Goal: Answer question/provide support: Share knowledge or assist other users

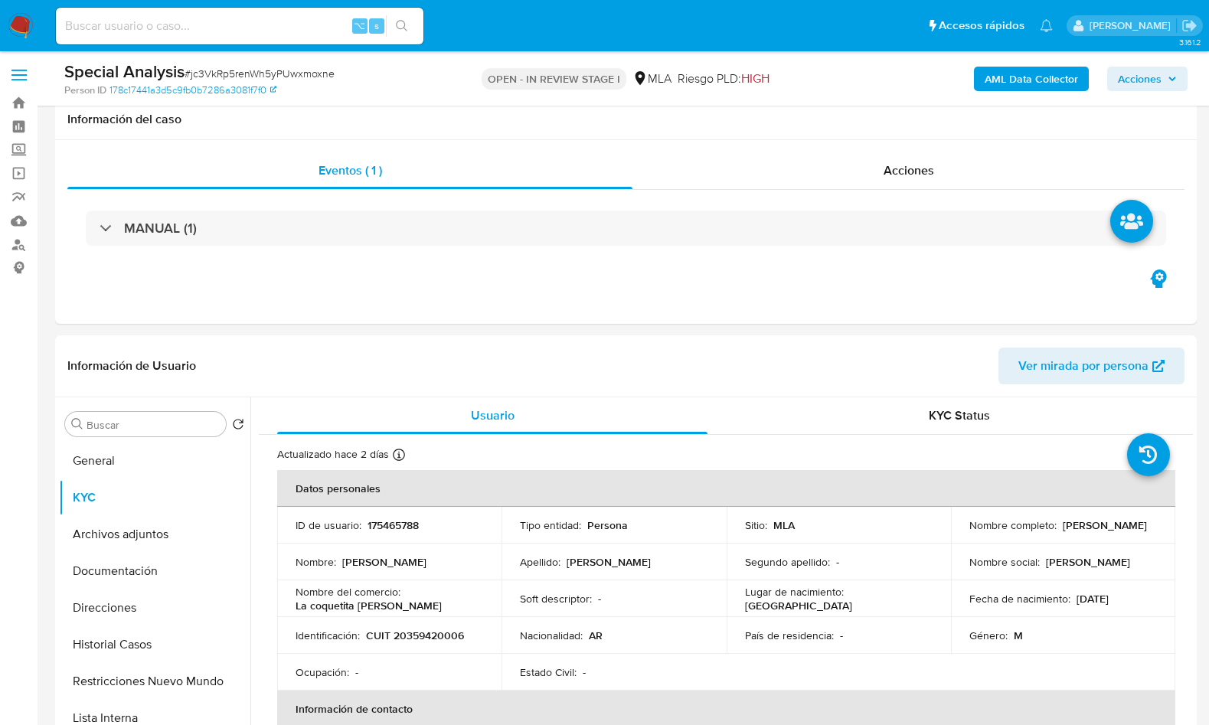
select select "10"
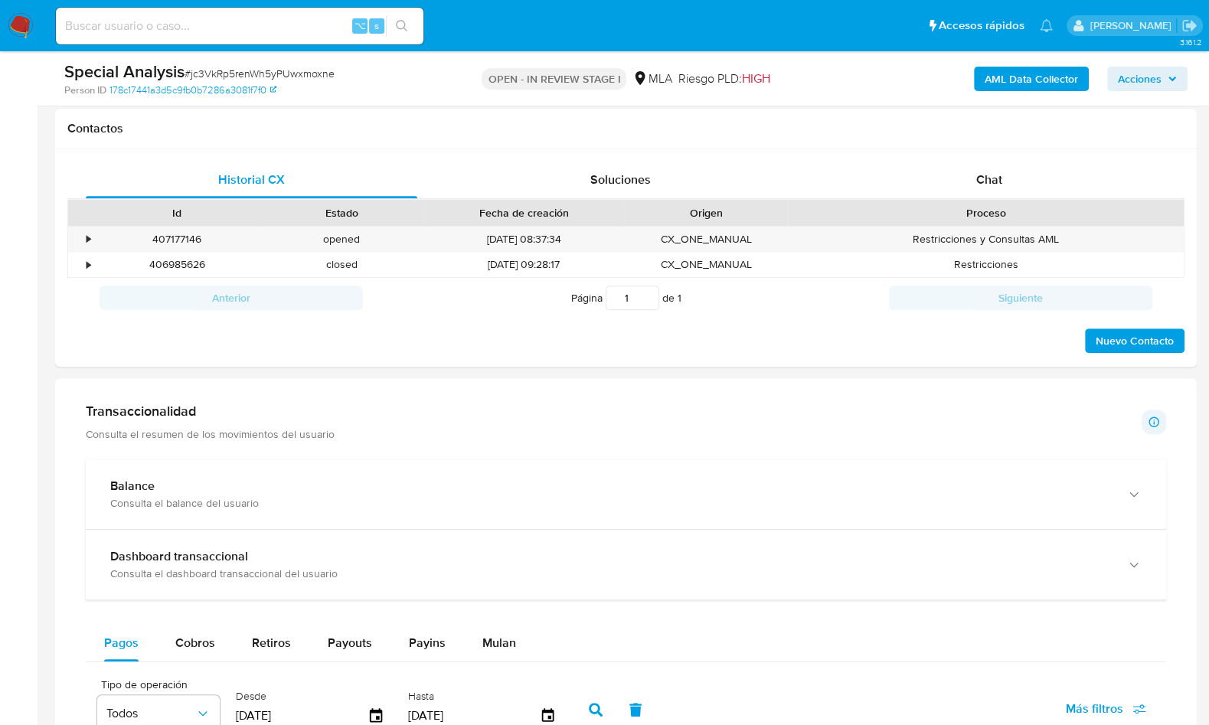
scroll to position [117, 0]
click at [1023, 138] on div "Contactos" at bounding box center [626, 129] width 1142 height 41
click at [1019, 153] on div "Historial CX Soluciones Chat Id Estado Fecha de creación Origen Proceso • 40717…" at bounding box center [626, 258] width 1142 height 218
click at [1017, 156] on div "Historial CX Soluciones Chat Id Estado Fecha de creación Origen Proceso • 40717…" at bounding box center [626, 258] width 1142 height 218
click at [1013, 166] on div "Chat" at bounding box center [989, 180] width 332 height 37
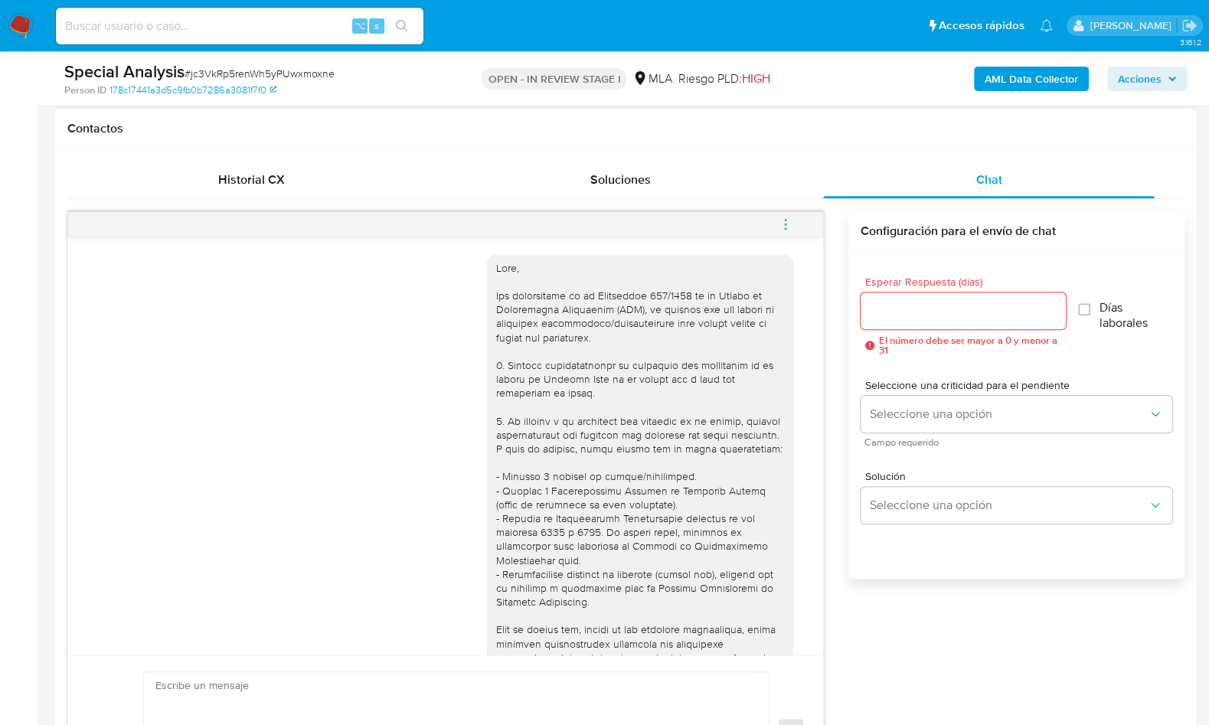
click at [245, 153] on div "Historial CX Soluciones Chat Id Estado Fecha de creación Origen Proceso • 40717…" at bounding box center [626, 484] width 1142 height 670
click at [253, 165] on div "Historial CX" at bounding box center [252, 180] width 332 height 37
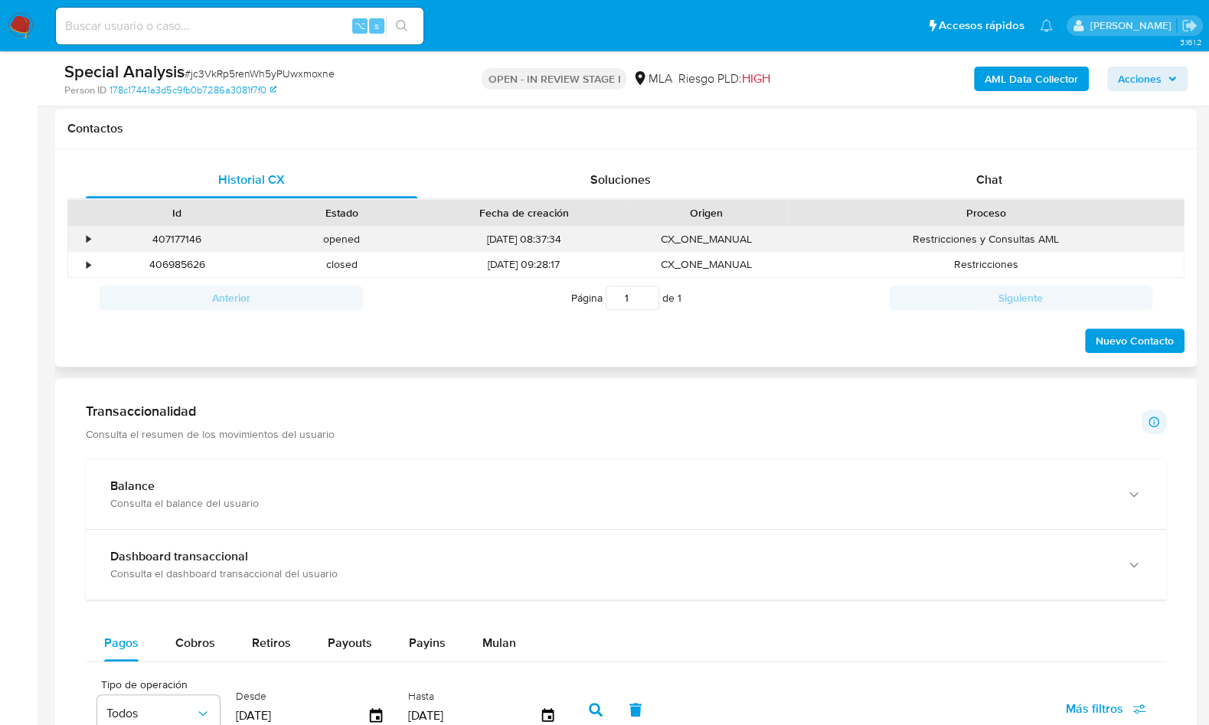
click at [174, 242] on div "407177146" at bounding box center [177, 239] width 165 height 25
copy div "407177146"
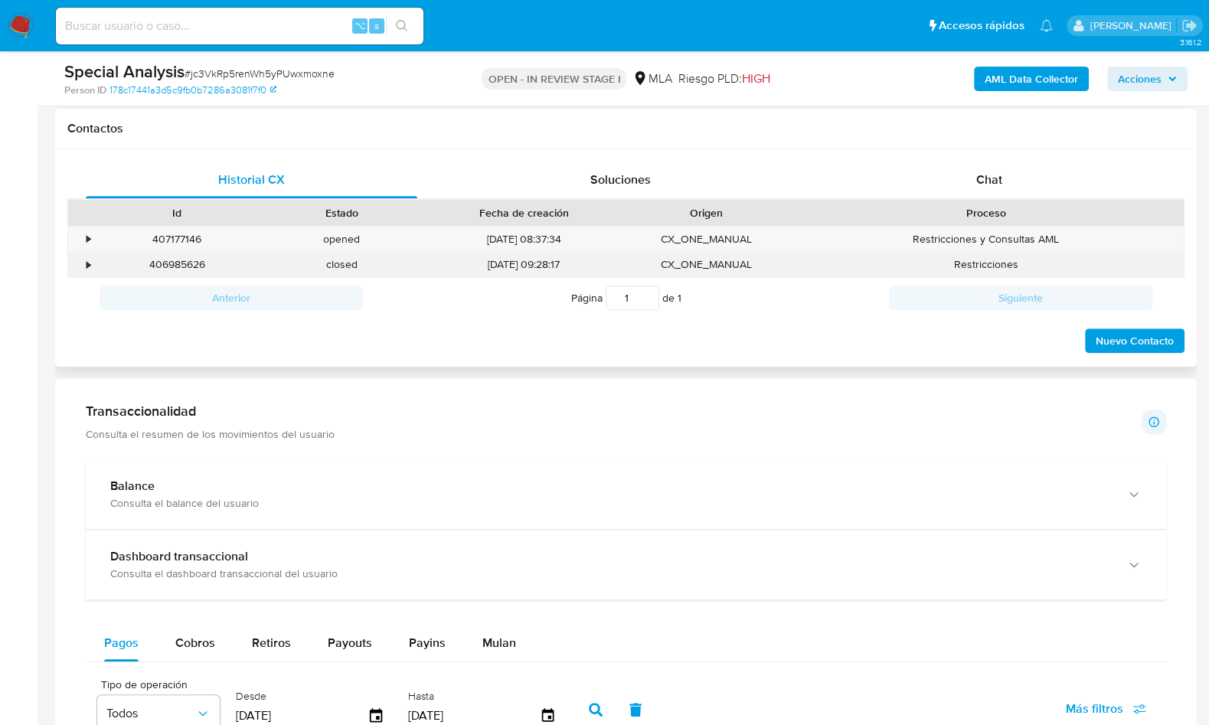
click at [194, 253] on div "406985626" at bounding box center [177, 264] width 165 height 25
click at [190, 258] on div "406985626" at bounding box center [177, 264] width 165 height 25
copy div "406985626"
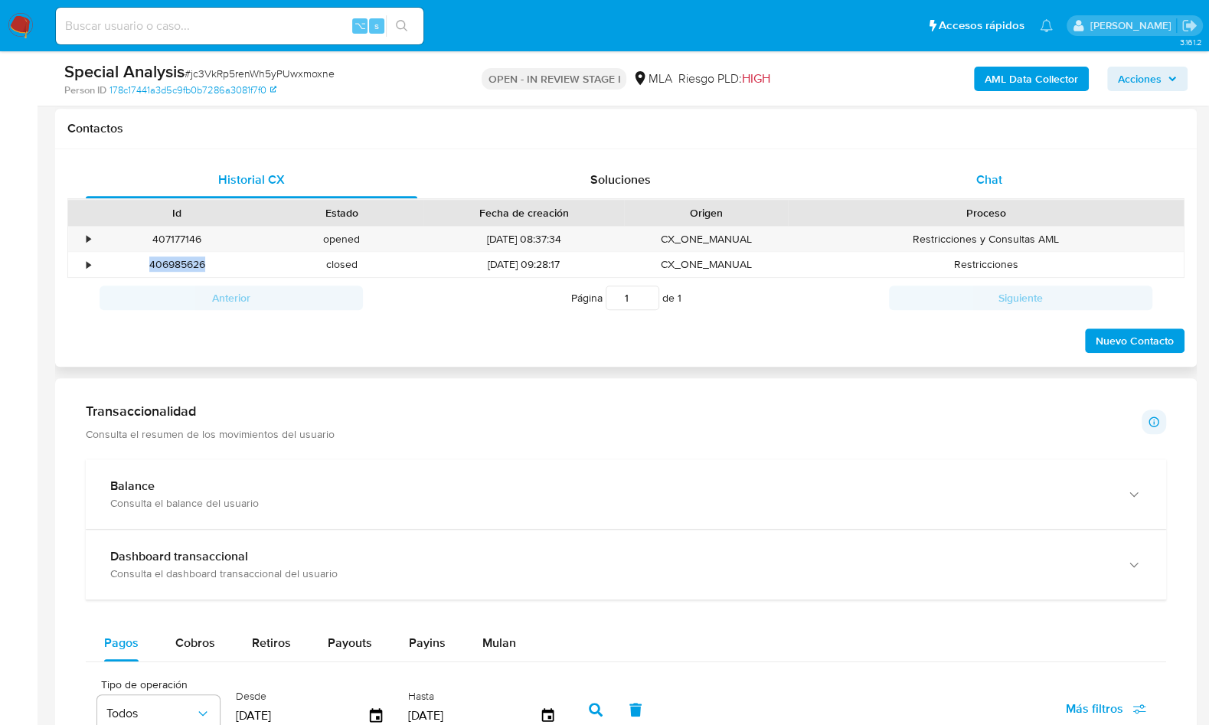
click at [966, 185] on div "Chat" at bounding box center [989, 180] width 332 height 37
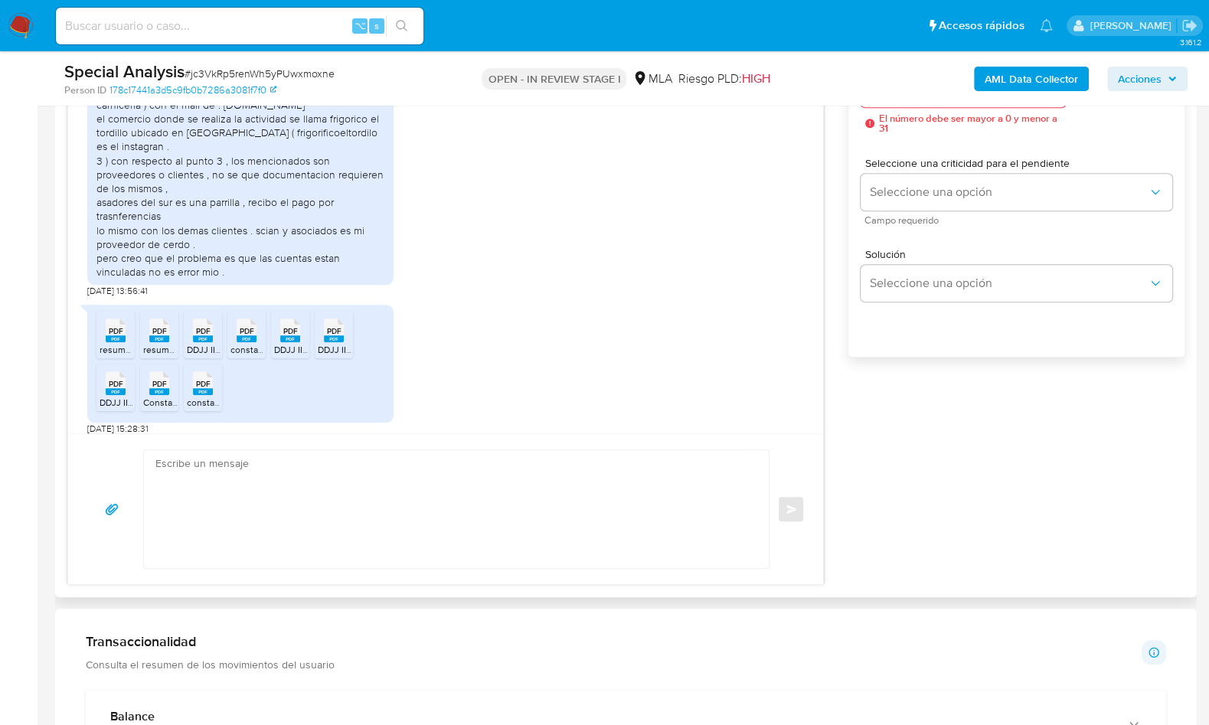
scroll to position [861, 0]
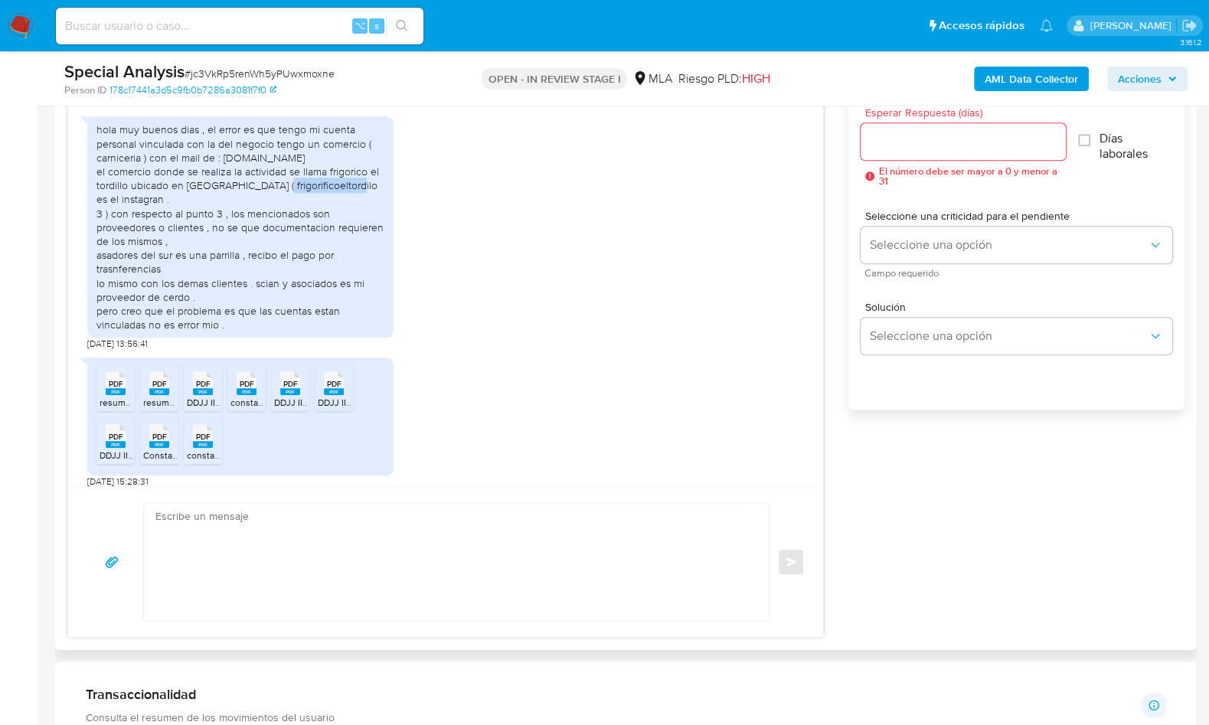
drag, startPoint x: 230, startPoint y: 240, endPoint x: 306, endPoint y: 245, distance: 75.9
click at [306, 245] on div "hola muy buenos dias , el error es que tengo mi cuenta personal vinculada con l…" at bounding box center [240, 227] width 288 height 209
copy div "rigorificoeltordilo"
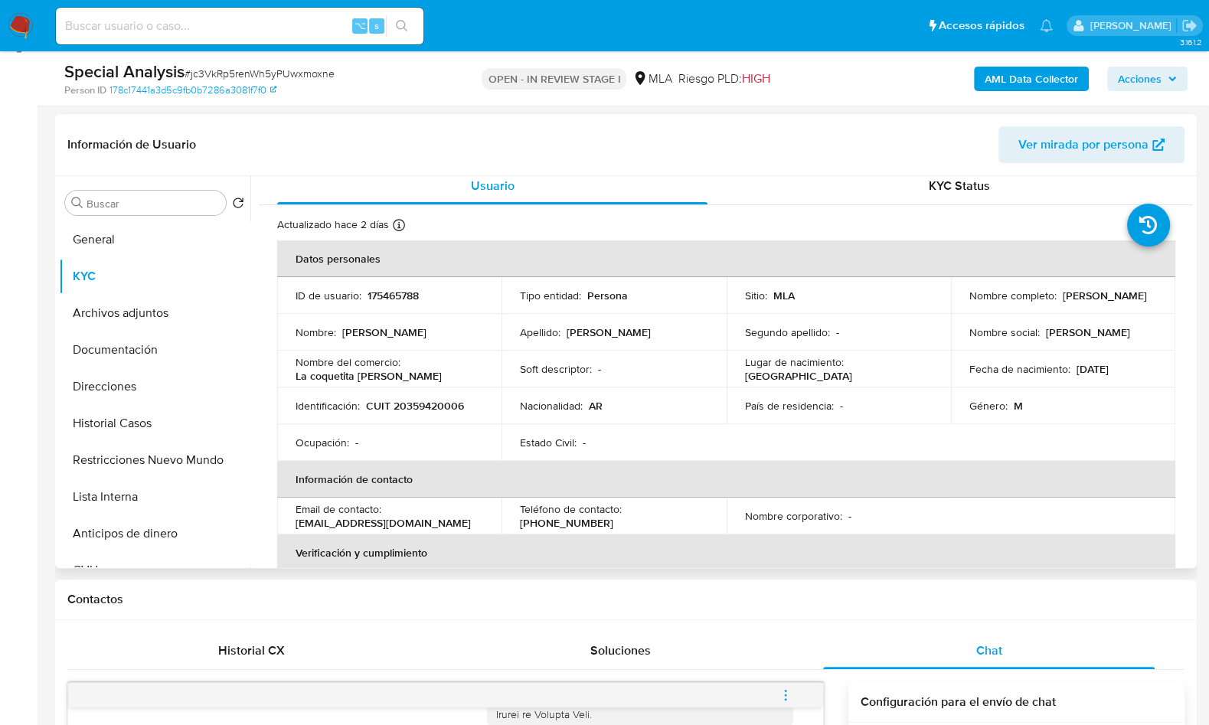
scroll to position [0, 0]
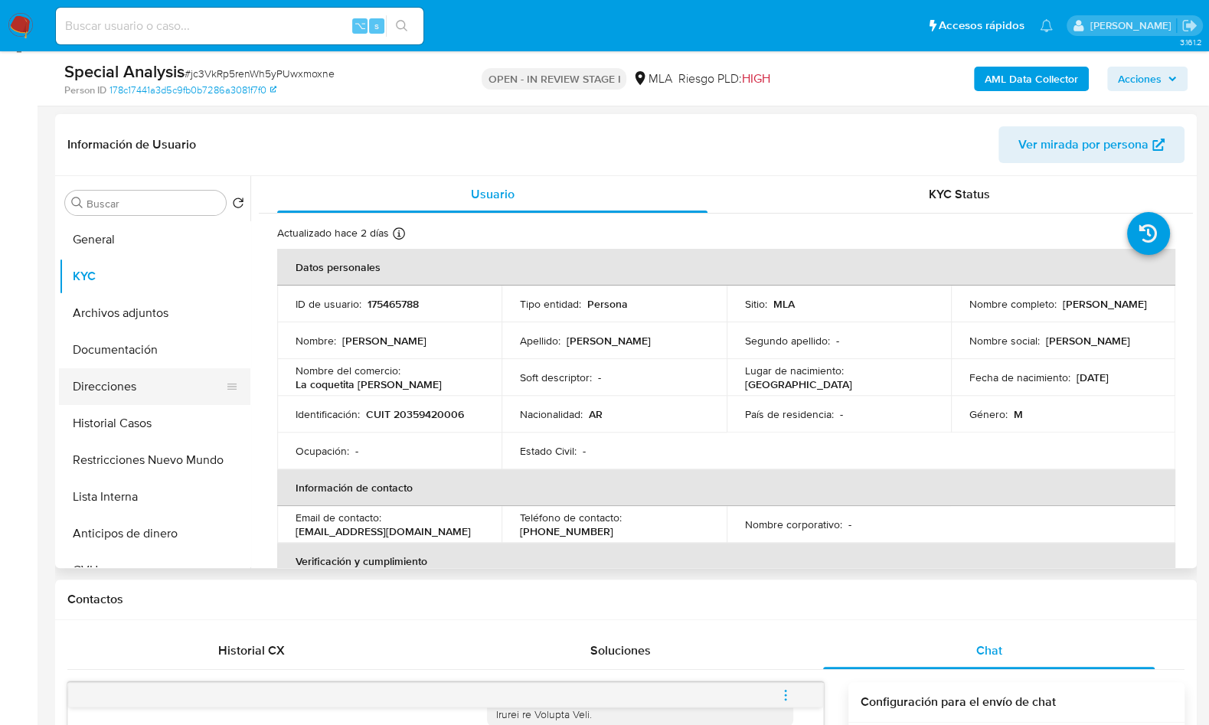
click at [146, 381] on button "Direcciones" at bounding box center [148, 386] width 179 height 37
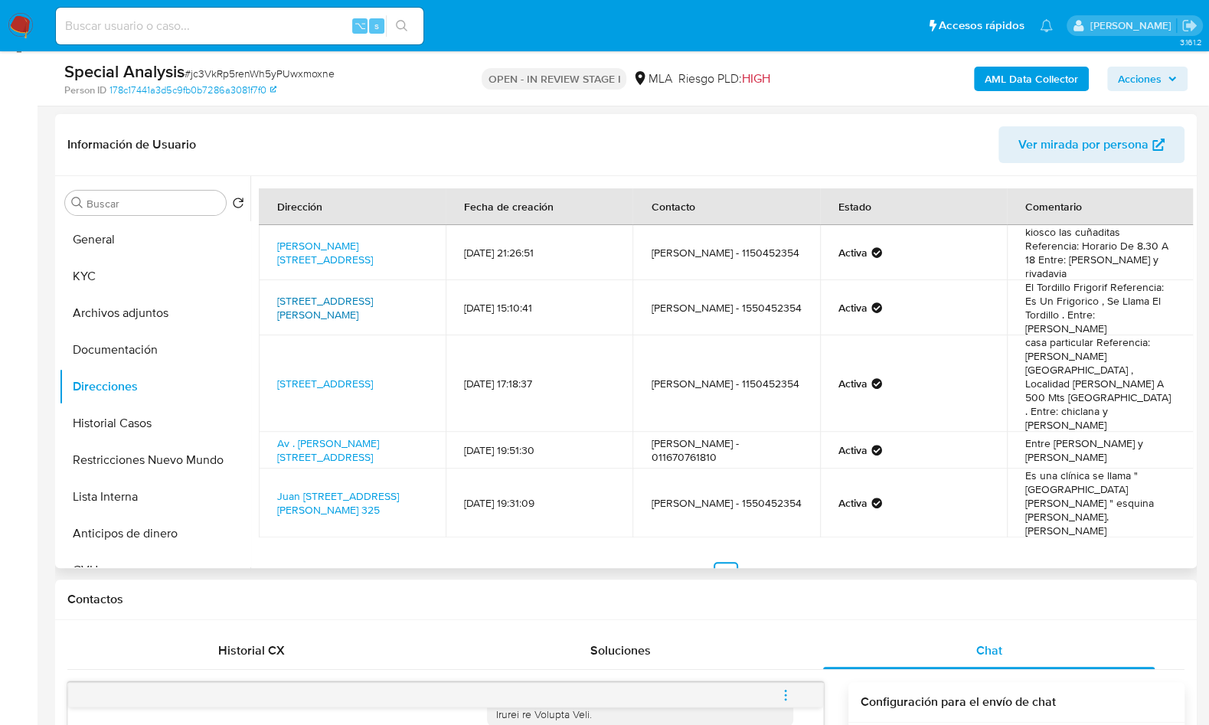
click at [363, 293] on link "San Luis 1033, Quilmes Oeste, Buenos Aires, 1879, Argentina 1033" at bounding box center [325, 307] width 96 height 29
click at [355, 293] on link "San Luis 1033, Quilmes Oeste, Buenos Aires, 1879, Argentina 1033" at bounding box center [325, 307] width 96 height 29
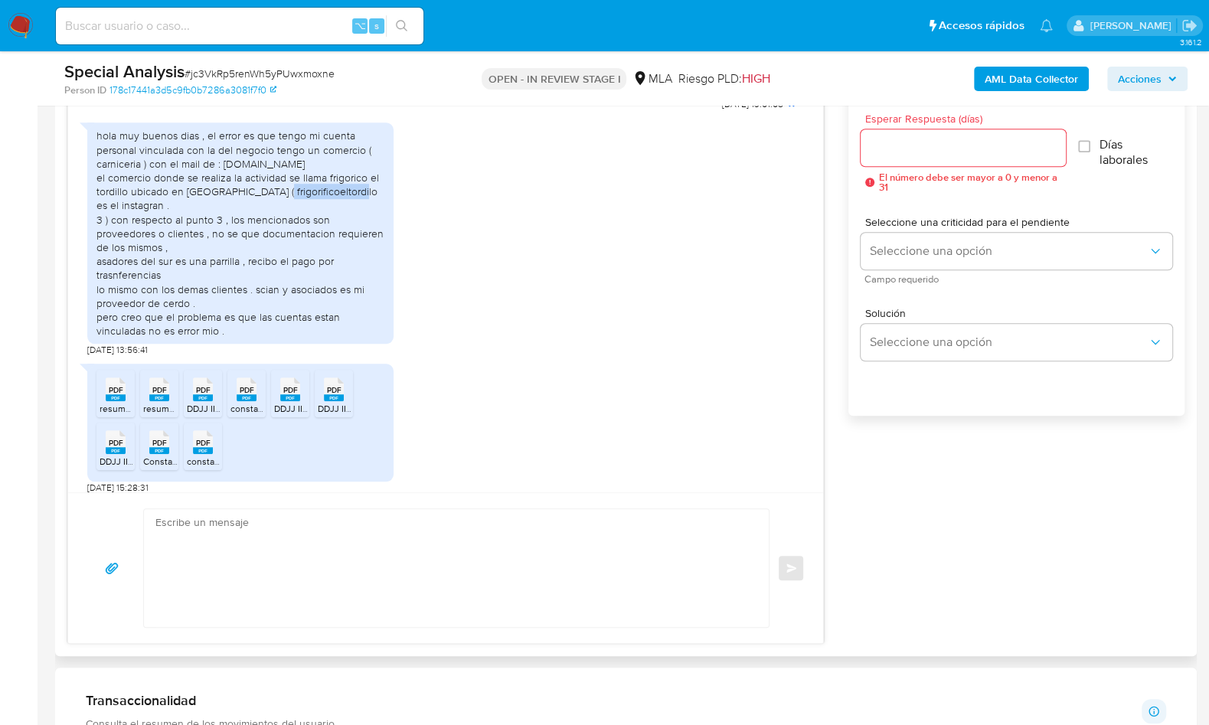
scroll to position [907, 0]
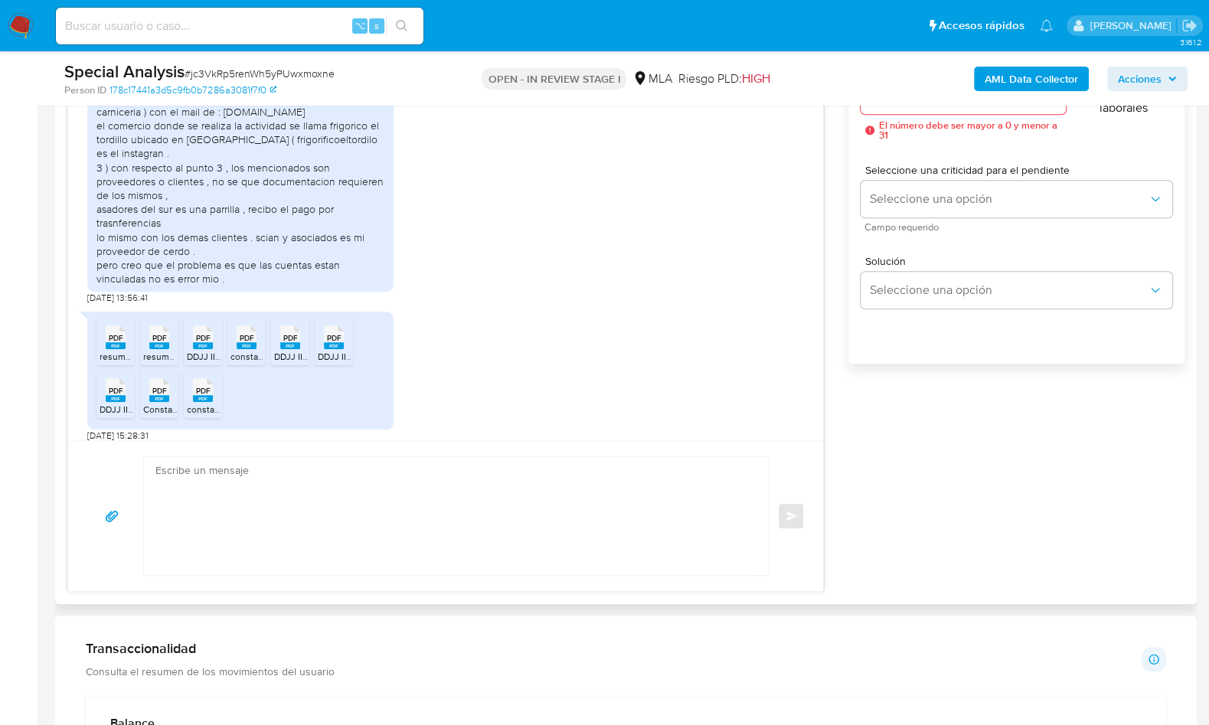
drag, startPoint x: 103, startPoint y: 141, endPoint x: 227, endPoint y: 320, distance: 217.9
click at [227, 286] on div "hola muy buenos dias , el error es que tengo mi cuenta personal vinculada con l…" at bounding box center [240, 181] width 288 height 209
drag, startPoint x: 234, startPoint y: 334, endPoint x: 204, endPoint y: 333, distance: 29.9
click at [204, 286] on div "hola muy buenos dias , el error es que tengo mi cuenta personal vinculada con l…" at bounding box center [240, 181] width 288 height 209
click at [140, 286] on div "hola muy buenos dias , el error es que tengo mi cuenta personal vinculada con l…" at bounding box center [240, 181] width 288 height 209
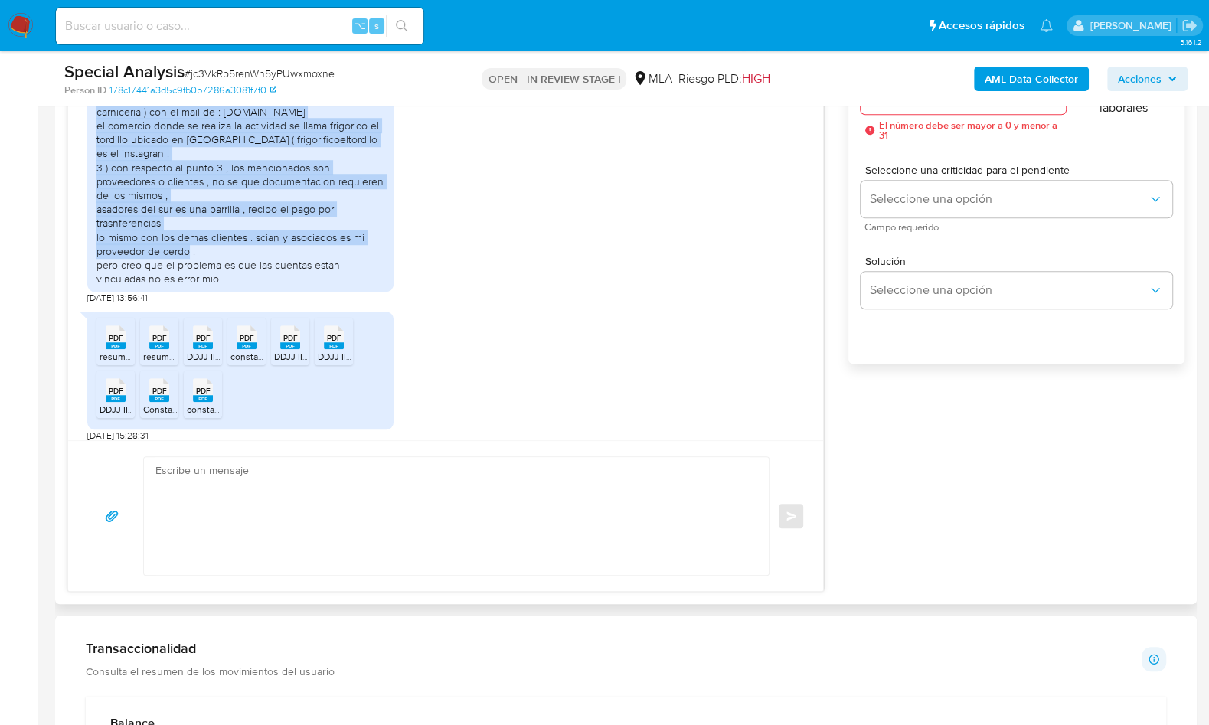
drag, startPoint x: 96, startPoint y: 142, endPoint x: 198, endPoint y: 306, distance: 193.6
click at [198, 286] on div "hola muy buenos dias , el error es que tengo mi cuenta personal vinculada con l…" at bounding box center [240, 181] width 288 height 209
copy div "hola muy buenos dias , el error es que tengo mi cuenta personal vinculada con l…"
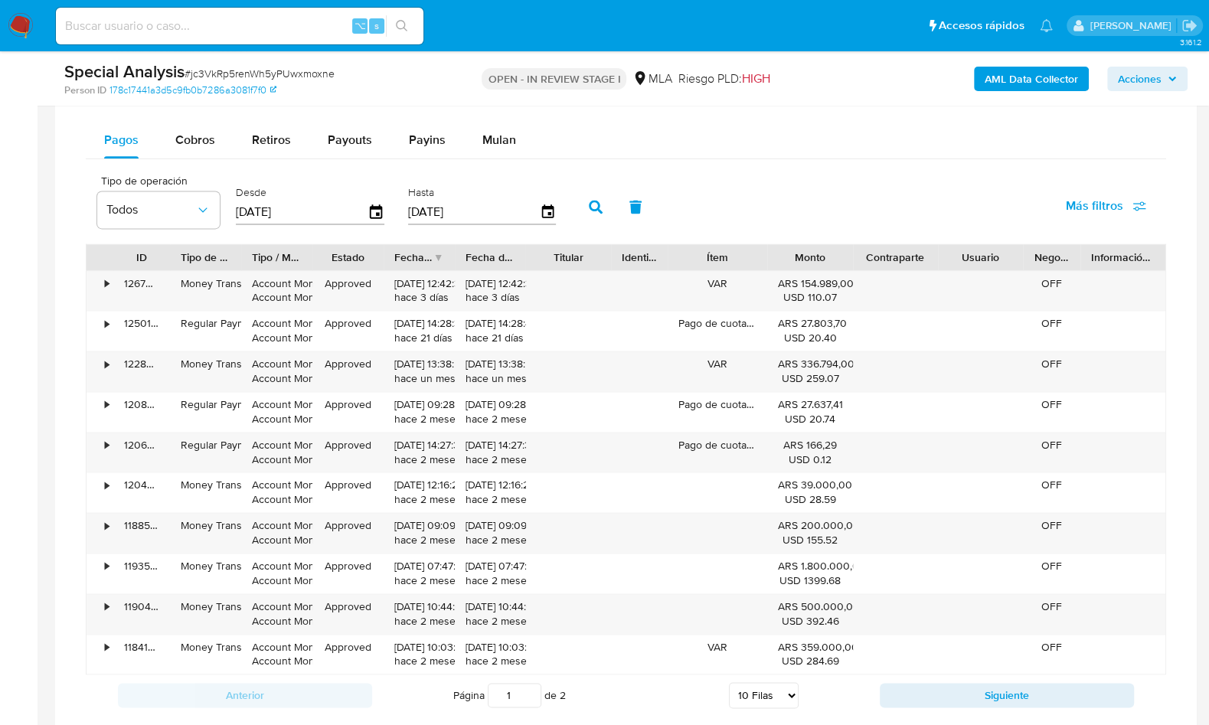
scroll to position [2463, 0]
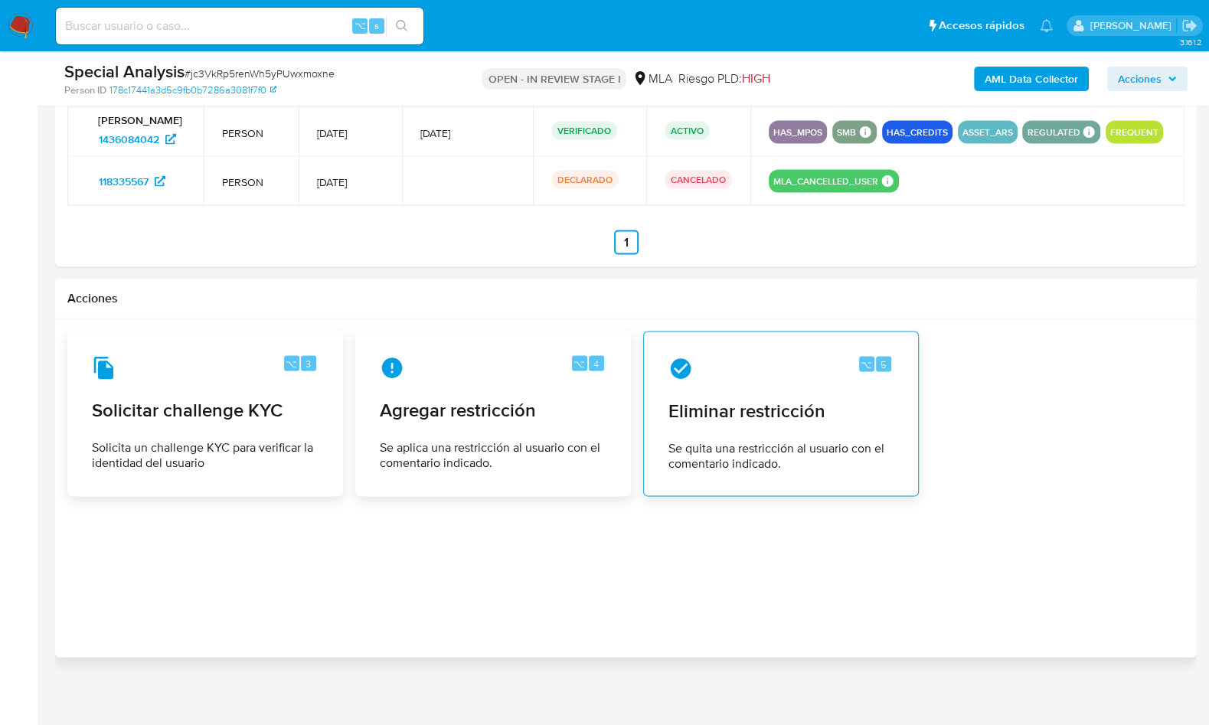
click at [808, 405] on span "Eliminar restricción" at bounding box center [781, 411] width 225 height 23
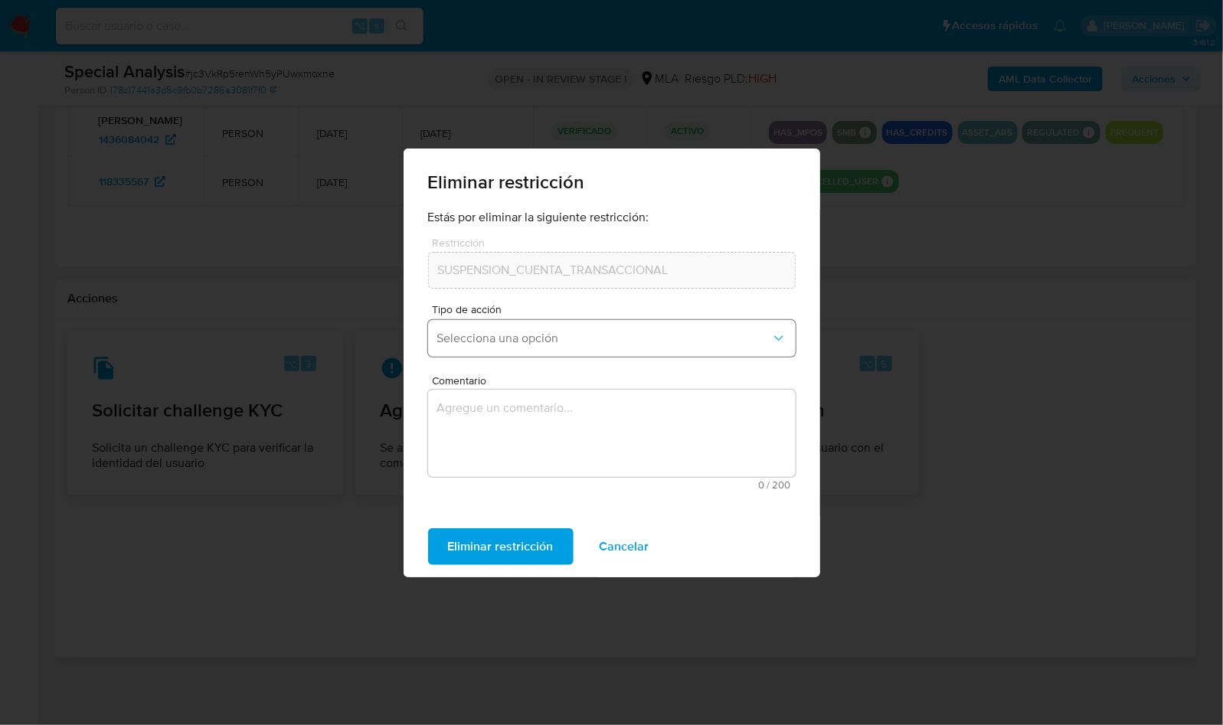
click at [508, 348] on button "Selecciona una opción" at bounding box center [612, 338] width 368 height 37
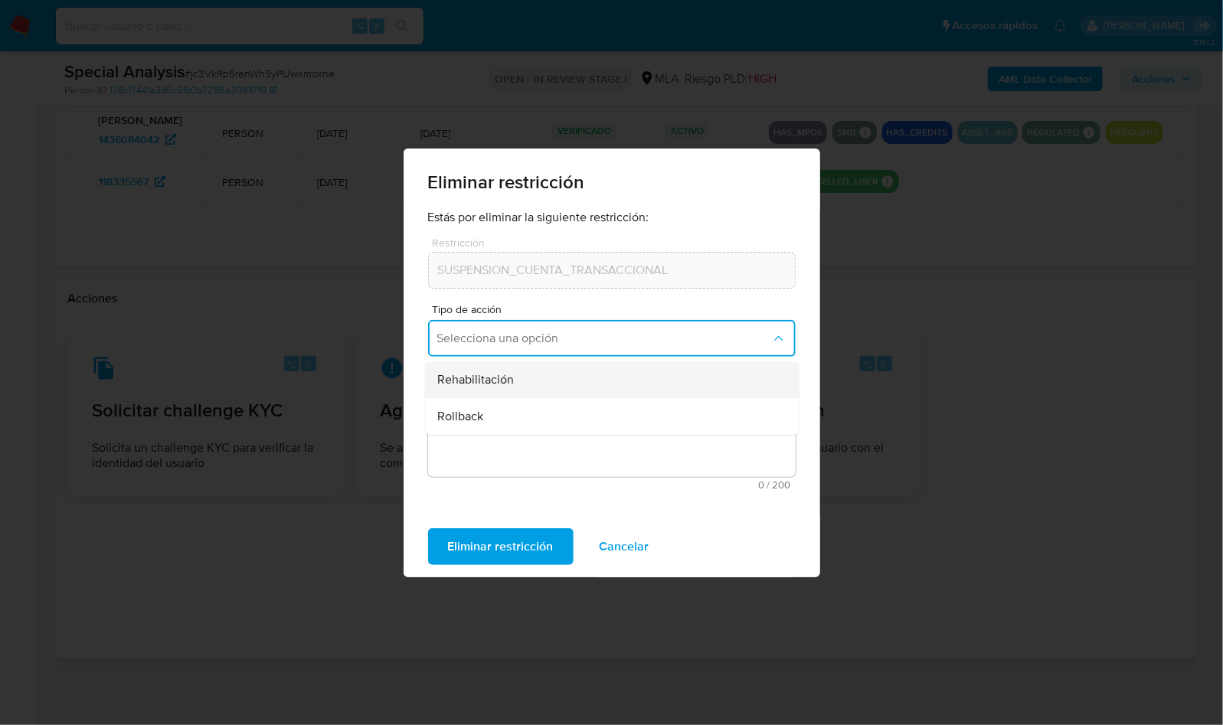
click at [503, 387] on span "Rehabilitación" at bounding box center [475, 379] width 77 height 15
click at [509, 422] on textarea "Comentario" at bounding box center [612, 433] width 368 height 87
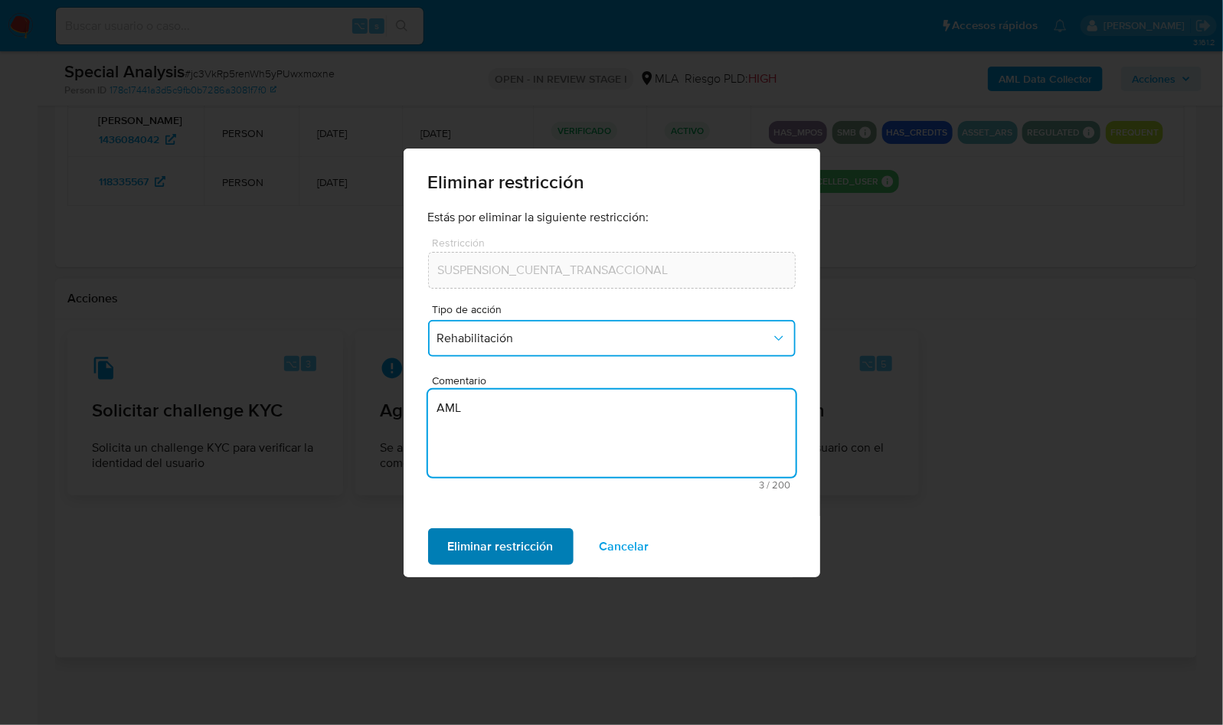
type textarea "AML"
click at [512, 540] on span "Eliminar restricción" at bounding box center [501, 547] width 106 height 34
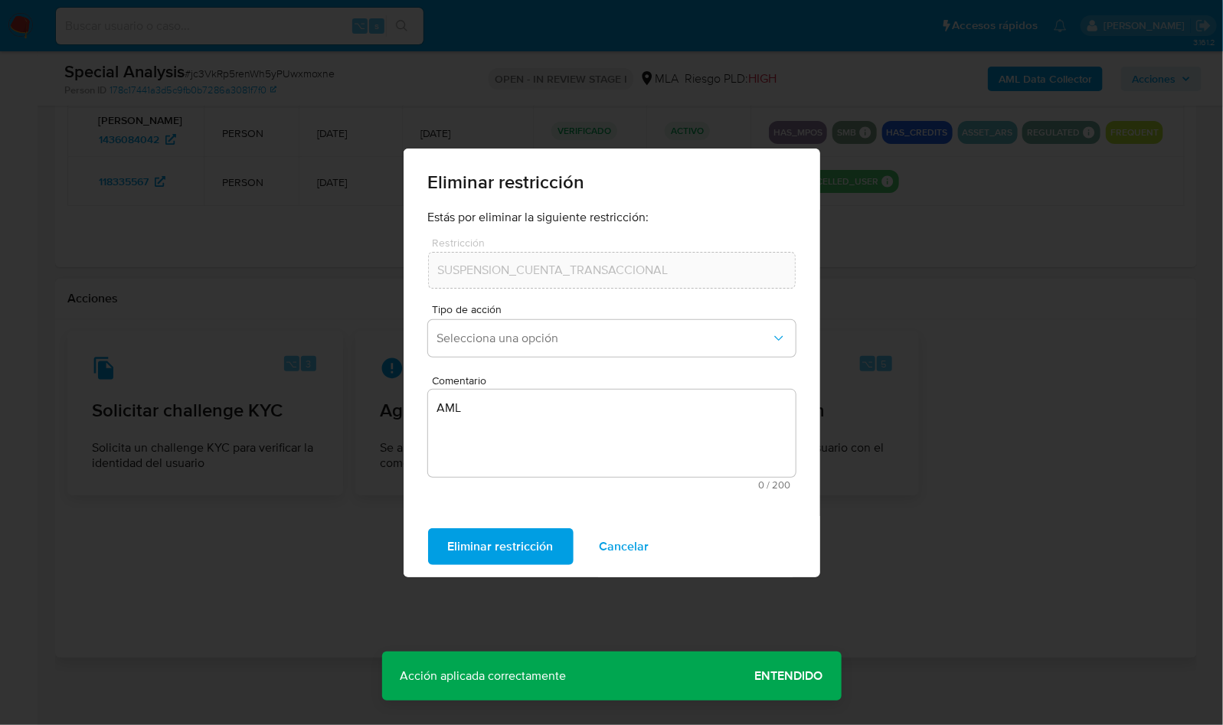
drag, startPoint x: 780, startPoint y: 679, endPoint x: 910, endPoint y: 557, distance: 178.8
click at [779, 676] on span "Entendido" at bounding box center [789, 676] width 68 height 0
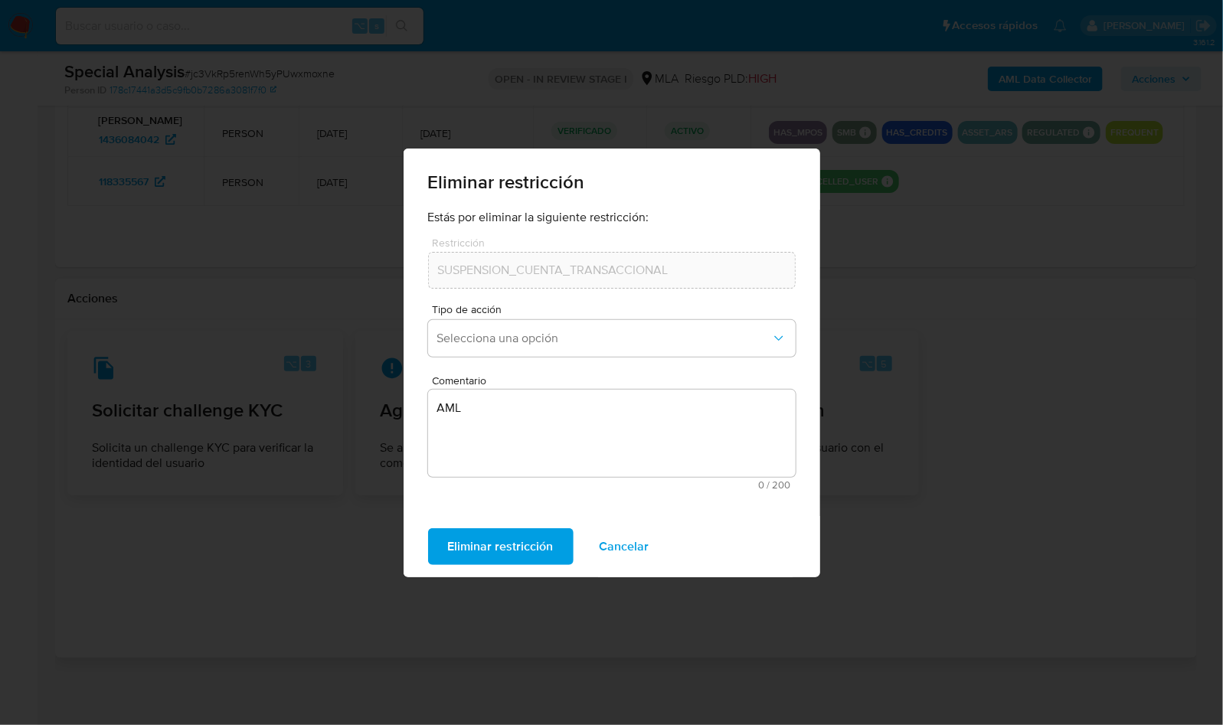
click at [622, 547] on span "Cancelar" at bounding box center [625, 547] width 50 height 34
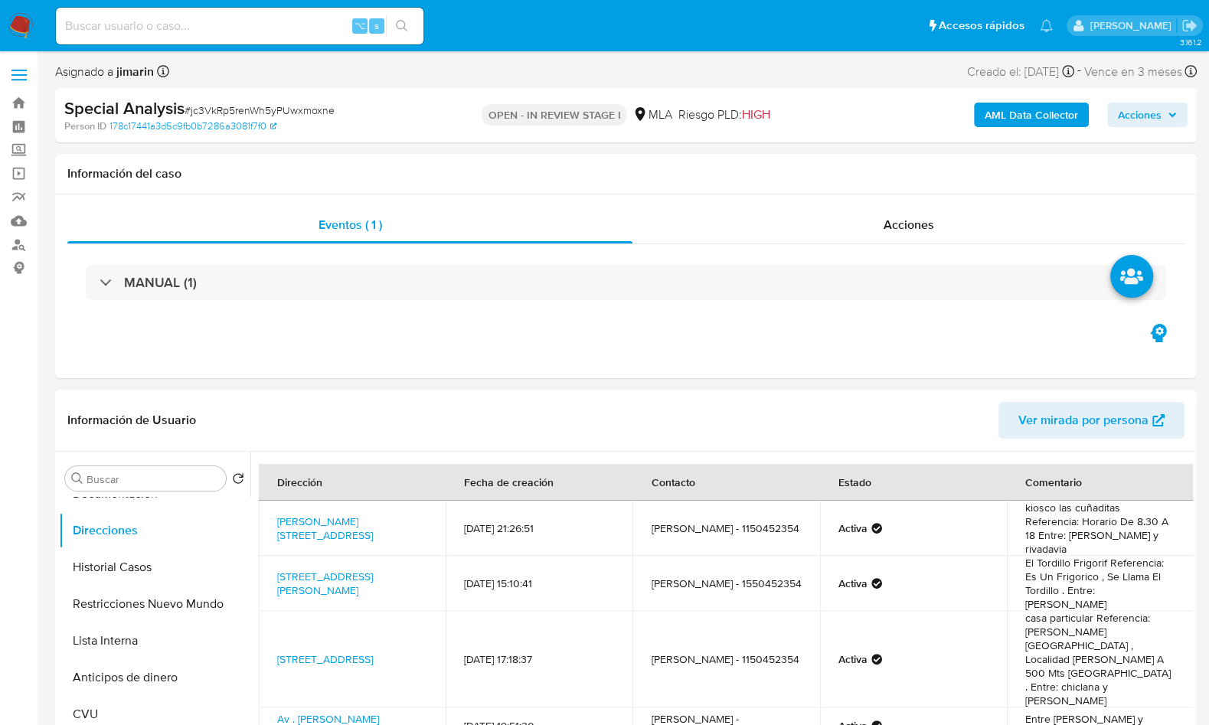
scroll to position [221, 0]
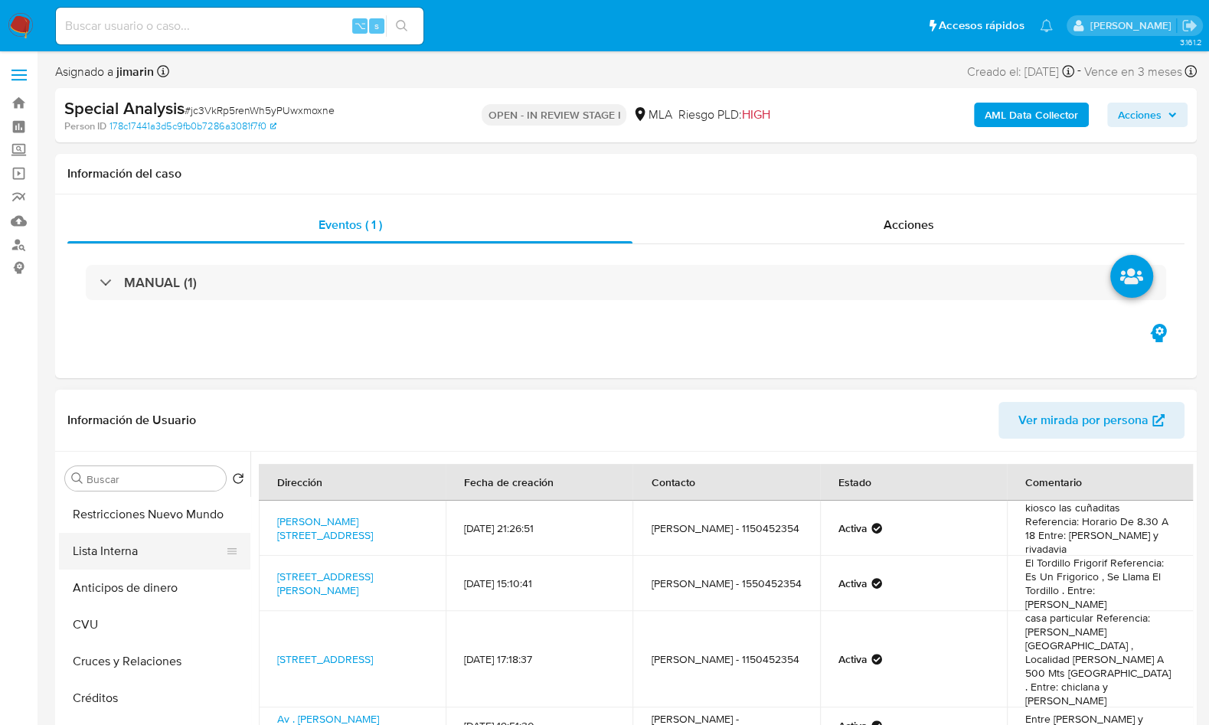
click at [176, 533] on button "Lista Interna" at bounding box center [148, 551] width 179 height 37
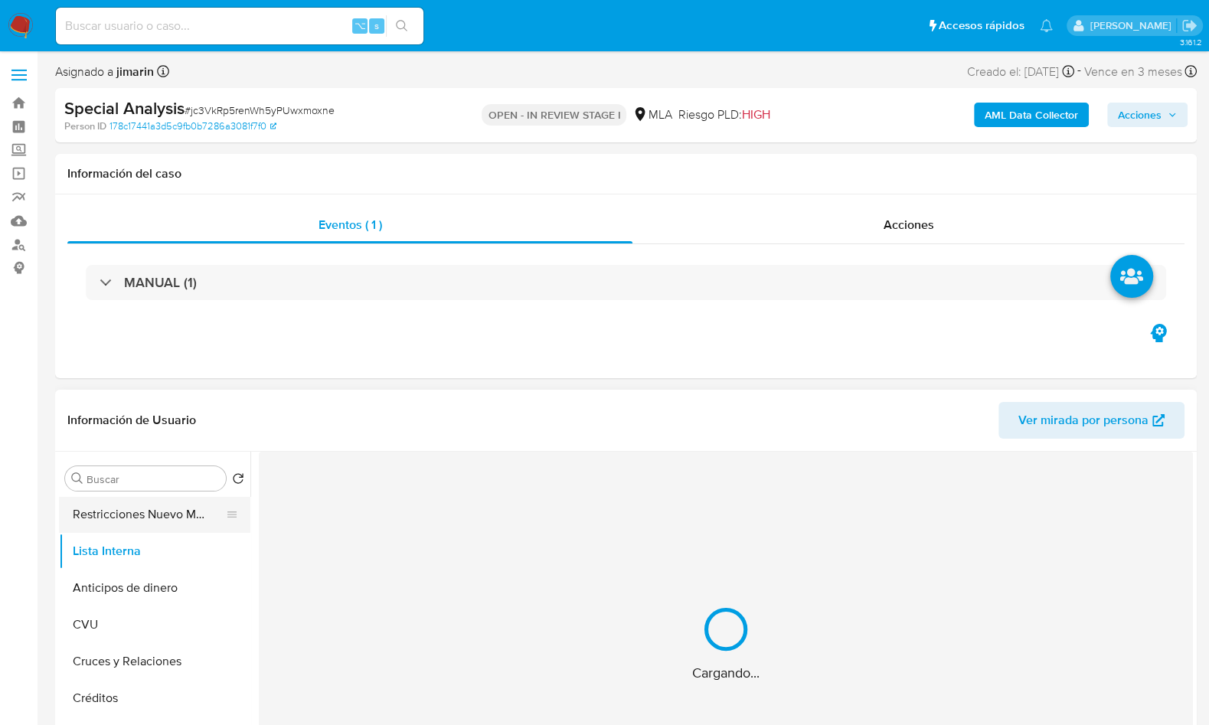
click at [178, 517] on button "Restricciones Nuevo Mundo" at bounding box center [148, 514] width 179 height 37
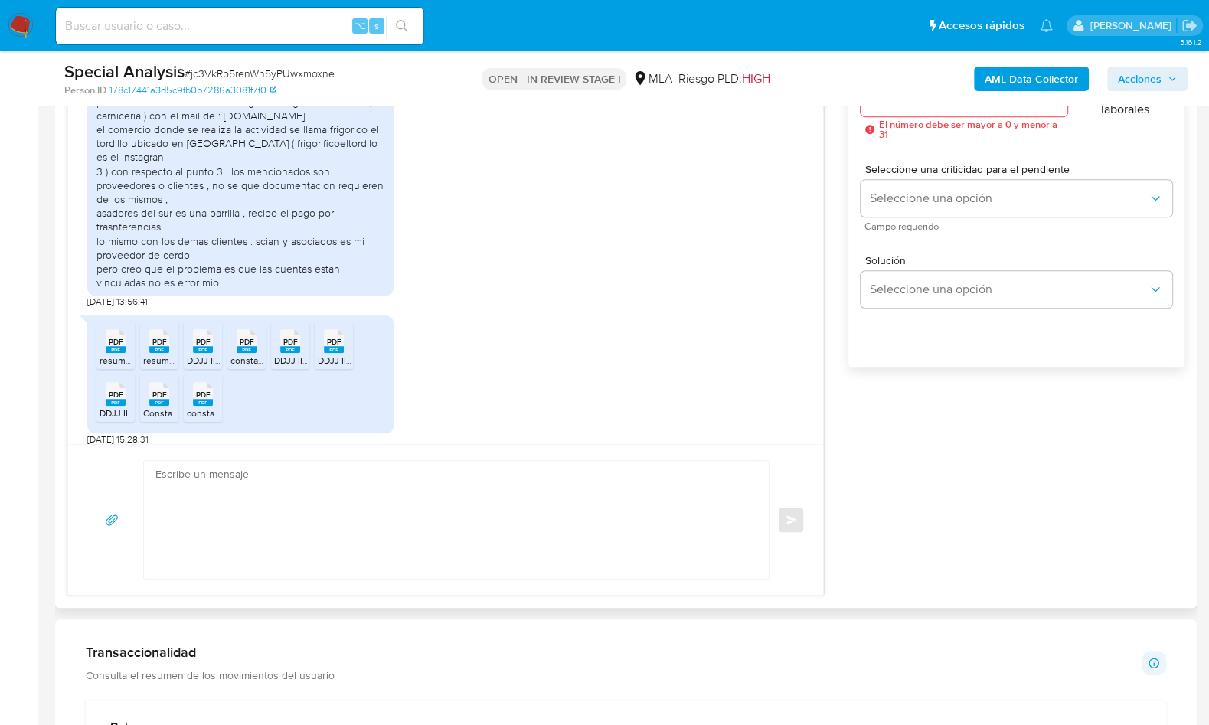
scroll to position [907, 0]
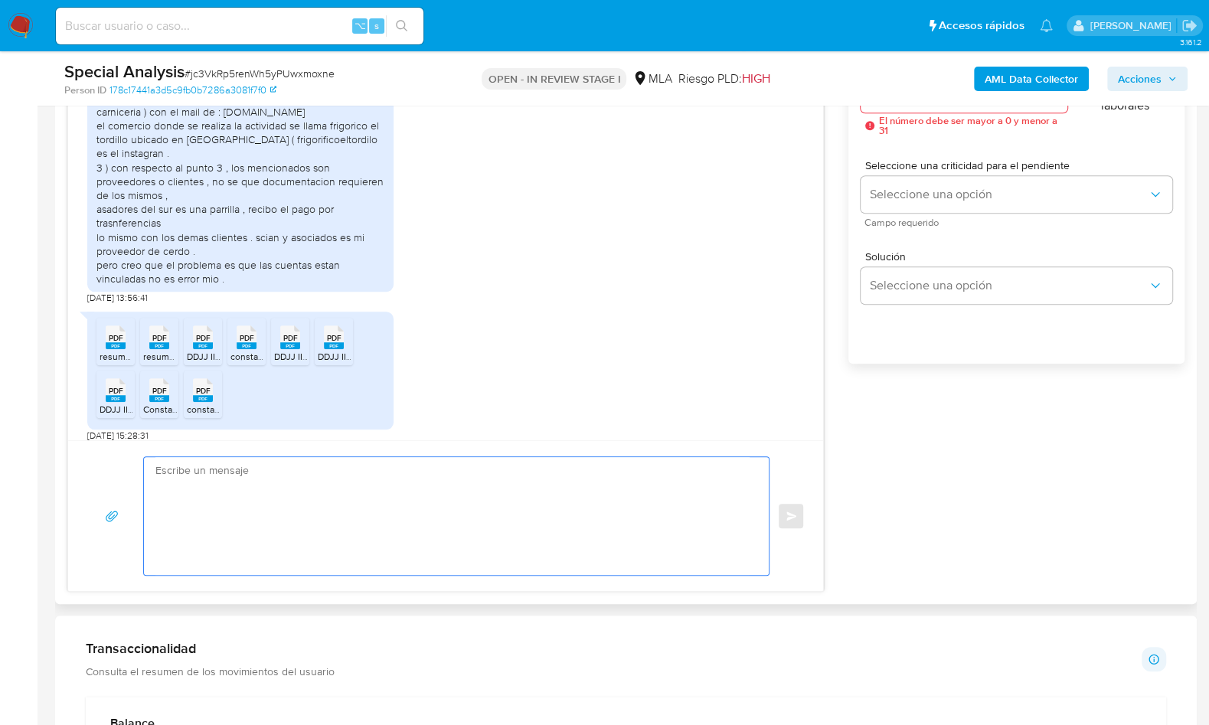
click at [488, 572] on textarea at bounding box center [452, 516] width 594 height 118
paste textarea "Hola XXX, Muchas gracias por la respuesta. ¡Te contamos que tu cuenta ya está a…"
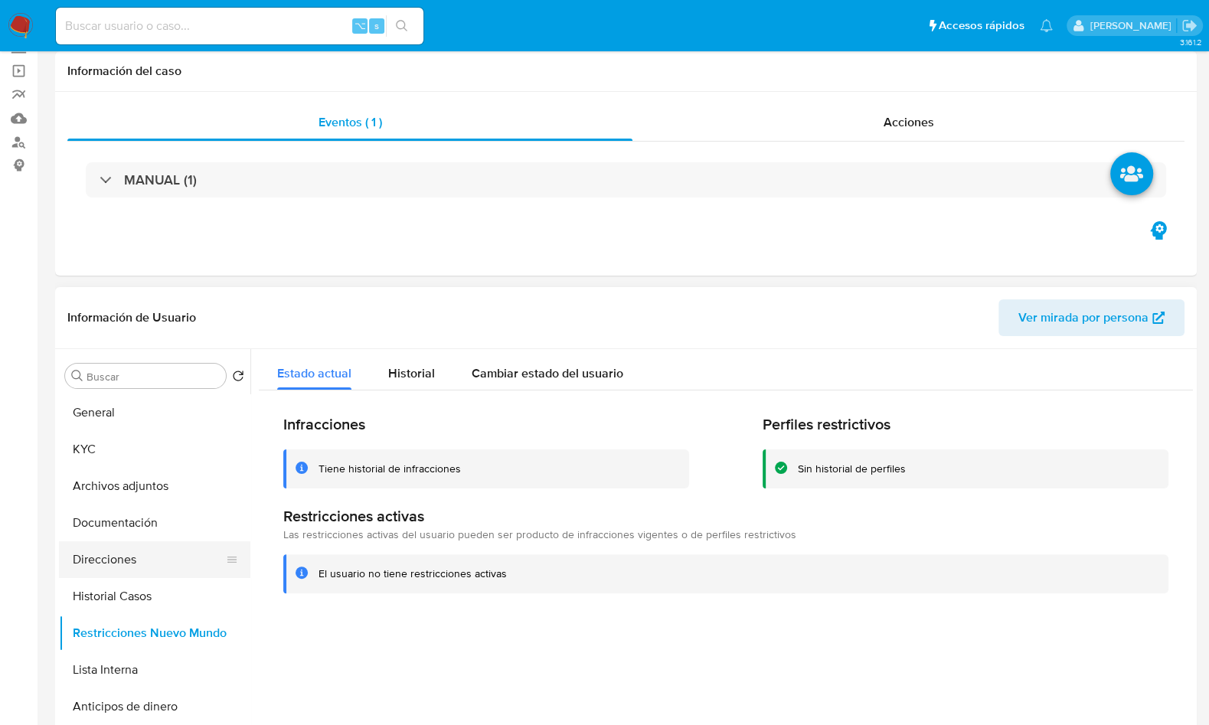
scroll to position [0, 0]
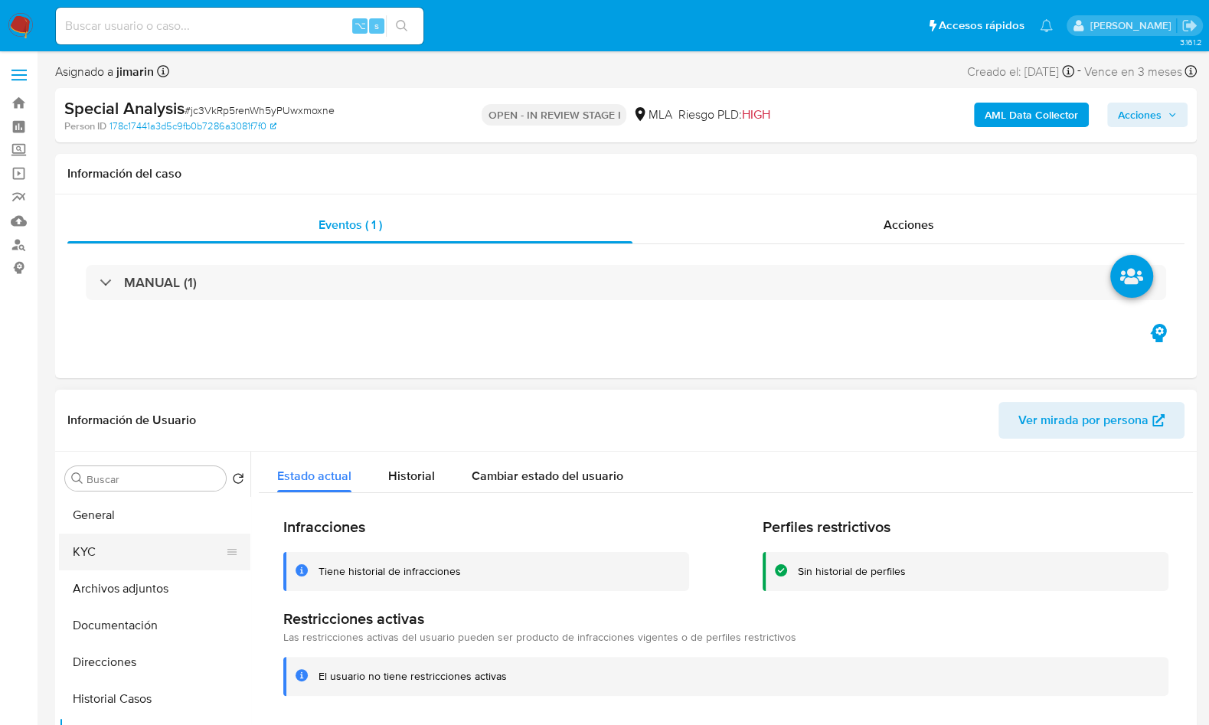
click at [140, 558] on button "KYC" at bounding box center [148, 552] width 179 height 37
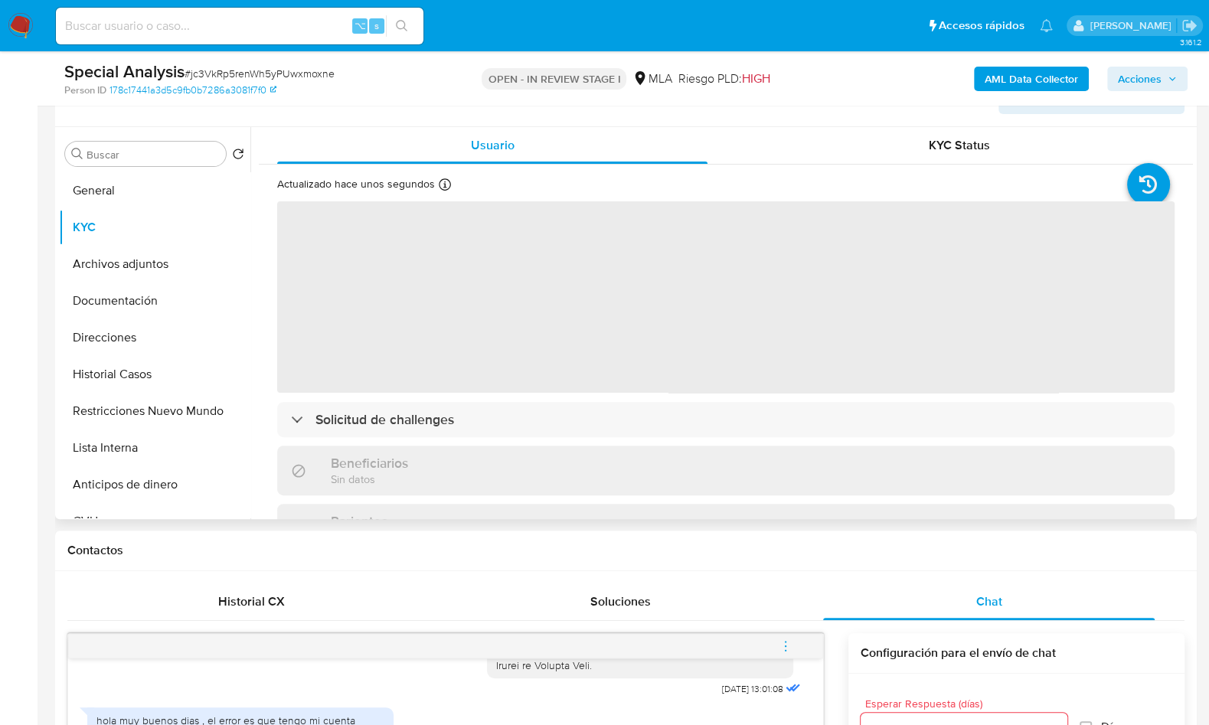
scroll to position [266, 0]
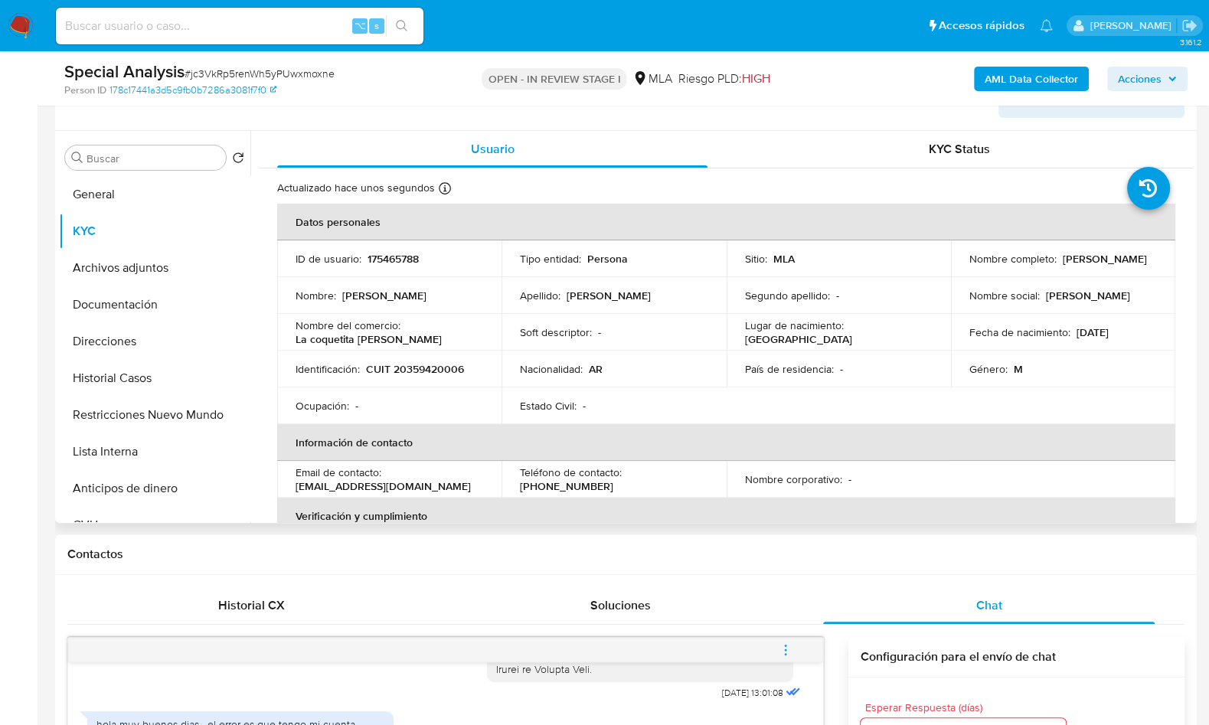
click at [1068, 261] on p "Juan Pablo Zarza" at bounding box center [1105, 259] width 84 height 14
copy p "Juan"
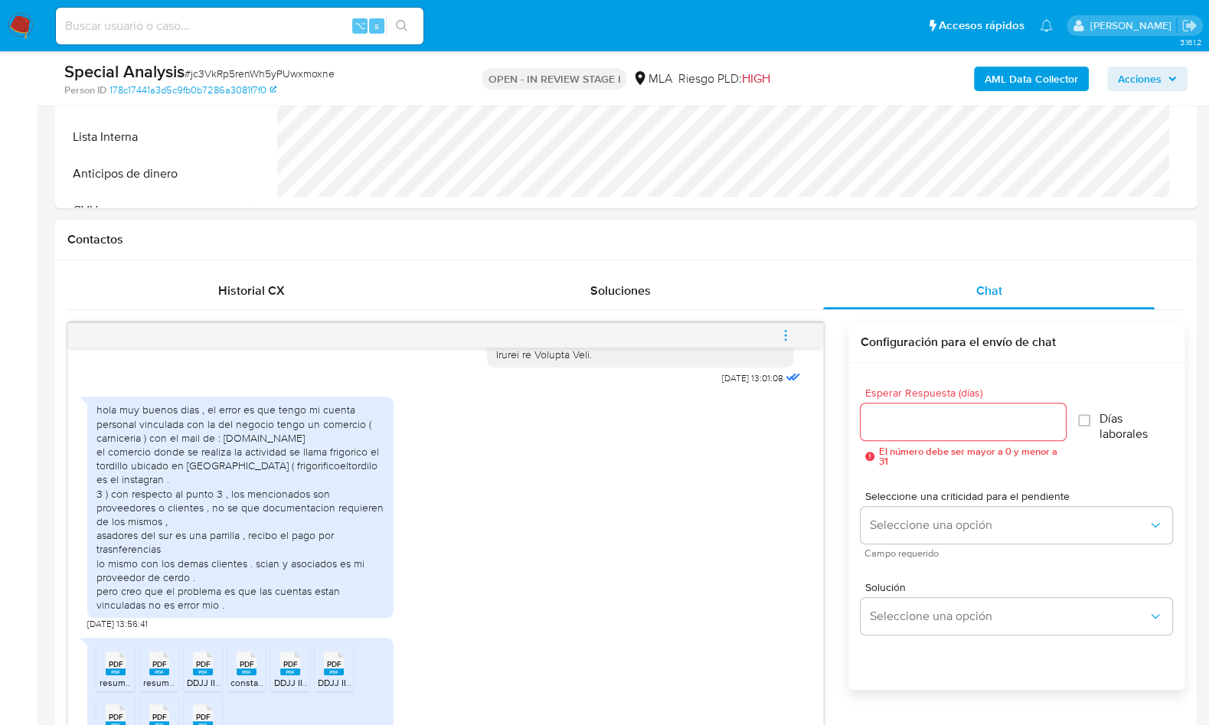
scroll to position [982, 0]
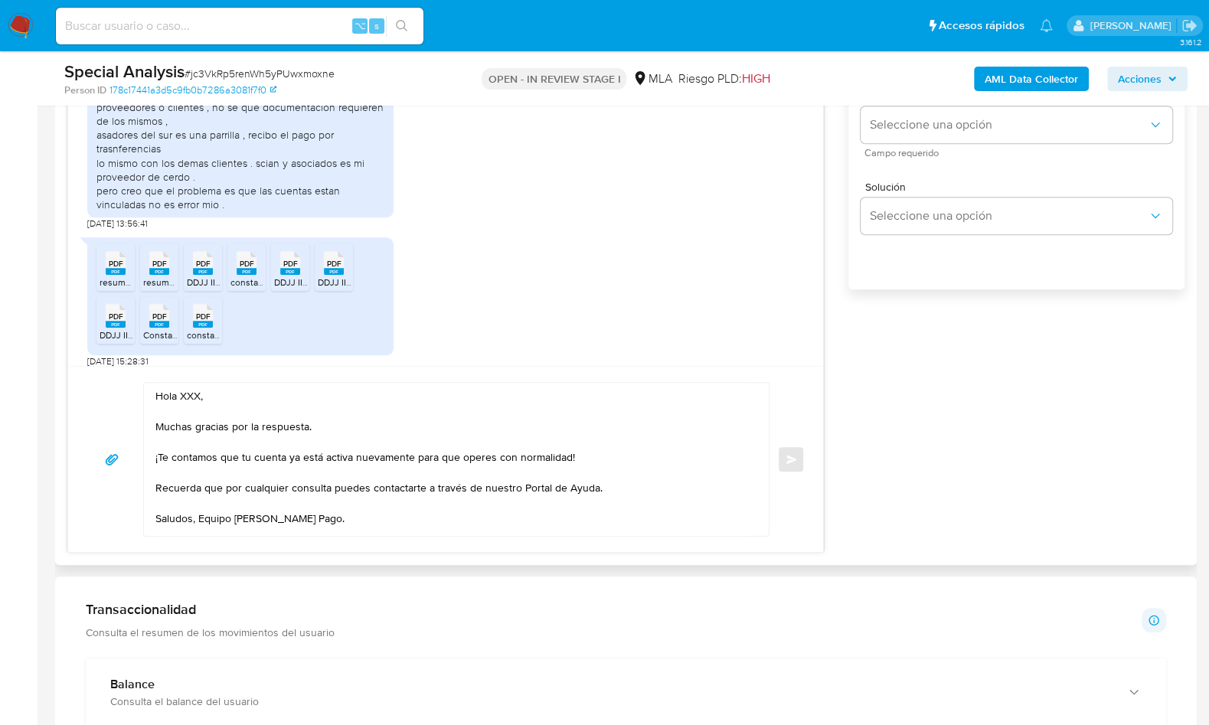
click at [179, 390] on textarea "Hola XXX, Muchas gracias por la respuesta. ¡Te contamos que tu cuenta ya está a…" at bounding box center [452, 459] width 594 height 153
paste textarea "Juan"
click at [633, 447] on textarea "Hola Juan, Muchas gracias por la respuesta. ¡Te contamos que tu cuenta ya está …" at bounding box center [452, 459] width 594 height 153
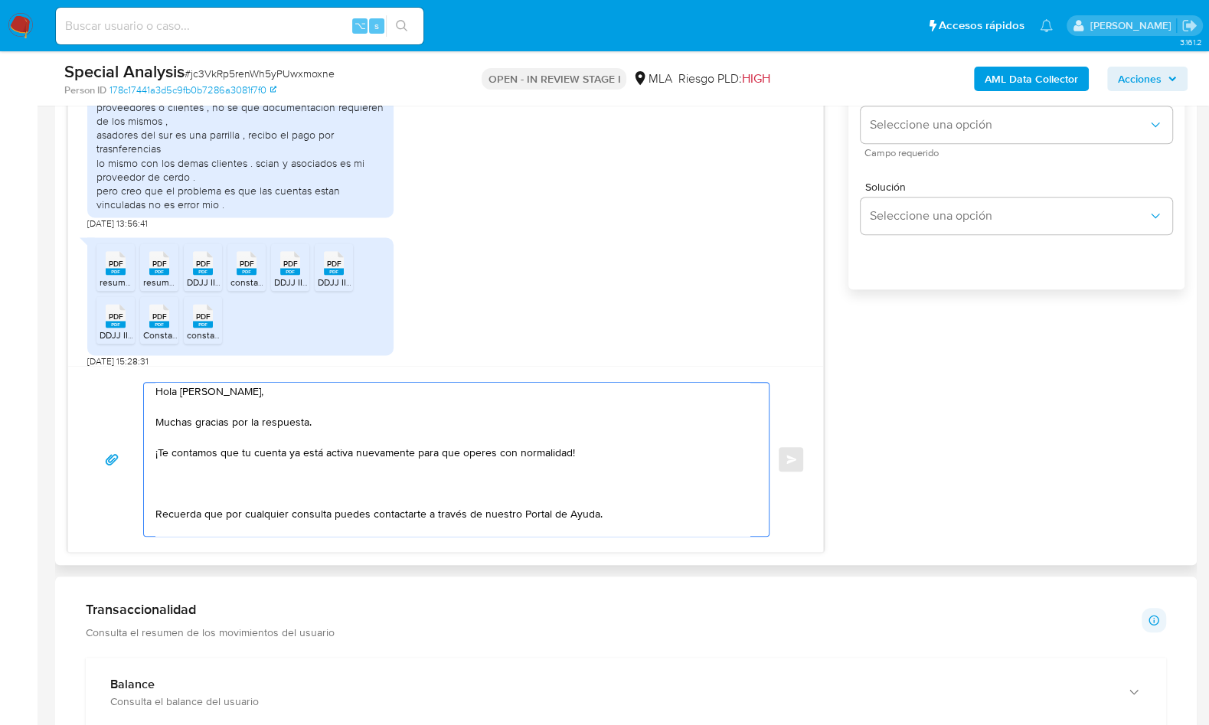
paste textarea "Queremos informarte que el uso de la cuenta es personal y no se deben canalizar…"
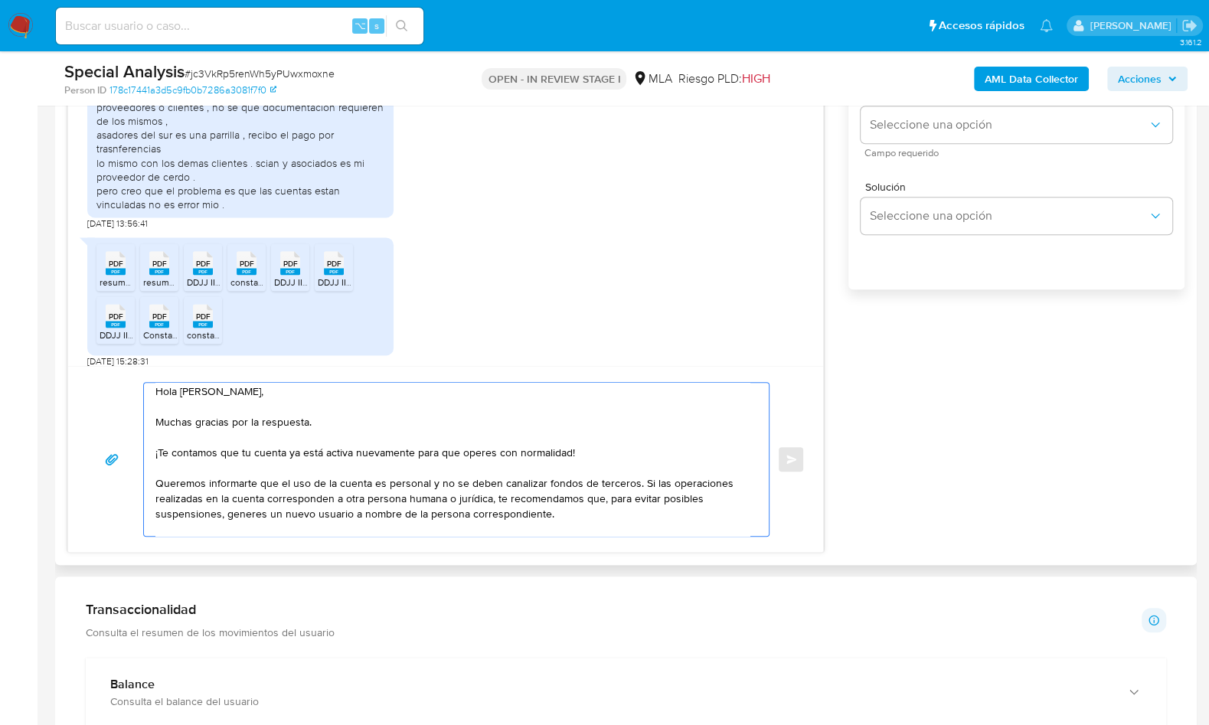
scroll to position [5, 0]
click at [155, 482] on textarea "Hola Juan, Muchas gracias por la respuesta. ¡Te contamos que tu cuenta ya está …" at bounding box center [452, 459] width 594 height 153
drag, startPoint x: 407, startPoint y: 501, endPoint x: 523, endPoint y: 501, distance: 116.4
click at [523, 501] on textarea "Hola Juan, Muchas gracias por la respuesta. ¡Te contamos que tu cuenta ya está …" at bounding box center [452, 459] width 594 height 153
drag, startPoint x: 549, startPoint y: 496, endPoint x: 403, endPoint y: 497, distance: 146.3
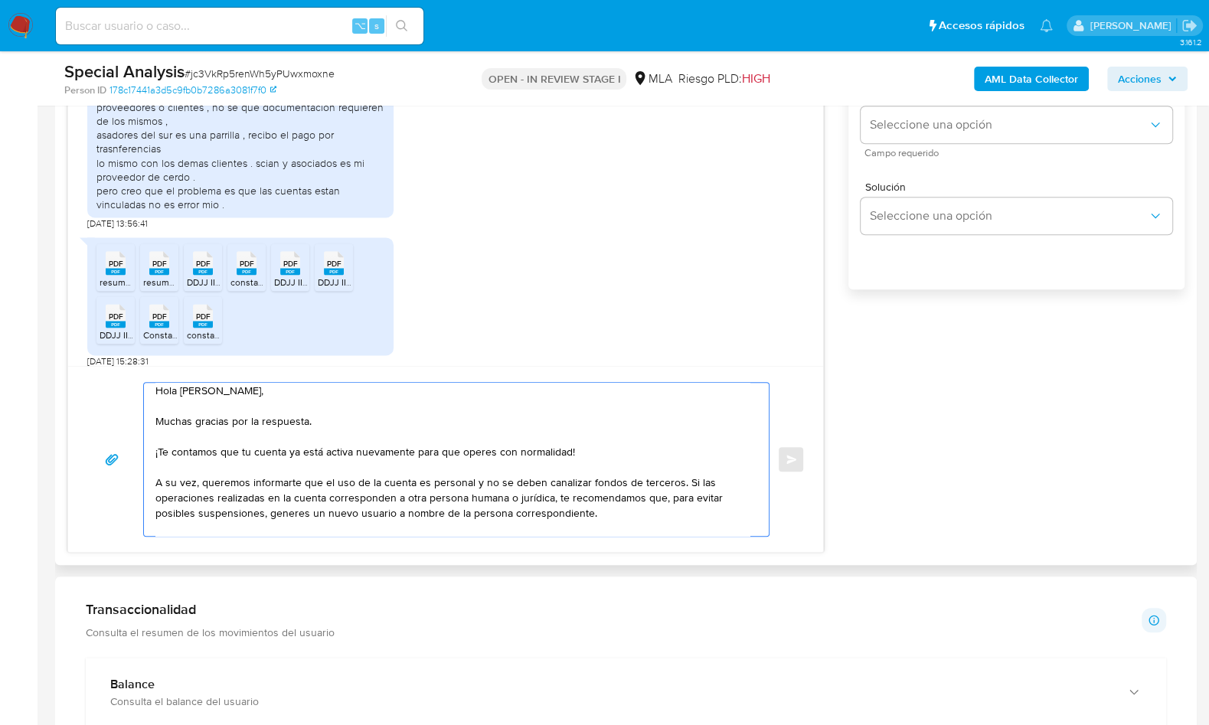
click at [403, 497] on textarea "Hola Juan, Muchas gracias por la respuesta. ¡Te contamos que tu cuenta ya está …" at bounding box center [452, 459] width 594 height 153
drag, startPoint x: 636, startPoint y: 512, endPoint x: 519, endPoint y: 515, distance: 116.4
click at [519, 515] on textarea "Hola Juan, Muchas gracias por la respuesta. ¡Te contamos que tu cuenta ya está …" at bounding box center [452, 459] width 594 height 153
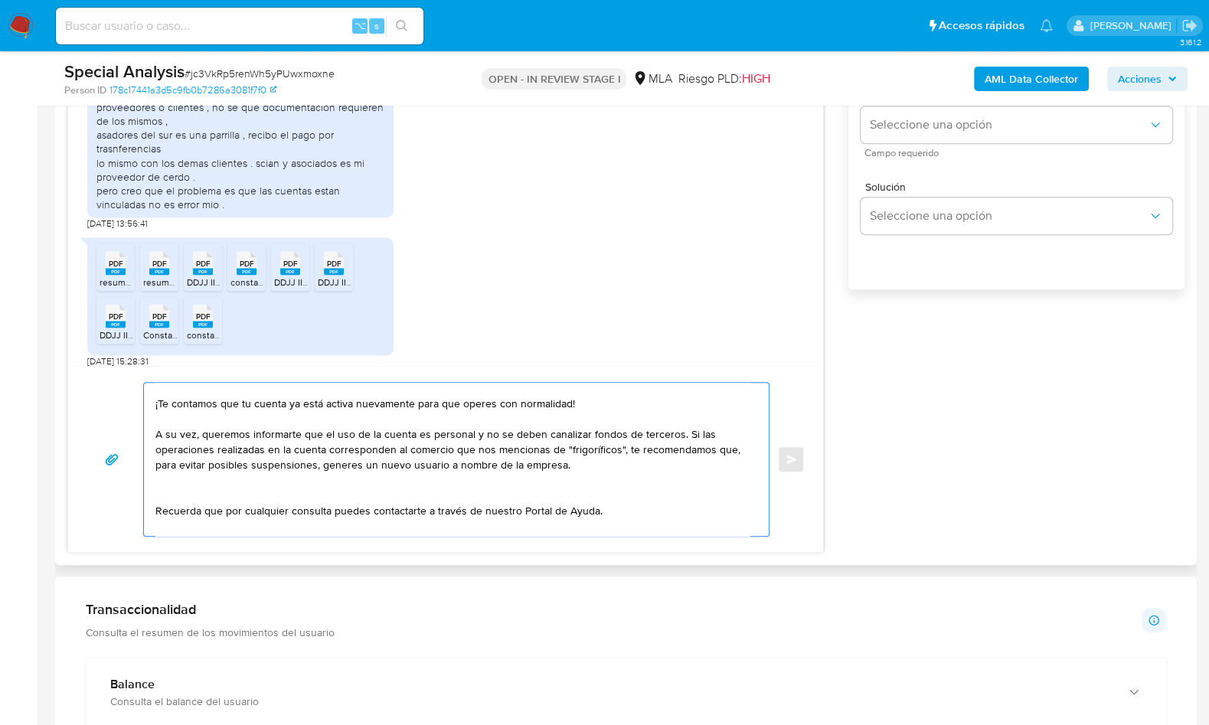
scroll to position [87, 0]
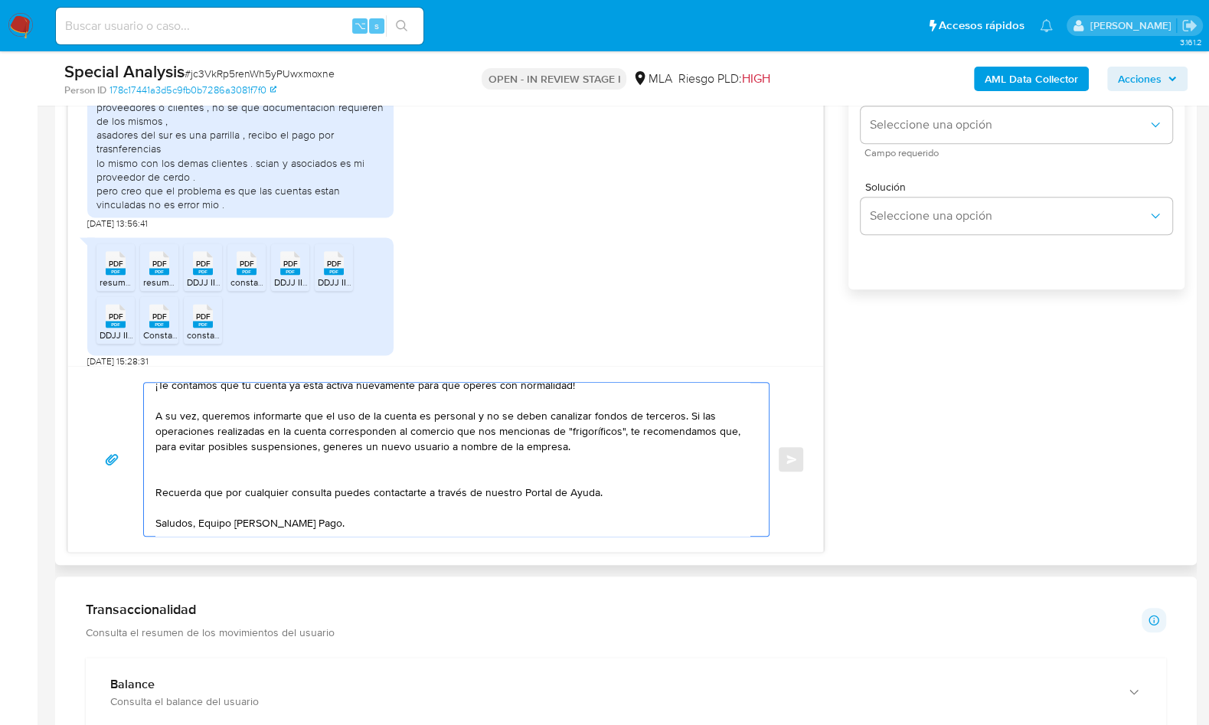
click at [460, 452] on textarea "Hola Juan, Muchas gracias por la respuesta. ¡Te contamos que tu cuenta ya está …" at bounding box center [452, 459] width 594 height 153
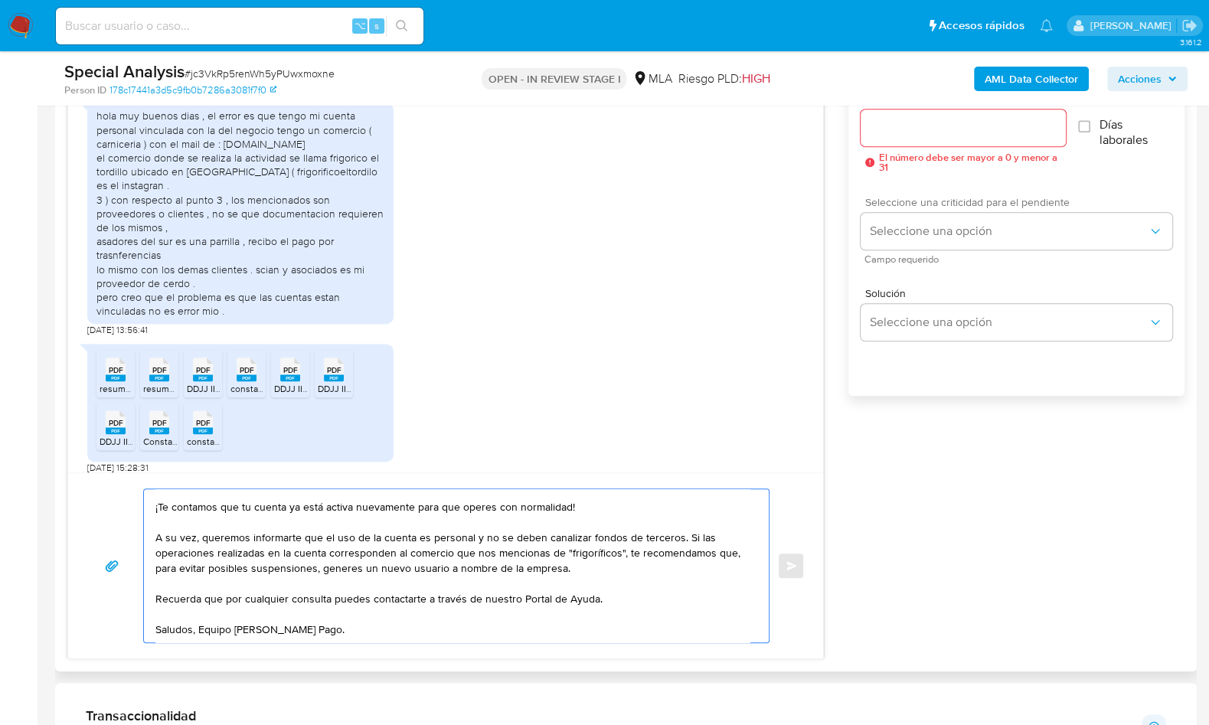
scroll to position [682, 0]
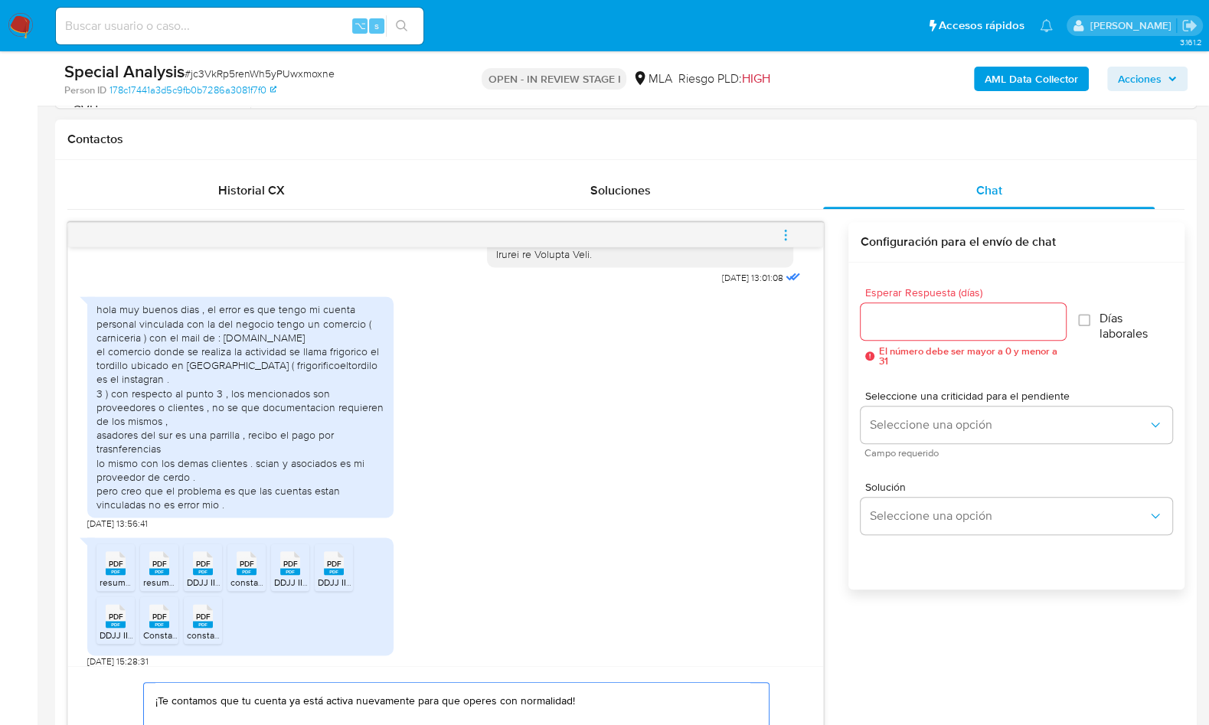
type textarea "Hola Juan, Muchas gracias por la respuesta. ¡Te contamos que tu cuenta ya está …"
click at [944, 332] on div at bounding box center [963, 321] width 205 height 37
click at [943, 326] on input "Esperar Respuesta (días)" at bounding box center [963, 322] width 205 height 20
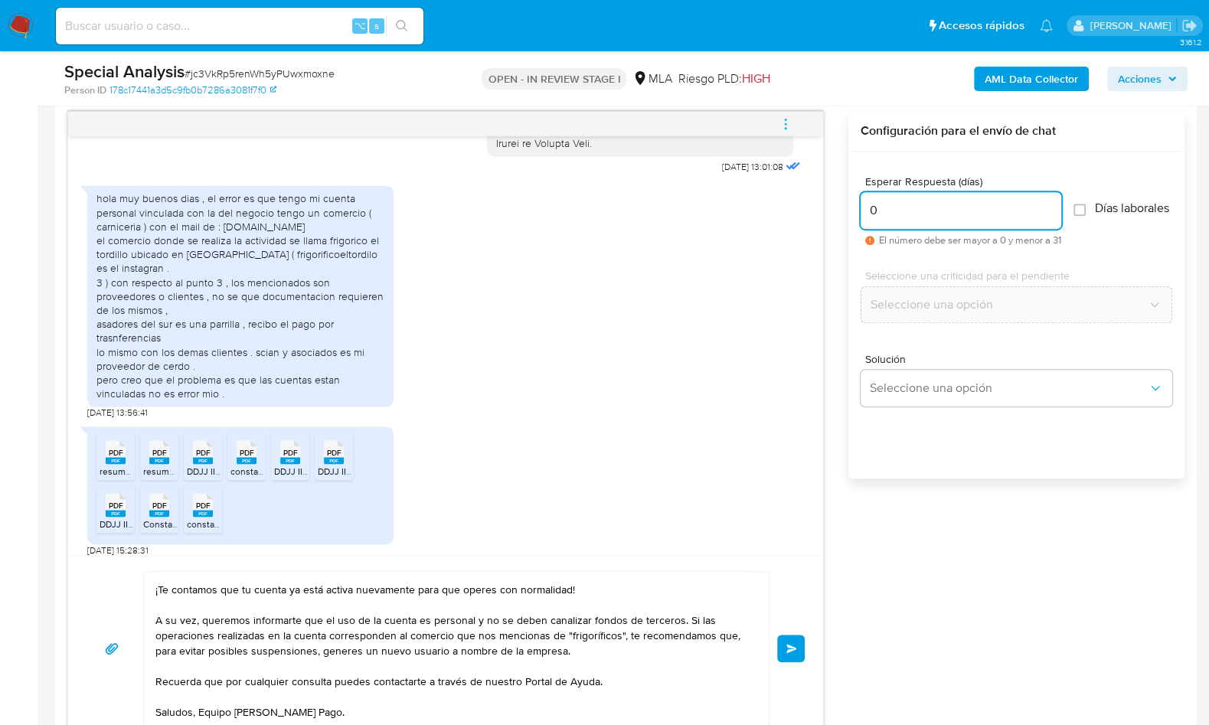
scroll to position [809, 0]
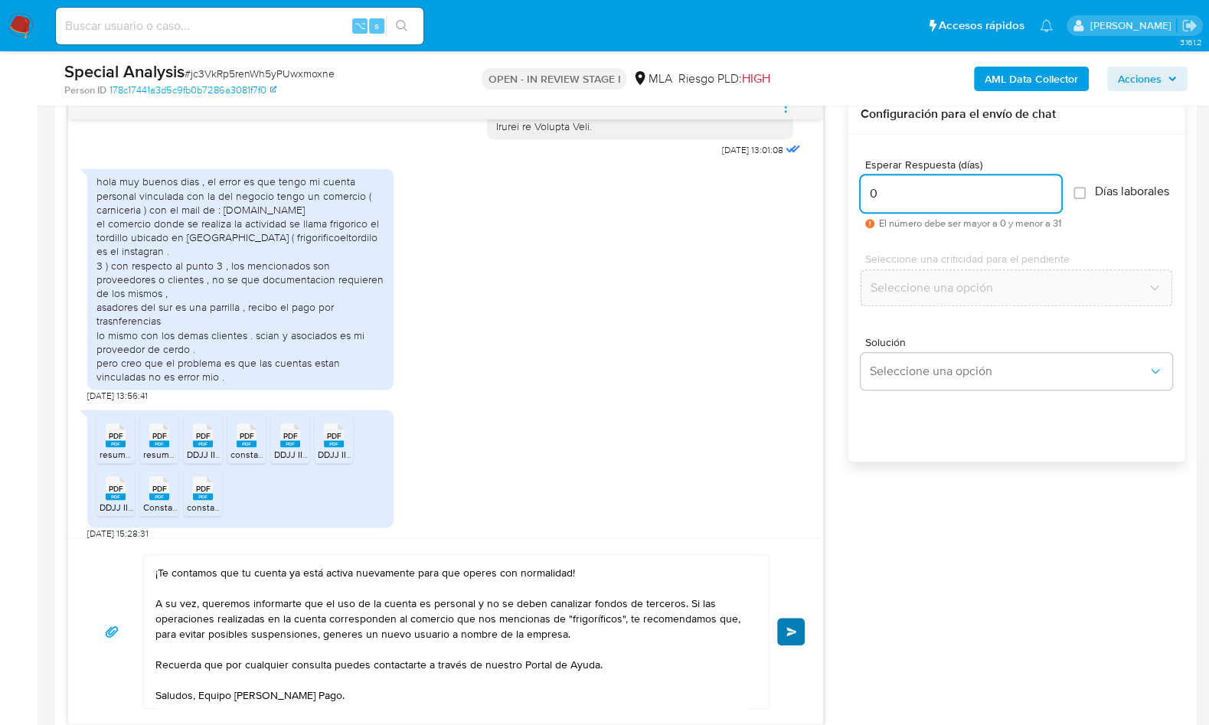
type input "0"
click at [789, 627] on span "Enviar" at bounding box center [791, 631] width 11 height 9
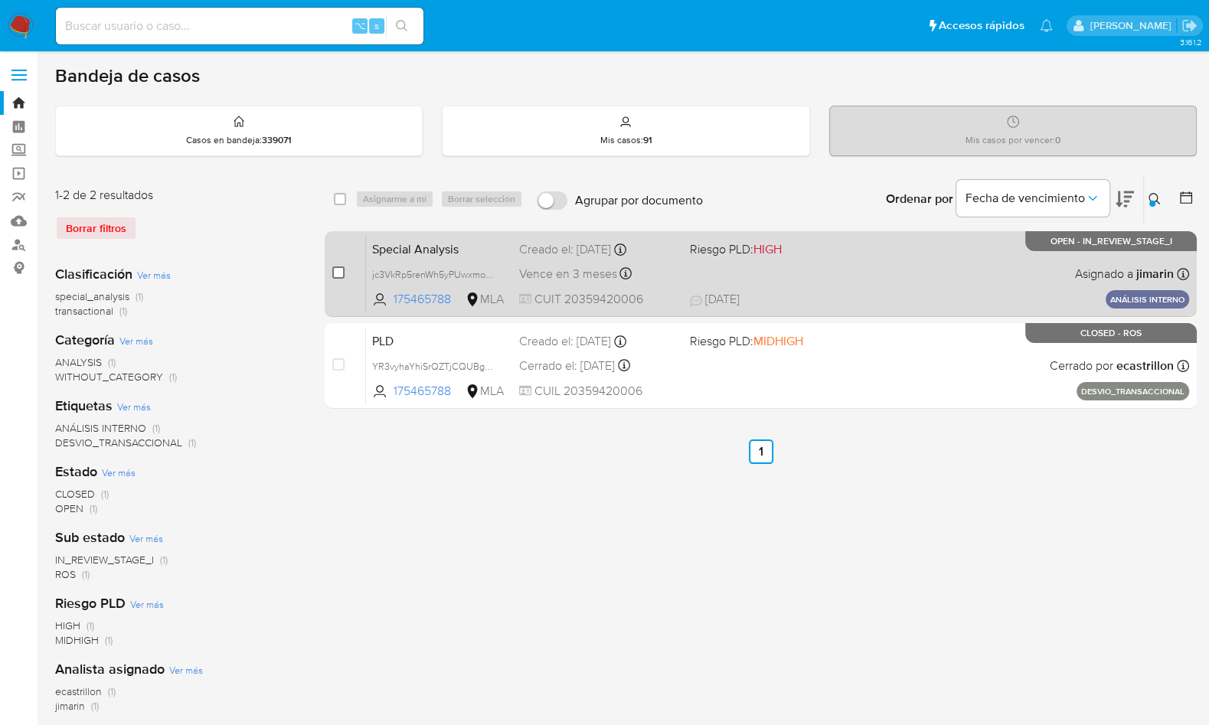
click at [334, 275] on input "checkbox" at bounding box center [338, 272] width 12 height 12
checkbox input "true"
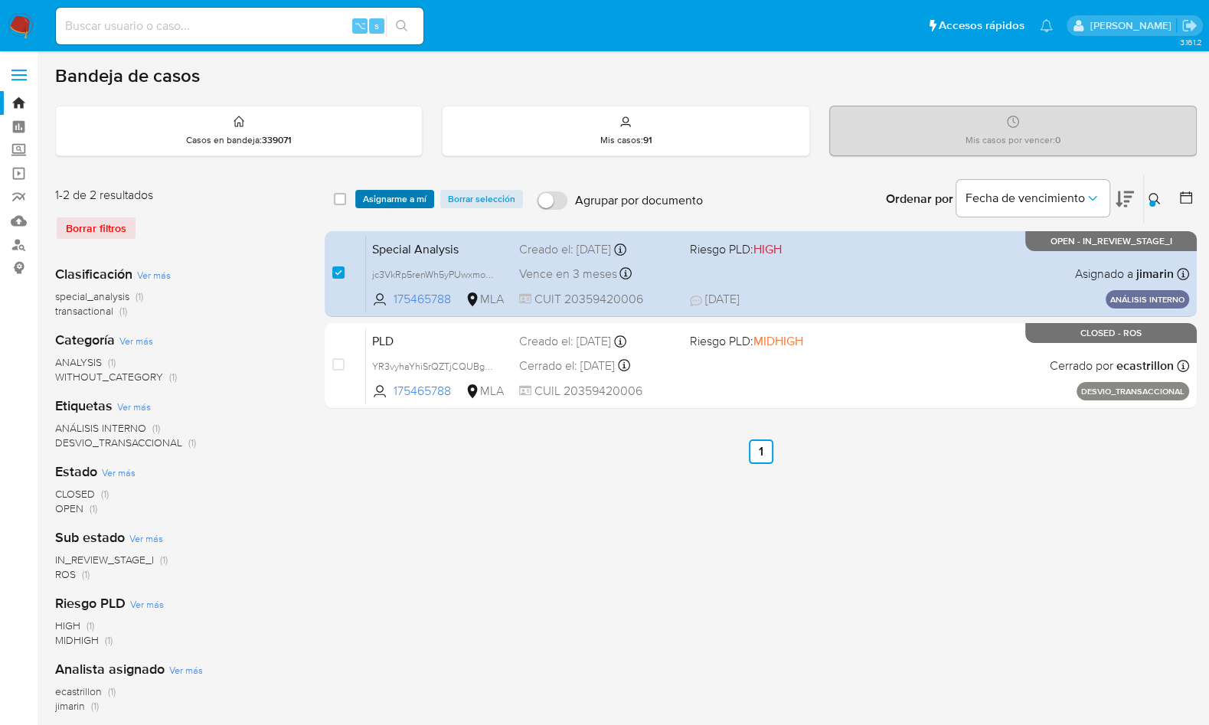
click at [374, 202] on span "Asignarme a mí" at bounding box center [395, 198] width 64 height 15
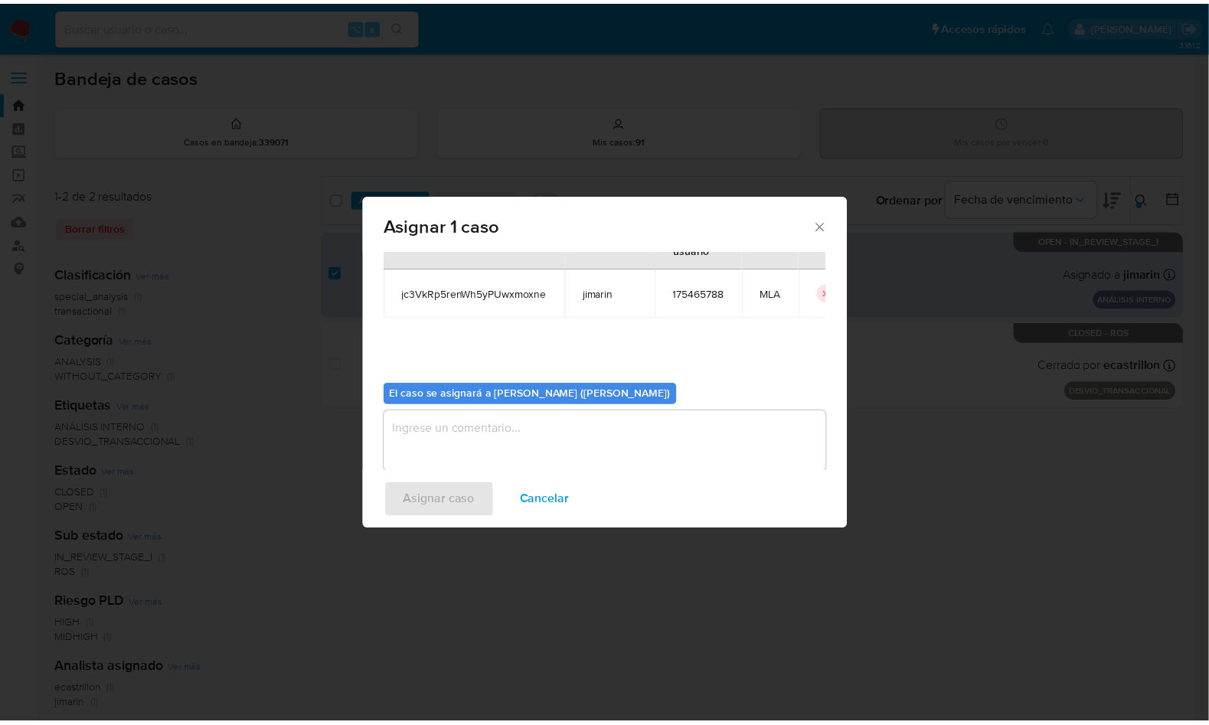
scroll to position [78, 0]
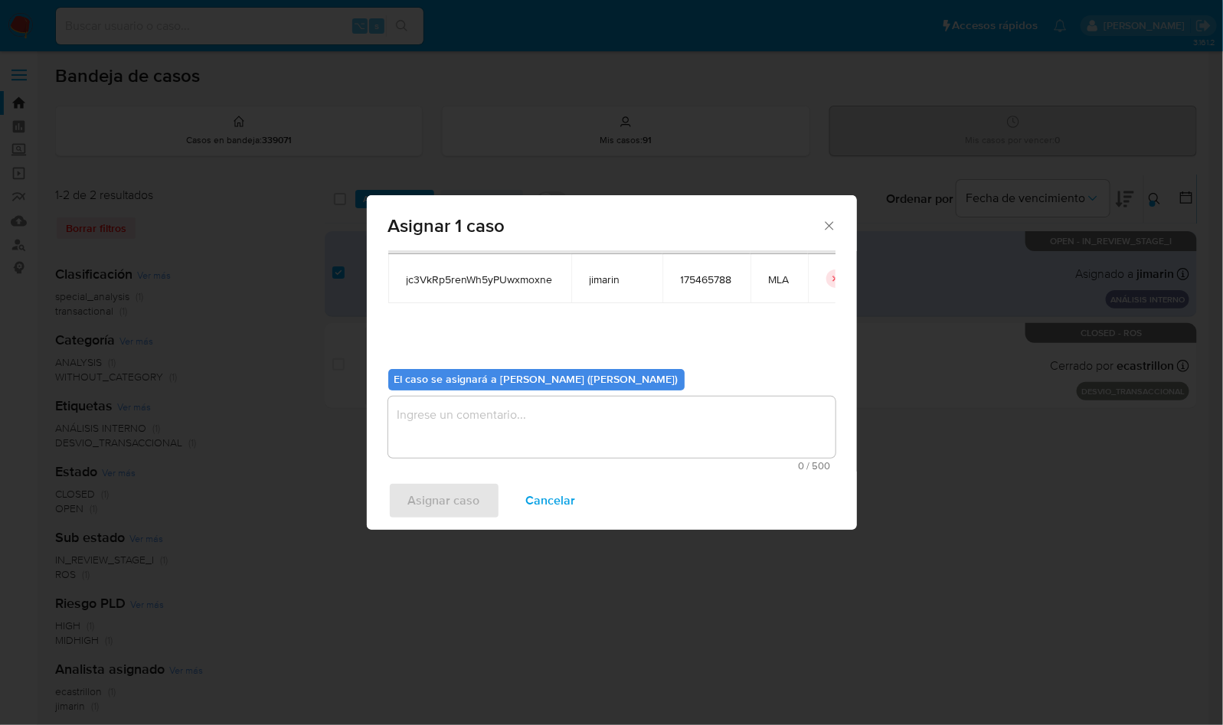
click at [495, 403] on textarea "assign-modal" at bounding box center [611, 427] width 447 height 61
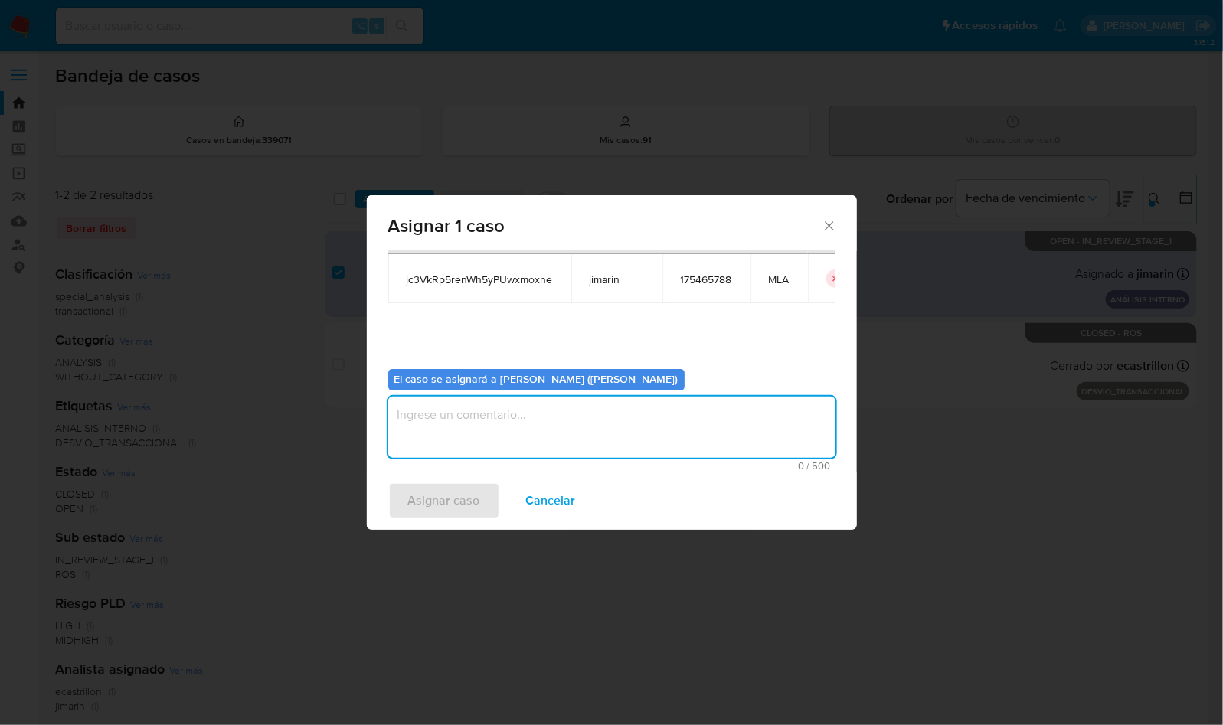
click at [499, 417] on textarea "assign-modal" at bounding box center [611, 427] width 447 height 61
click at [455, 496] on span "Asignar caso" at bounding box center [444, 501] width 72 height 34
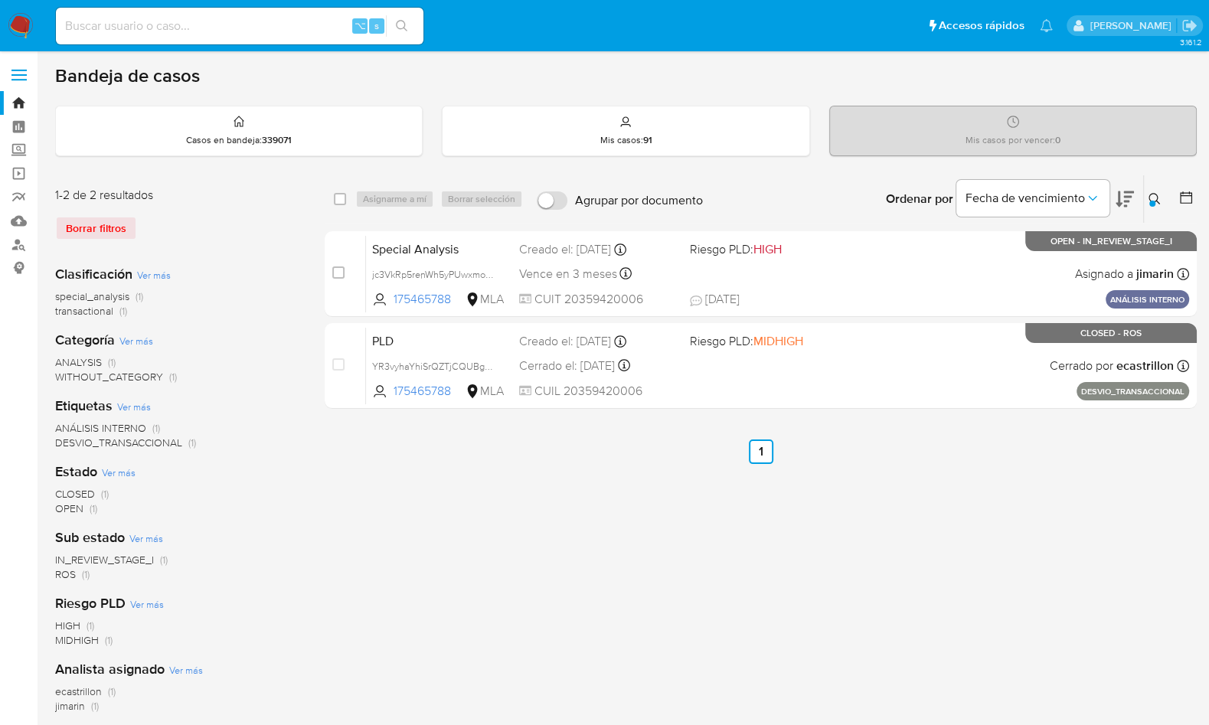
click at [1161, 205] on button at bounding box center [1156, 199] width 25 height 18
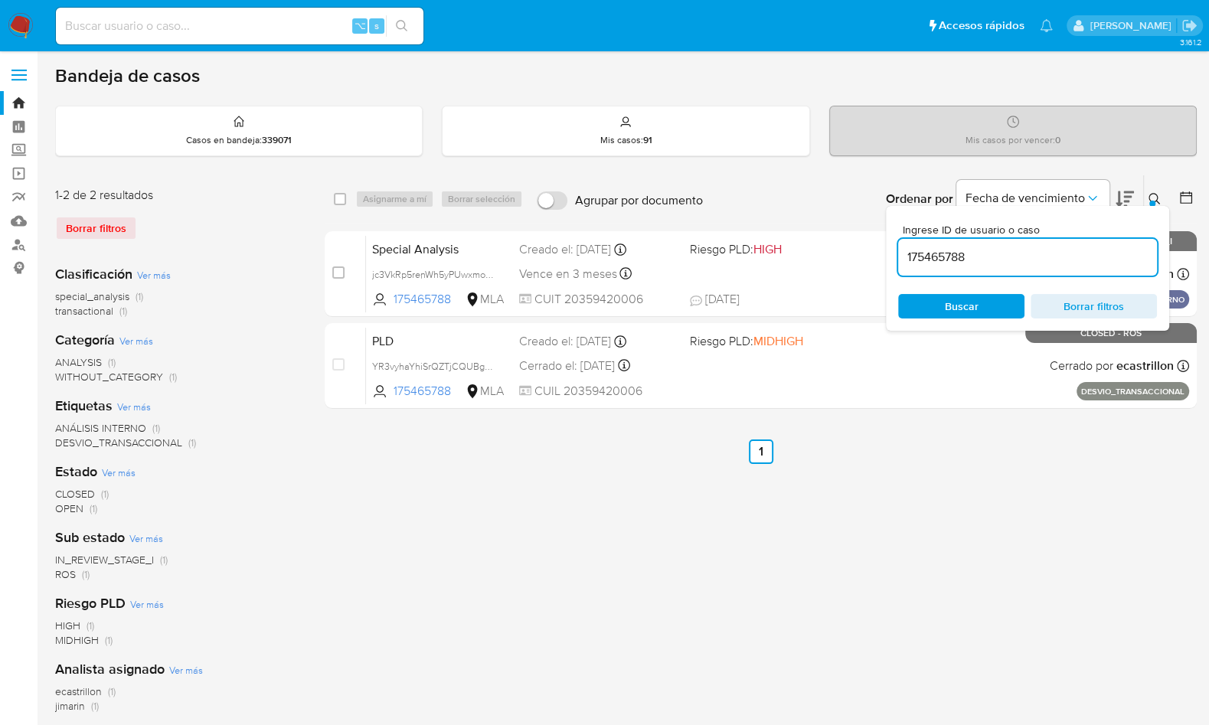
click at [1113, 250] on input "175465788" at bounding box center [1027, 257] width 259 height 20
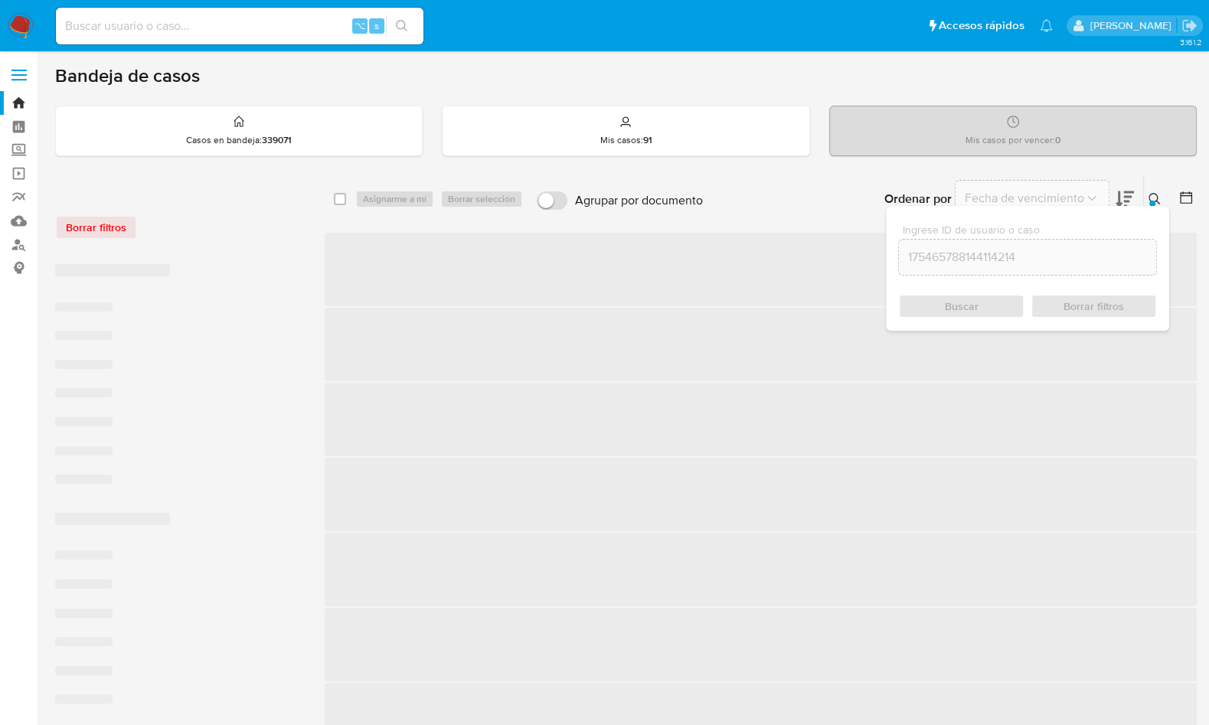
click at [983, 254] on input "175465788144114214" at bounding box center [1027, 257] width 257 height 20
click at [982, 254] on input "175465788144114214" at bounding box center [1027, 257] width 257 height 20
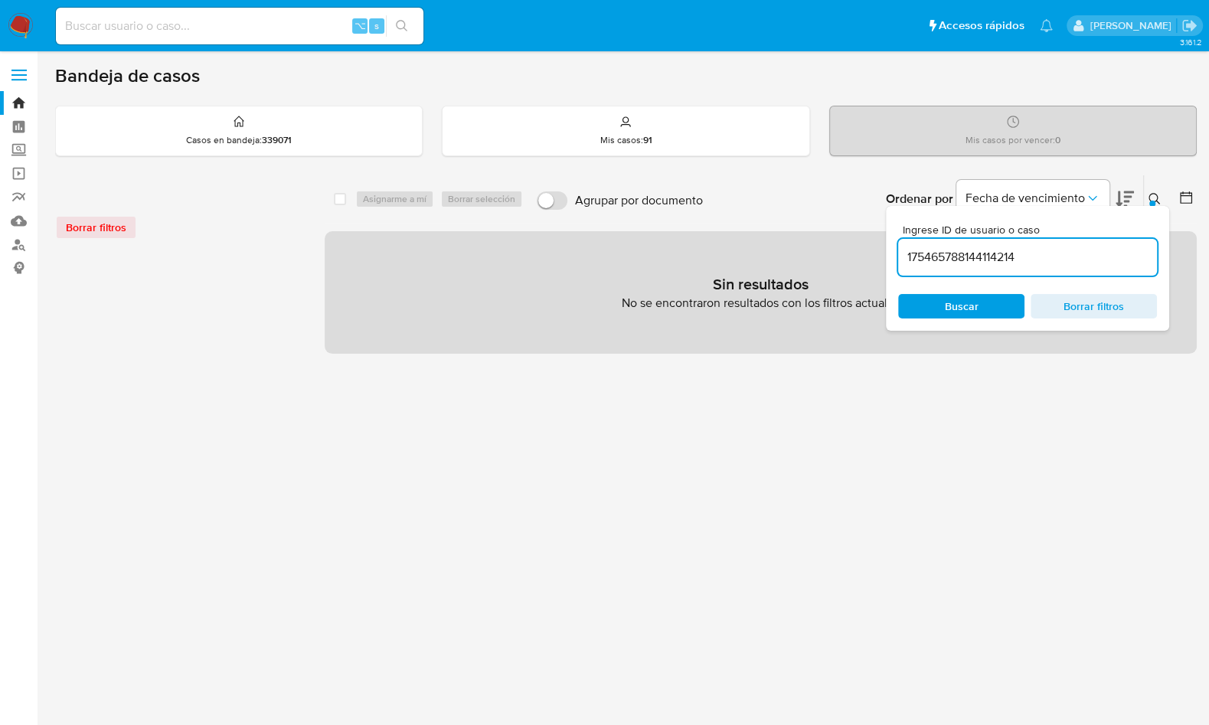
paste input
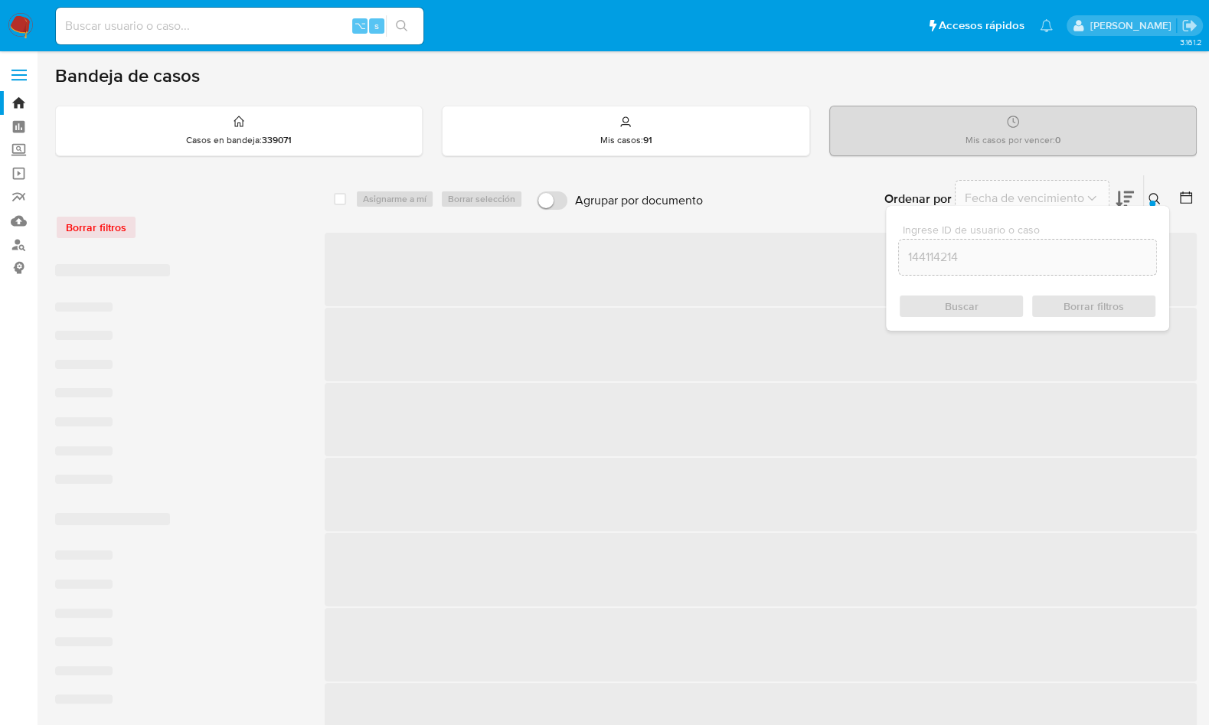
click at [1158, 196] on icon at bounding box center [1155, 199] width 12 height 12
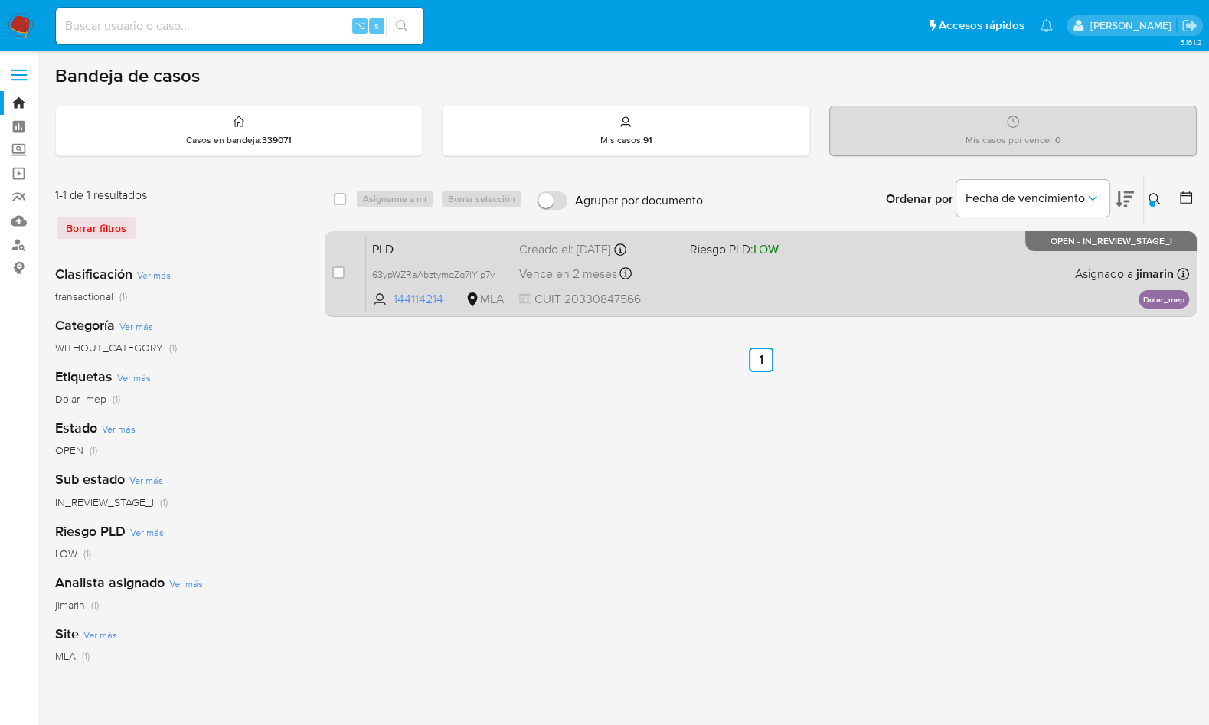
click at [1007, 276] on div "PLD 63ypWZRaAbztymqZq7lYip7y 144114214 MLA Riesgo PLD: LOW Creado el: 12/09/202…" at bounding box center [777, 273] width 823 height 77
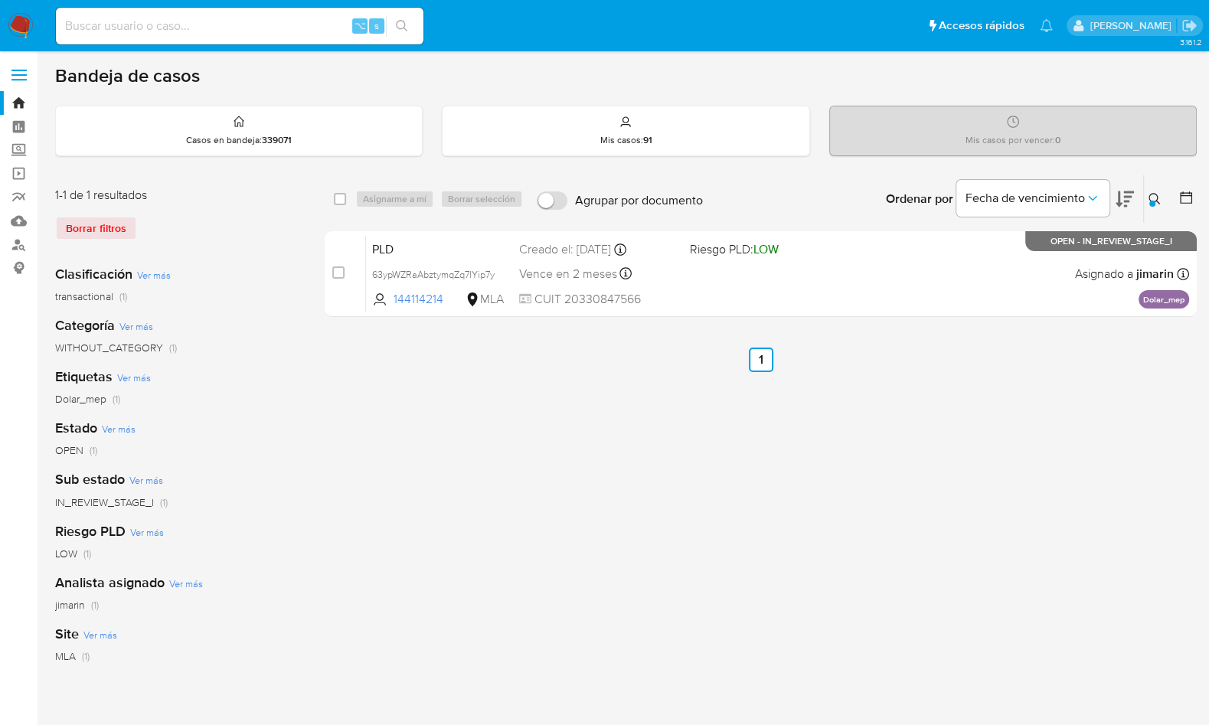
click at [1152, 203] on div at bounding box center [1152, 204] width 6 height 6
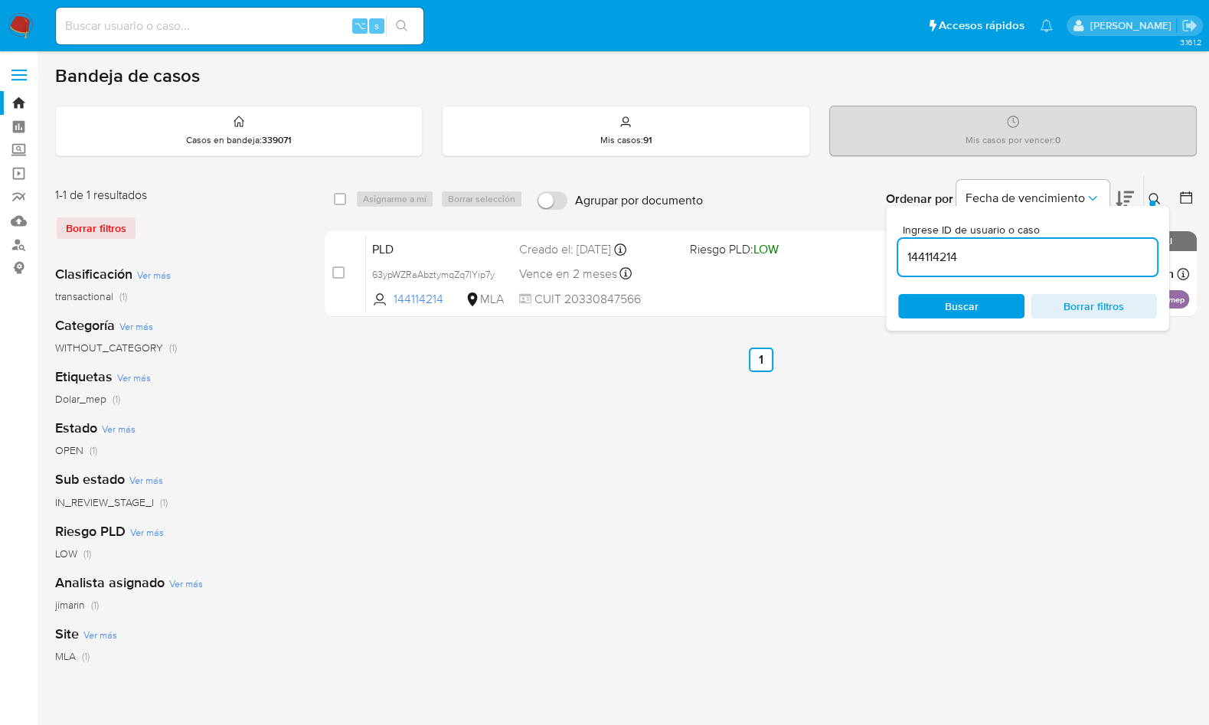
click at [1087, 248] on input "144114214" at bounding box center [1027, 257] width 259 height 20
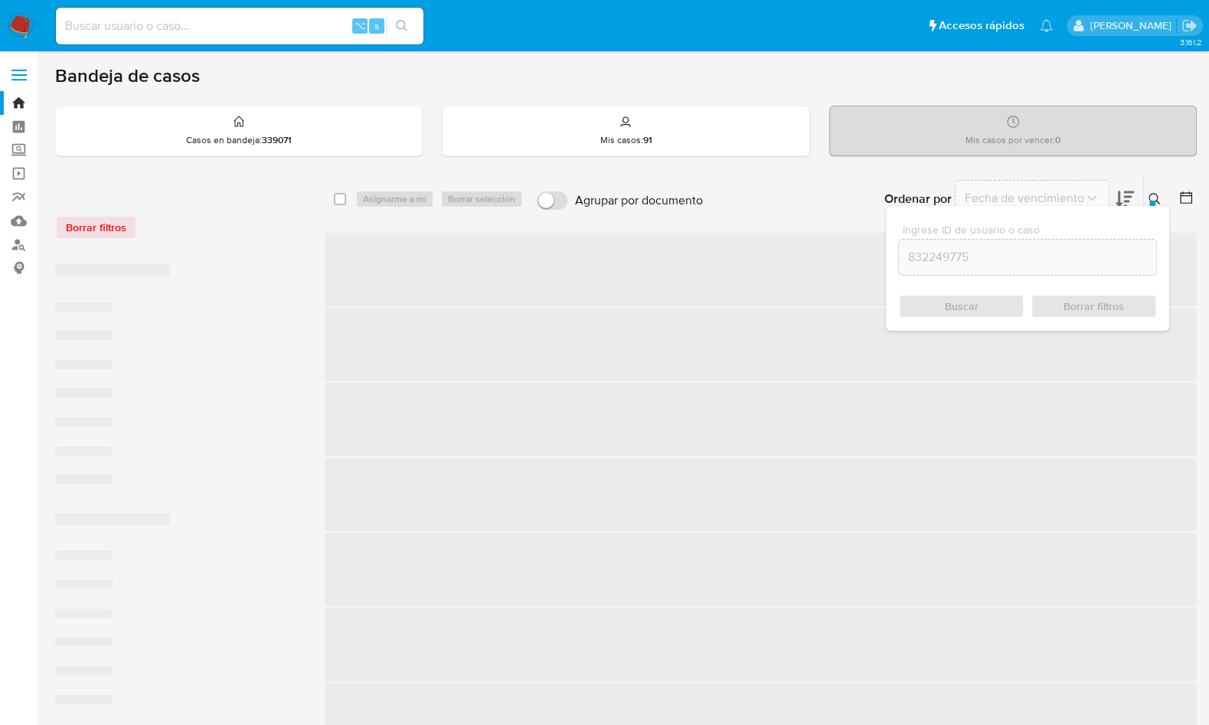
click at [1156, 193] on icon at bounding box center [1155, 199] width 12 height 12
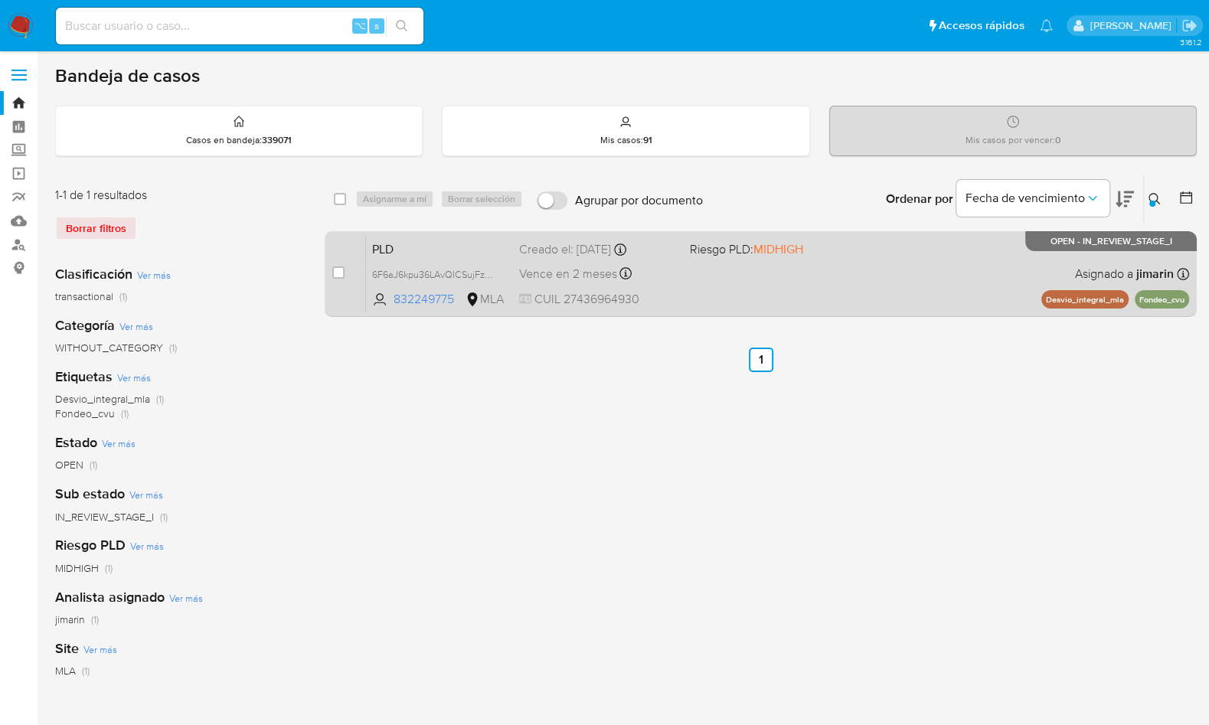
click at [920, 280] on div "PLD 6F6aJ6kpu36LAvQICSujFzM2 832249775 MLA Riesgo PLD: MIDHIGH Creado el: 12/09…" at bounding box center [777, 273] width 823 height 77
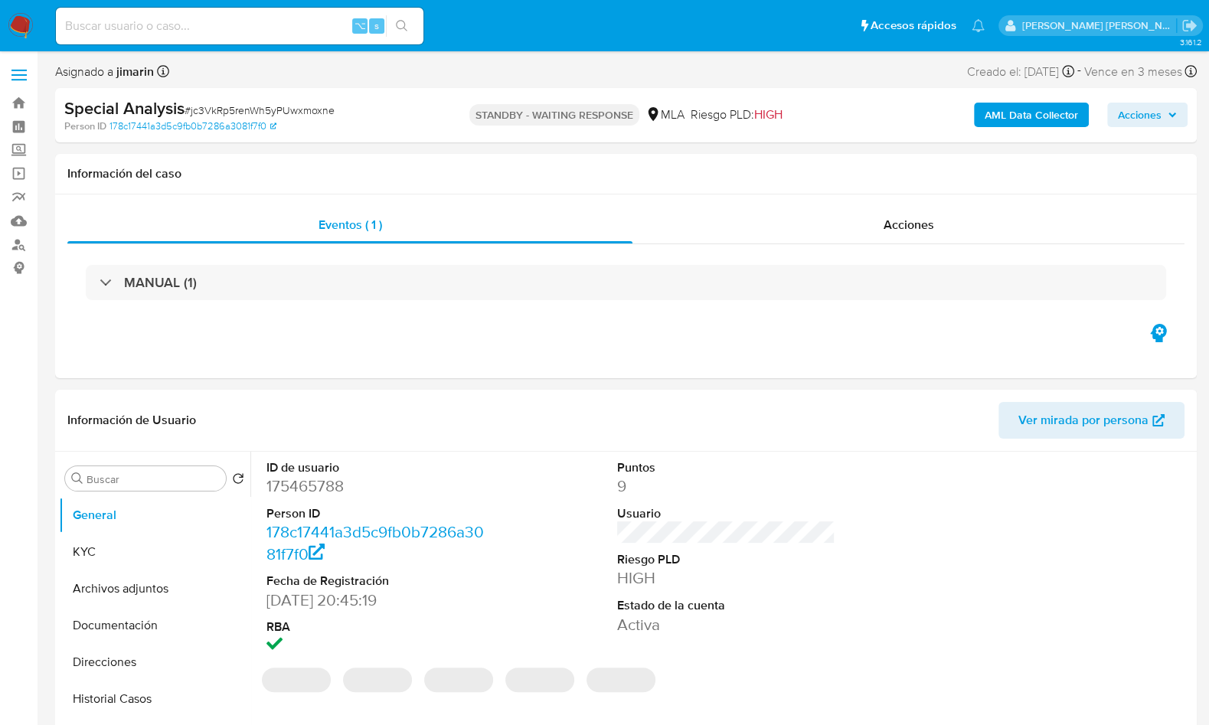
select select "10"
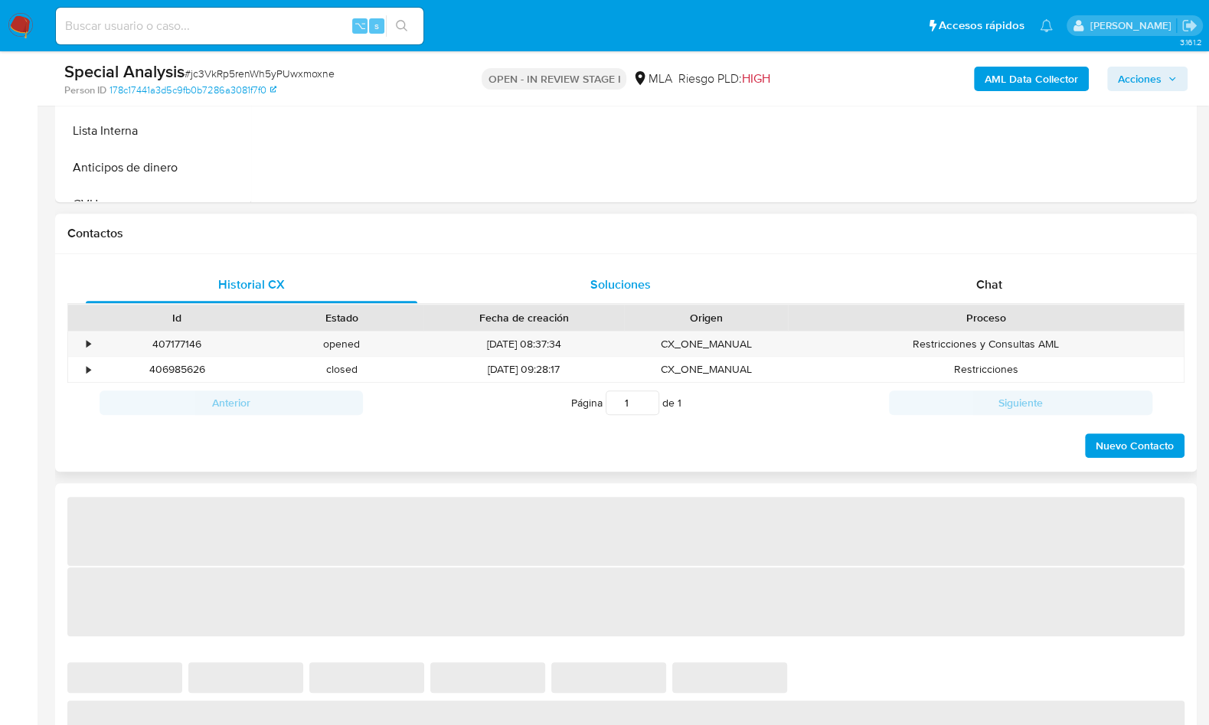
scroll to position [712, 0]
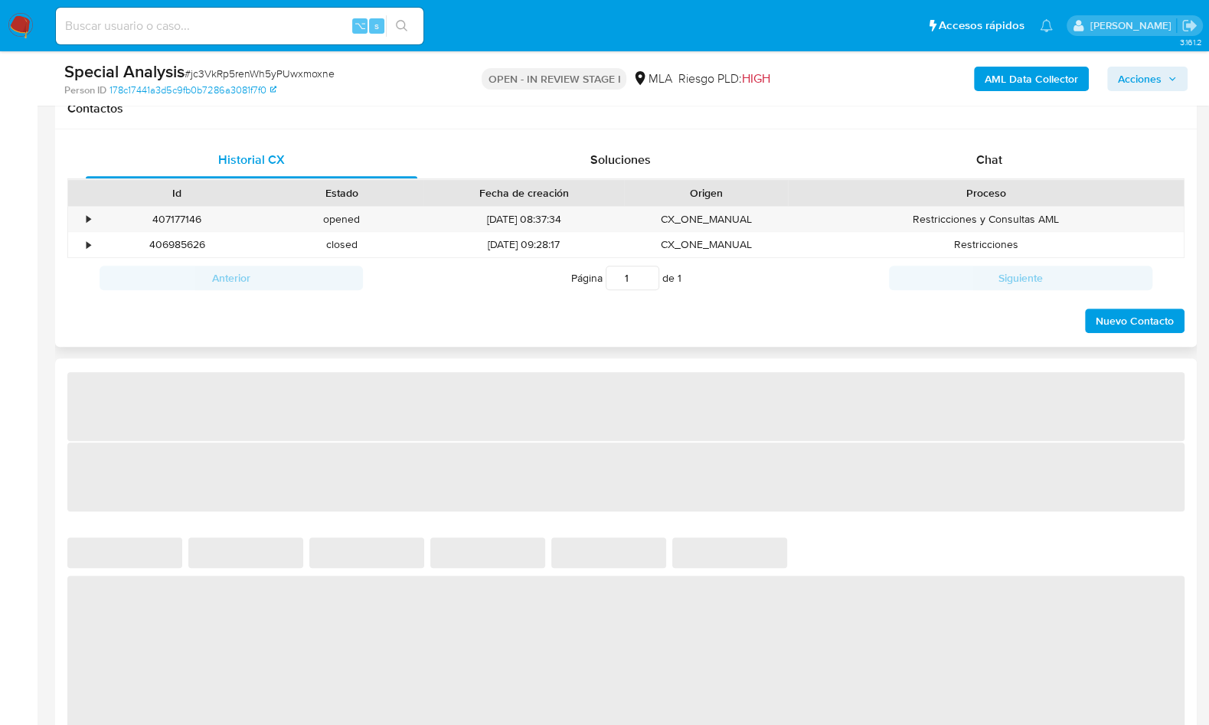
click at [1028, 195] on div "Proceso" at bounding box center [986, 192] width 374 height 15
click at [1028, 174] on div "Chat" at bounding box center [989, 160] width 332 height 37
select select "10"
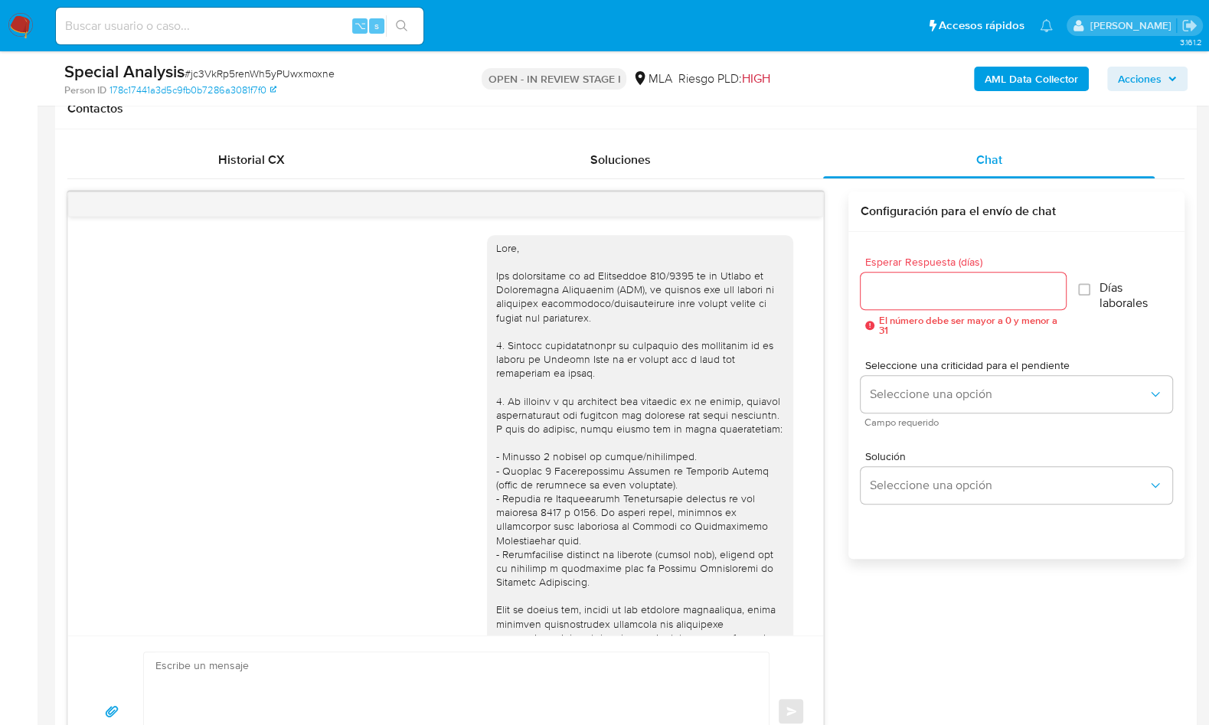
scroll to position [2646, 0]
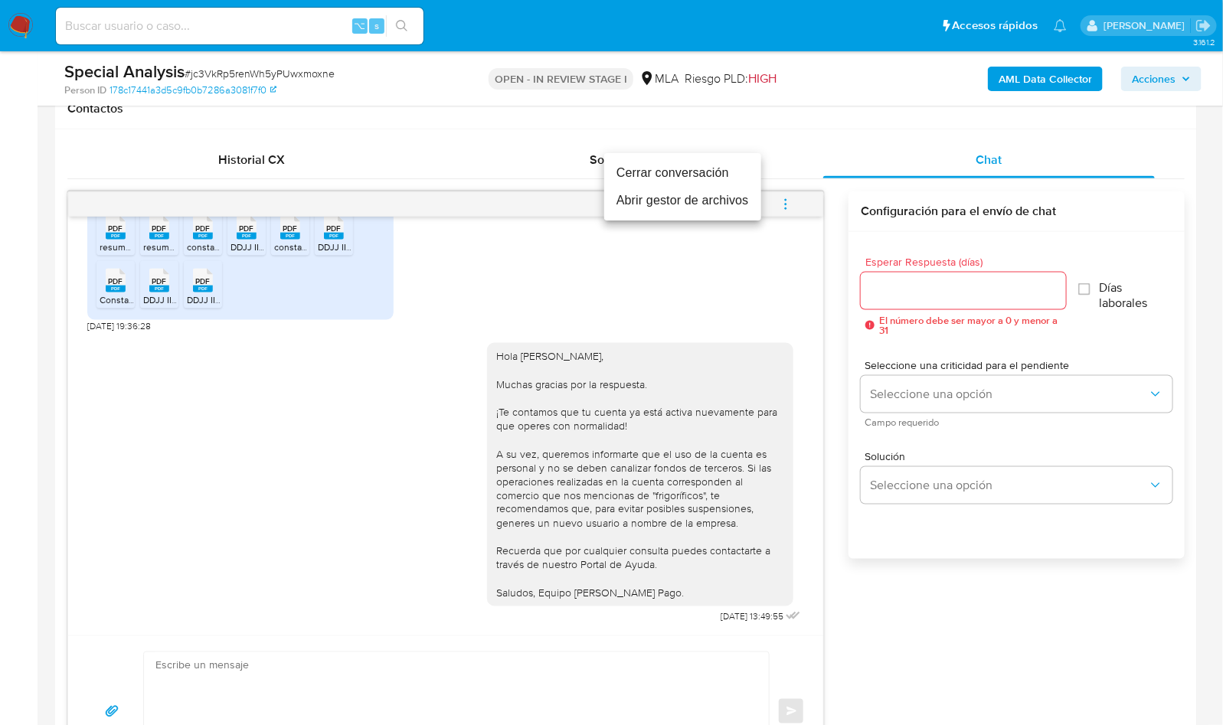
click at [717, 180] on li "Cerrar conversación" at bounding box center [682, 173] width 157 height 28
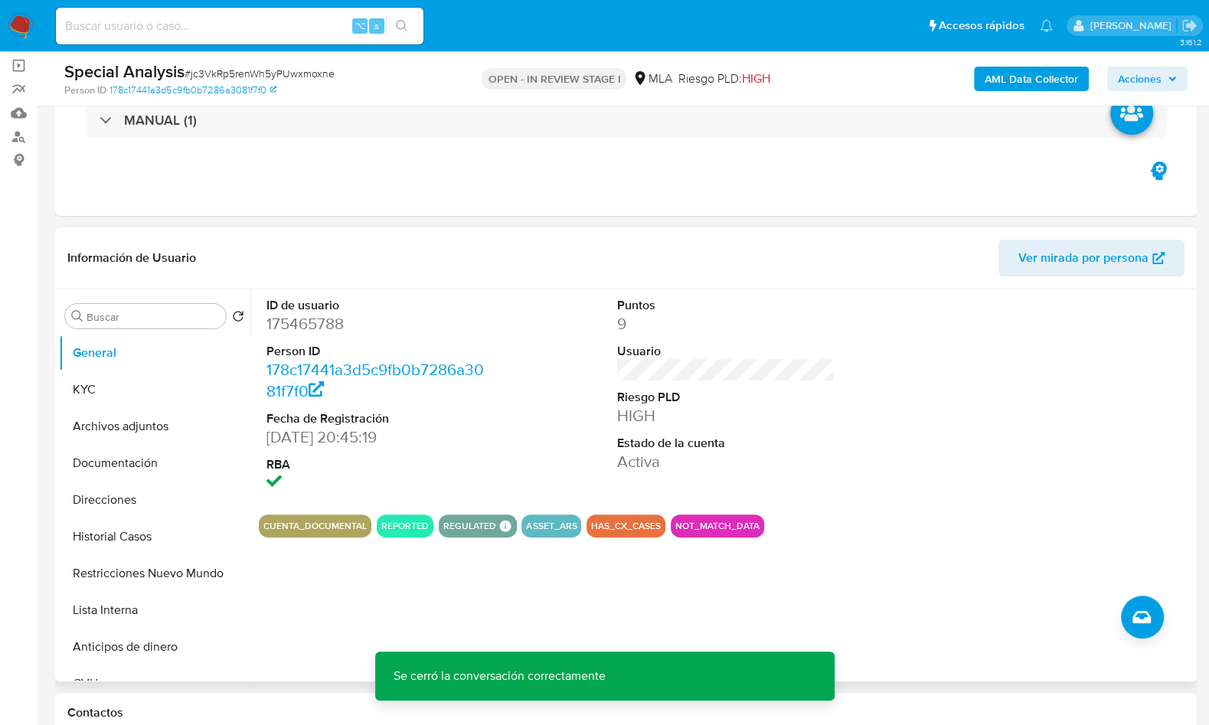
scroll to position [157, 0]
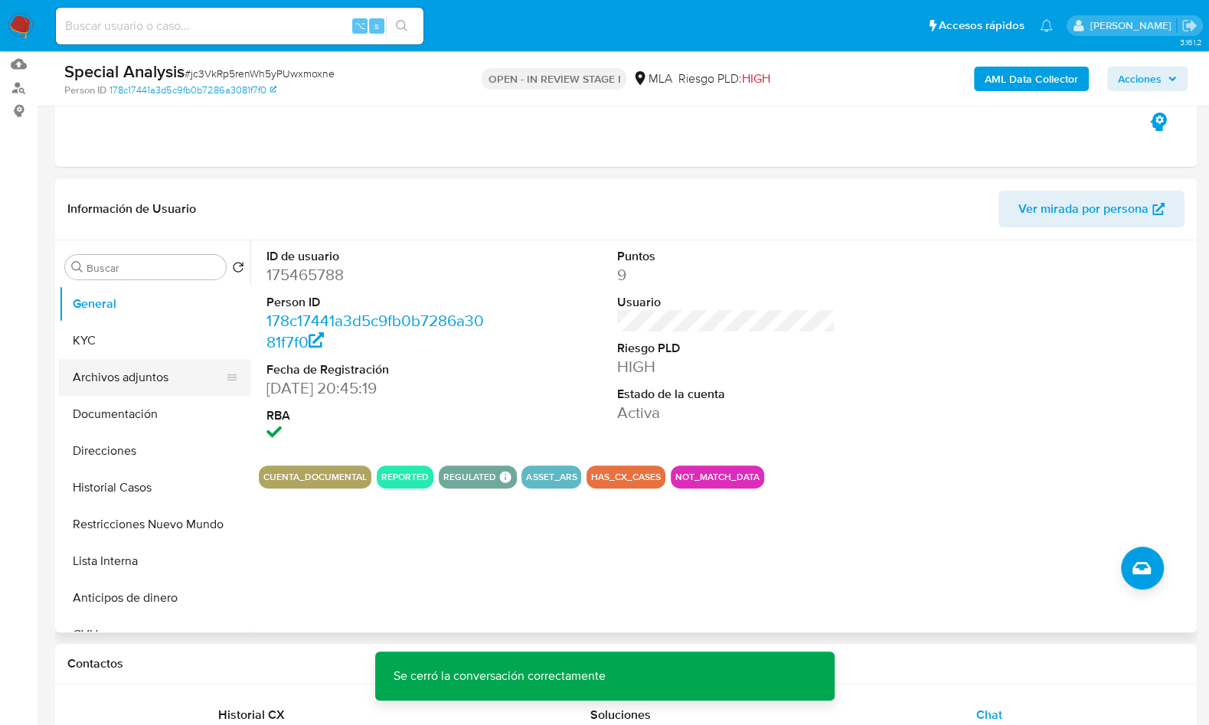
click at [120, 383] on button "Archivos adjuntos" at bounding box center [148, 377] width 179 height 37
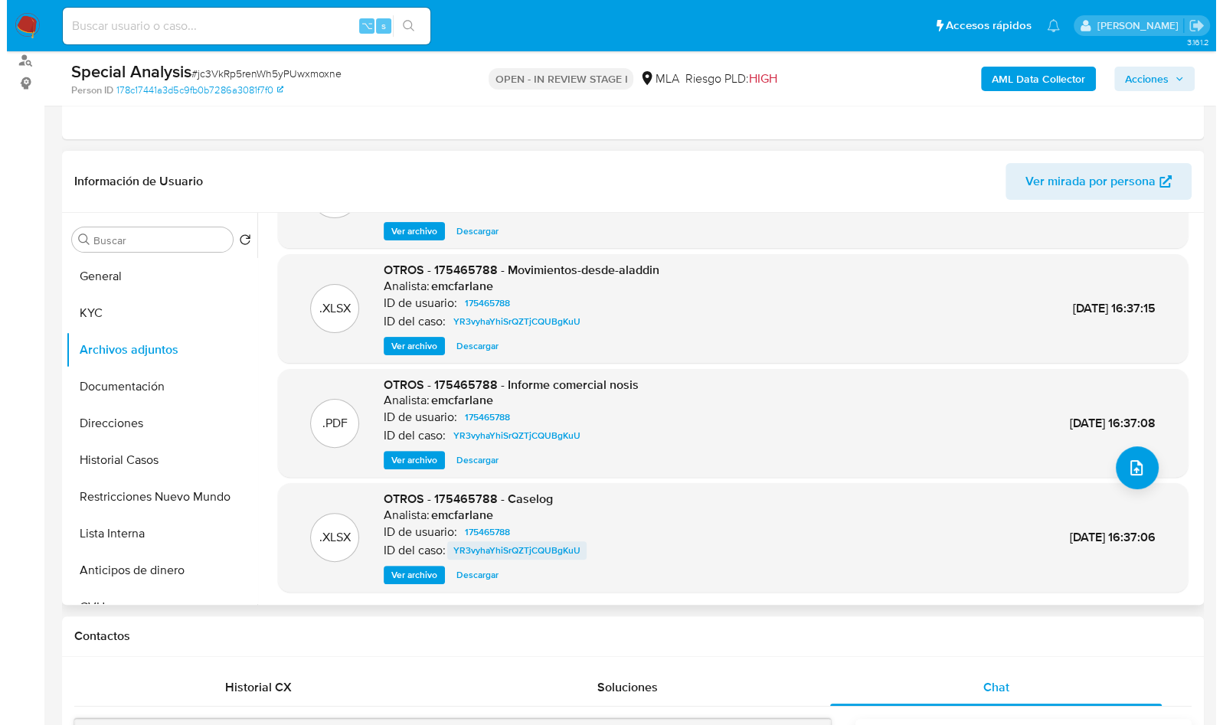
scroll to position [186, 0]
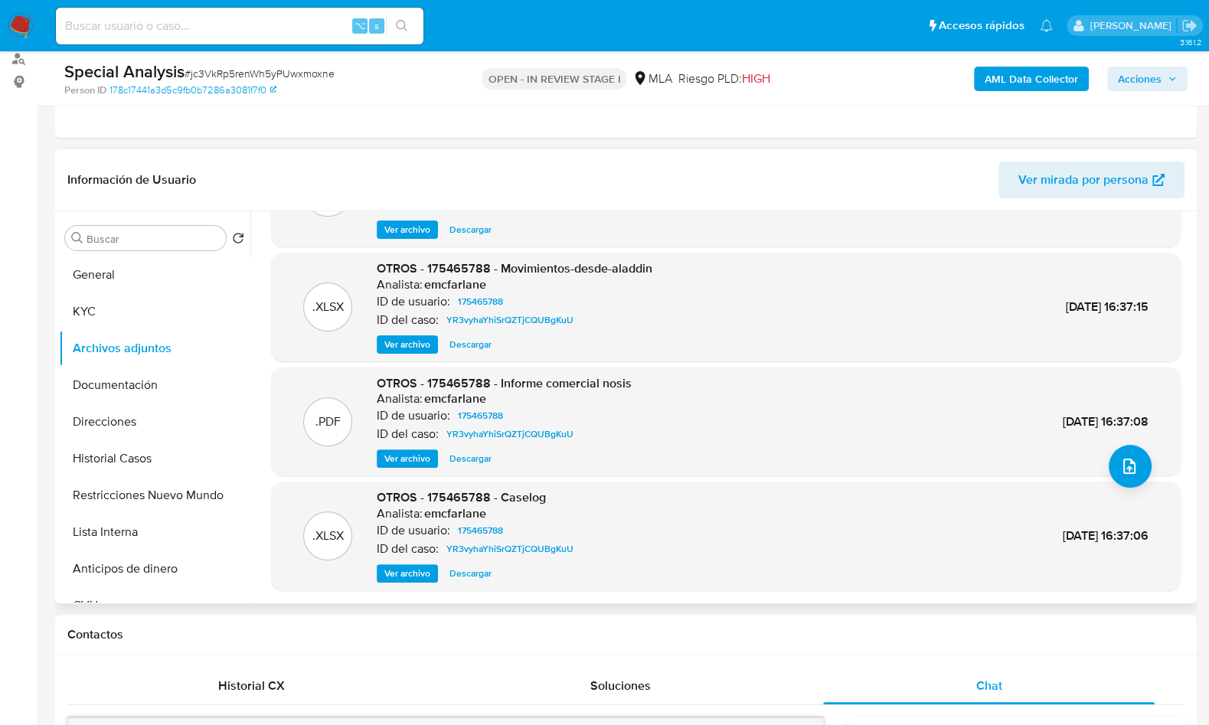
click at [419, 570] on span "Ver archivo" at bounding box center [407, 573] width 46 height 15
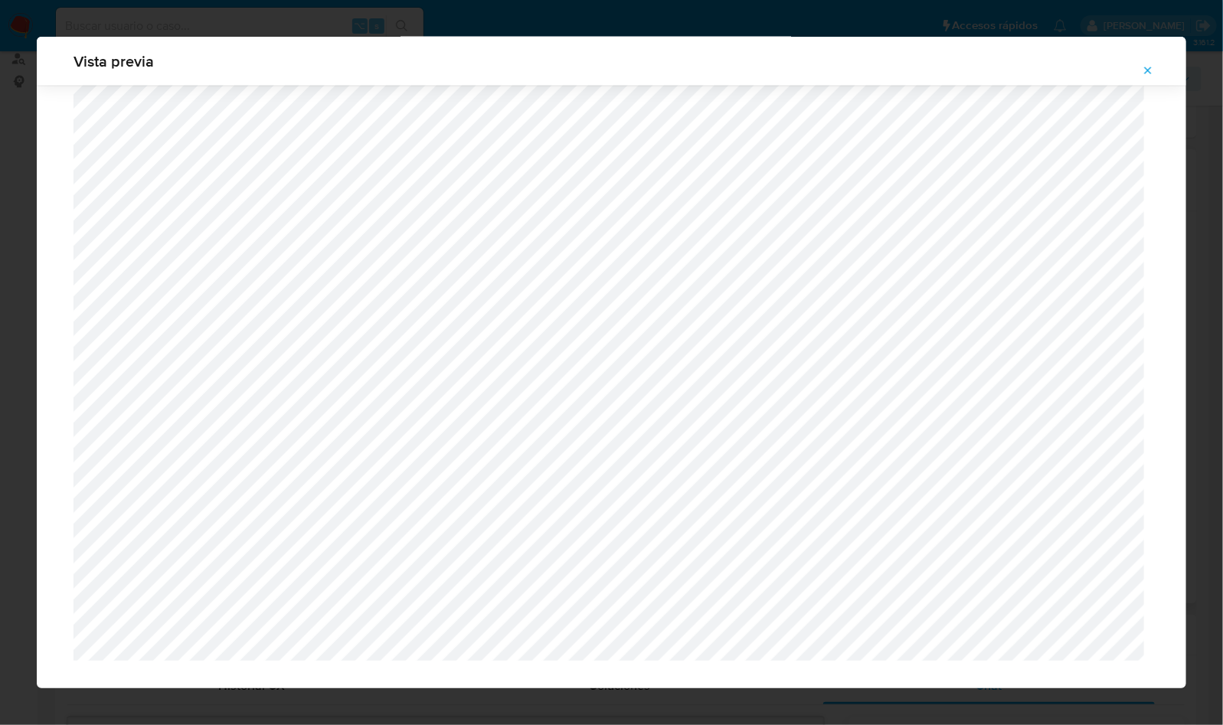
scroll to position [1036, 0]
click at [1142, 72] on button "Attachment preview" at bounding box center [1148, 70] width 34 height 25
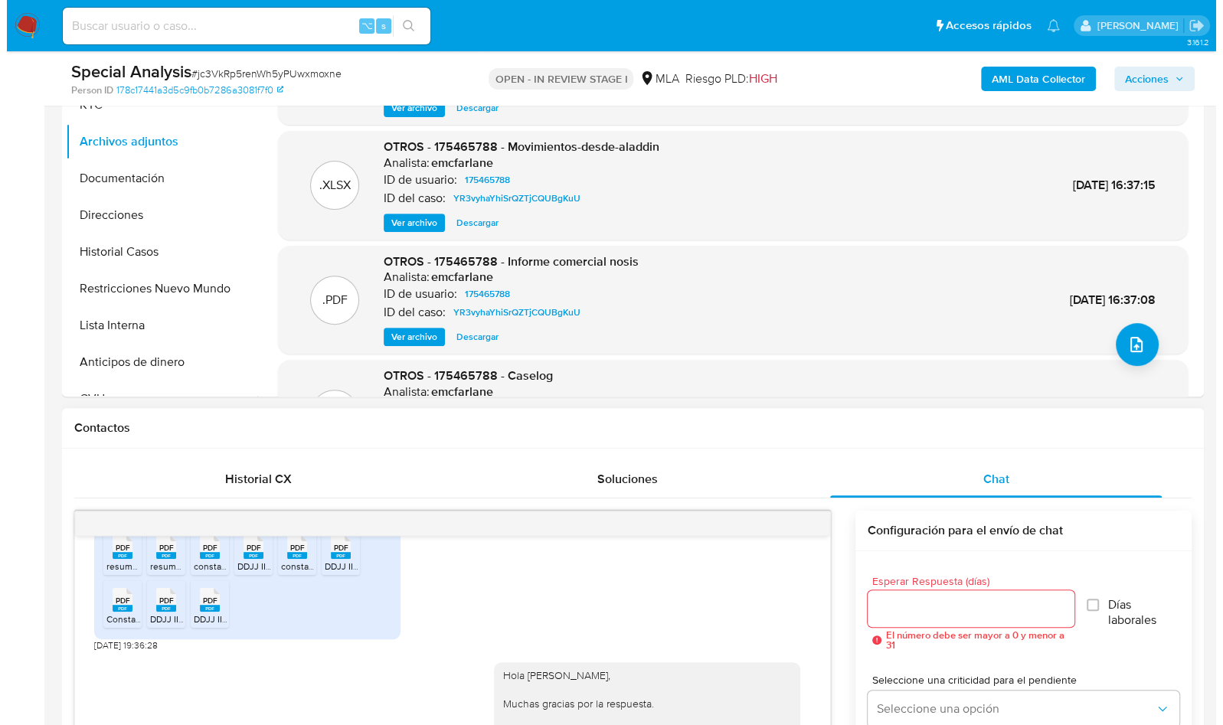
scroll to position [81, 0]
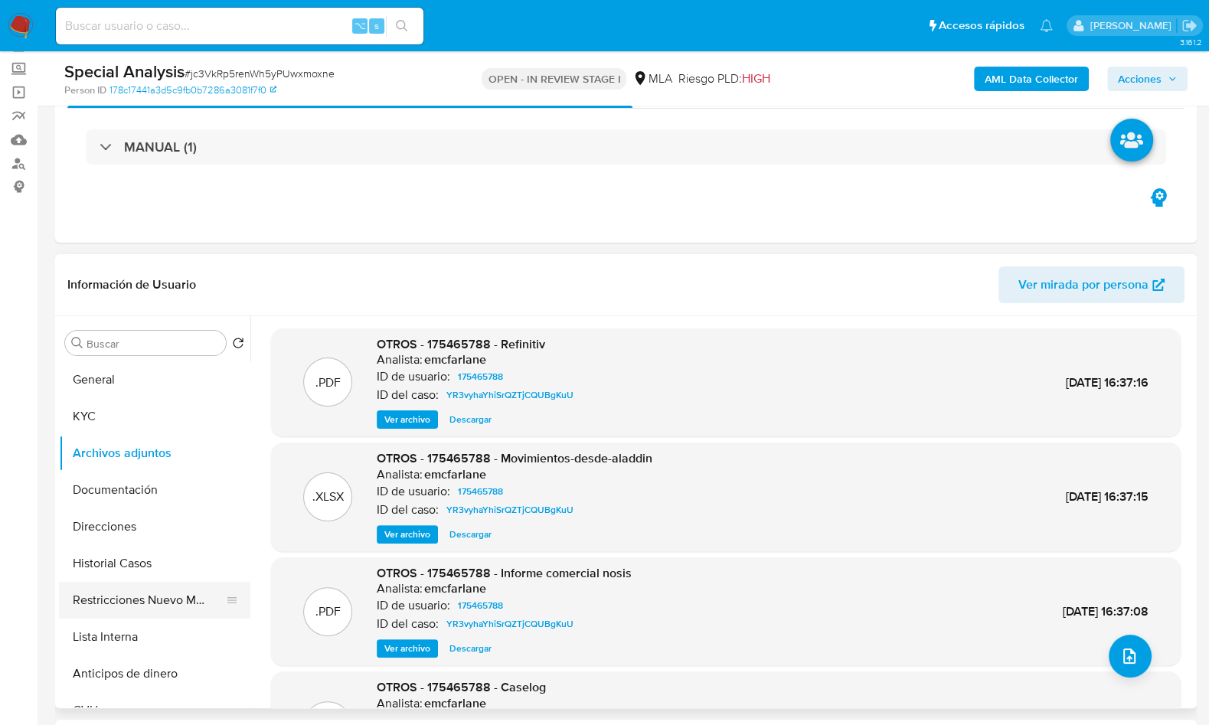
click at [178, 598] on button "Restricciones Nuevo Mundo" at bounding box center [148, 600] width 179 height 37
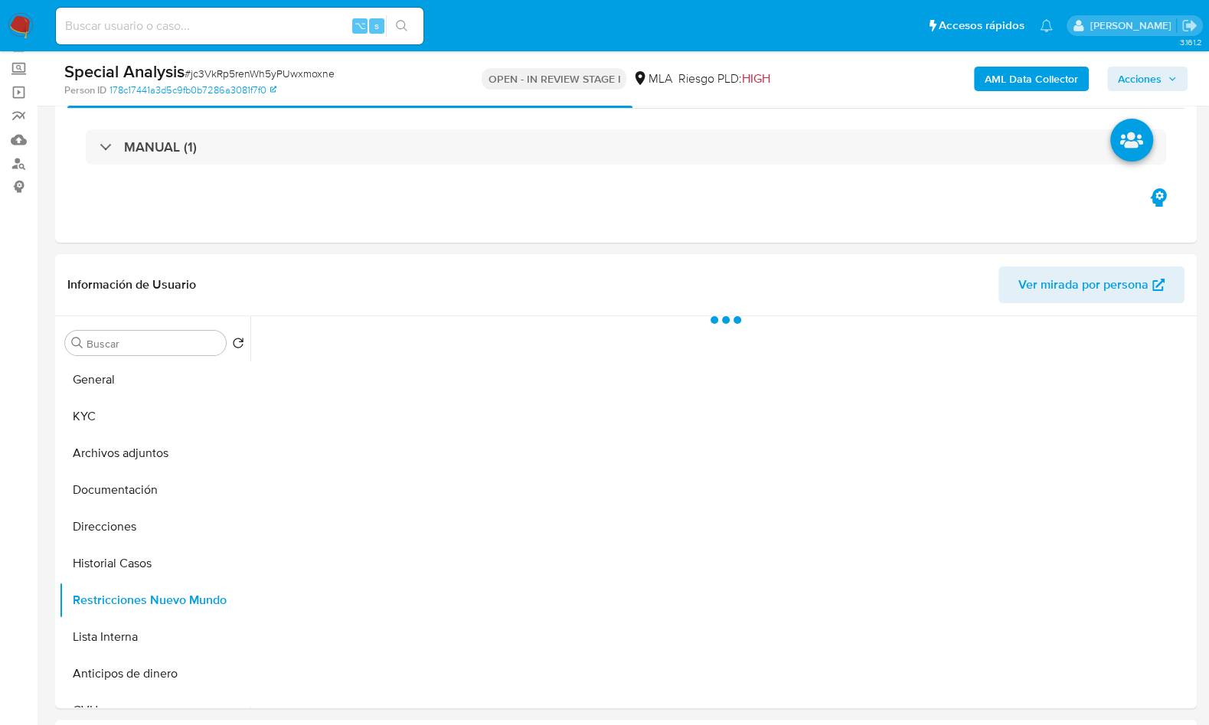
click at [1044, 70] on b "AML Data Collector" at bounding box center [1031, 79] width 93 height 25
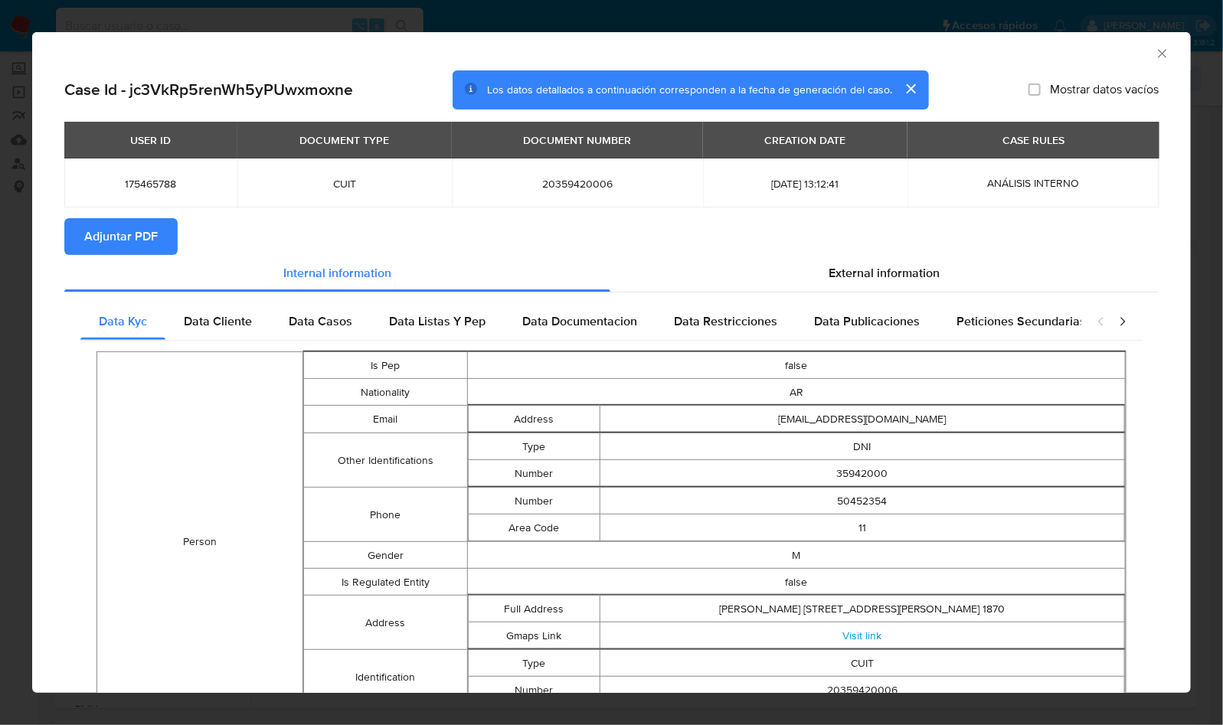
click at [131, 230] on span "Adjuntar PDF" at bounding box center [121, 237] width 74 height 34
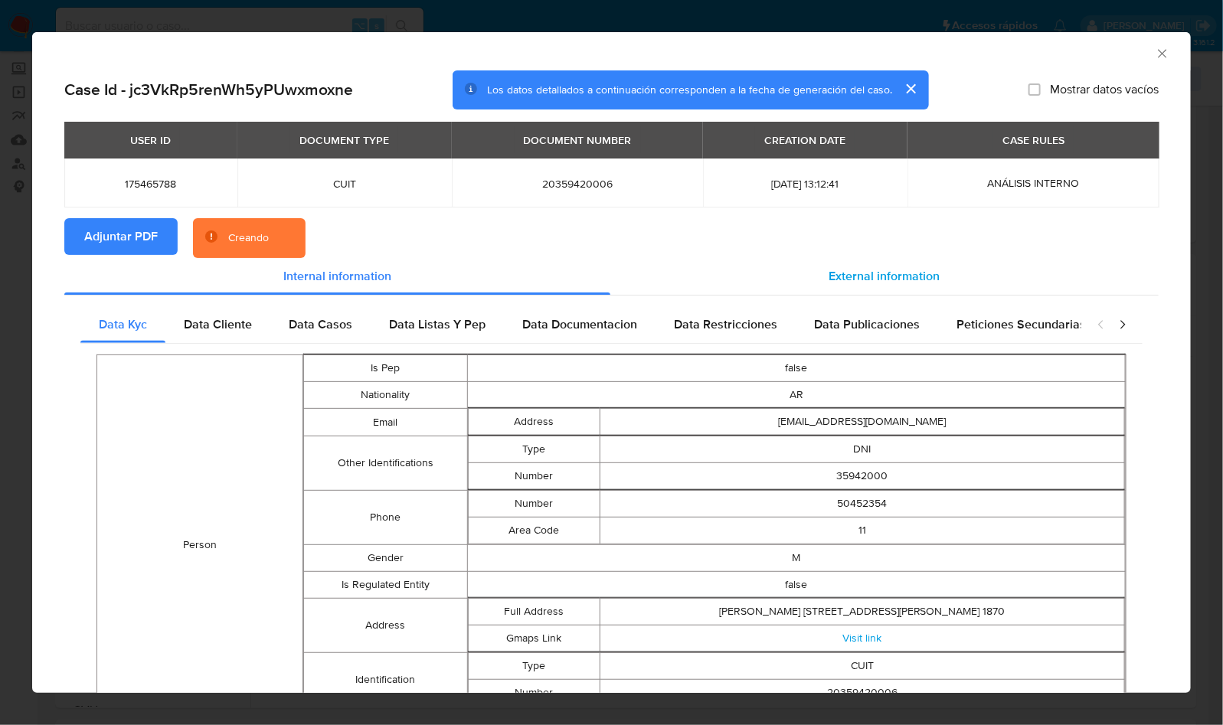
click at [911, 267] on span "External information" at bounding box center [884, 276] width 111 height 18
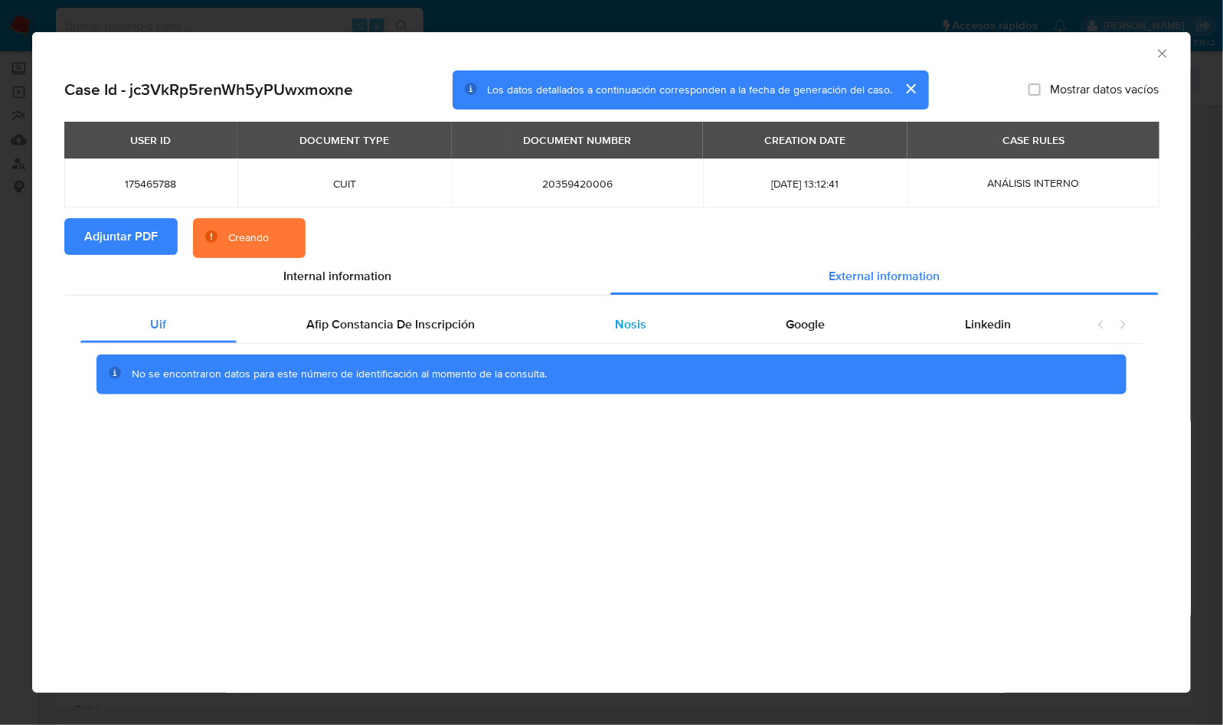
click at [707, 322] on div "Nosis" at bounding box center [631, 324] width 172 height 37
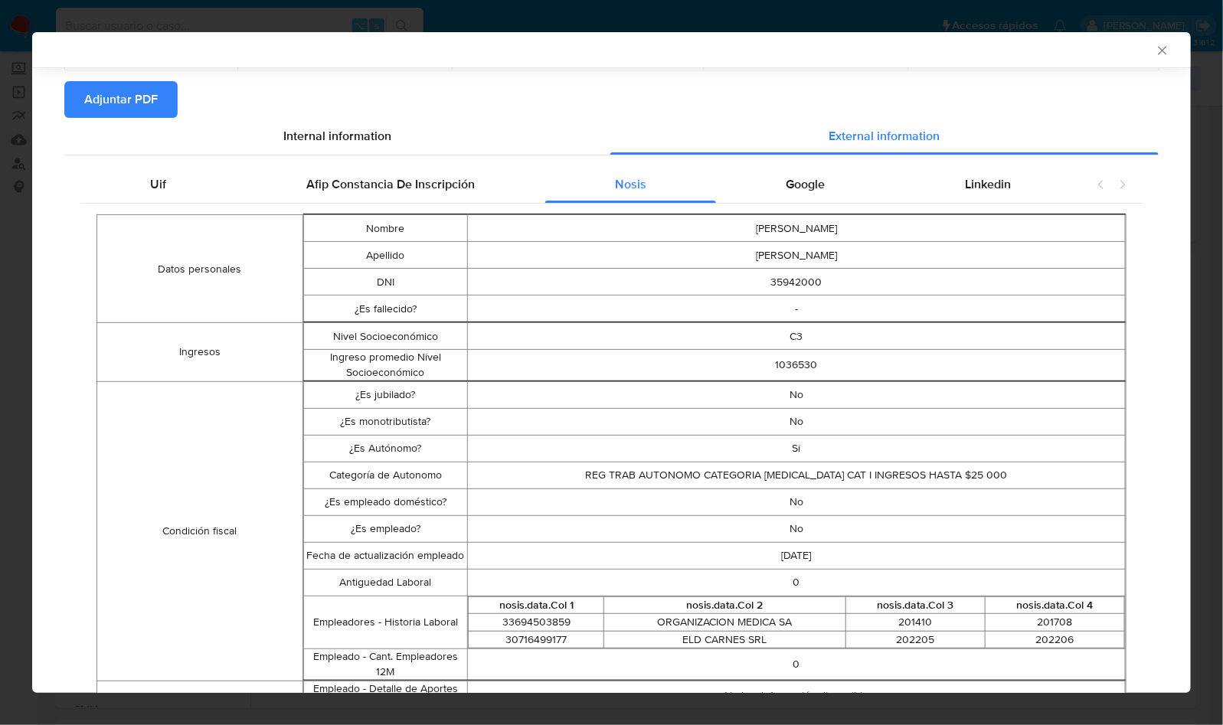
scroll to position [0, 0]
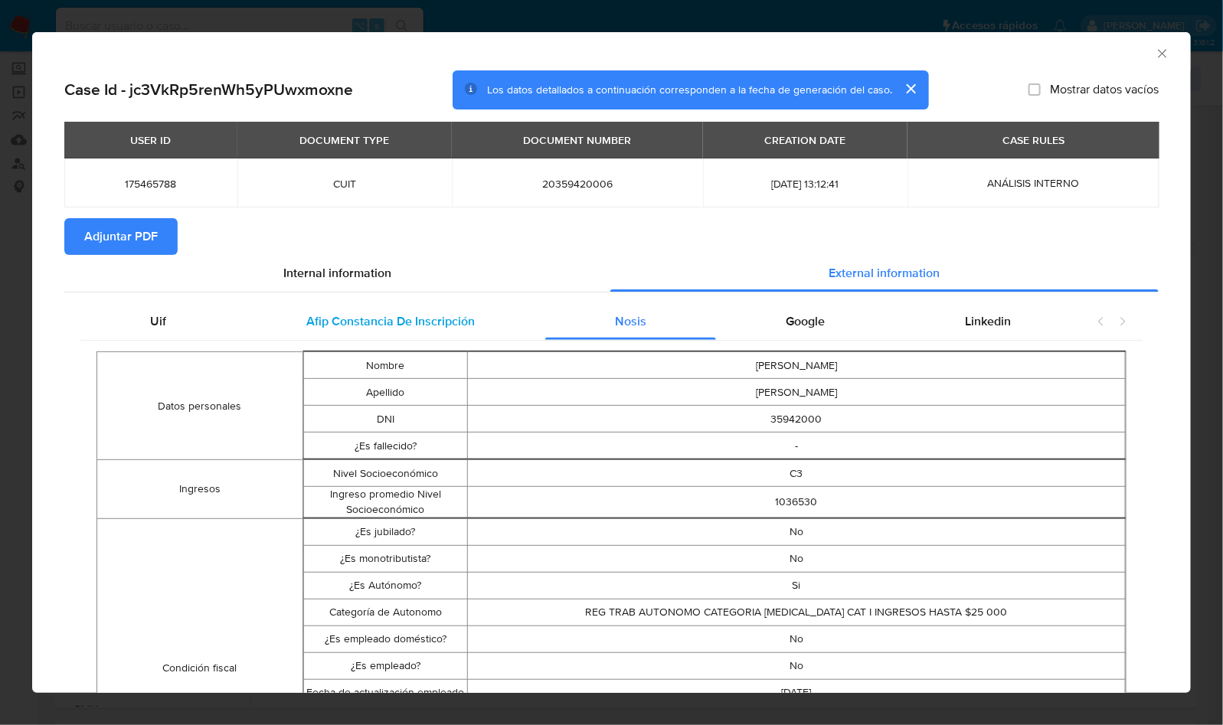
click at [378, 312] on span "Afip Constancia De Inscripción" at bounding box center [390, 321] width 168 height 18
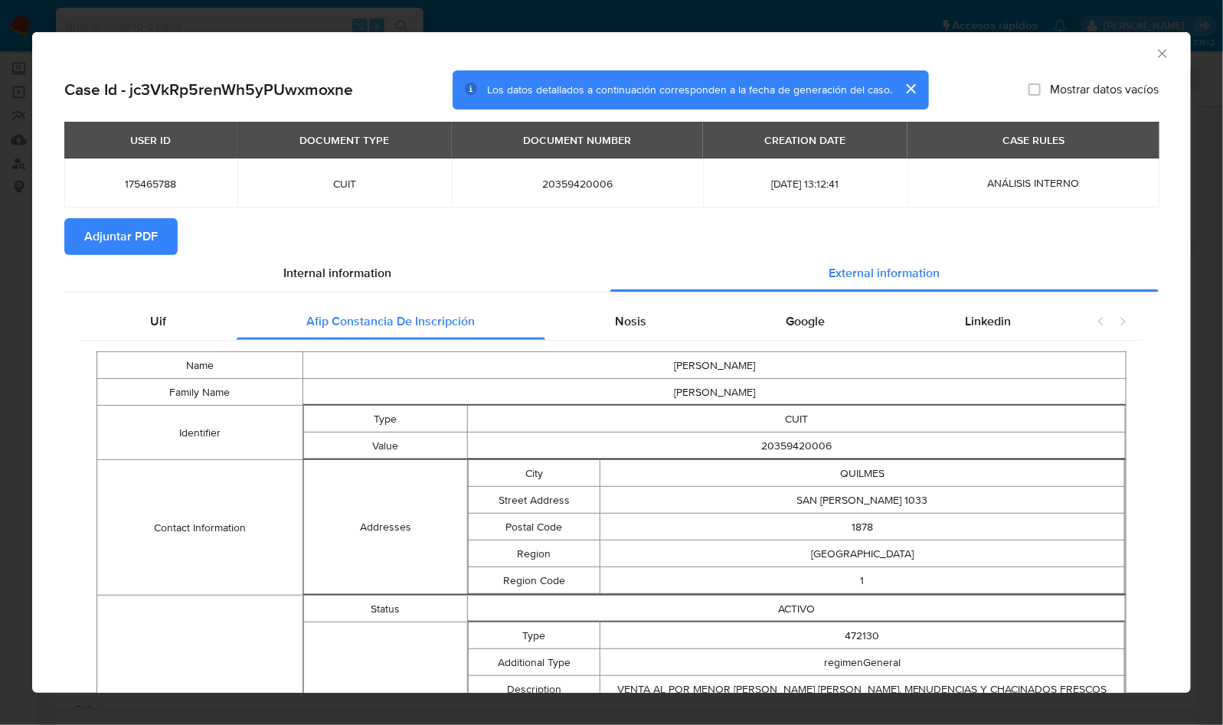
click at [1157, 57] on div "AML Data Collector" at bounding box center [611, 51] width 1159 height 38
click at [1156, 53] on div "AML Data Collector" at bounding box center [611, 51] width 1159 height 38
click at [1155, 57] on icon "Cerrar ventana" at bounding box center [1162, 53] width 15 height 15
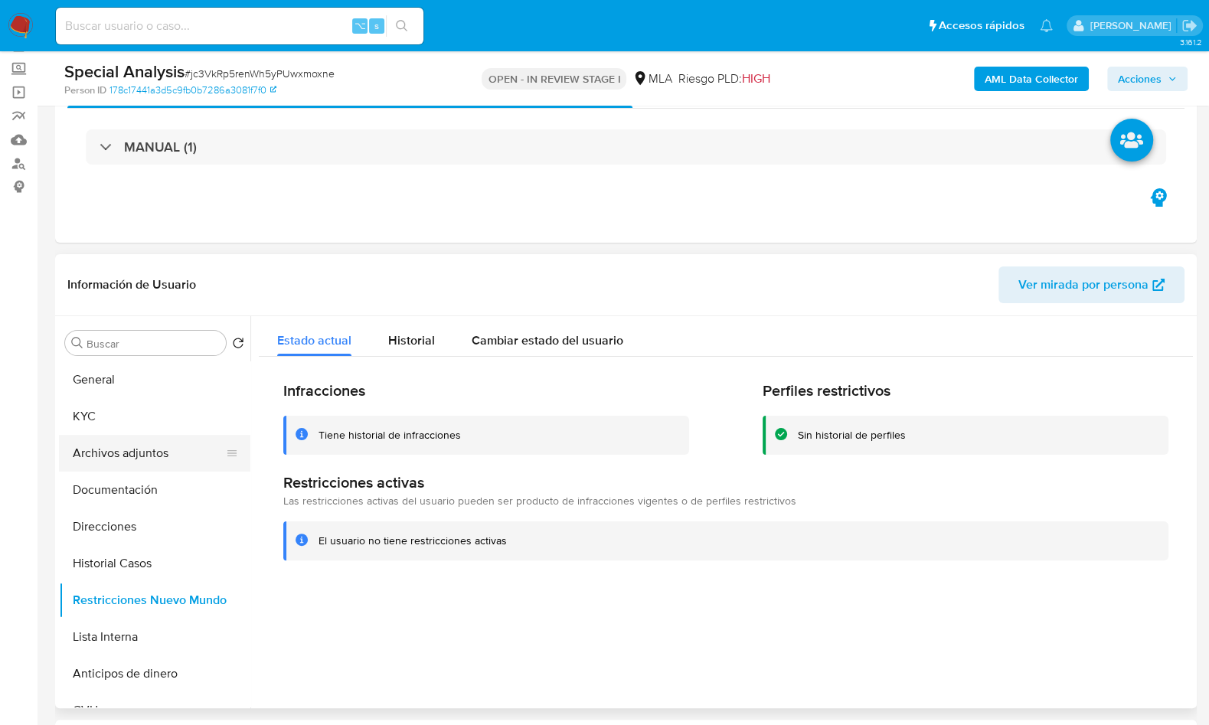
click at [99, 468] on button "Archivos adjuntos" at bounding box center [148, 453] width 179 height 37
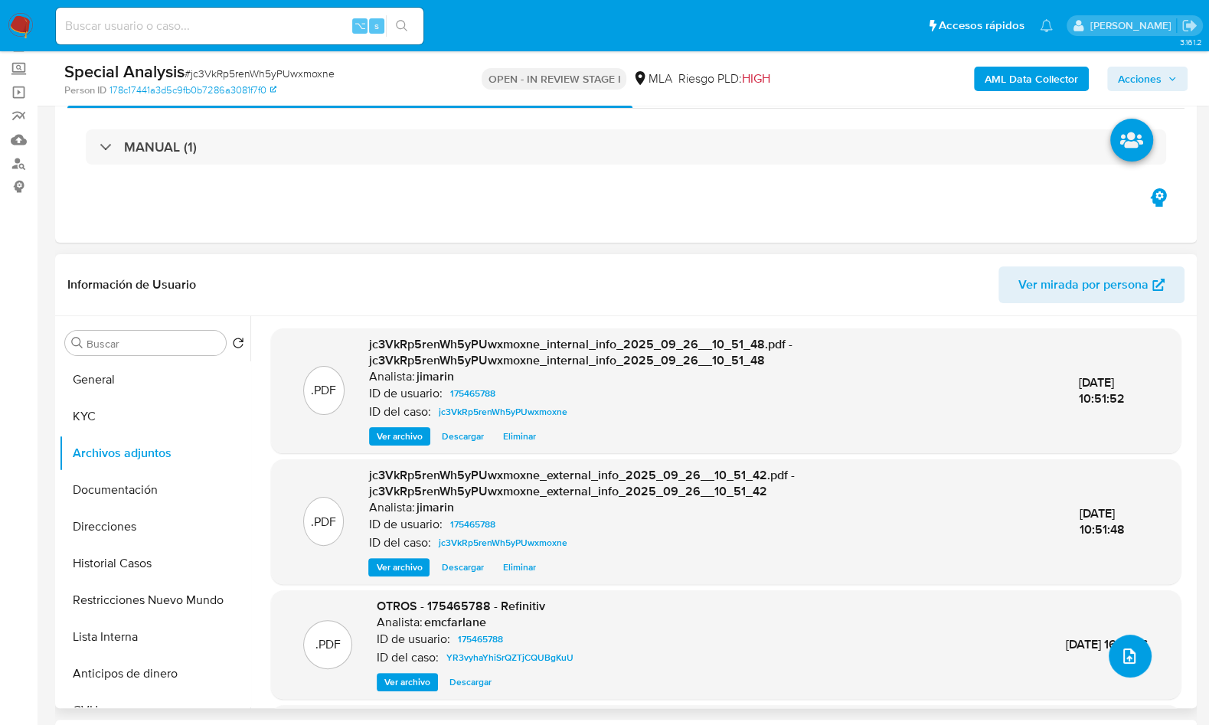
click at [1141, 658] on button "upload-file" at bounding box center [1130, 656] width 43 height 43
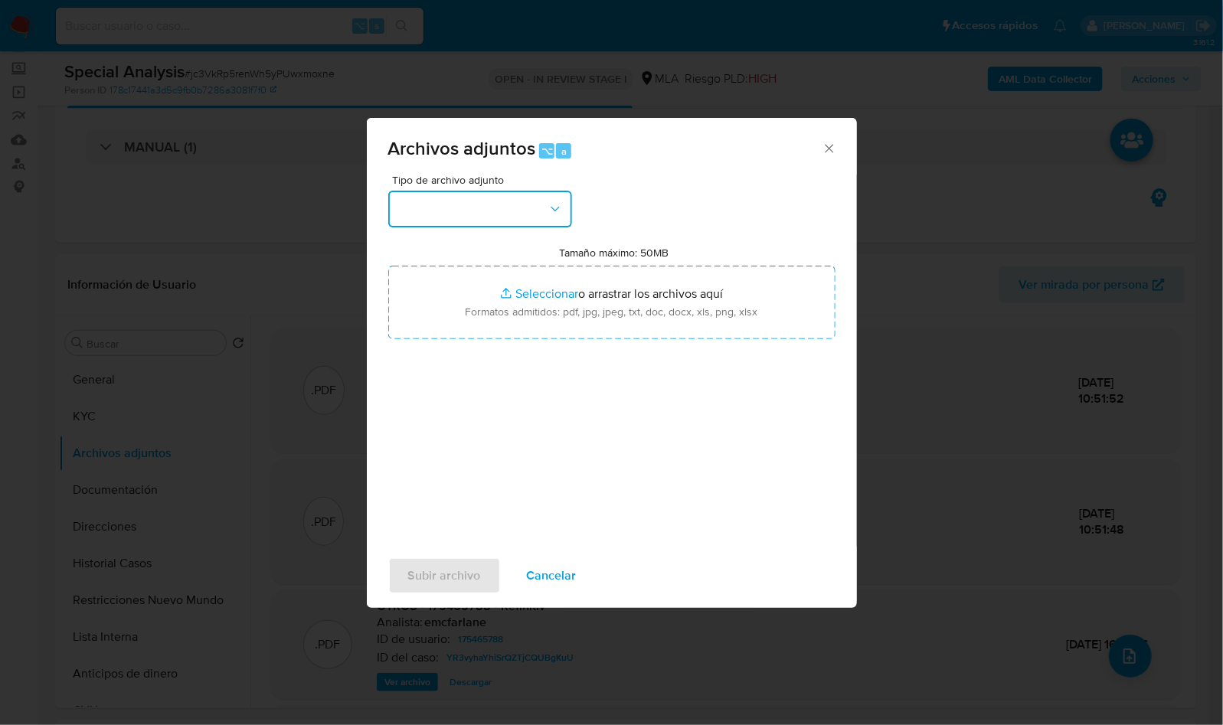
click at [486, 217] on button "button" at bounding box center [480, 209] width 184 height 37
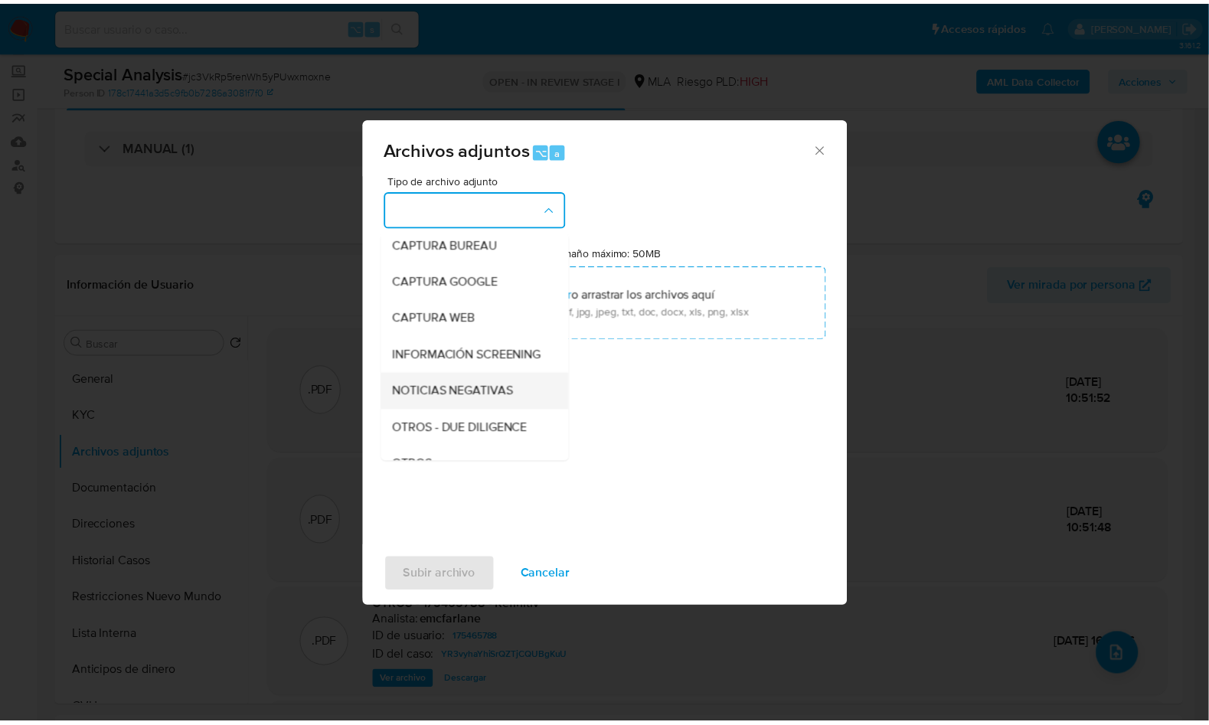
scroll to position [110, 0]
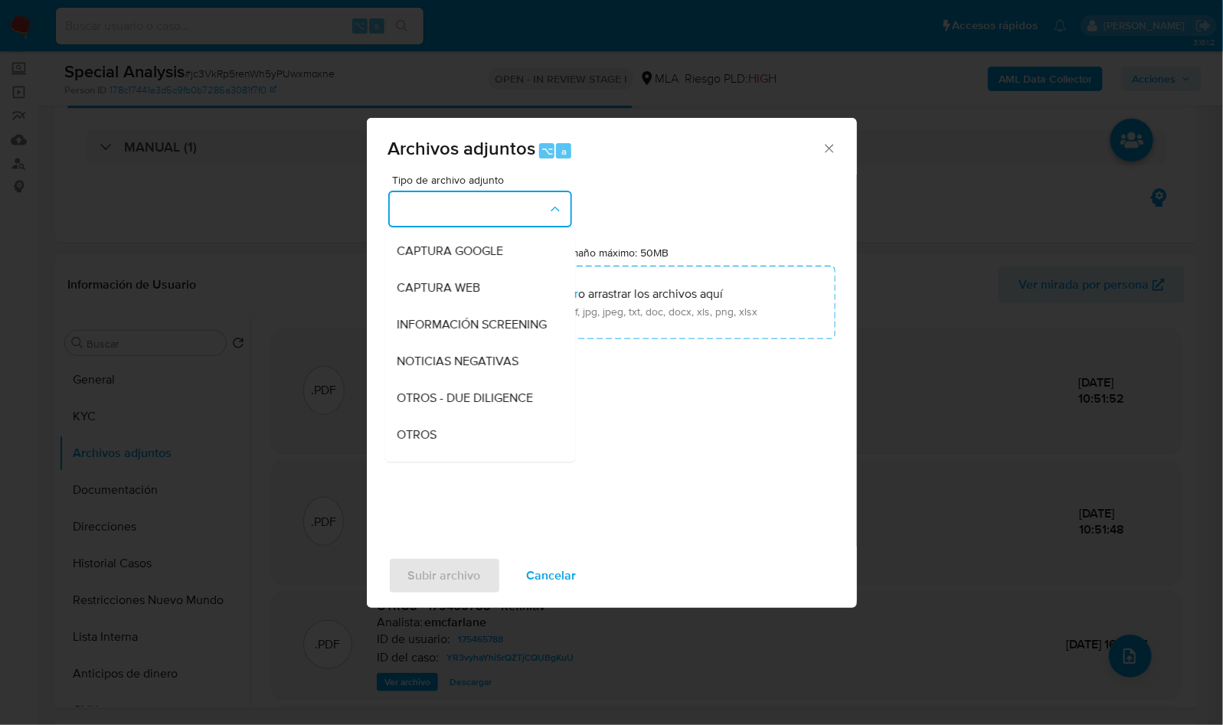
click at [428, 443] on span "OTROS" at bounding box center [417, 434] width 40 height 15
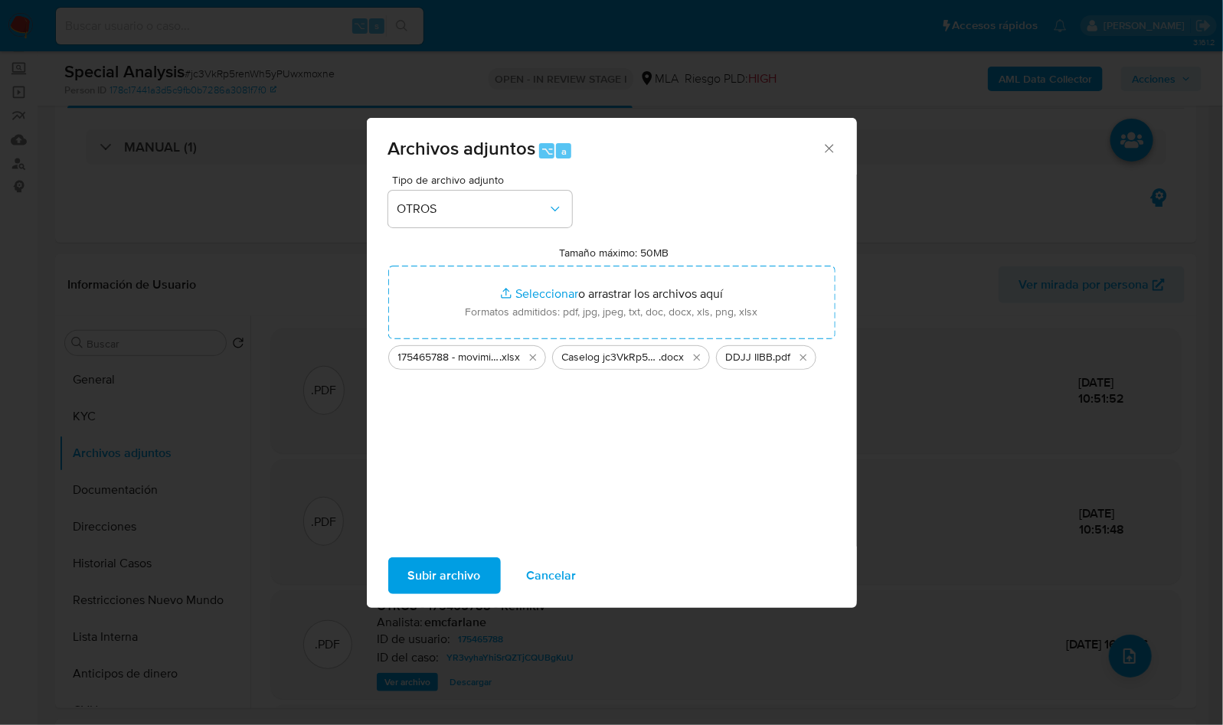
click at [439, 564] on span "Subir archivo" at bounding box center [444, 576] width 73 height 34
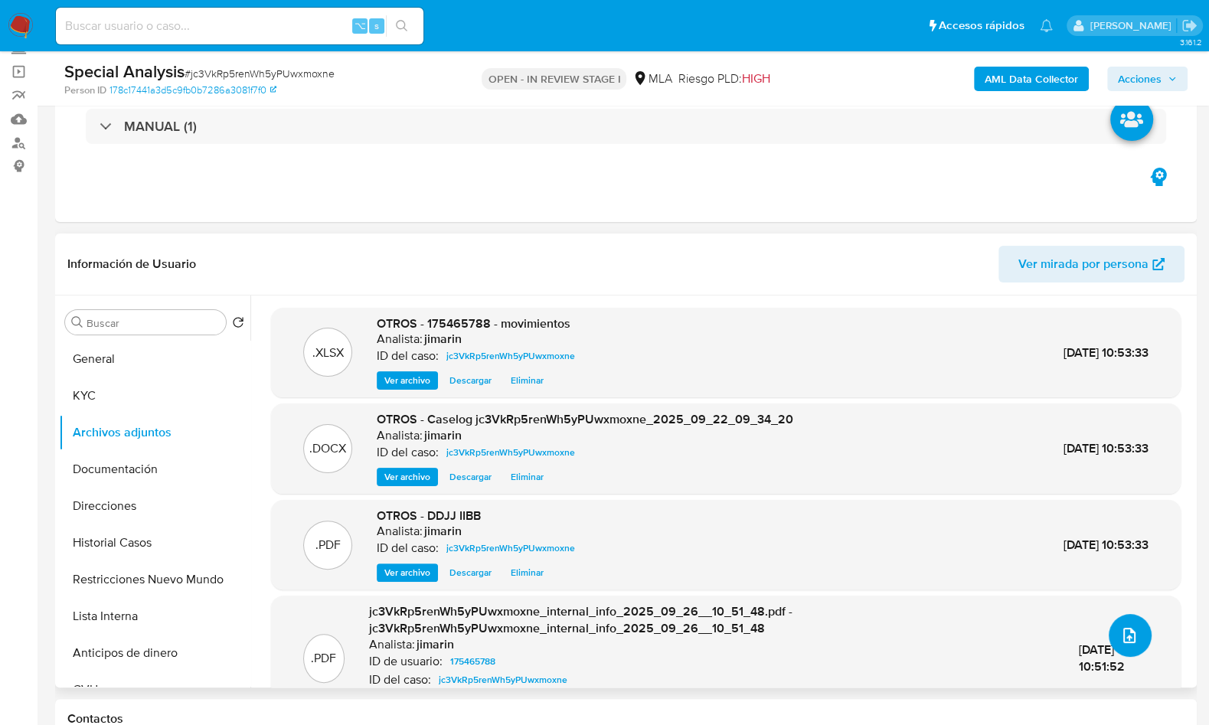
scroll to position [155, 0]
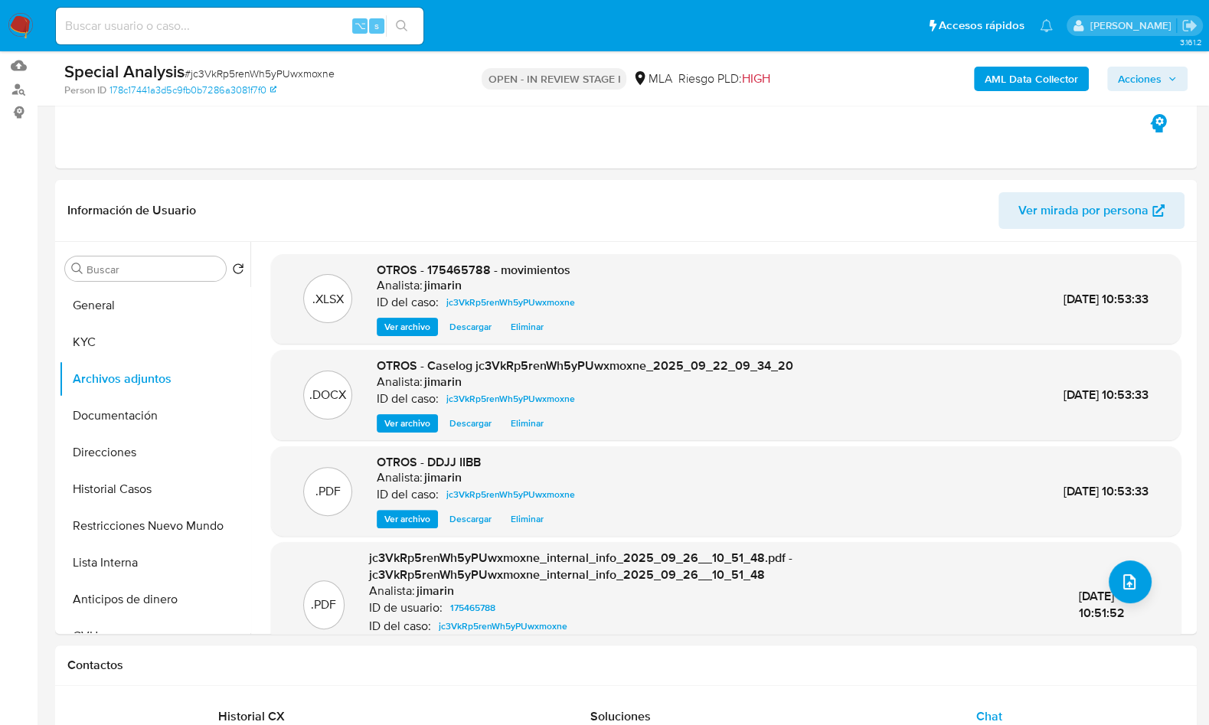
click at [1130, 81] on span "Acciones" at bounding box center [1140, 79] width 44 height 25
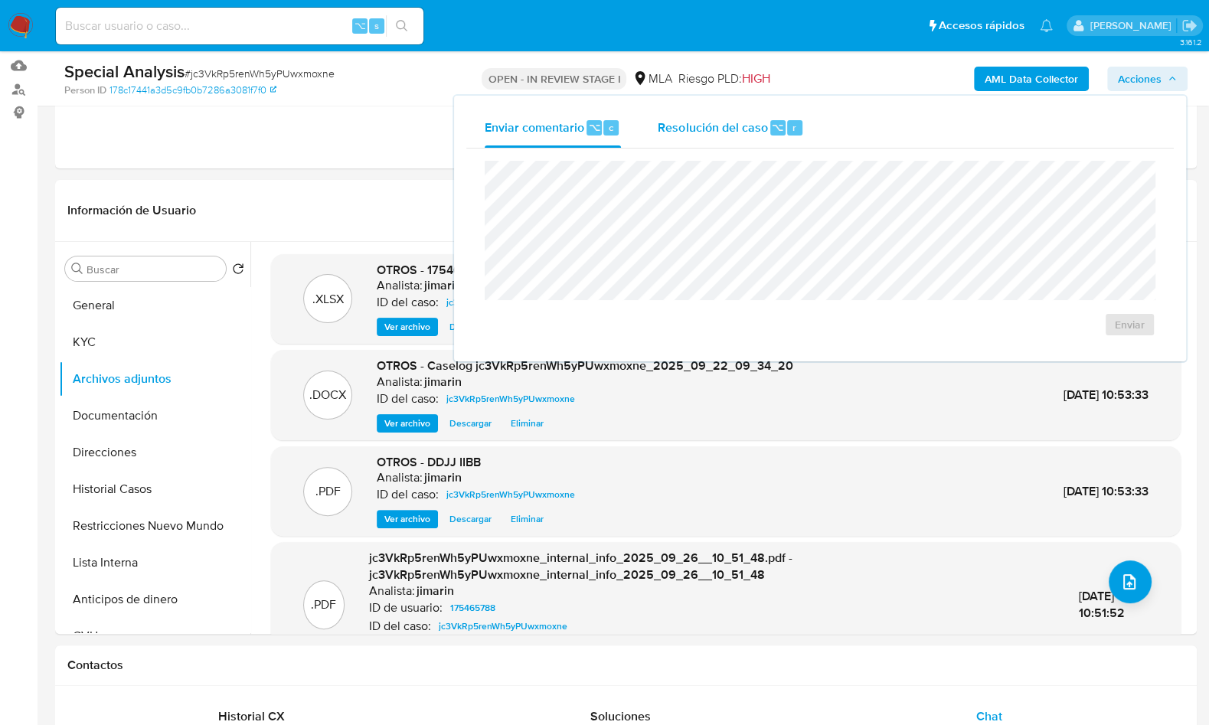
click at [681, 113] on div "Resolución del caso ⌥ r" at bounding box center [731, 128] width 146 height 40
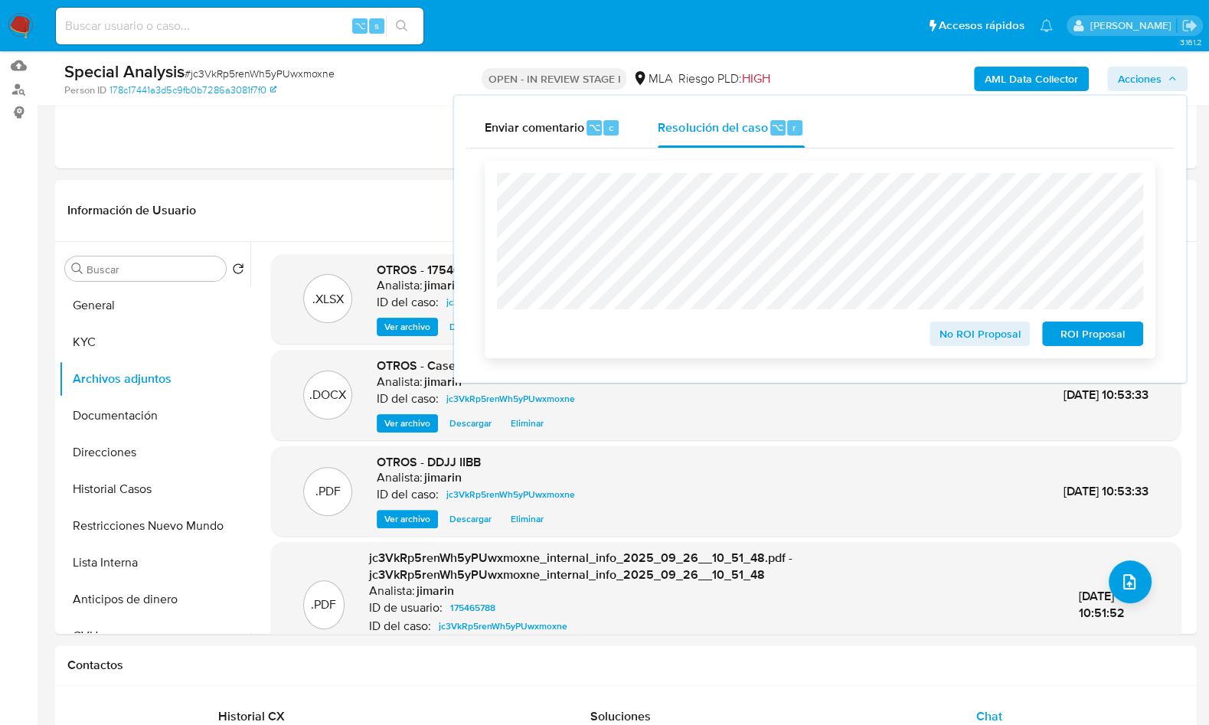
click at [944, 329] on span "No ROI Proposal" at bounding box center [980, 333] width 80 height 21
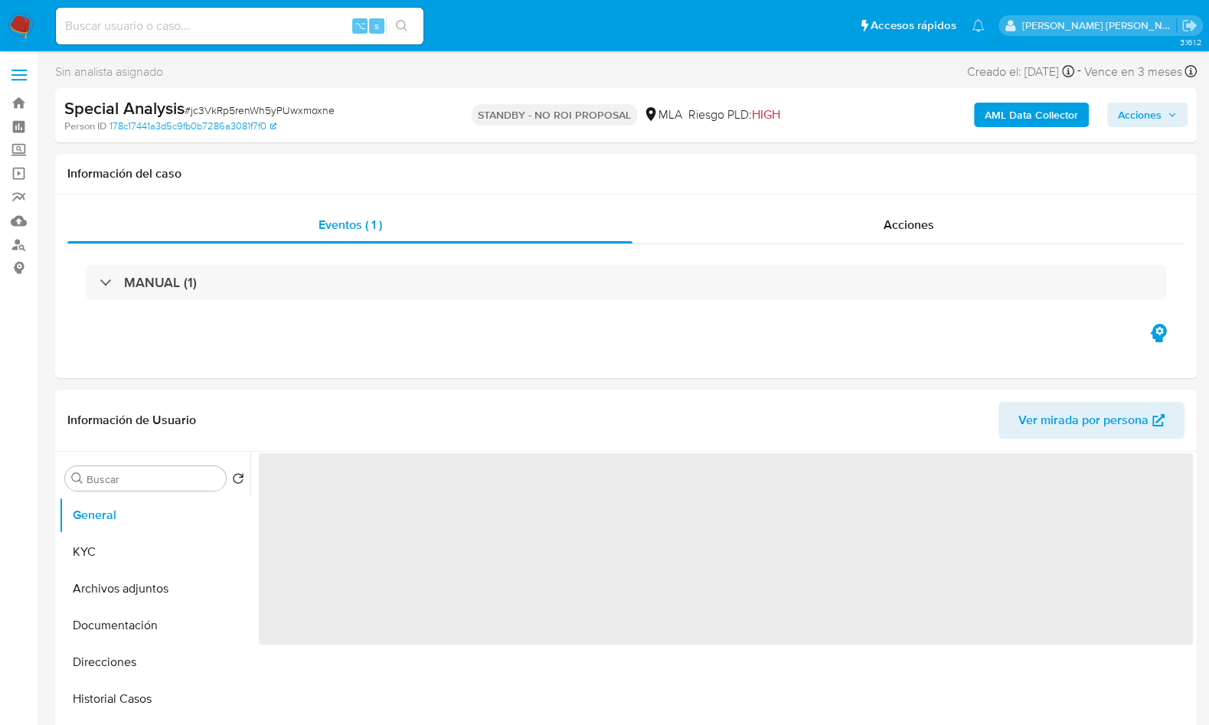
select select "10"
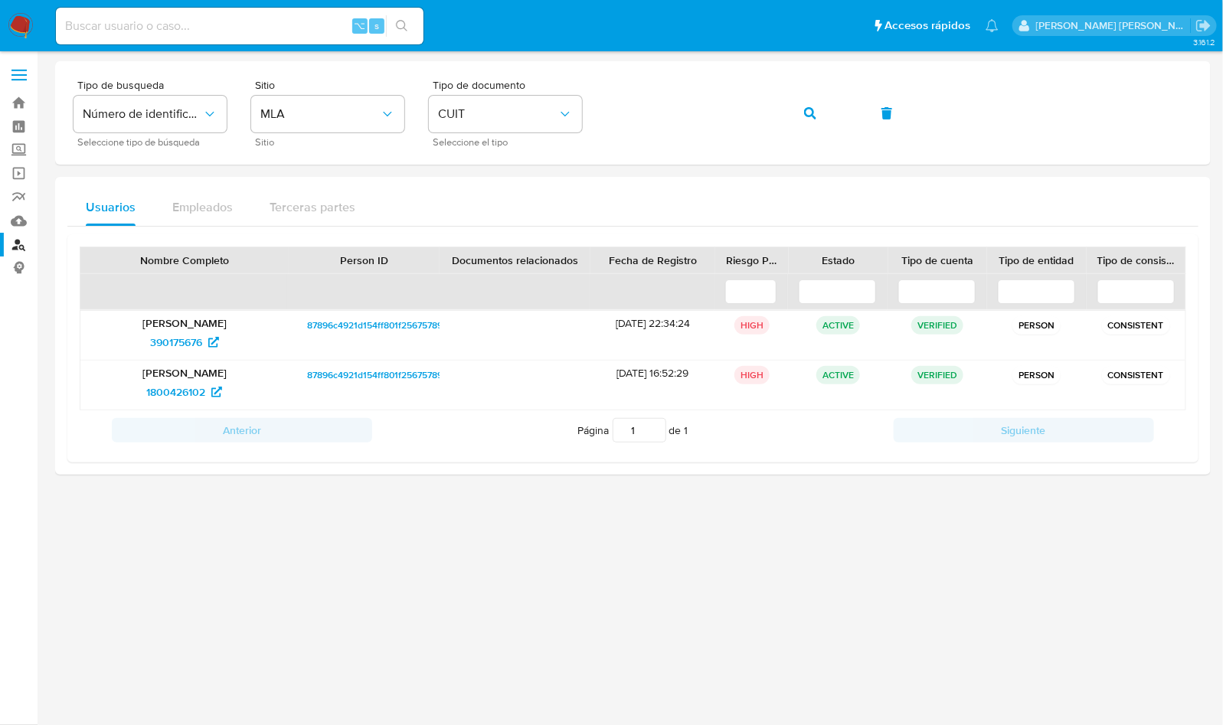
click at [26, 22] on img at bounding box center [21, 26] width 26 height 26
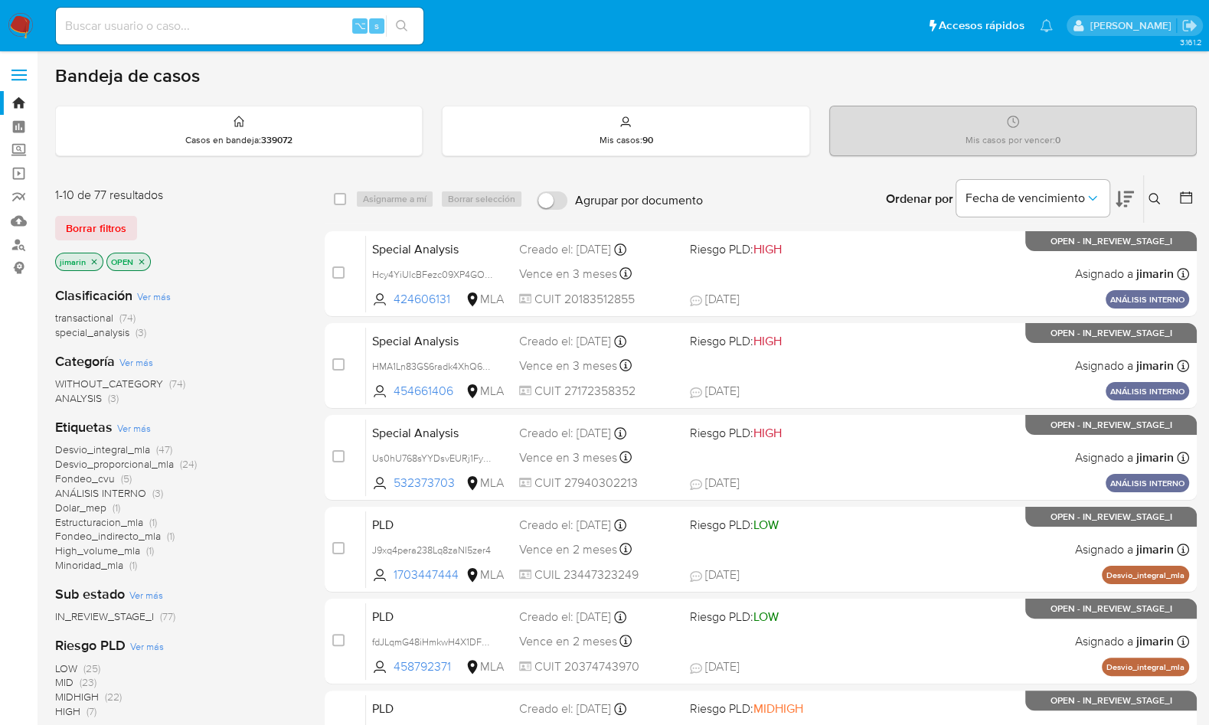
click at [1149, 198] on icon at bounding box center [1154, 198] width 11 height 11
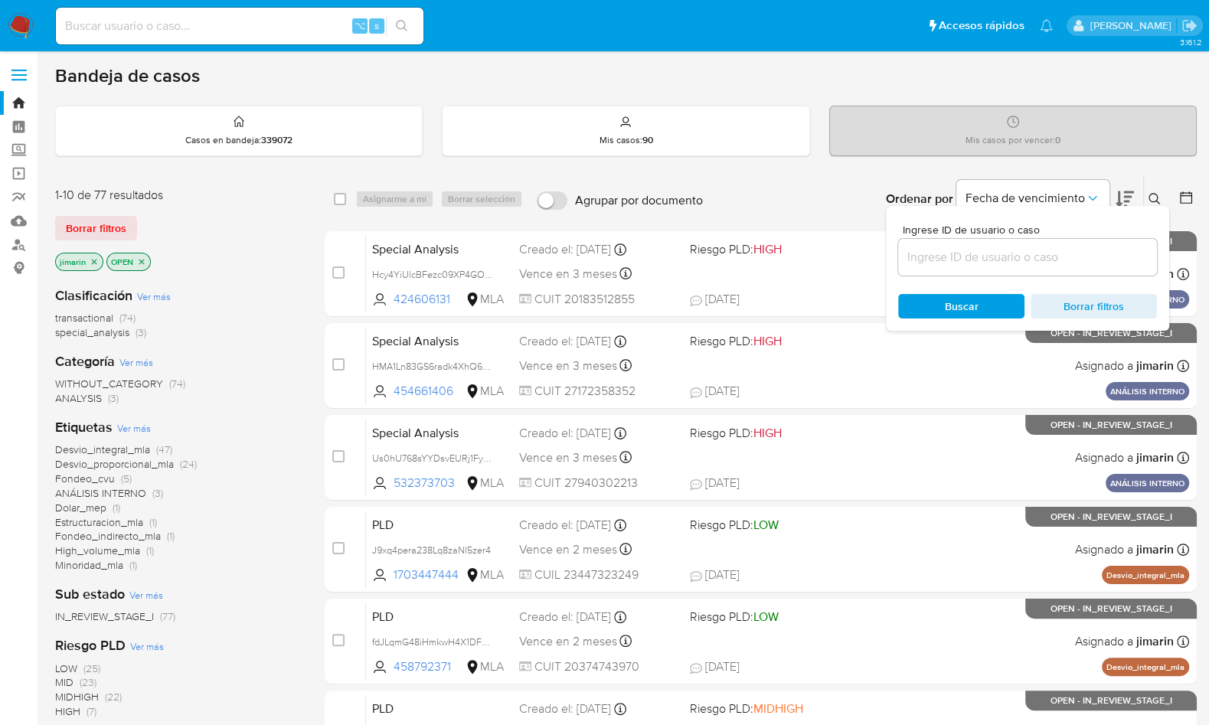
click at [1056, 252] on input at bounding box center [1027, 257] width 259 height 20
type input "483412001"
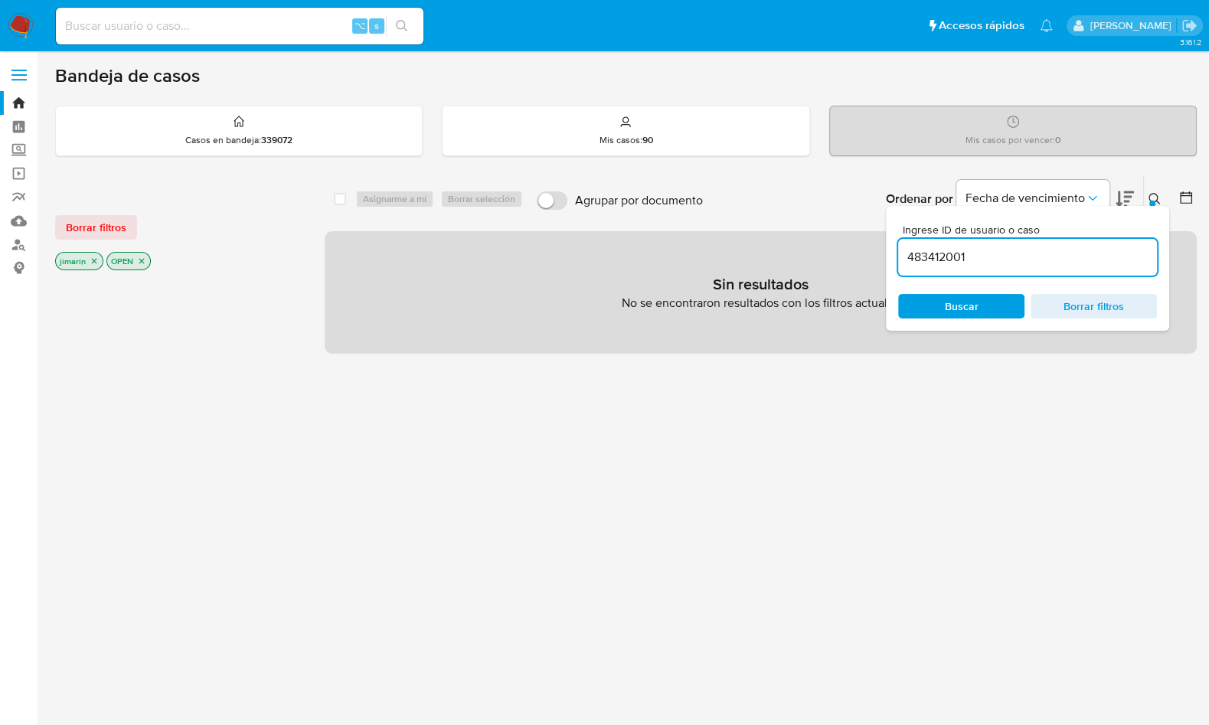
click at [1151, 201] on div at bounding box center [1152, 204] width 6 height 6
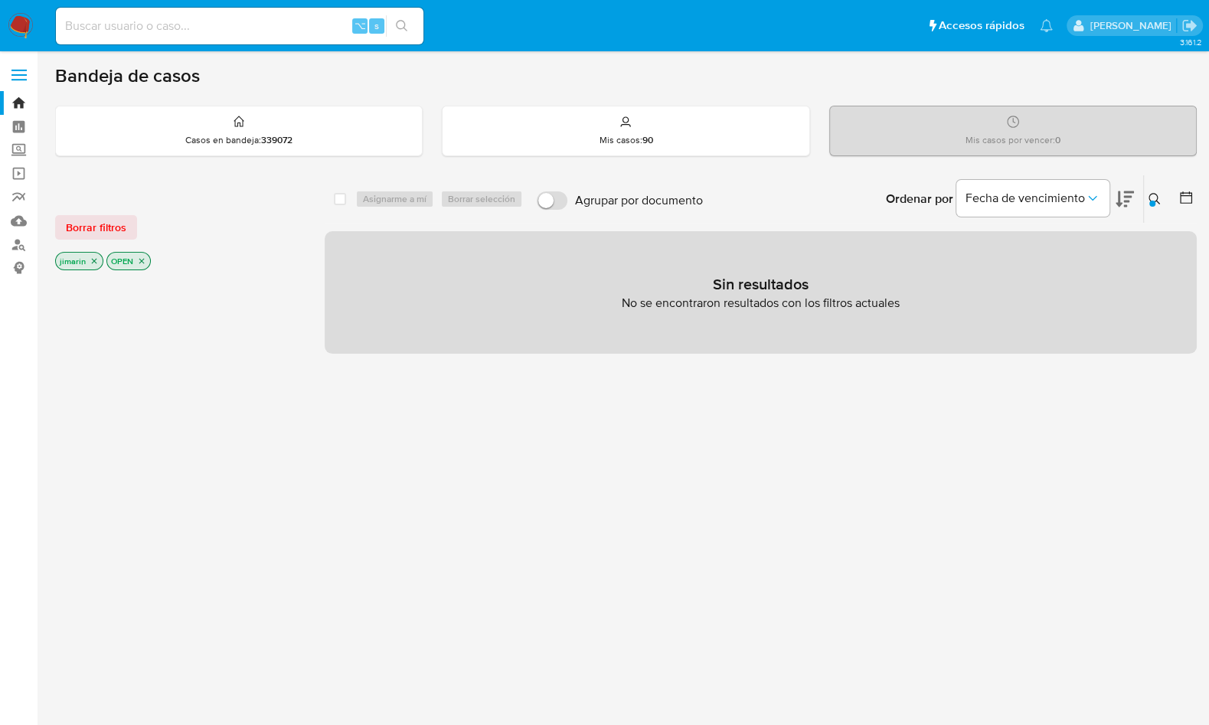
click at [142, 263] on icon "close-filter" at bounding box center [141, 261] width 9 height 9
click at [92, 261] on icon "close-filter" at bounding box center [94, 261] width 5 height 5
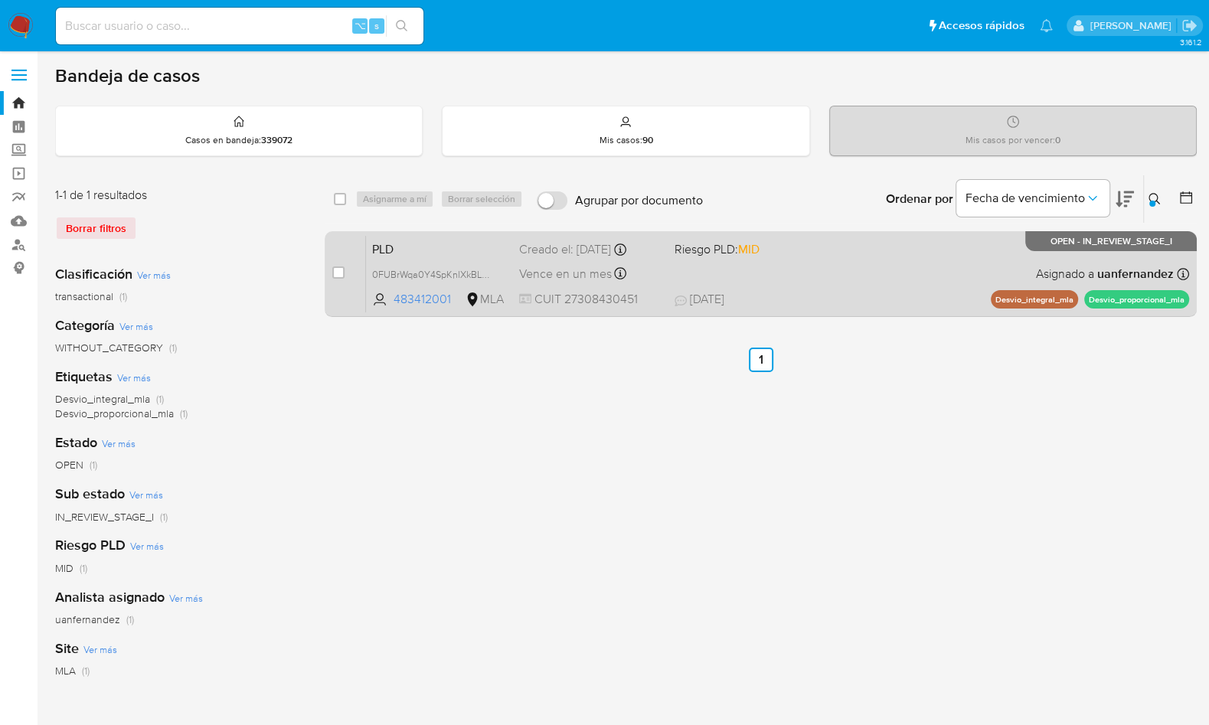
click at [945, 257] on div "PLD 0FUBrWqa0Y4SpKnlXkBLCgcF 483412001 MLA Riesgo PLD: MID Creado el: [DATE] Cr…" at bounding box center [777, 273] width 823 height 77
click at [968, 272] on div "PLD 0FUBrWqa0Y4SpKnlXkBLCgcF 483412001 MLA Riesgo PLD: MID Creado el: [DATE] Cr…" at bounding box center [777, 273] width 823 height 77
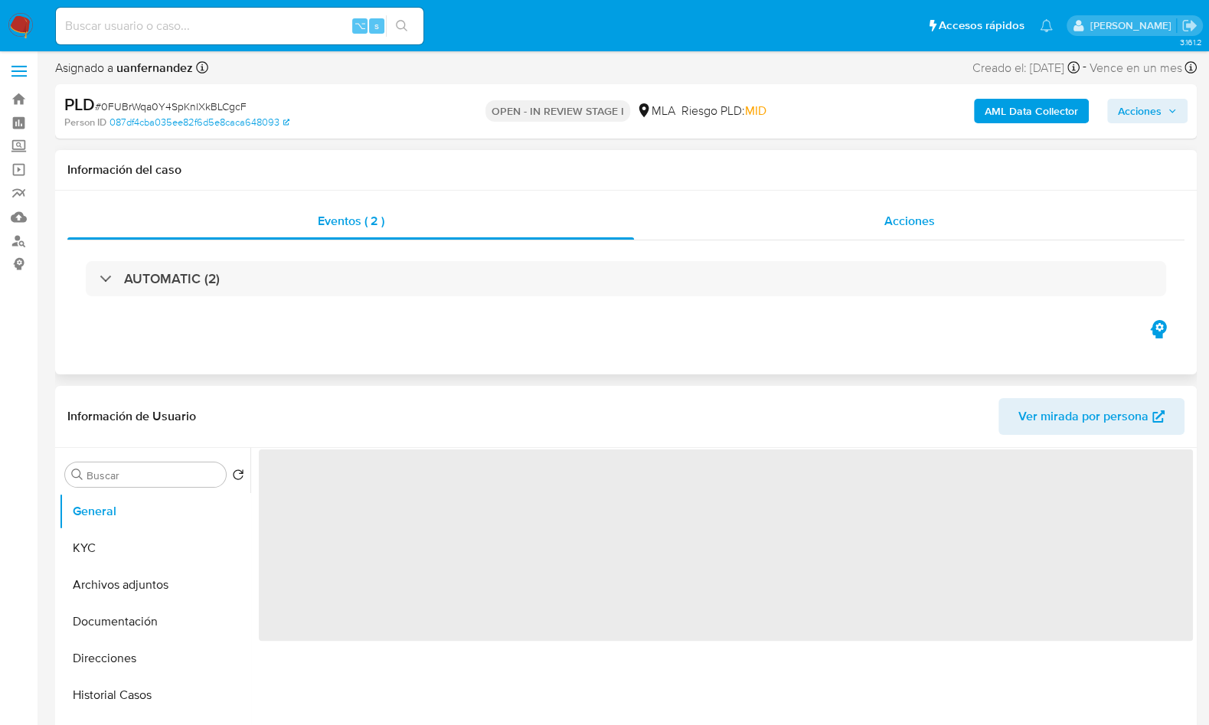
select select "10"
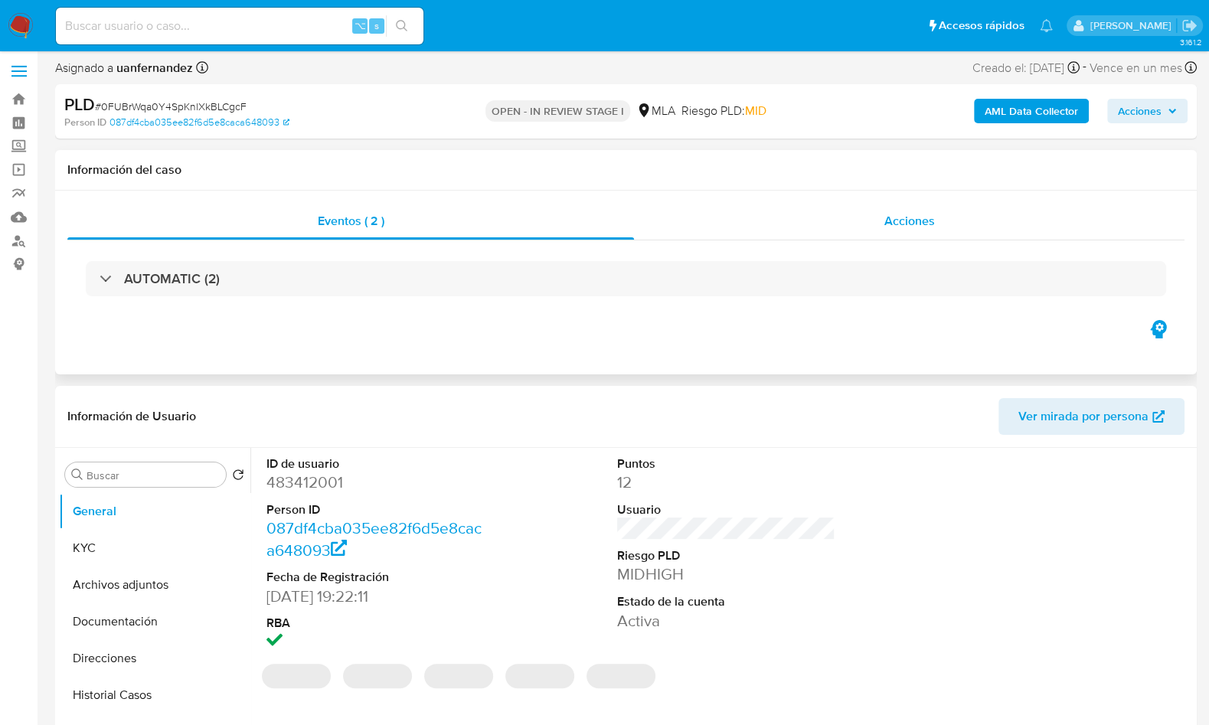
click at [888, 231] on div "Acciones" at bounding box center [909, 221] width 551 height 37
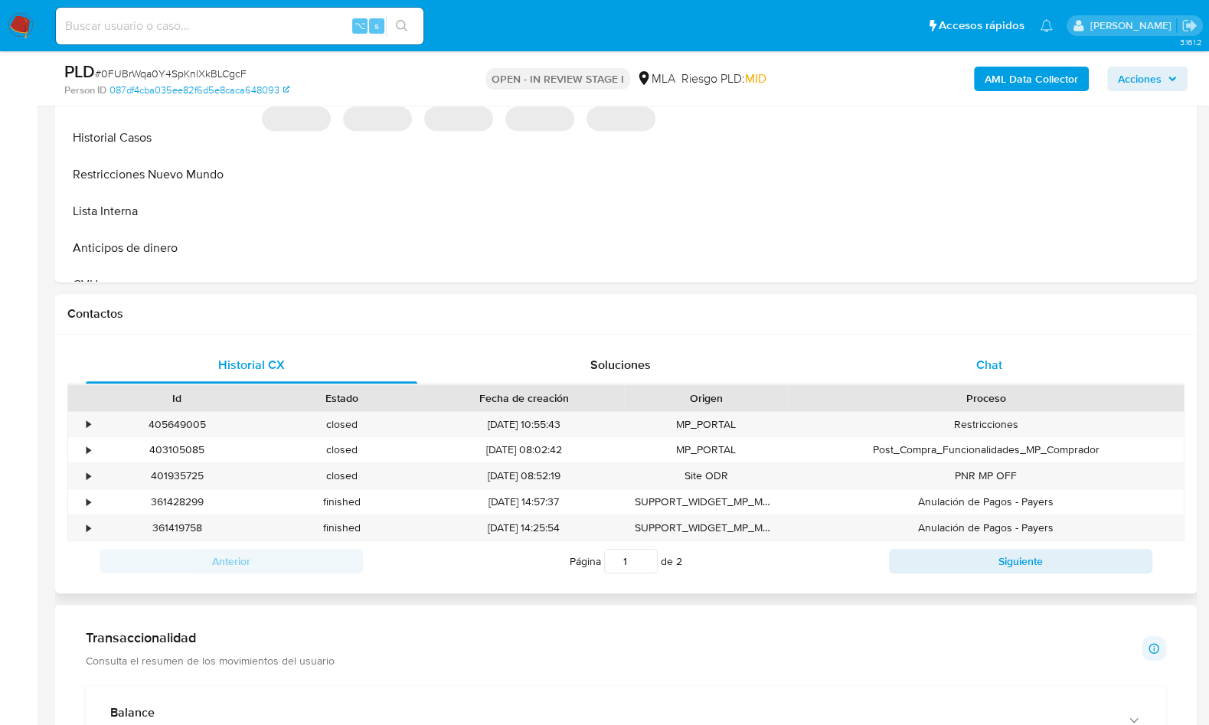
click at [997, 351] on div "Chat" at bounding box center [989, 365] width 332 height 37
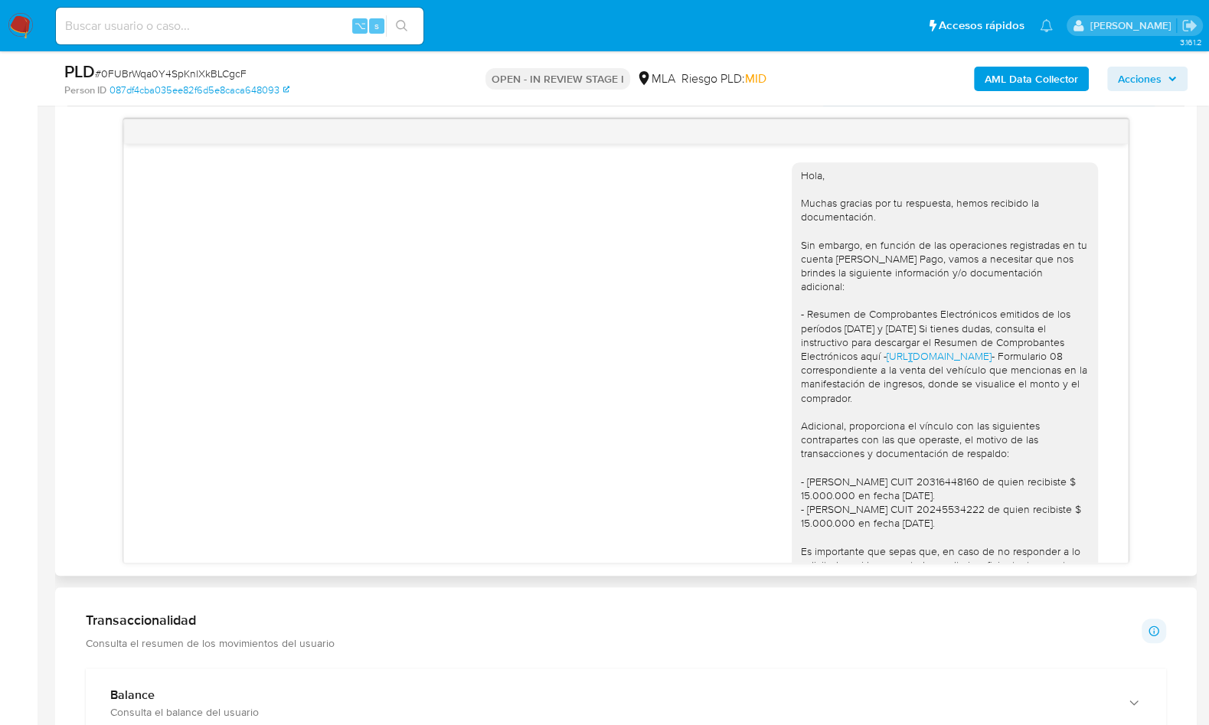
scroll to position [3245, 0]
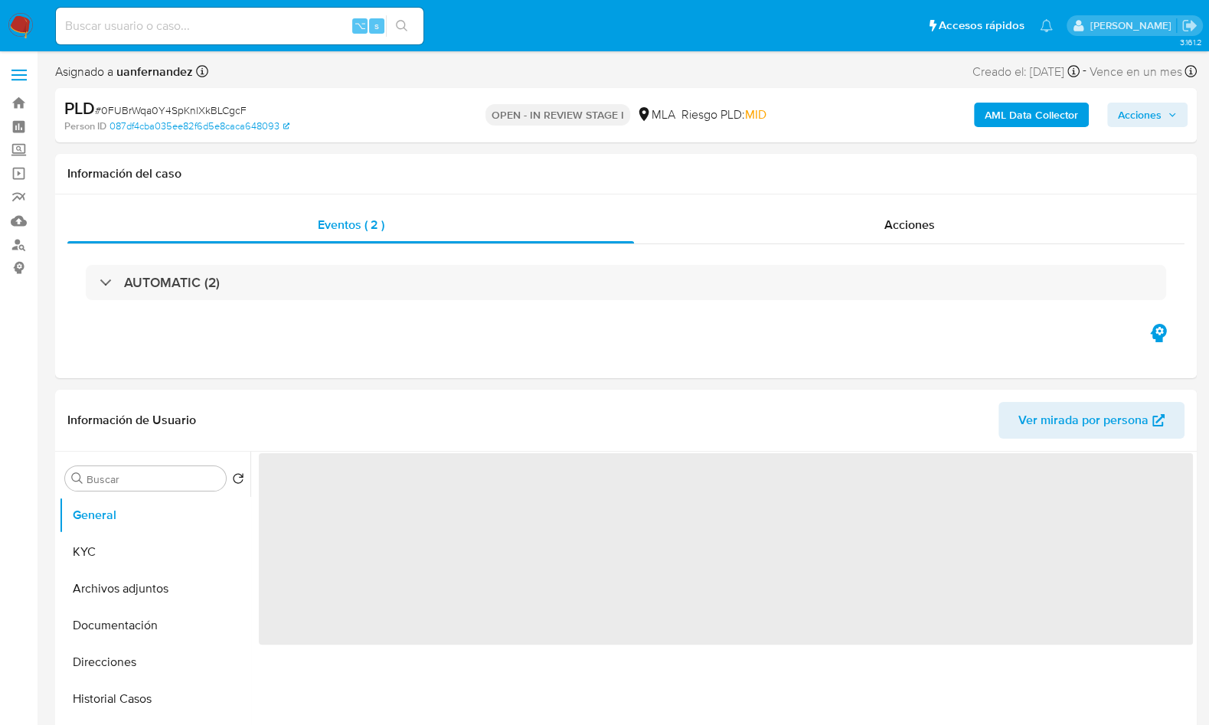
select select "10"
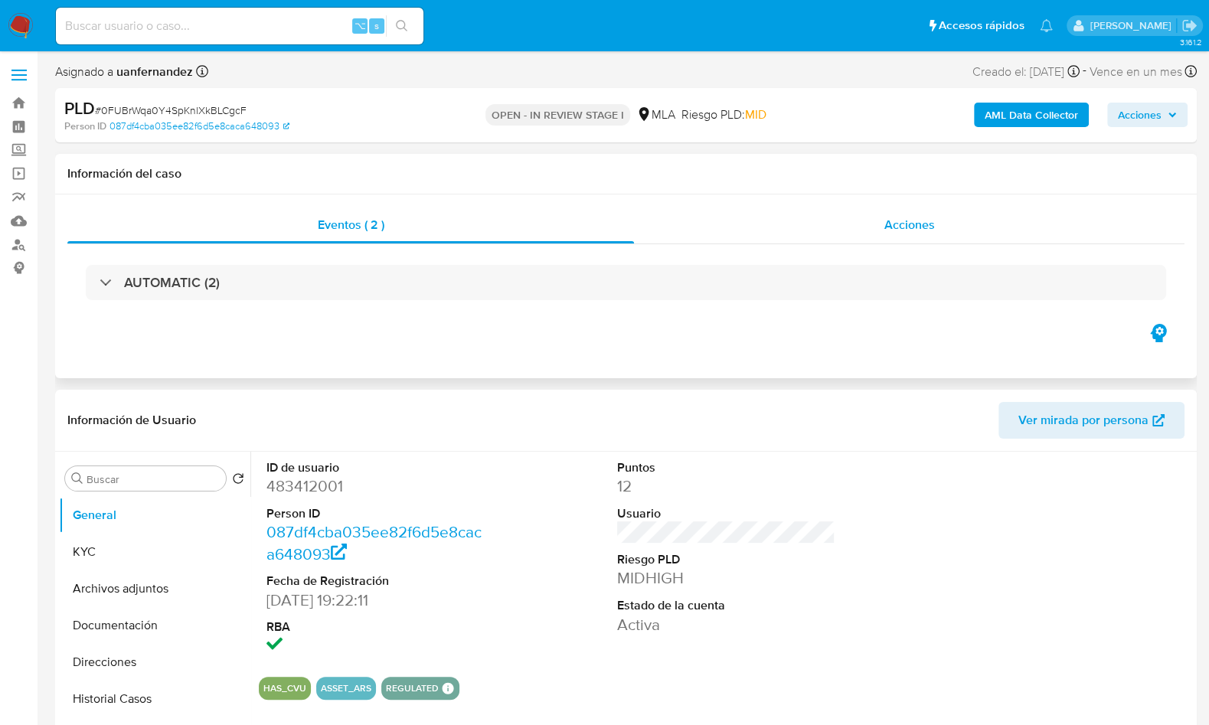
click at [970, 236] on div "Acciones" at bounding box center [909, 225] width 551 height 37
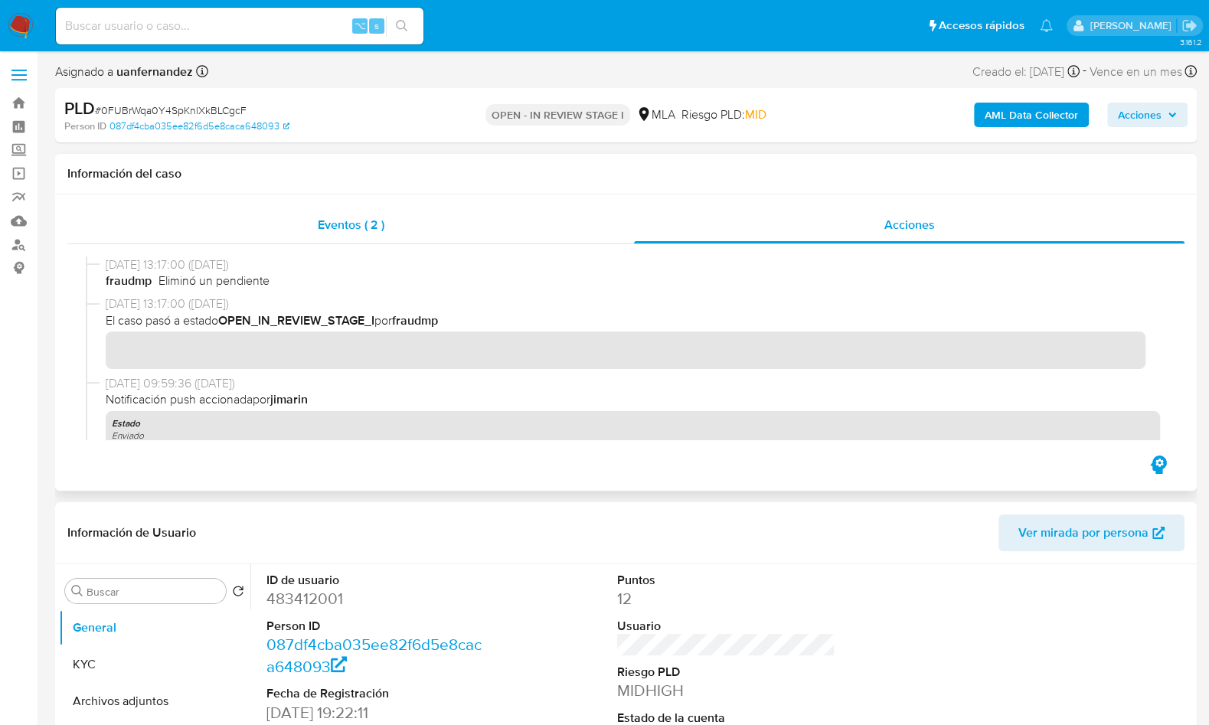
click at [390, 220] on div "Eventos ( 2 )" at bounding box center [350, 225] width 567 height 37
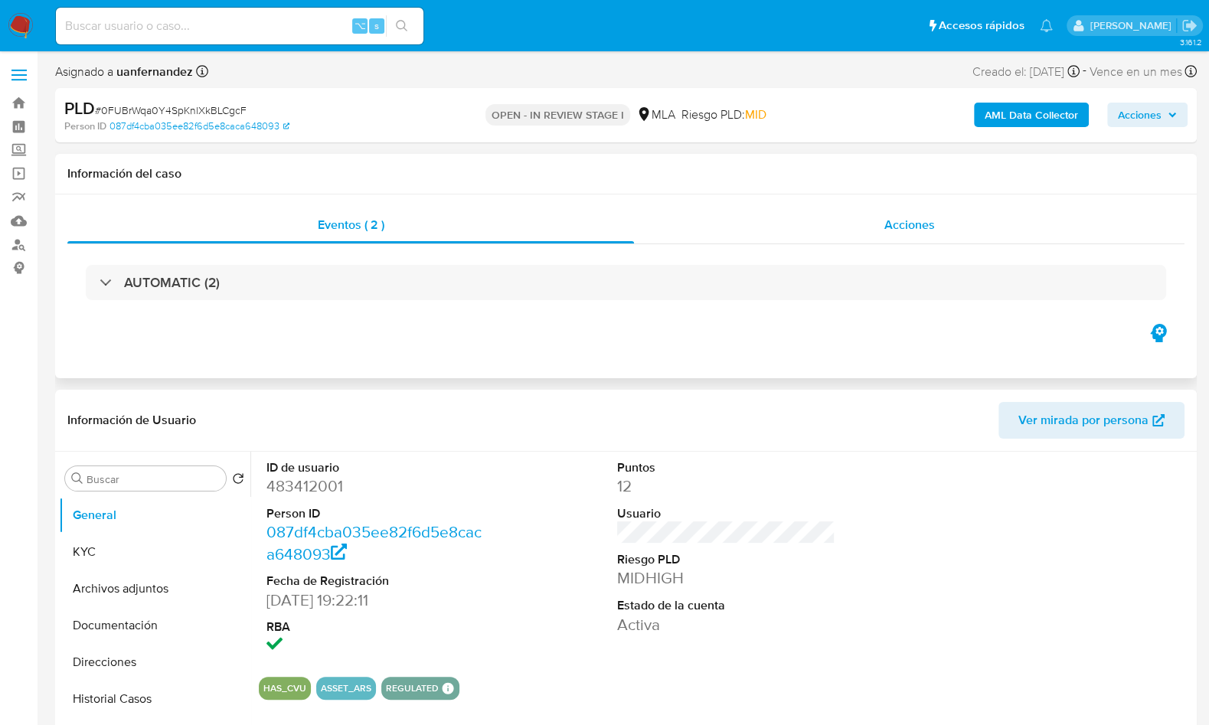
click at [960, 207] on div "Acciones" at bounding box center [909, 225] width 551 height 37
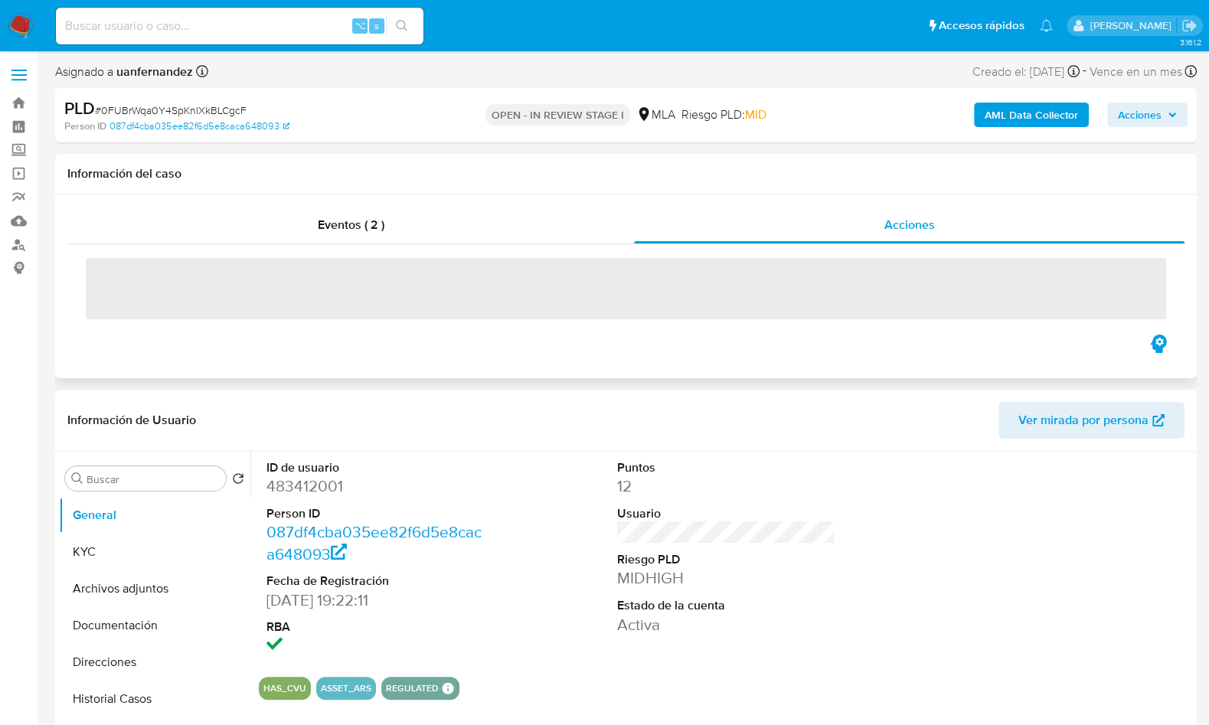
click at [318, 200] on div "Eventos ( 2 ) Acciones ‌" at bounding box center [626, 287] width 1142 height 184
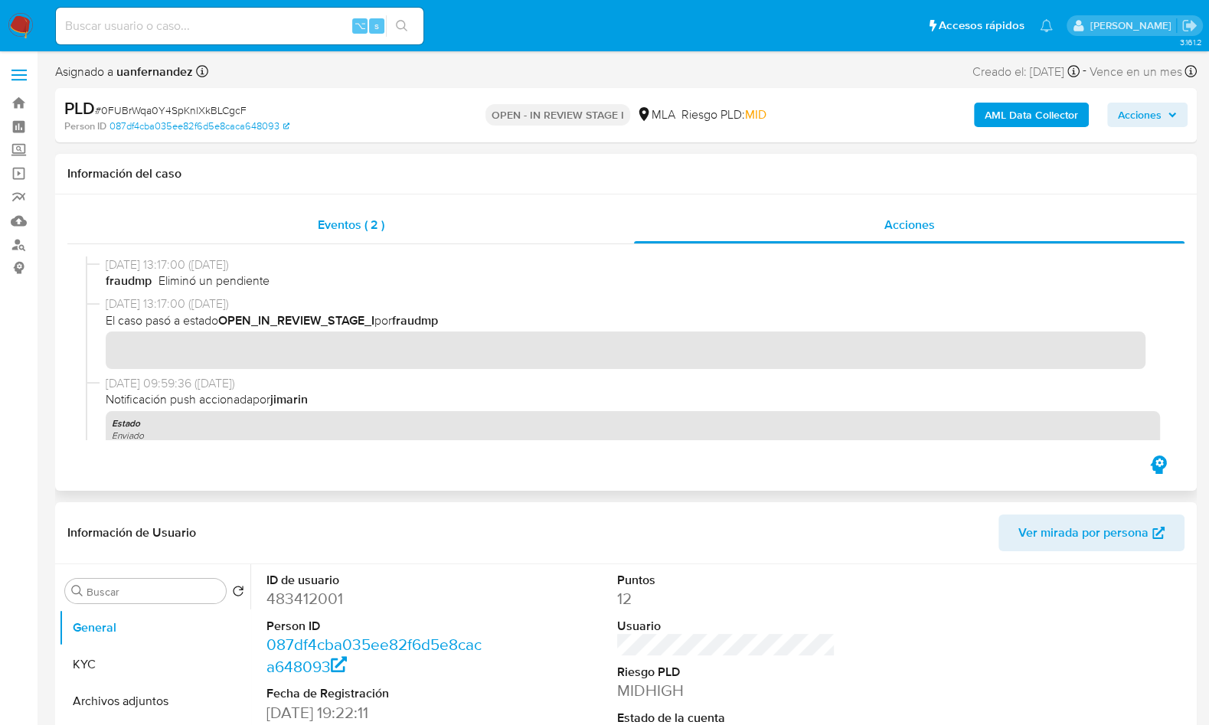
click at [315, 211] on div "Eventos ( 2 )" at bounding box center [350, 225] width 567 height 37
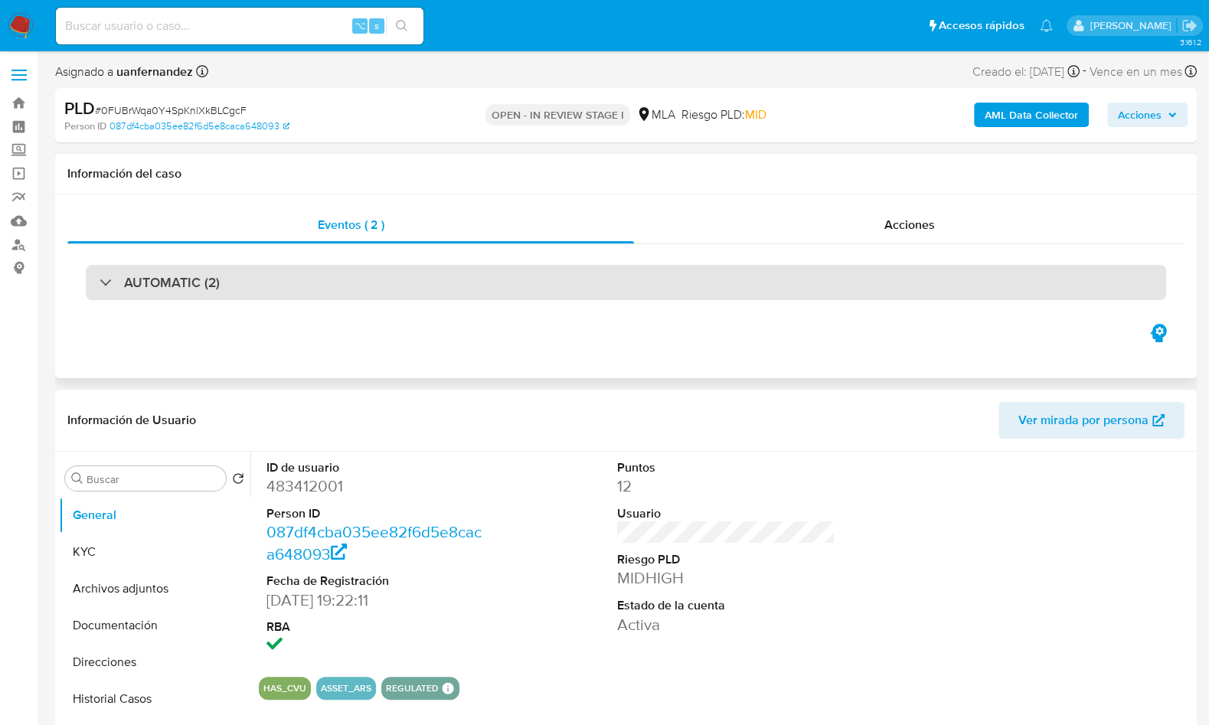
click at [145, 289] on h3 "AUTOMATIC (2)" at bounding box center [172, 282] width 96 height 17
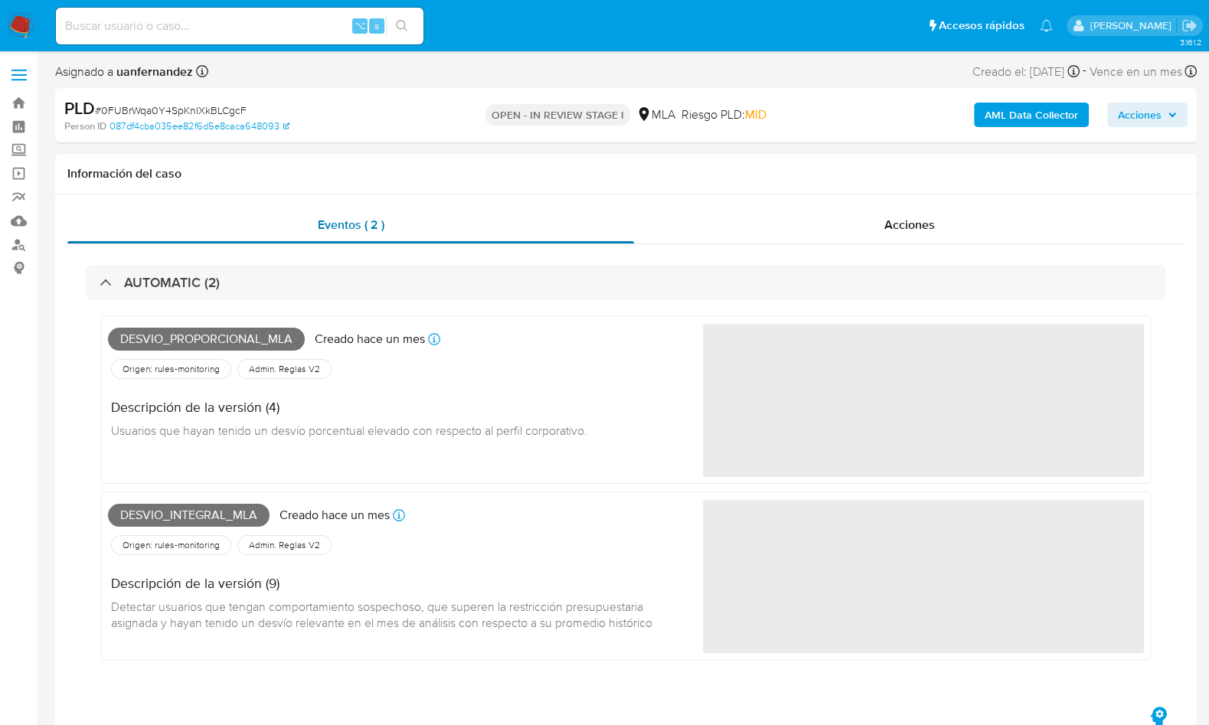
click at [375, 234] on div "Eventos ( 2 )" at bounding box center [350, 225] width 567 height 37
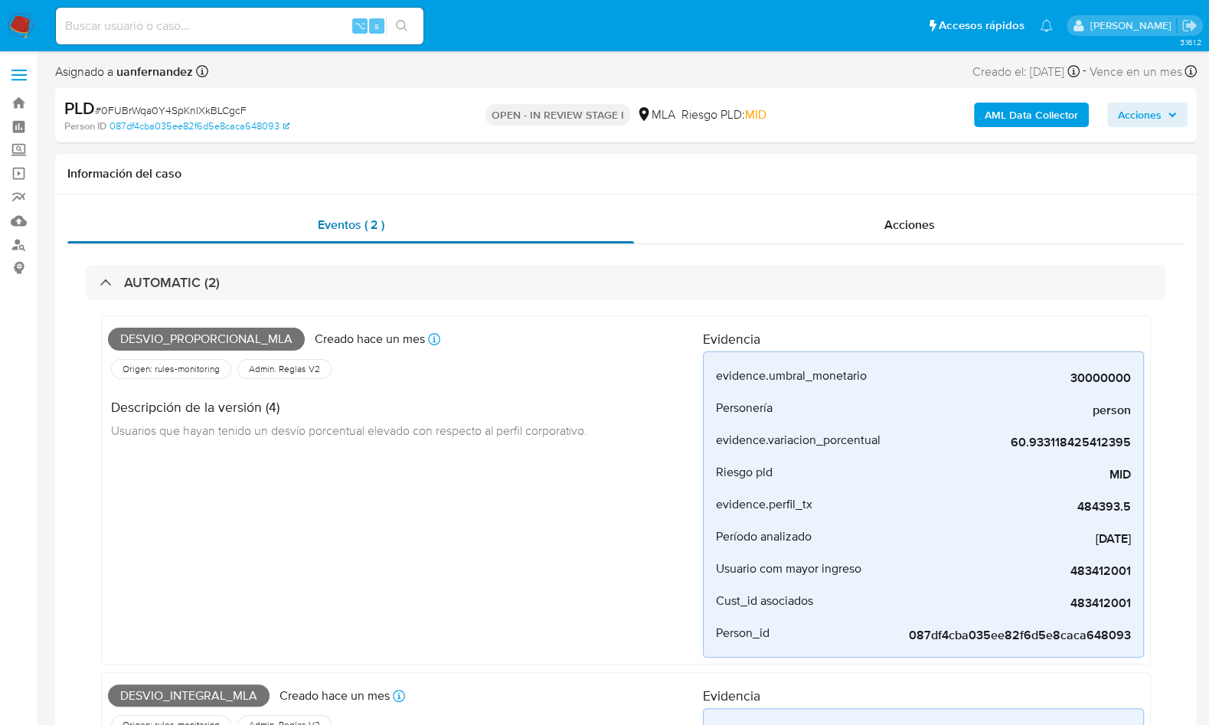
click at [457, 223] on div "Eventos ( 2 )" at bounding box center [350, 225] width 567 height 37
click at [946, 222] on div "Acciones" at bounding box center [909, 225] width 551 height 37
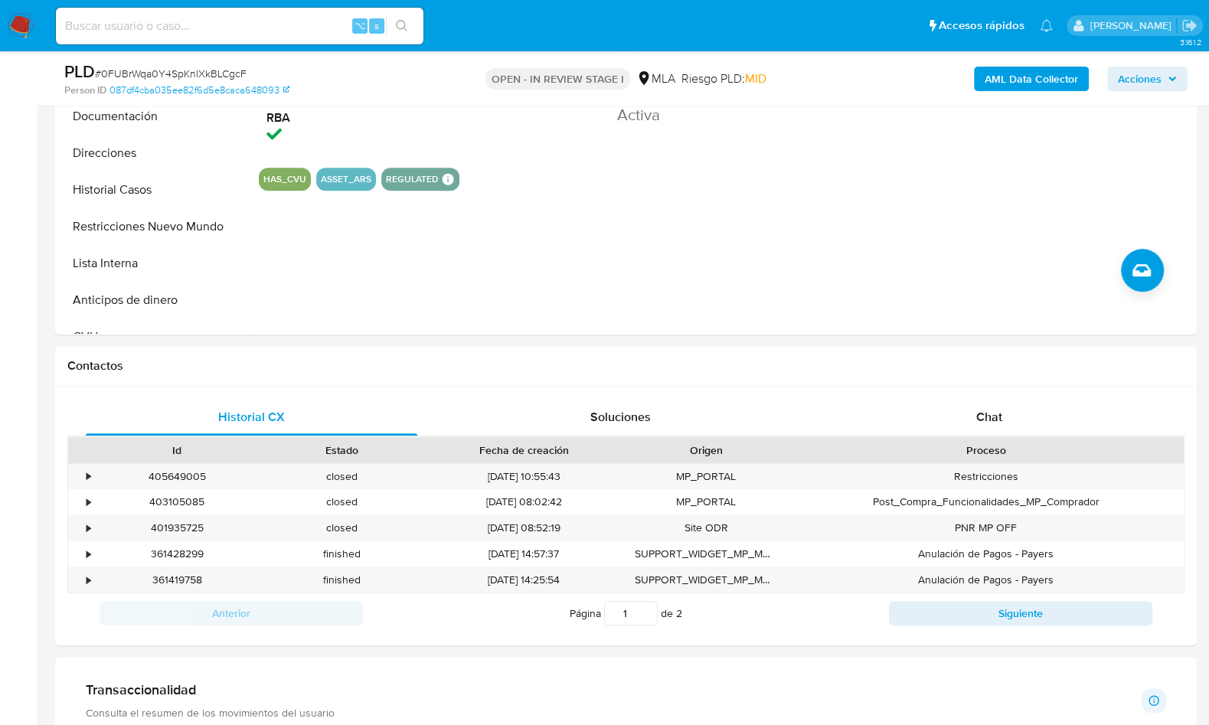
scroll to position [661, 0]
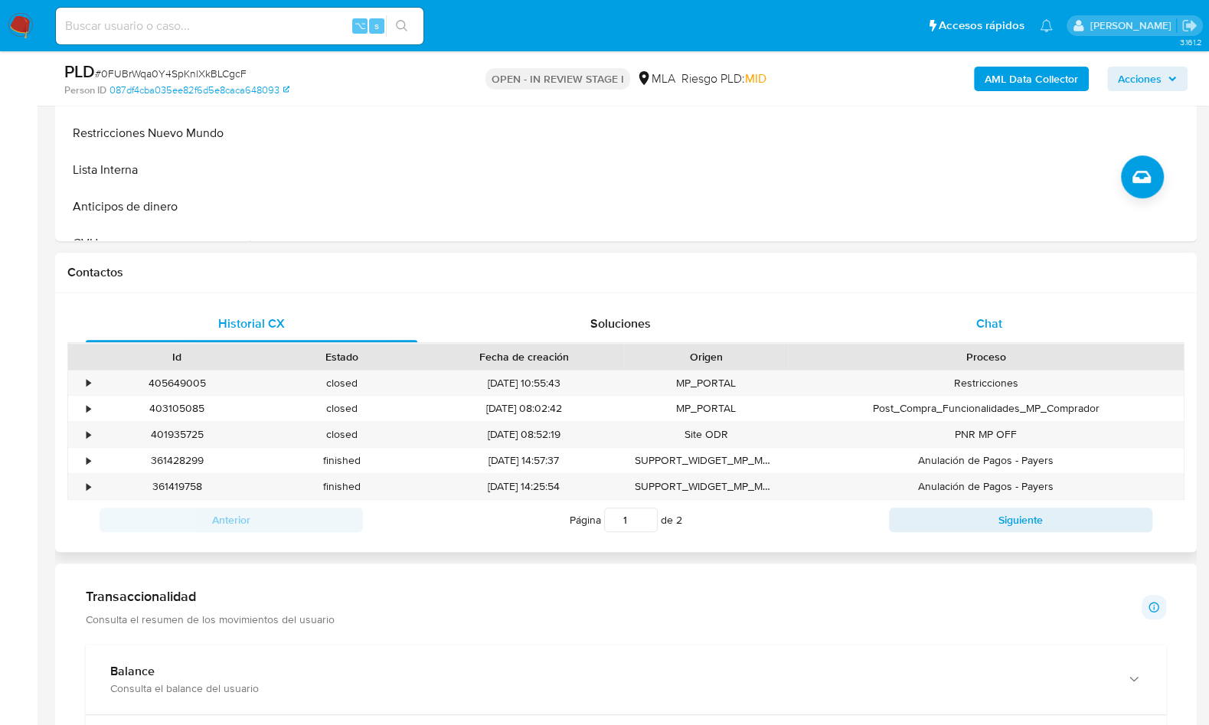
click at [1002, 331] on div "Chat" at bounding box center [989, 324] width 332 height 37
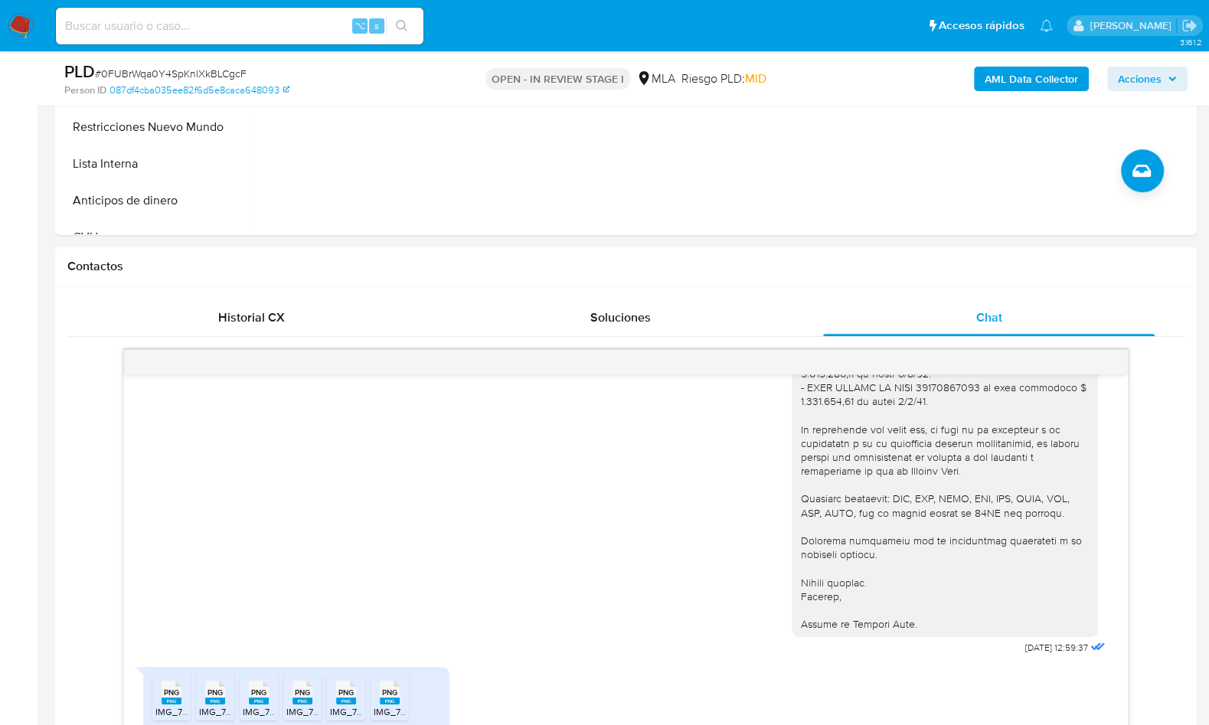
scroll to position [778, 0]
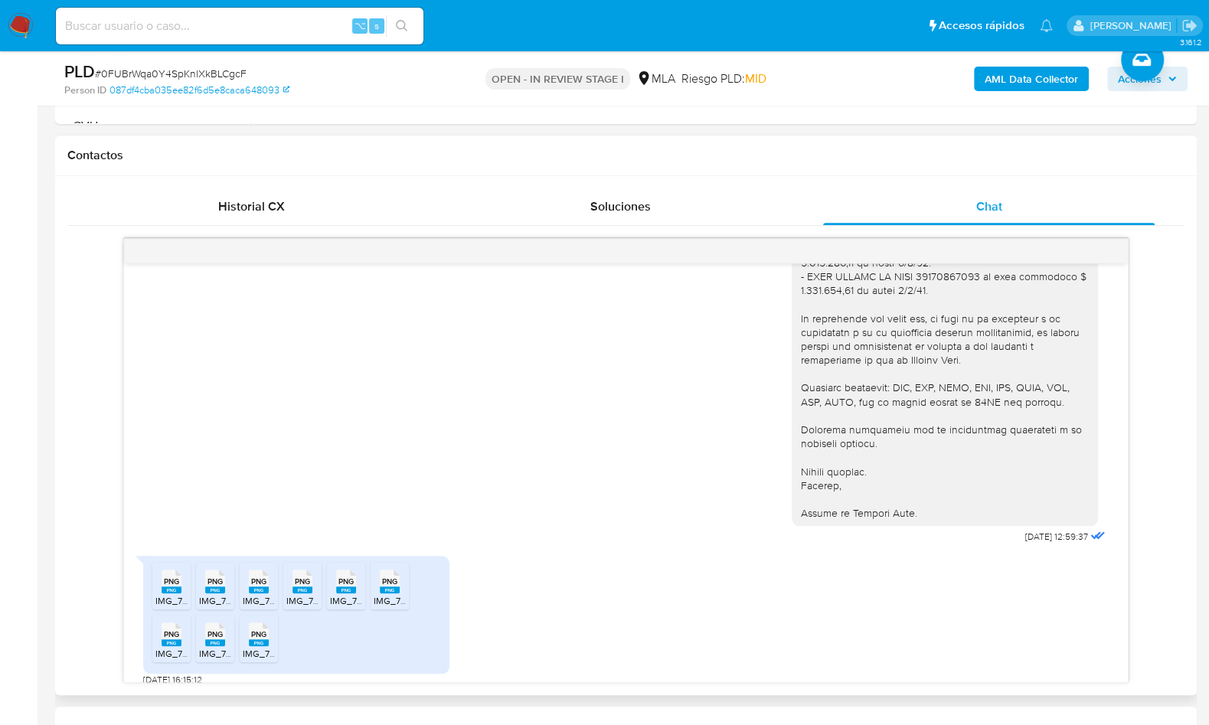
click at [165, 587] on rect at bounding box center [172, 590] width 20 height 7
click at [205, 569] on icon at bounding box center [215, 581] width 20 height 24
click at [255, 577] on span "PNG" at bounding box center [258, 582] width 15 height 10
click at [293, 571] on icon at bounding box center [303, 581] width 20 height 24
click at [364, 580] on li "PNG PNG IMG_7387.png" at bounding box center [346, 585] width 38 height 47
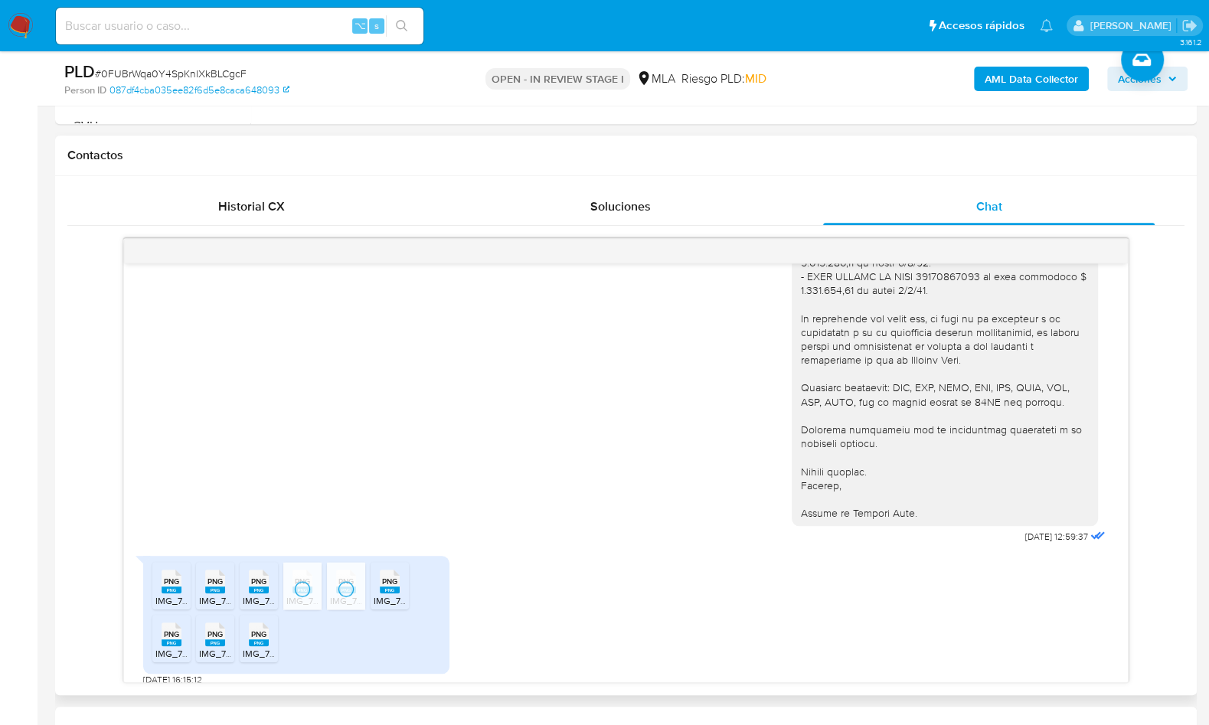
click at [391, 580] on icon "PNG" at bounding box center [390, 581] width 20 height 27
click at [165, 639] on rect at bounding box center [172, 642] width 20 height 7
click at [214, 639] on rect at bounding box center [215, 642] width 20 height 7
click at [259, 639] on rect at bounding box center [259, 642] width 20 height 7
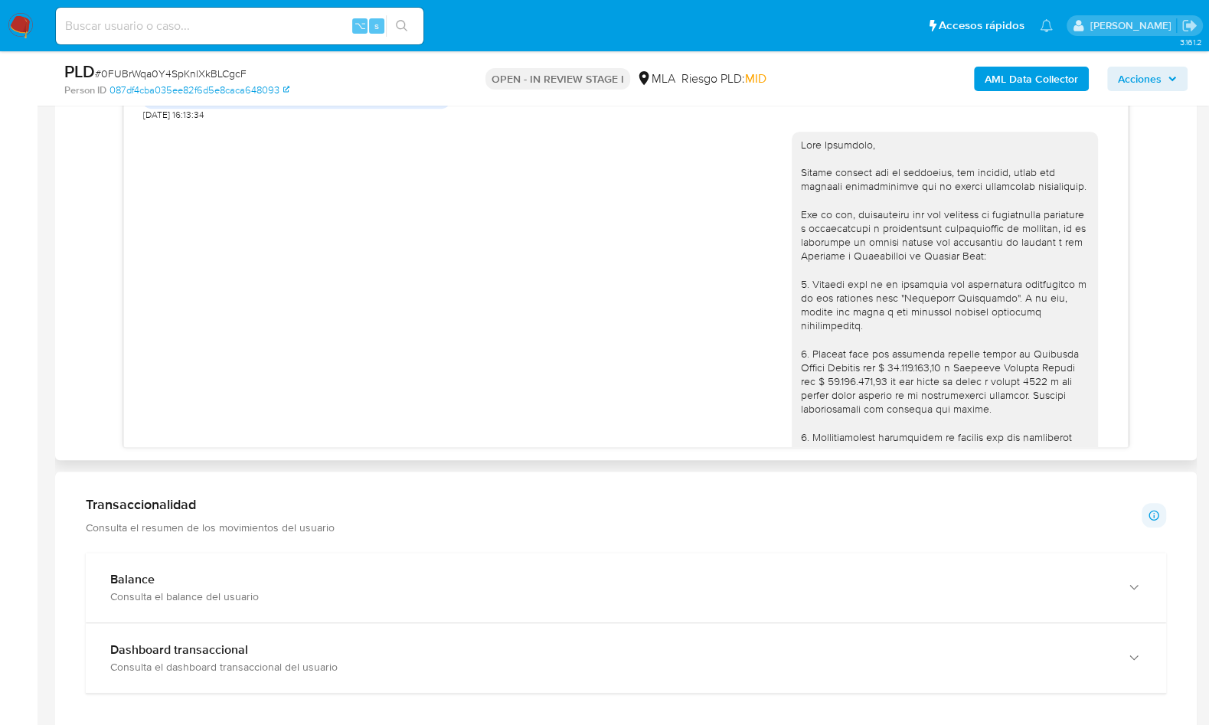
scroll to position [1315, 0]
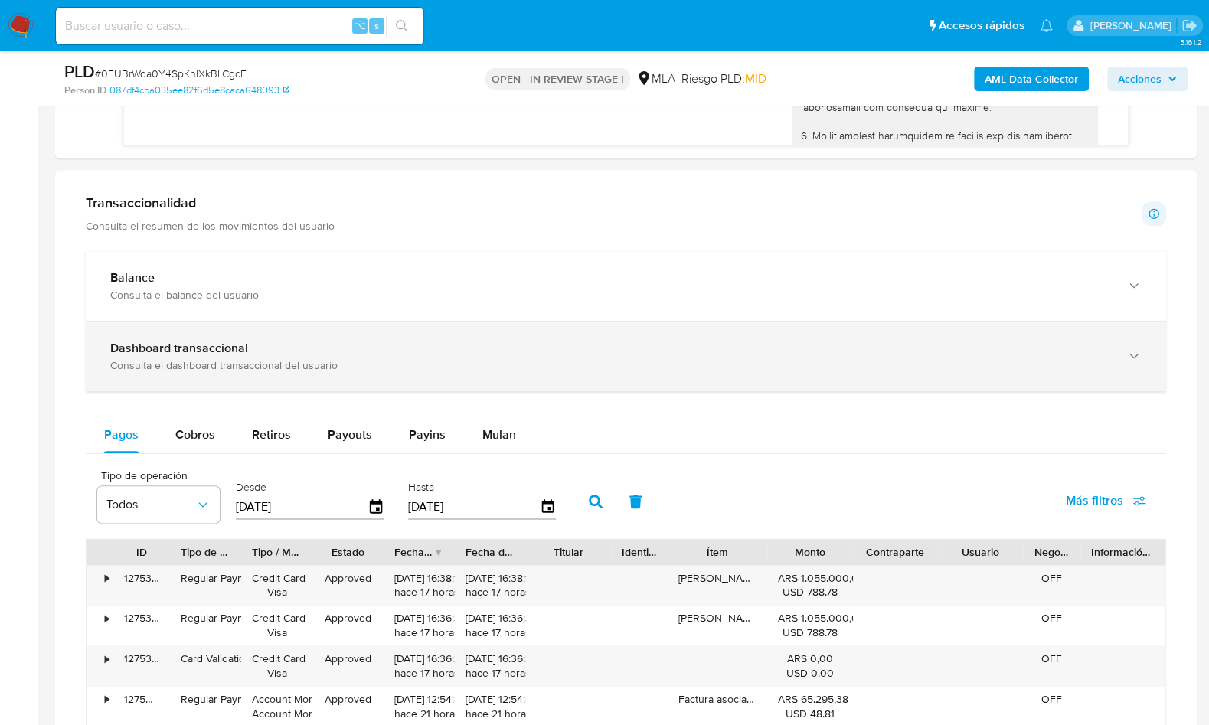
click at [169, 341] on b "Dashboard transaccional" at bounding box center [179, 348] width 138 height 18
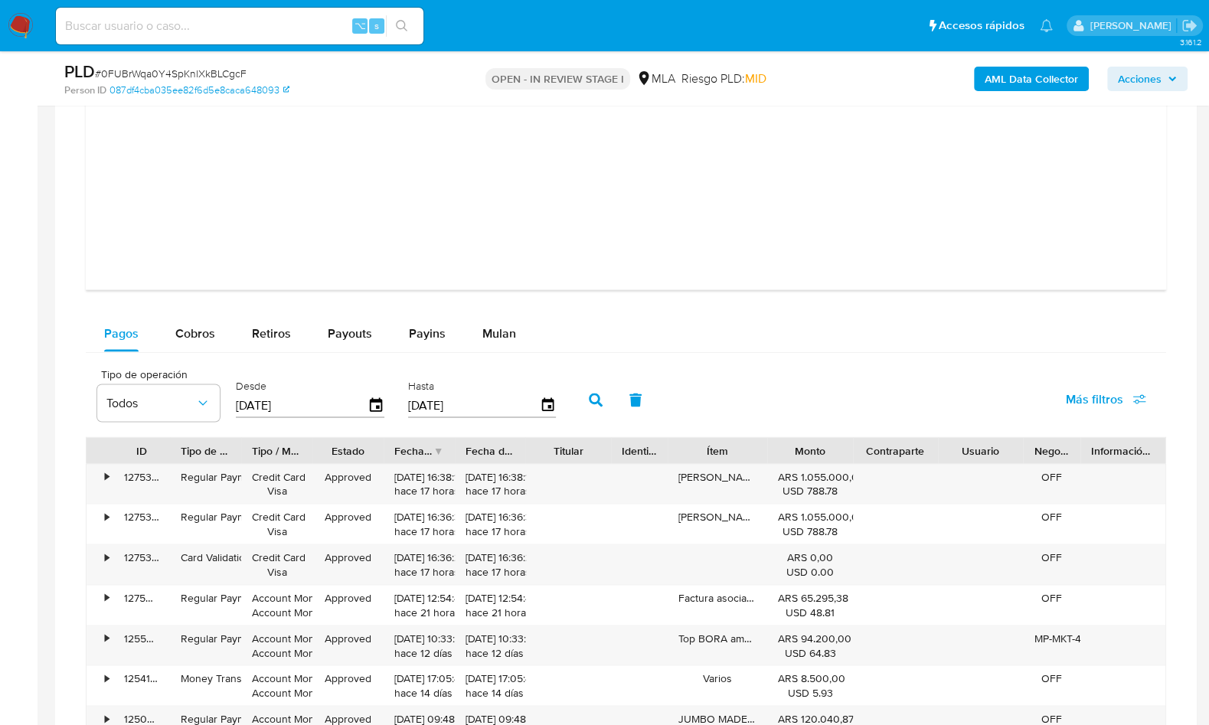
scroll to position [2166, 0]
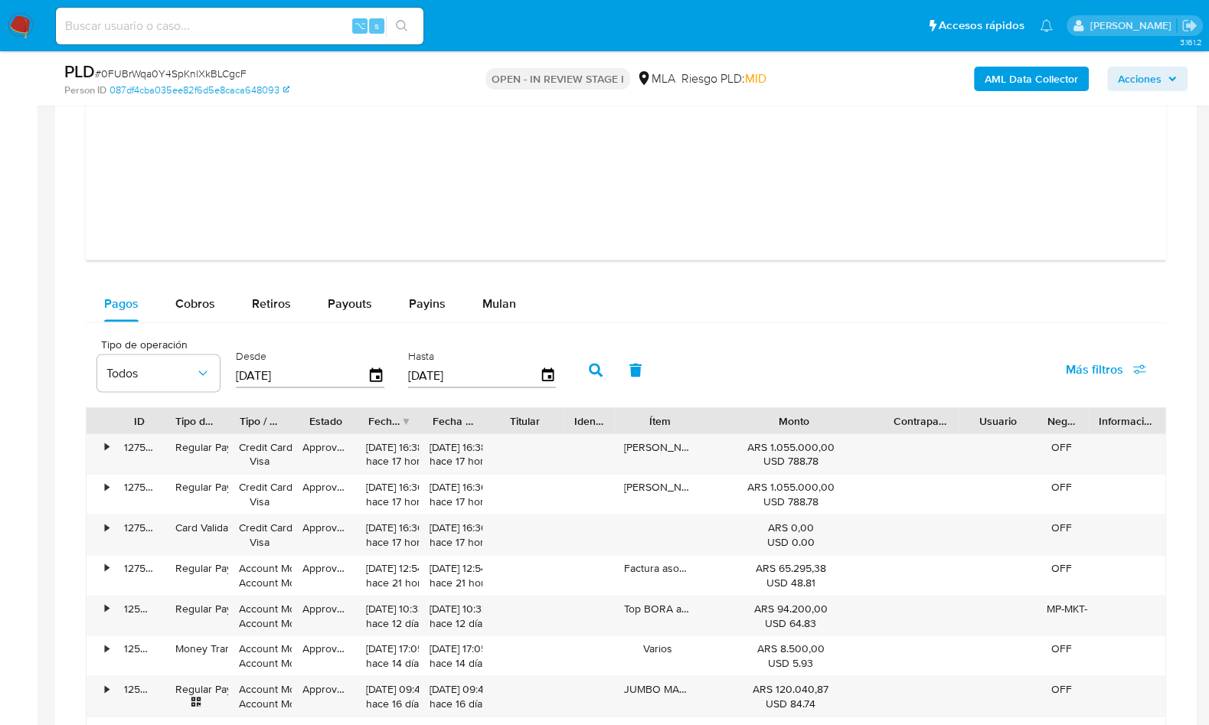
drag, startPoint x: 858, startPoint y: 419, endPoint x: 974, endPoint y: 418, distance: 116.4
click at [974, 418] on div "ID Tipo de operación Tipo / Método Estado Fecha de creación Fecha de aprobación…" at bounding box center [626, 420] width 1079 height 26
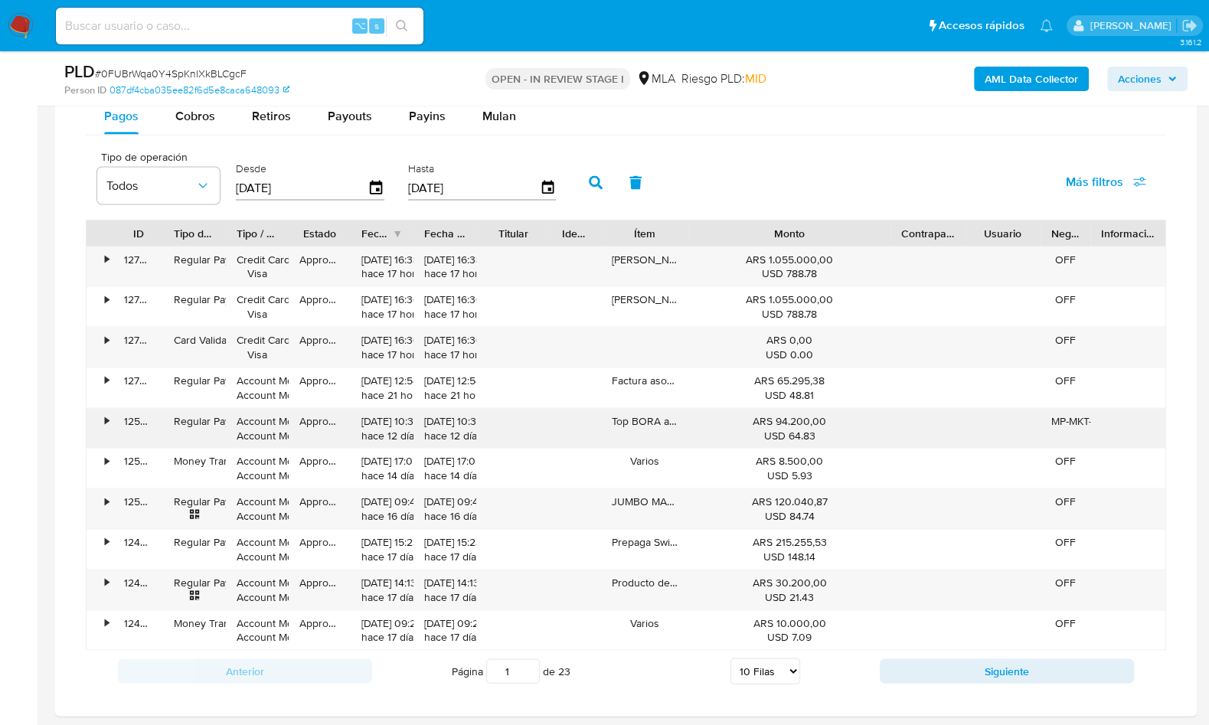
scroll to position [2371, 0]
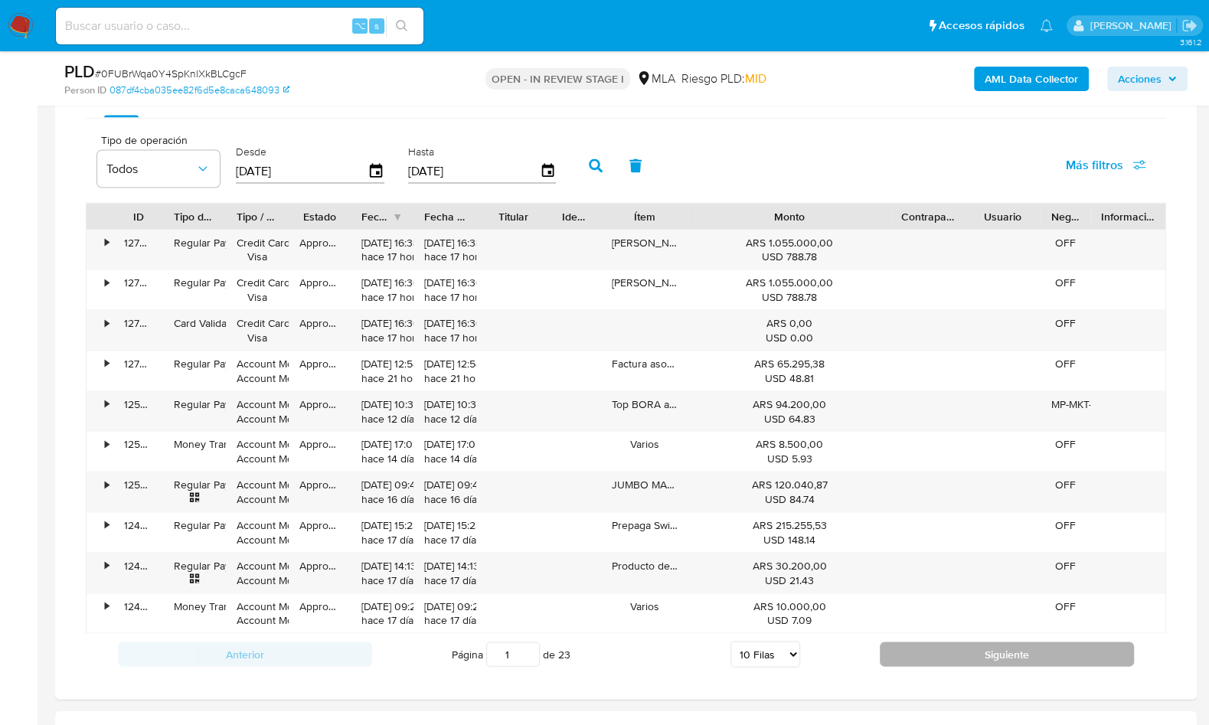
click at [934, 652] on button "Siguiente" at bounding box center [1007, 654] width 254 height 25
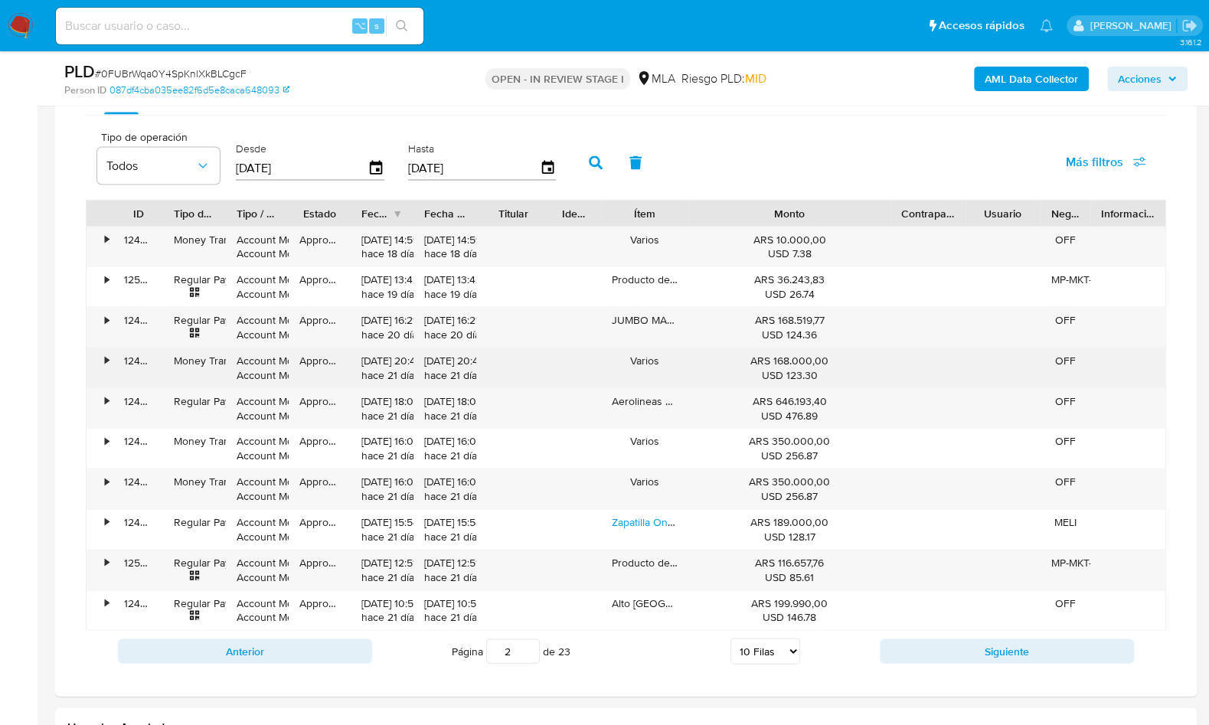
scroll to position [2388, 0]
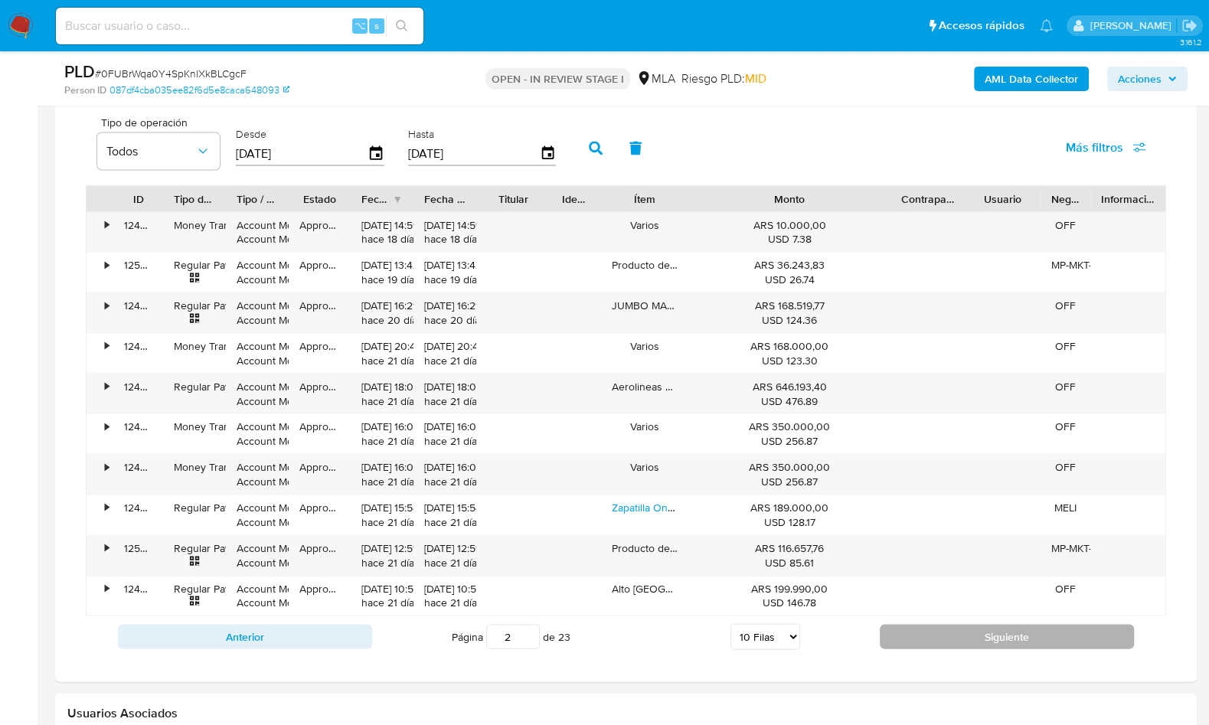
click at [904, 624] on button "Siguiente" at bounding box center [1007, 636] width 254 height 25
click at [923, 627] on button "Siguiente" at bounding box center [1007, 636] width 254 height 25
type input "4"
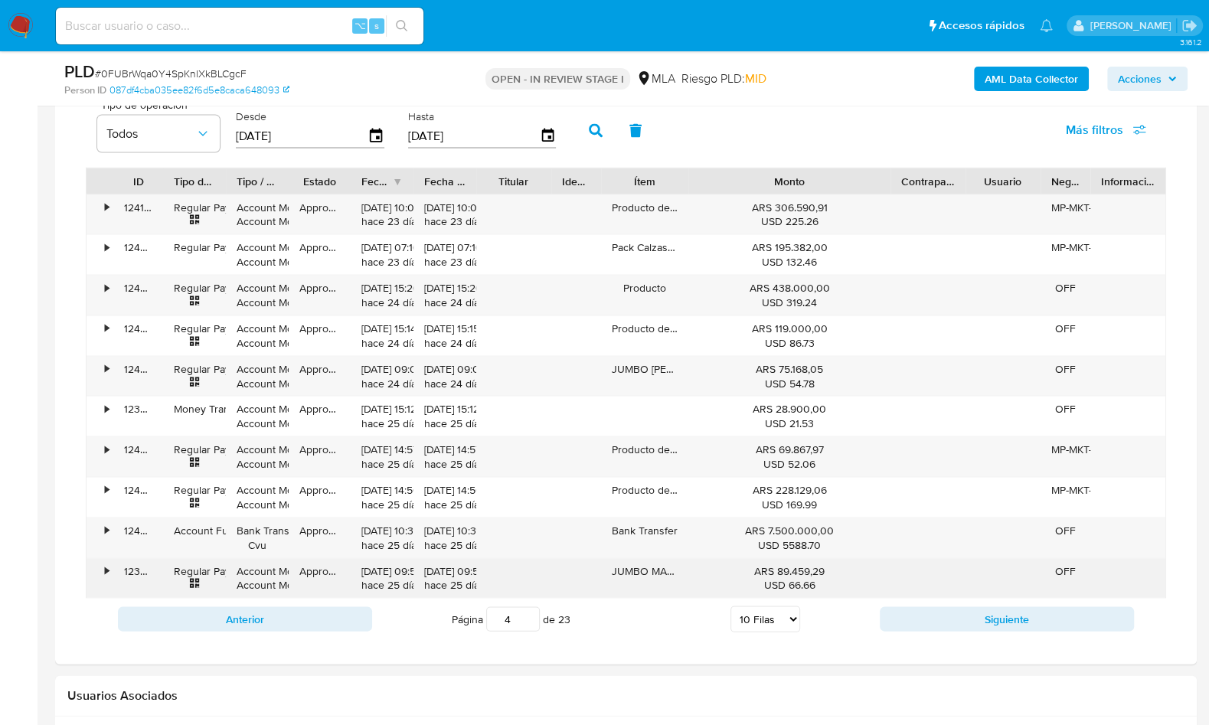
scroll to position [2413, 0]
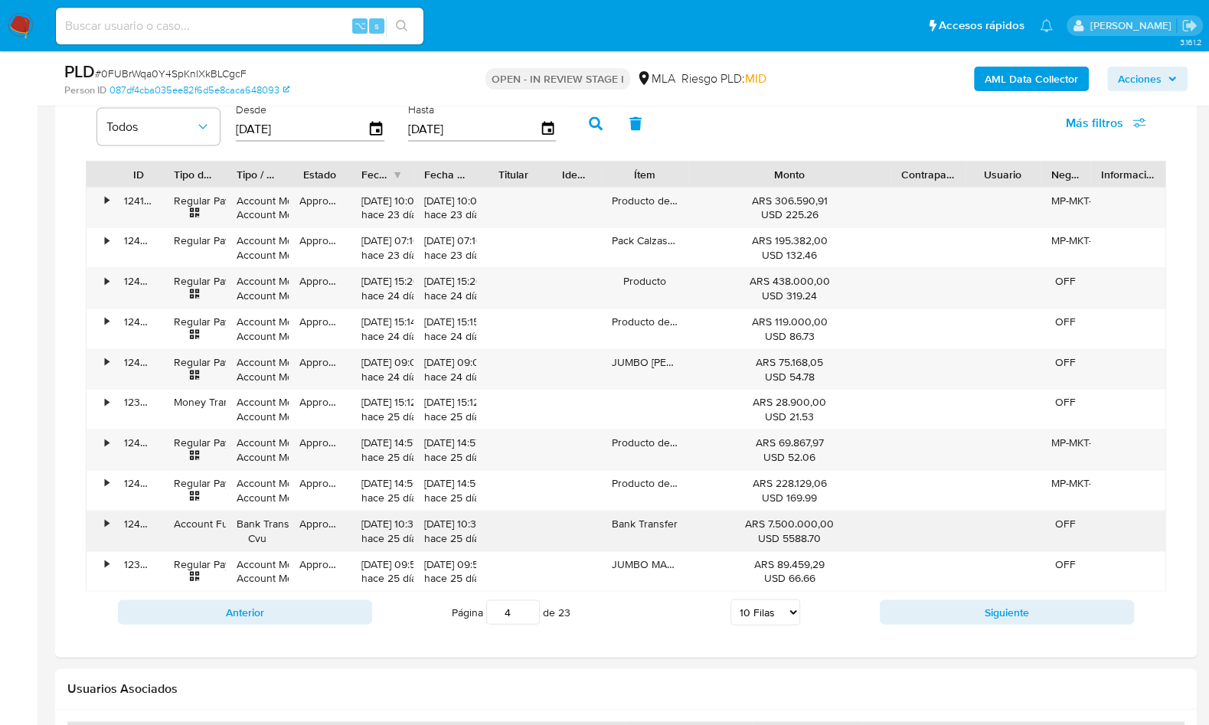
click at [649, 527] on div "Bank Transfer" at bounding box center [644, 531] width 87 height 40
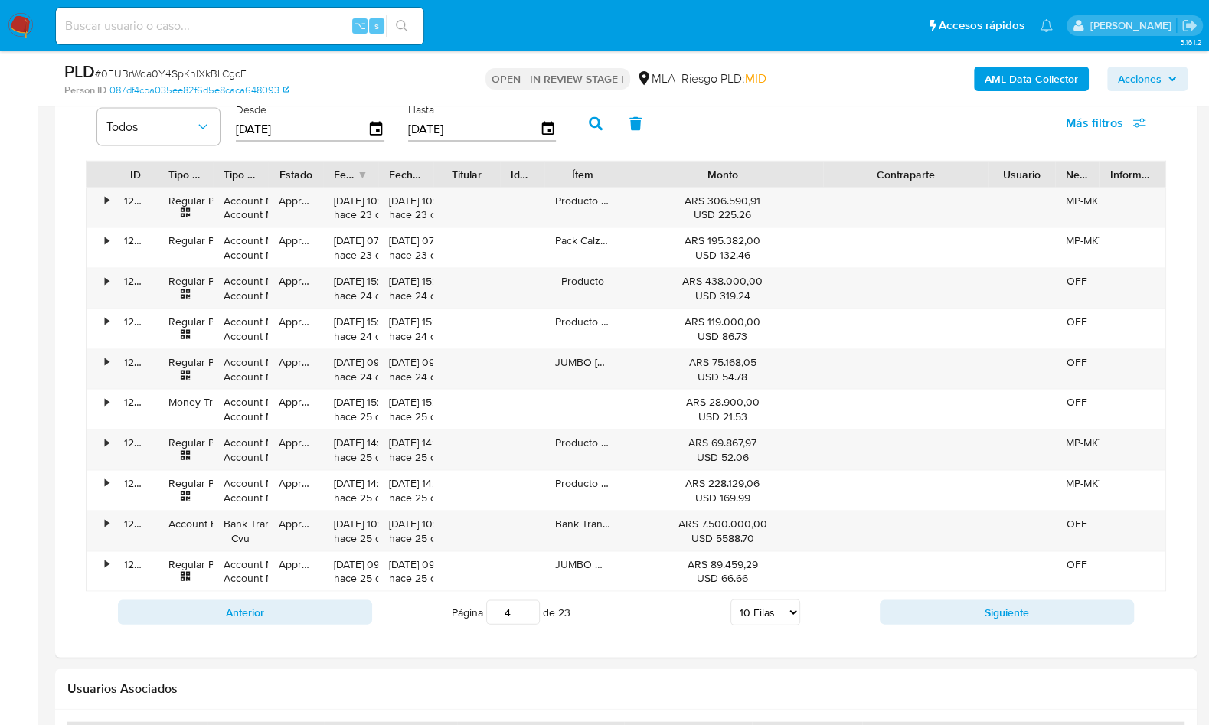
drag, startPoint x: 994, startPoint y: 175, endPoint x: 1060, endPoint y: 173, distance: 65.9
click at [1060, 173] on div "ID Tipo de operación Tipo / Método Estado Fecha de creación Fecha de aprobación…" at bounding box center [626, 174] width 1079 height 26
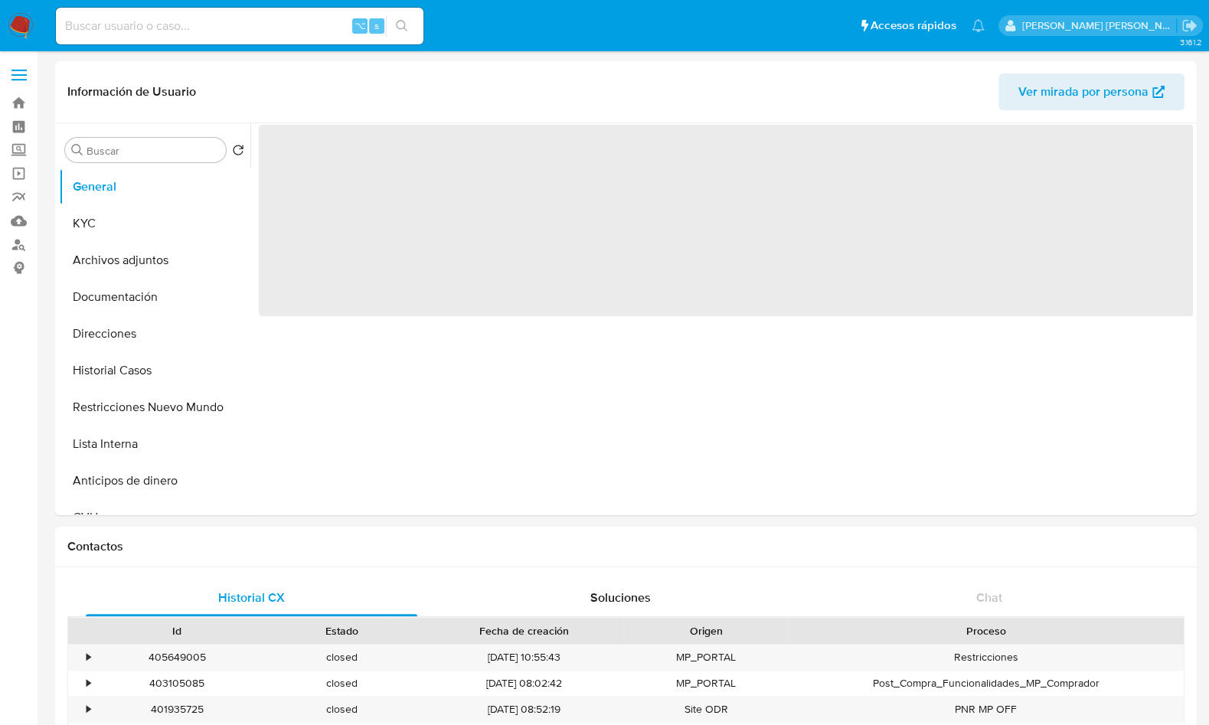
select select "10"
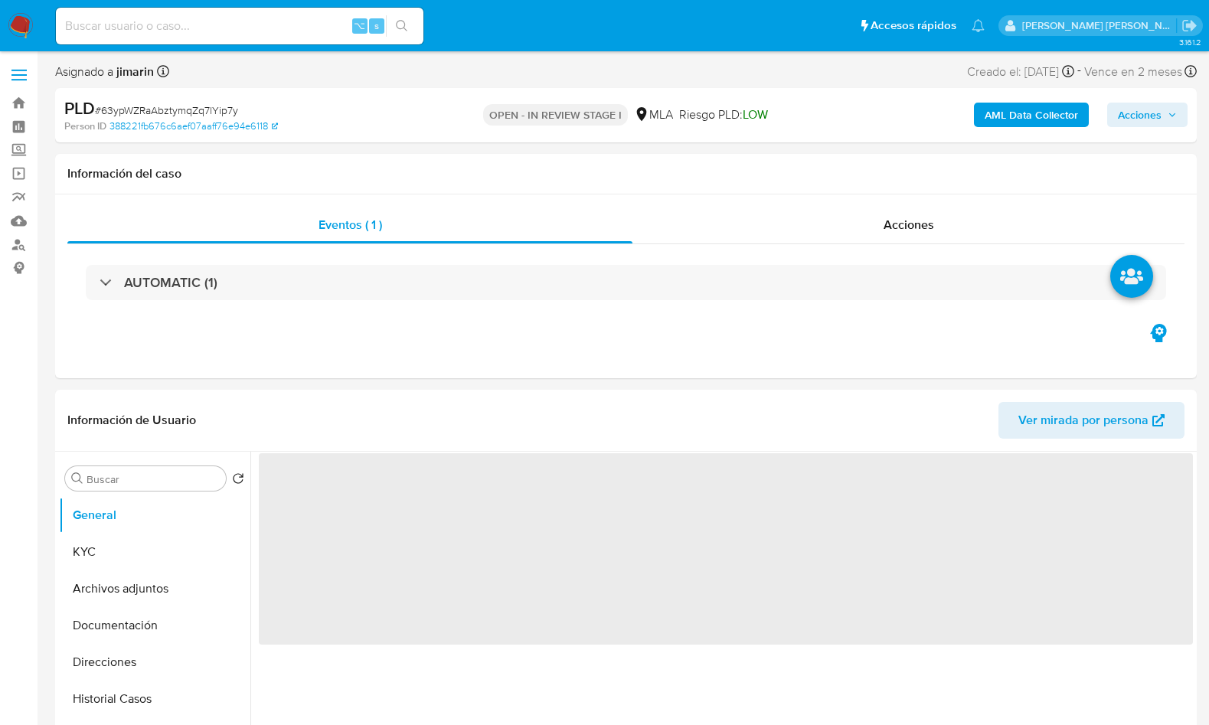
select select "10"
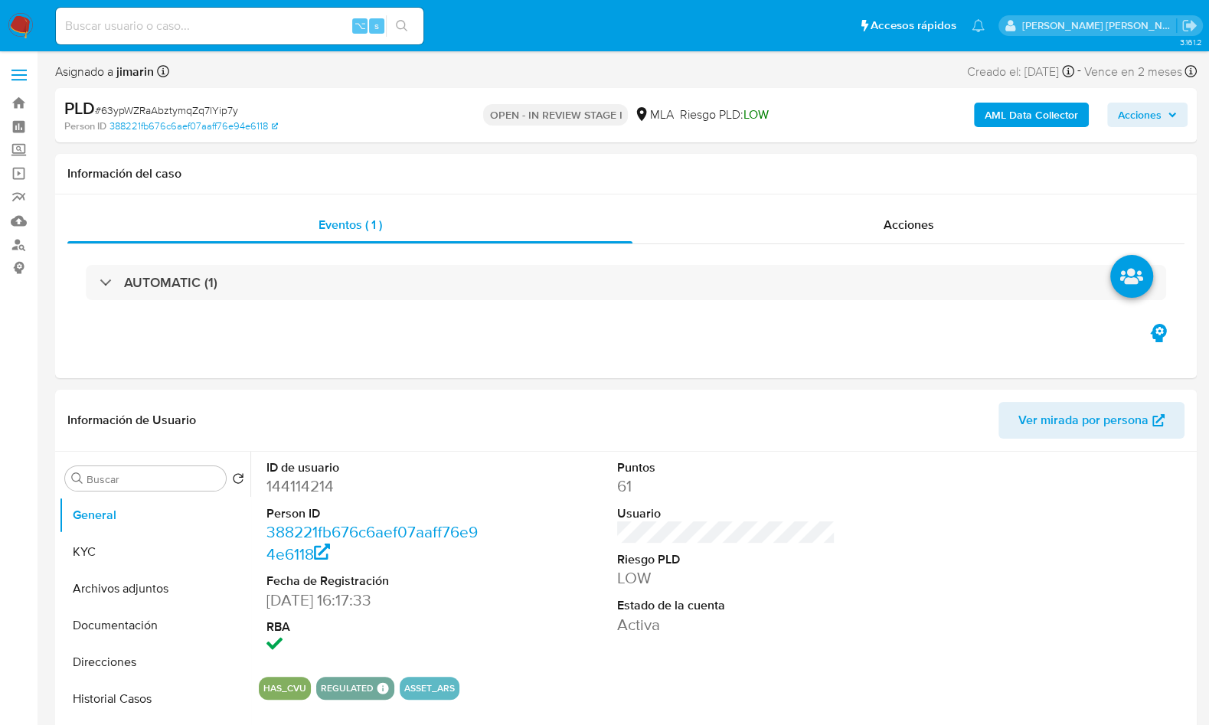
click at [223, 116] on span "# 63ypWZRaAbztymqZq7lYip7y" at bounding box center [166, 110] width 143 height 15
copy span "63ypWZRaAbztymqZq7lYip7y"
click at [282, 484] on dd "144114214" at bounding box center [375, 486] width 218 height 21
click at [283, 484] on dd "144114214" at bounding box center [375, 486] width 218 height 21
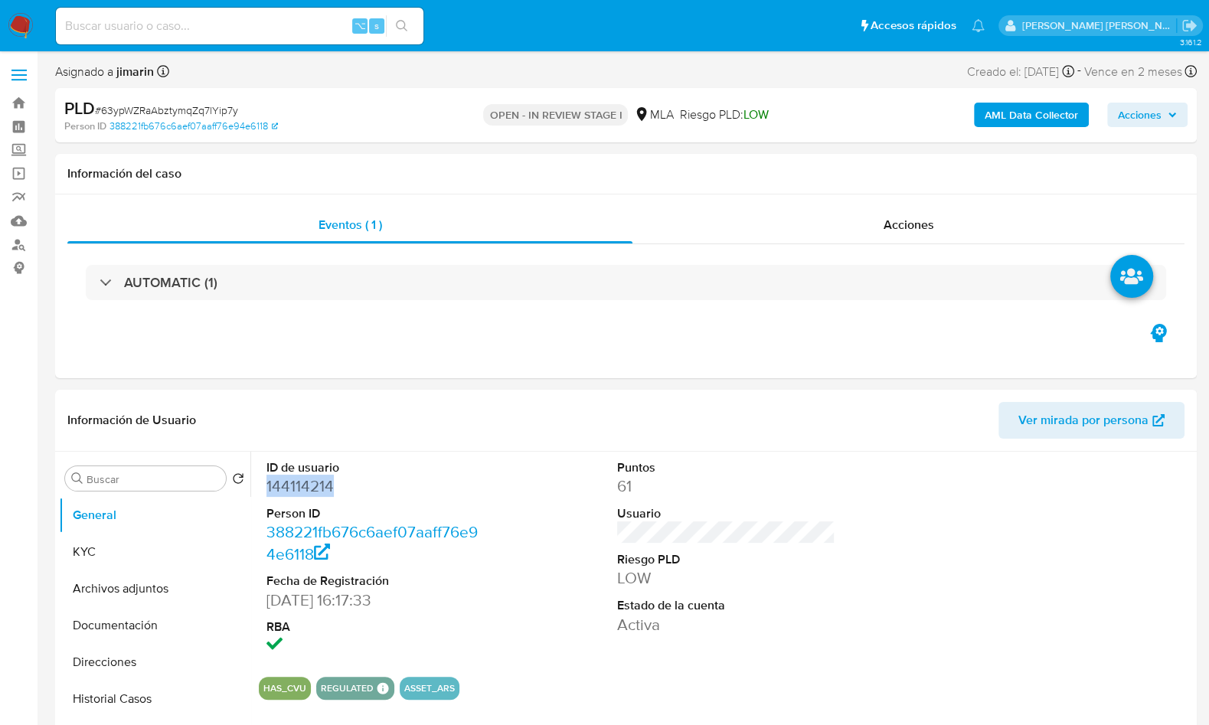
copy dd "144114214"
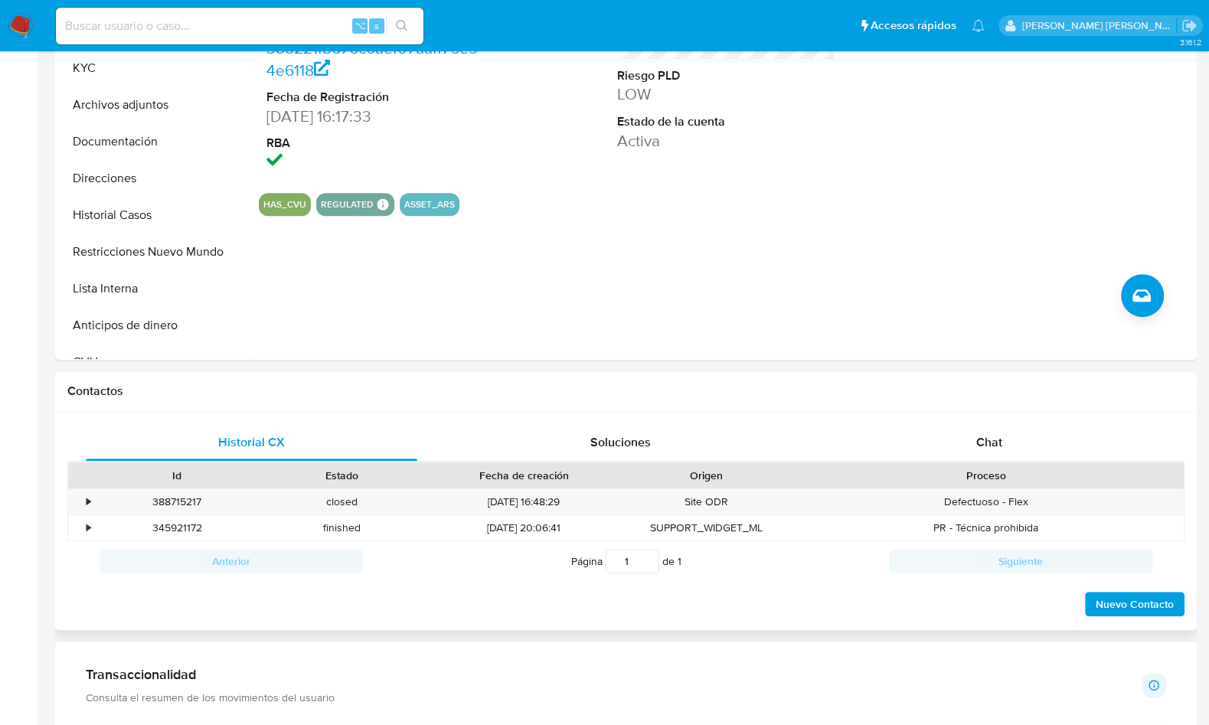
scroll to position [486, 0]
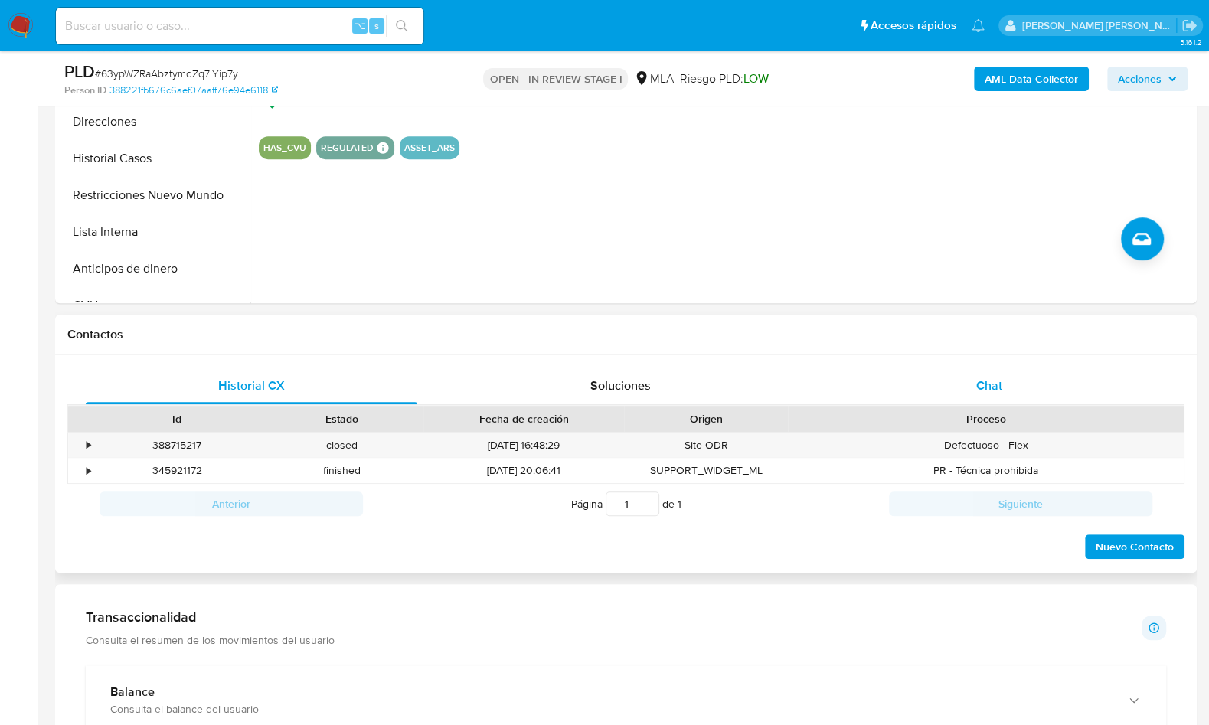
click at [997, 379] on span "Chat" at bounding box center [989, 386] width 26 height 18
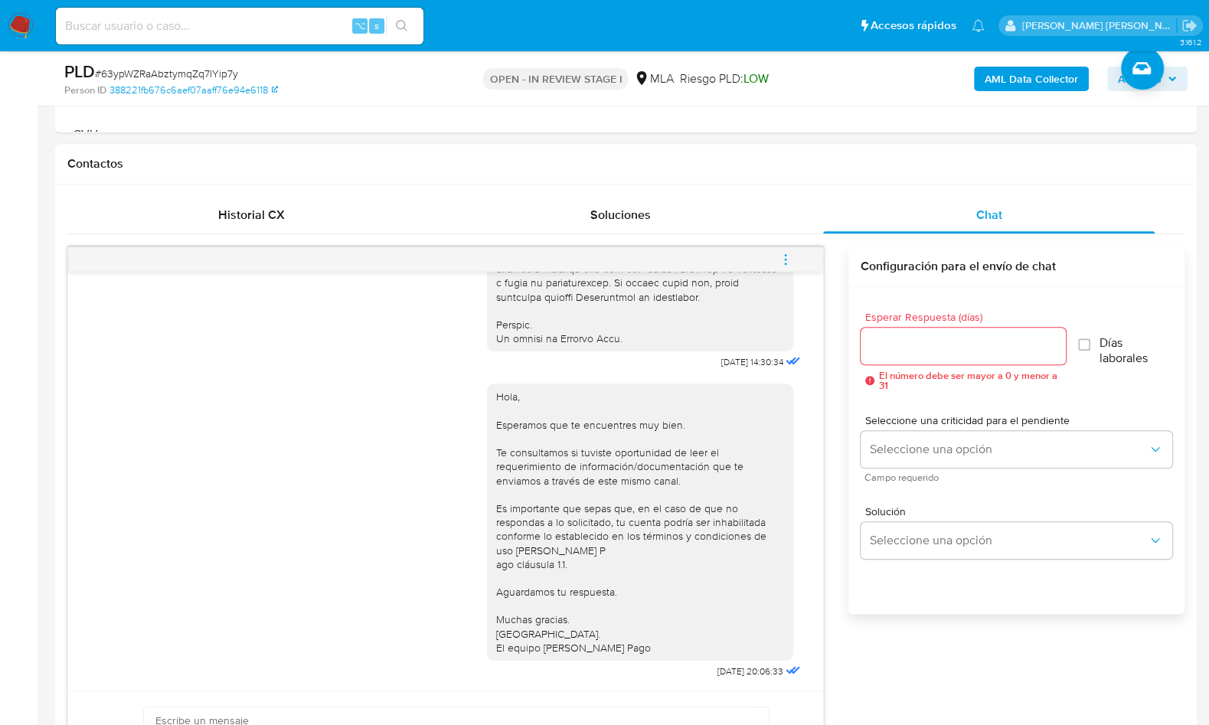
scroll to position [649, 0]
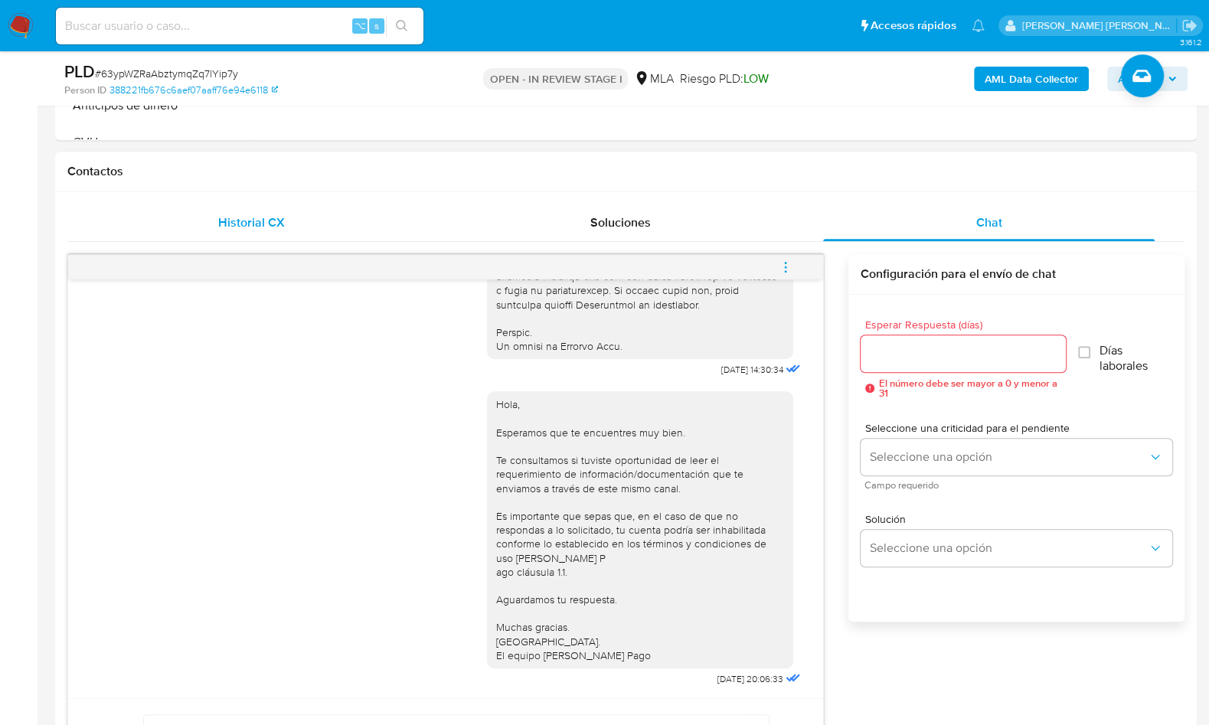
click at [304, 228] on div "Historial CX" at bounding box center [252, 222] width 332 height 37
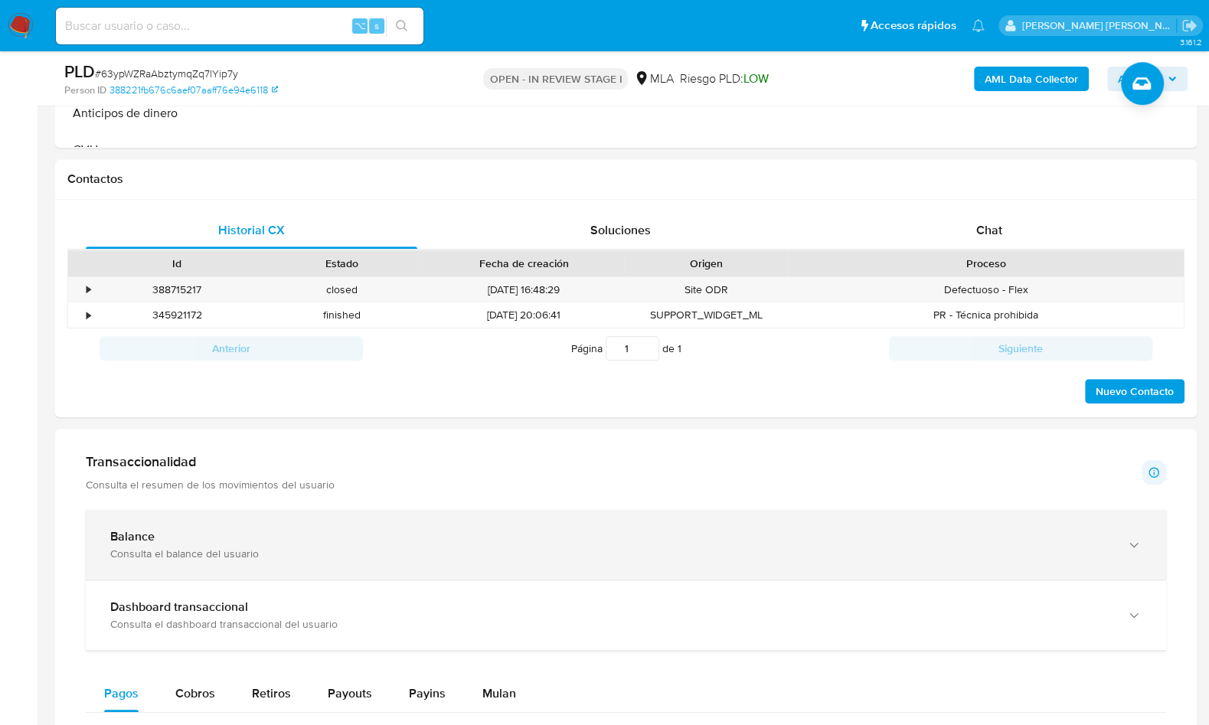
scroll to position [260, 0]
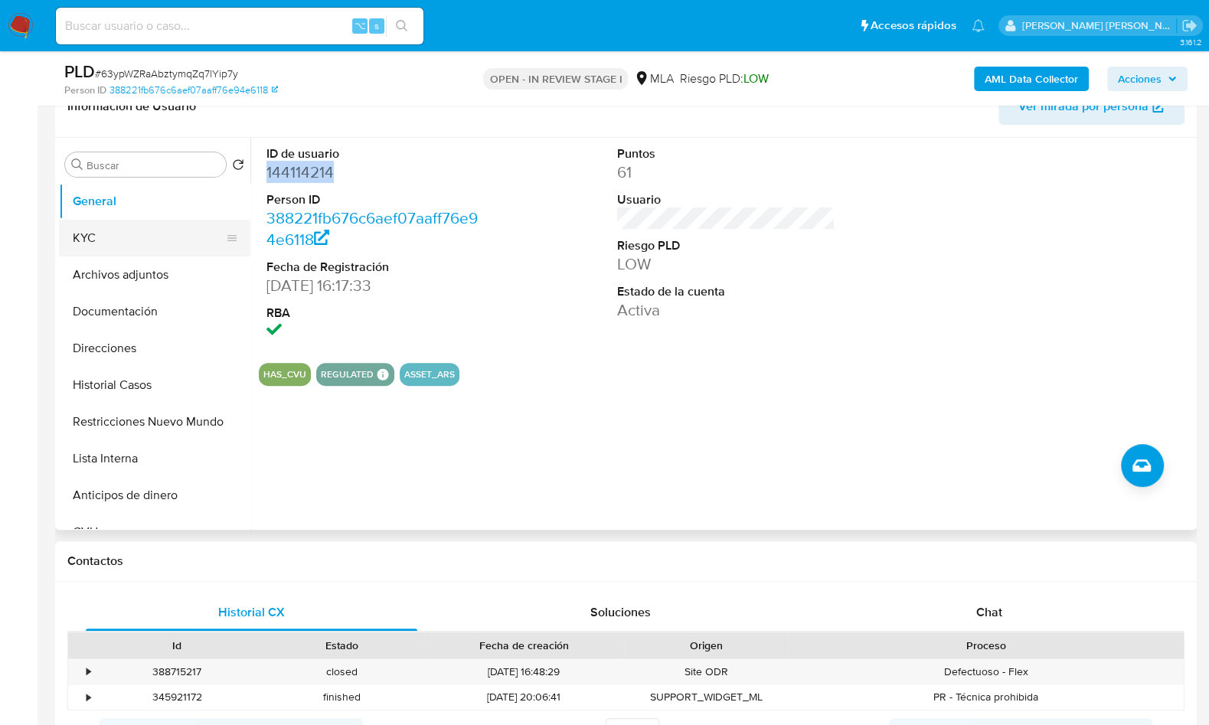
click at [155, 249] on button "KYC" at bounding box center [148, 238] width 179 height 37
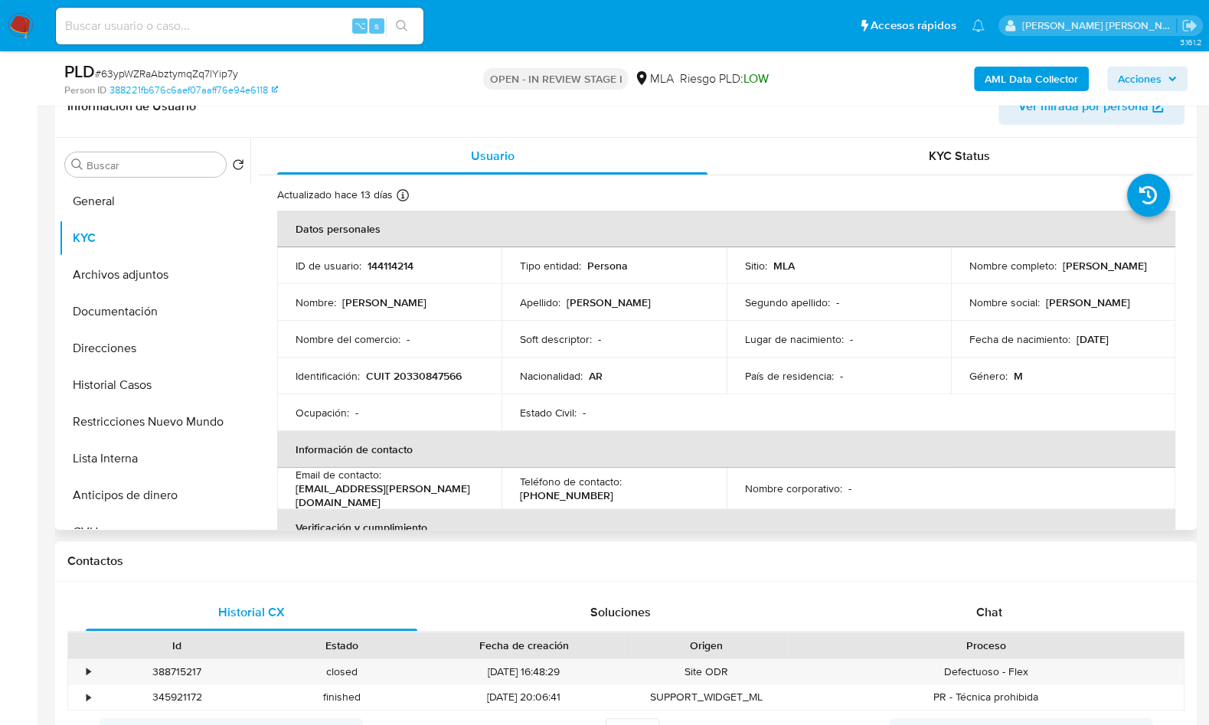
click at [414, 378] on p "CUIT 20330847566" at bounding box center [414, 376] width 96 height 14
copy p "20330847566"
click at [158, 313] on button "Documentación" at bounding box center [148, 311] width 179 height 37
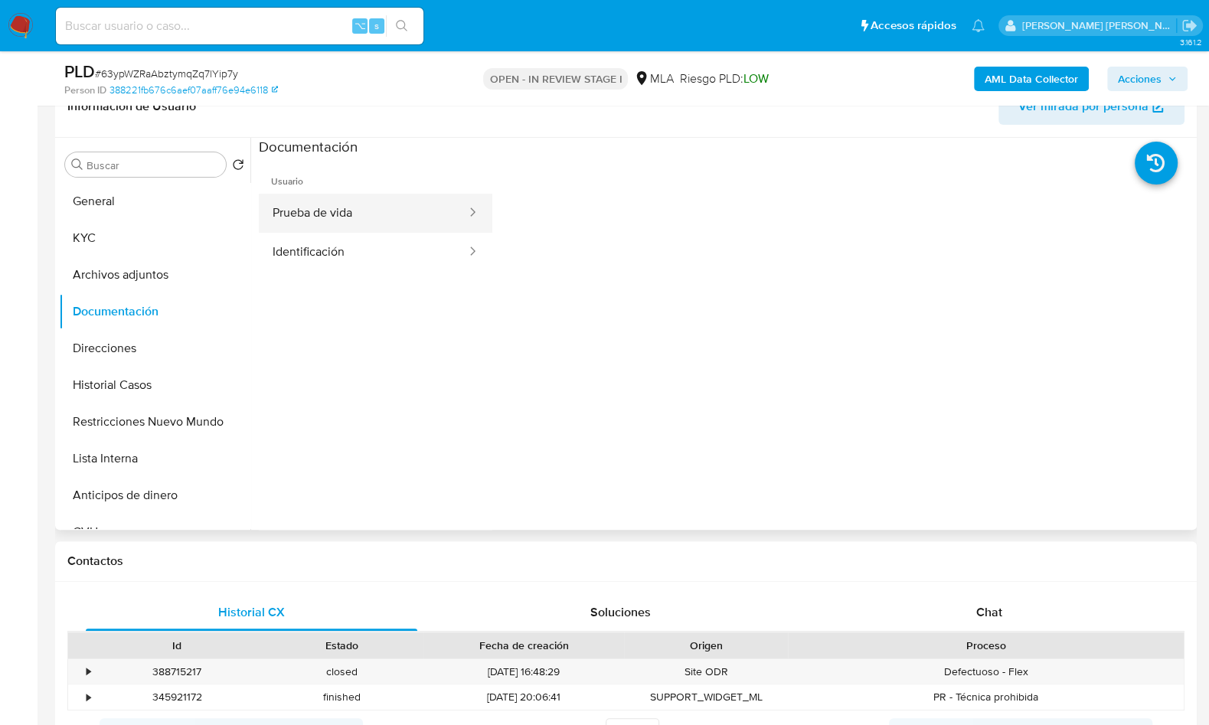
click at [368, 217] on button "Prueba de vida" at bounding box center [363, 213] width 209 height 39
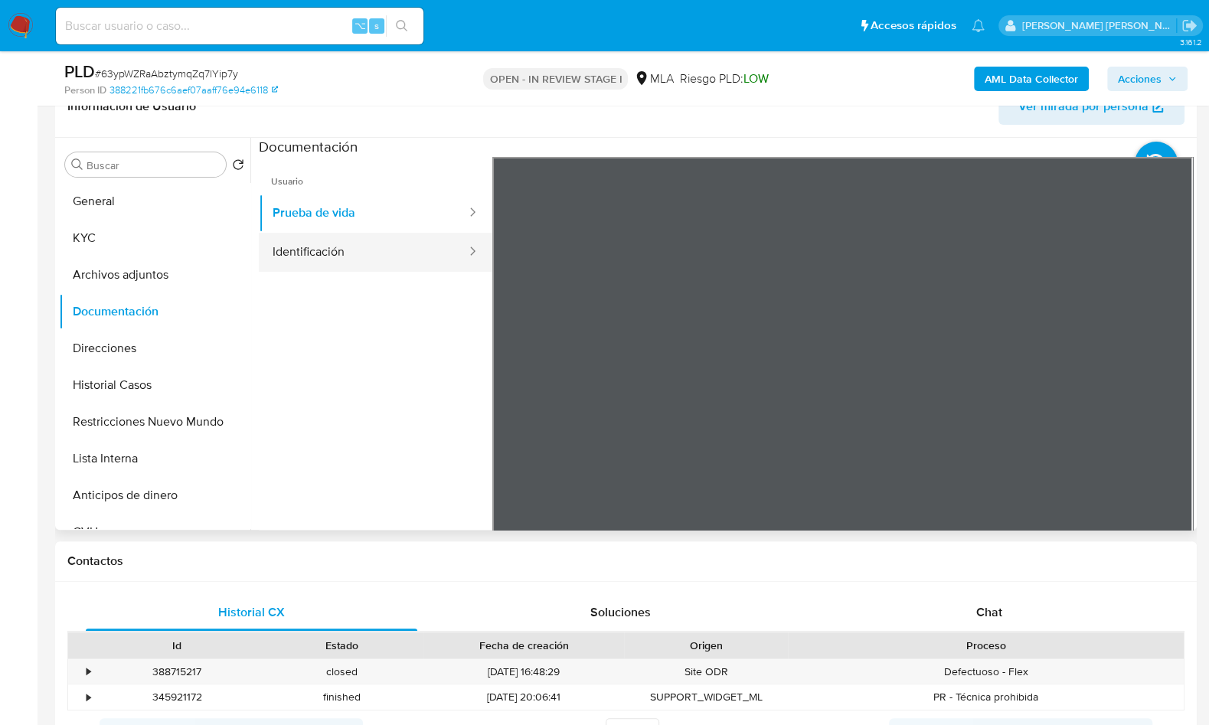
click at [375, 261] on button "Identificación" at bounding box center [363, 252] width 209 height 39
click at [1169, 405] on icon at bounding box center [1174, 406] width 31 height 31
click at [977, 598] on div "Chat" at bounding box center [989, 612] width 332 height 37
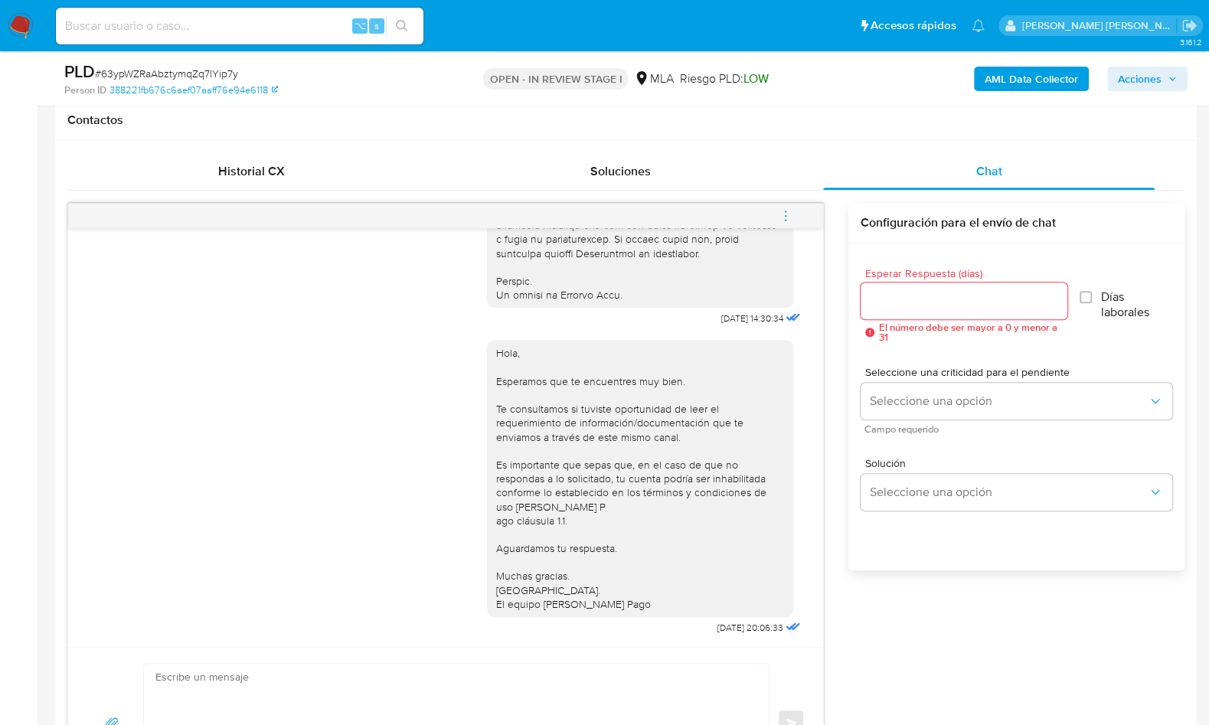
scroll to position [705, 0]
click at [276, 174] on span "Historial CX" at bounding box center [251, 168] width 67 height 18
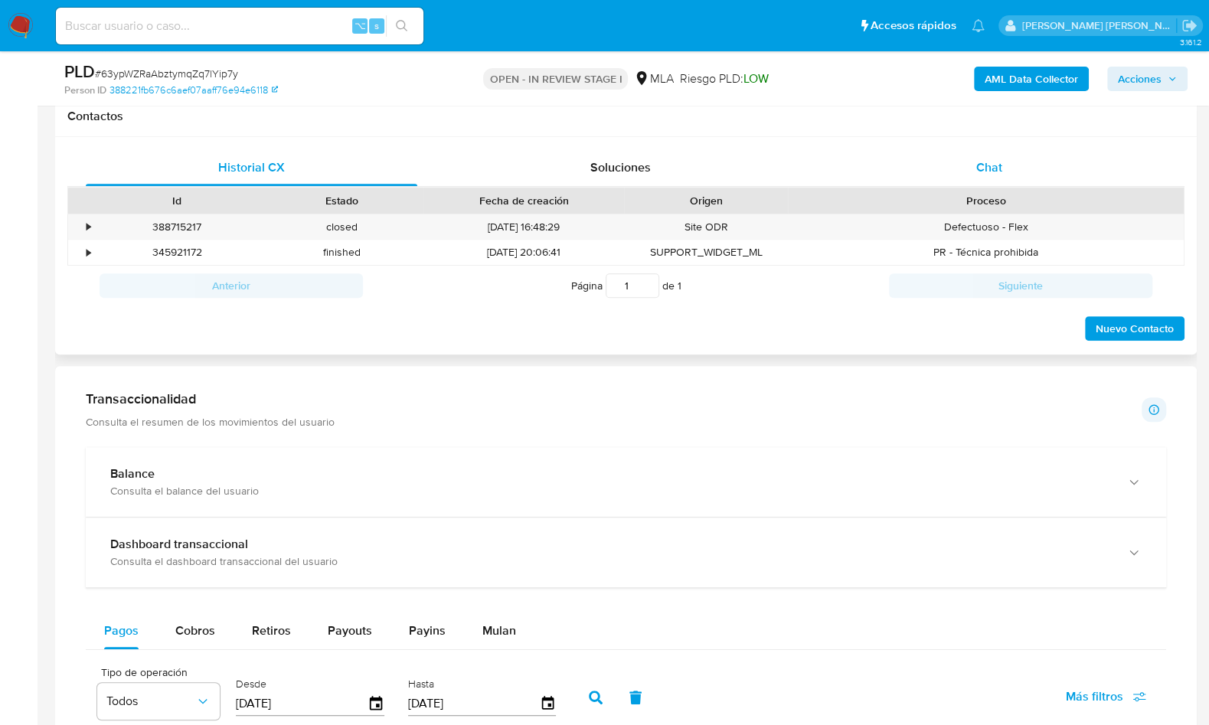
click at [1033, 172] on div "Chat" at bounding box center [989, 167] width 332 height 37
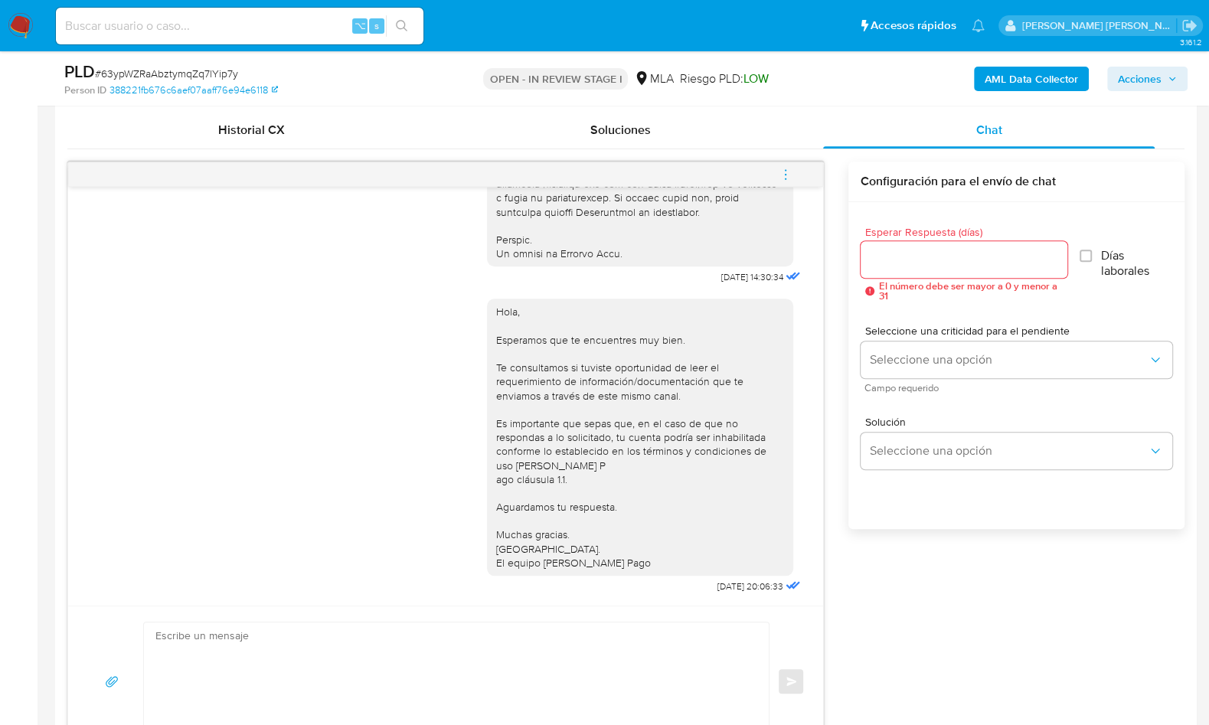
scroll to position [1171, 0]
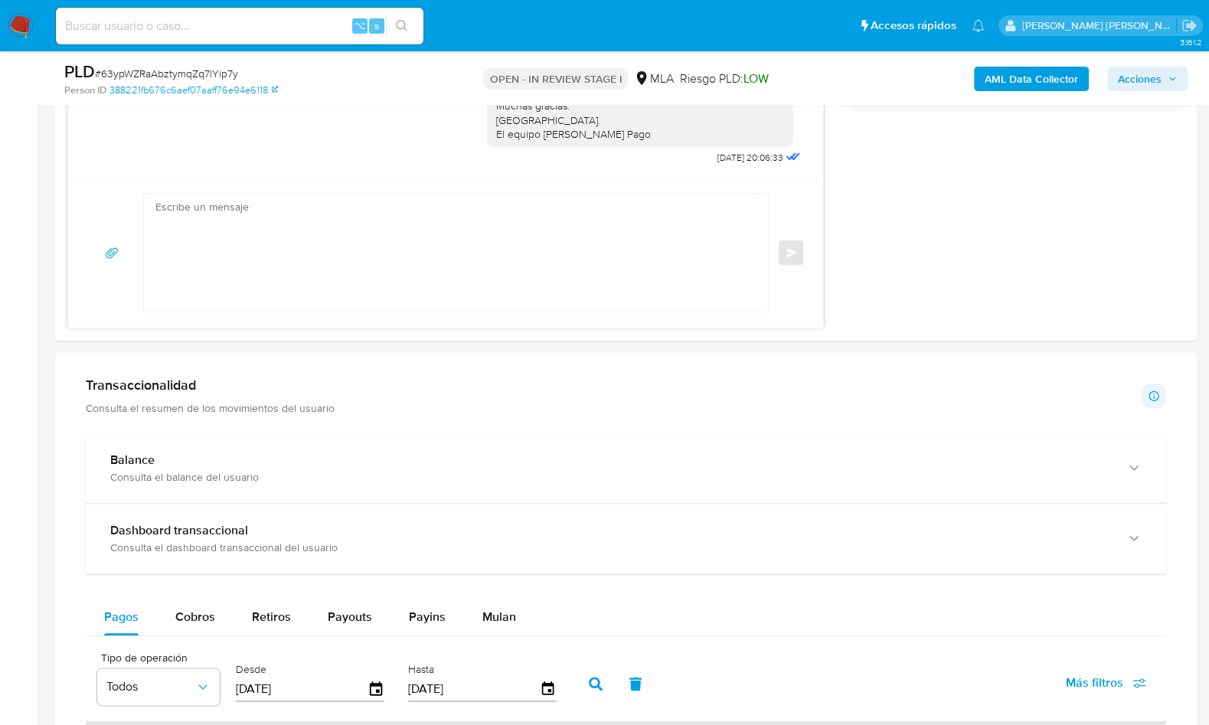
click at [1025, 405] on div "Transaccionalidad Consulta el resumen de los movimientos del usuario Informació…" at bounding box center [626, 396] width 1080 height 38
click at [304, 275] on textarea at bounding box center [452, 253] width 594 height 118
paste textarea "Lore , Ip dolorsi am con adipiscinge seddoeiusmo te in utlabo et Dolorem Aliq, …"
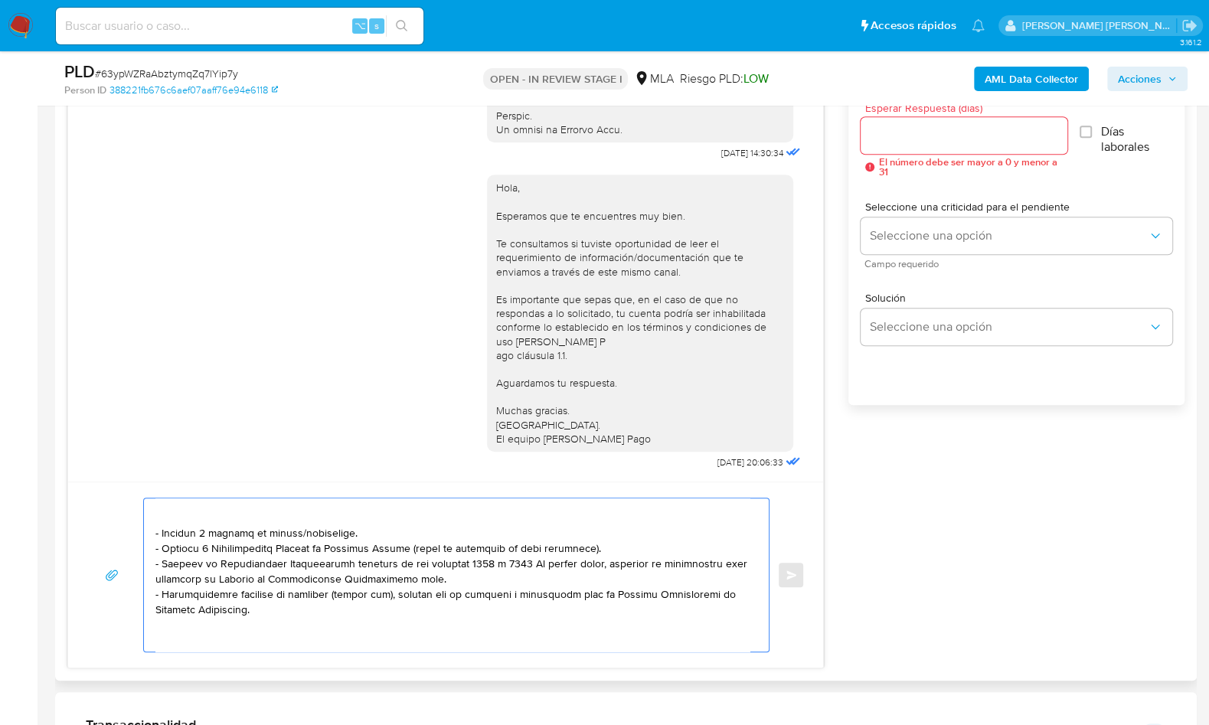
scroll to position [0, 0]
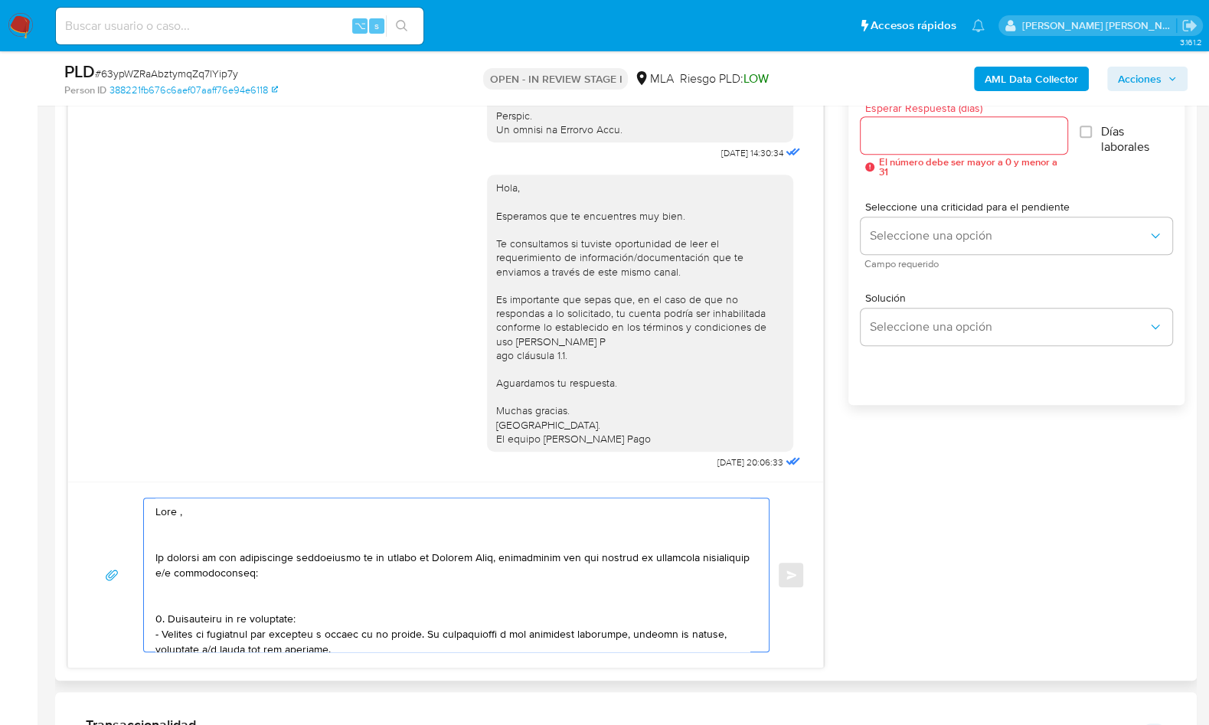
click at [242, 507] on textarea at bounding box center [452, 575] width 594 height 153
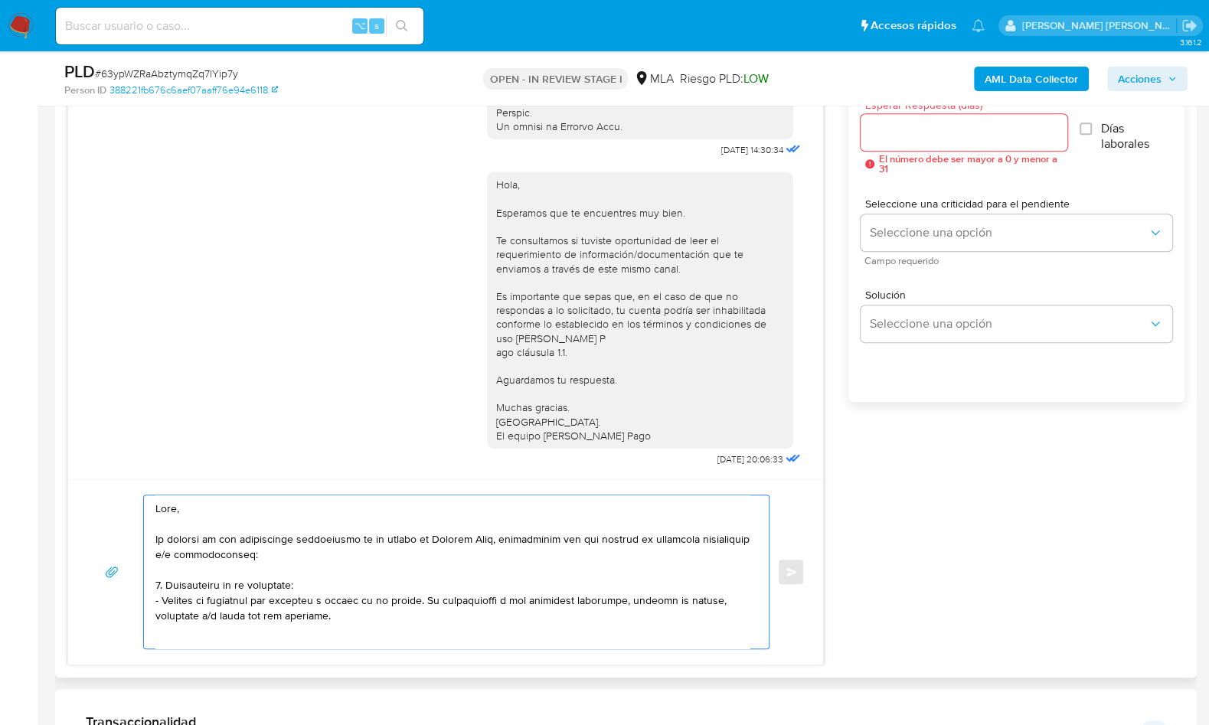
scroll to position [1013, 0]
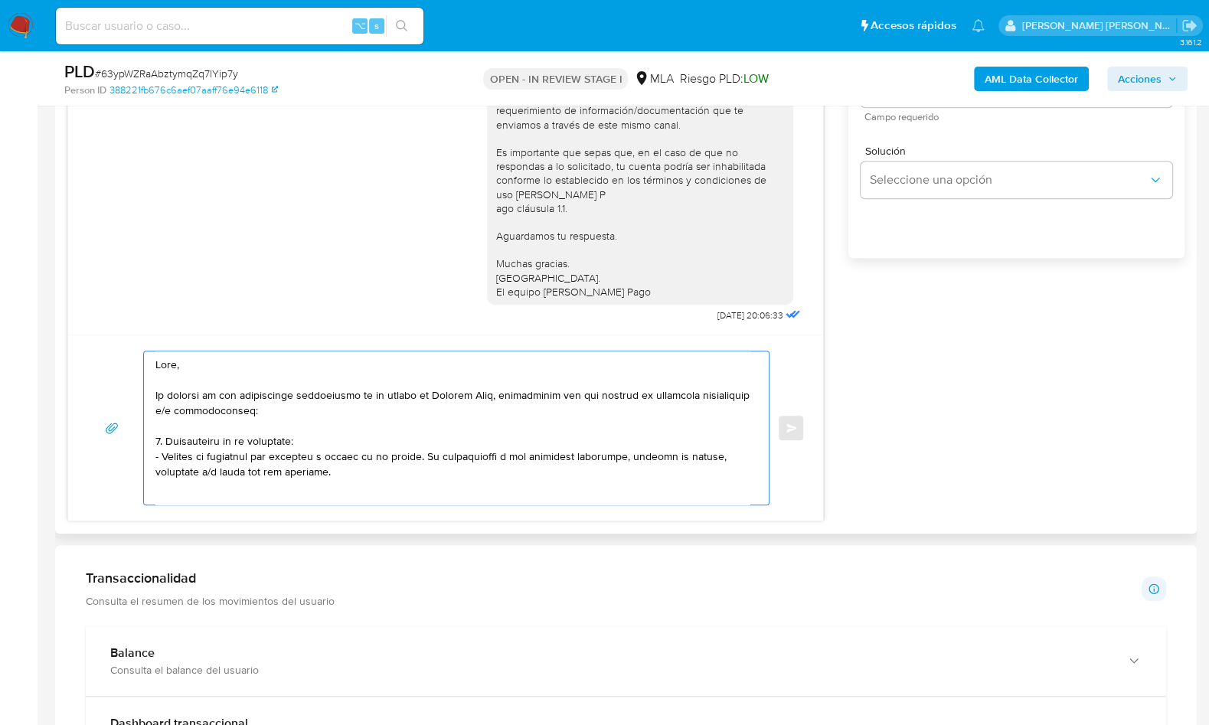
click at [214, 494] on textarea at bounding box center [452, 427] width 594 height 153
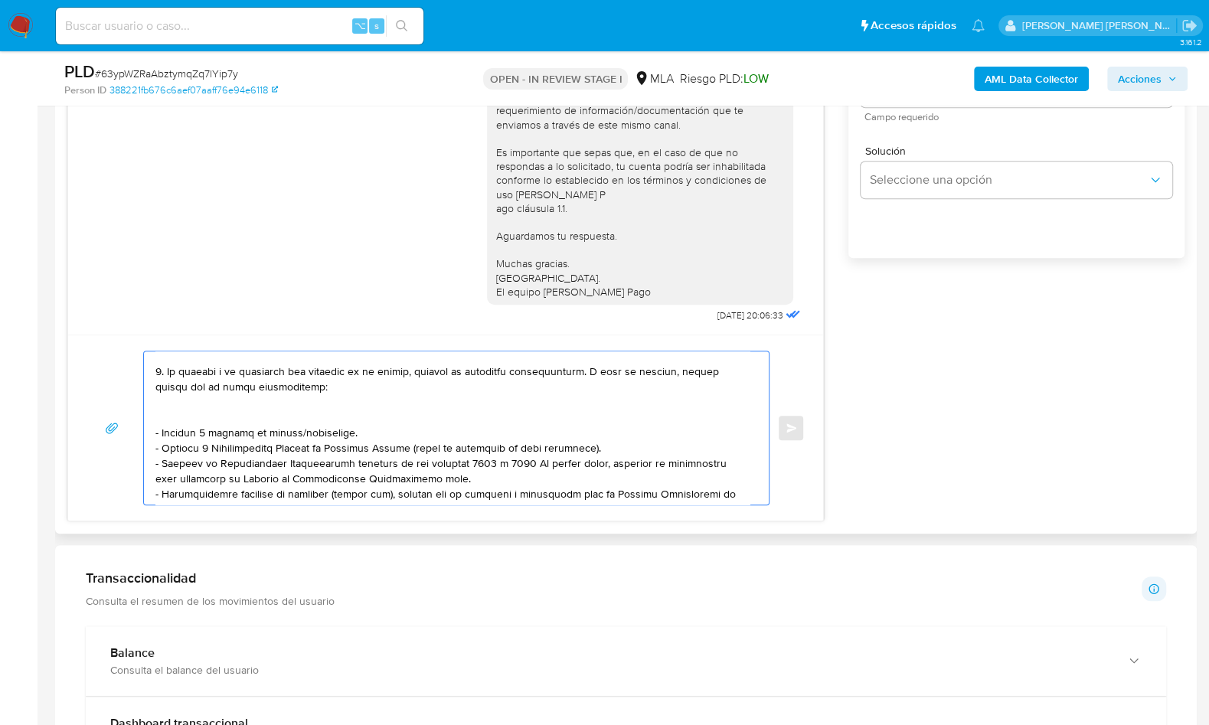
scroll to position [140, 0]
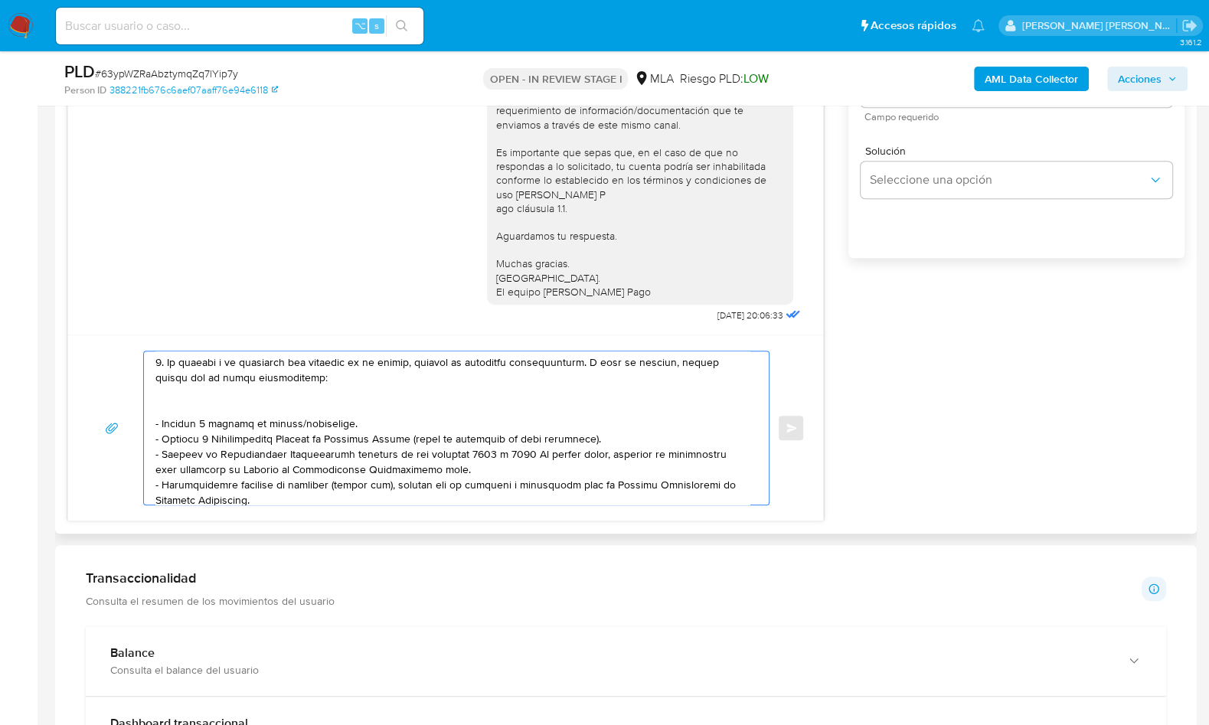
click at [221, 410] on textarea at bounding box center [452, 427] width 594 height 153
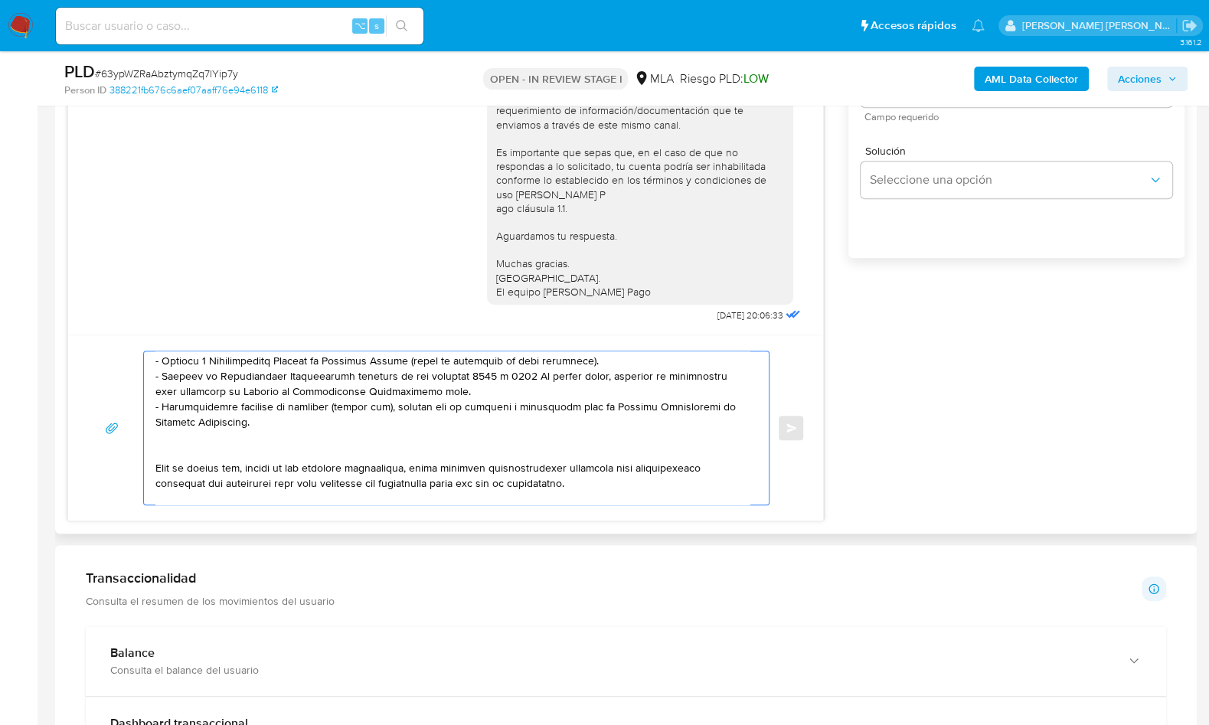
click at [178, 439] on textarea at bounding box center [452, 427] width 594 height 153
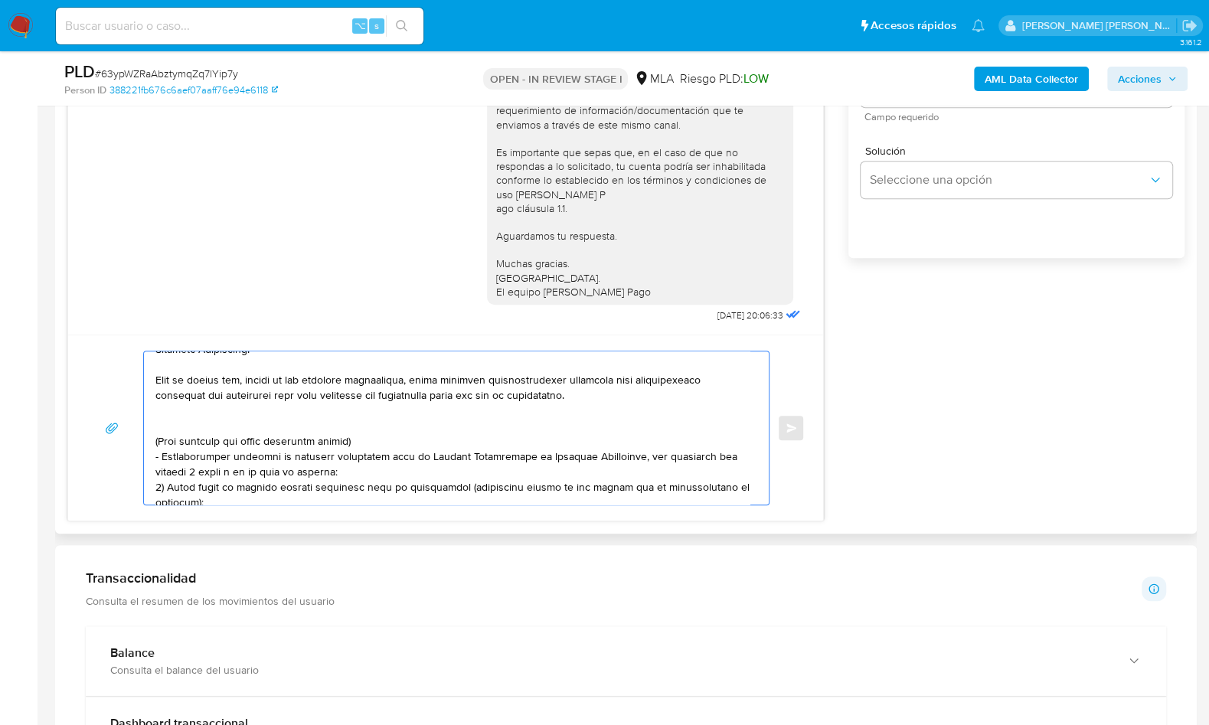
click at [178, 418] on textarea at bounding box center [452, 427] width 594 height 153
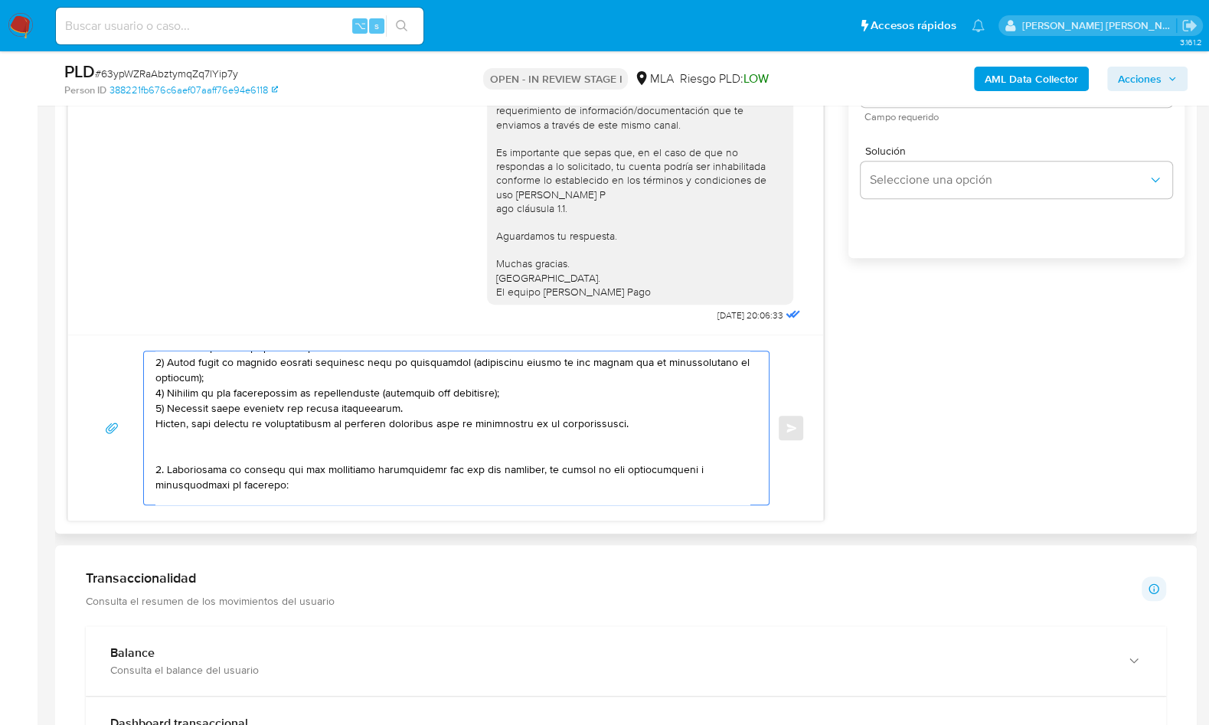
drag, startPoint x: 175, startPoint y: 410, endPoint x: 204, endPoint y: 452, distance: 51.0
click at [204, 452] on textarea at bounding box center [452, 427] width 594 height 153
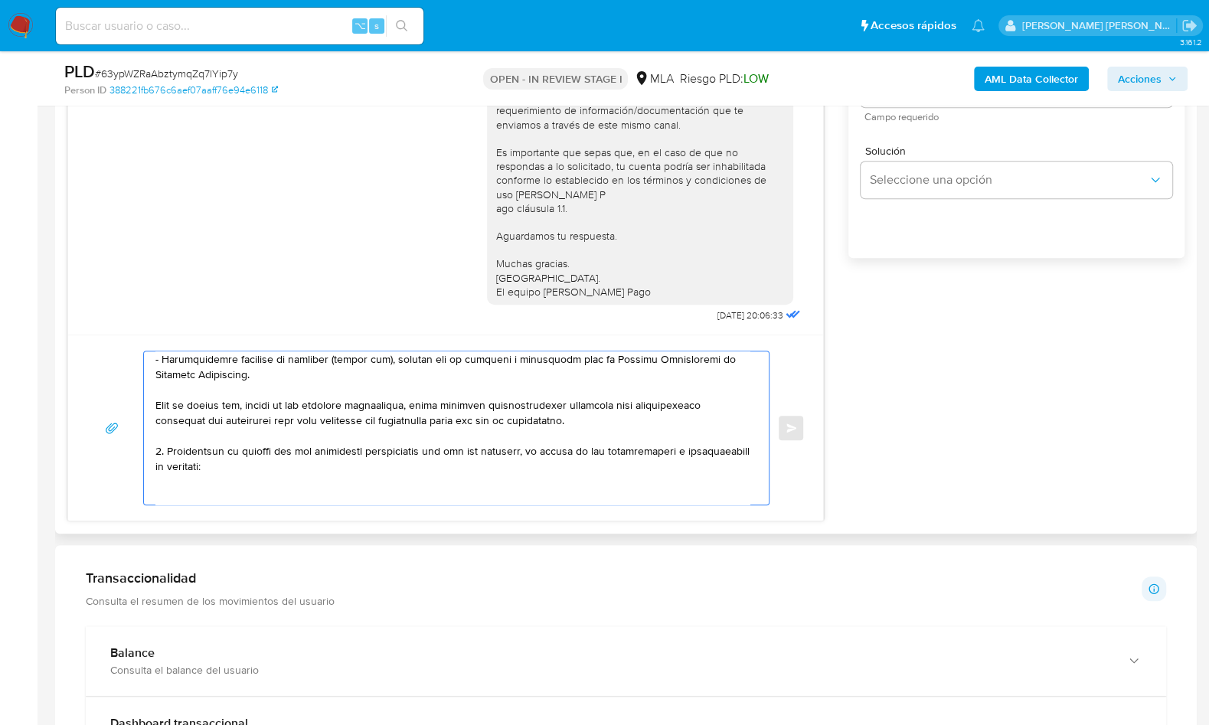
click at [169, 485] on textarea at bounding box center [452, 427] width 594 height 153
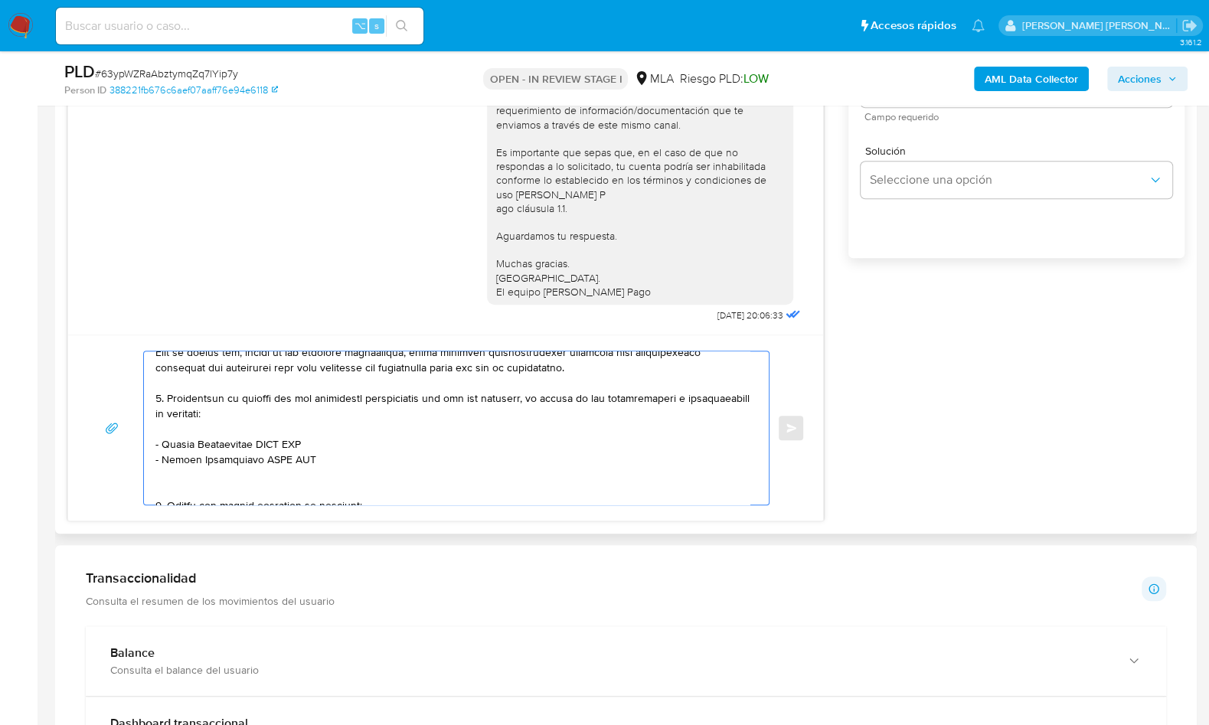
scroll to position [304, 0]
click at [1169, 356] on div "[DATE] 14:30:34 Hola, Esperamos que te encuentres muy bien. Te consultamos si t…" at bounding box center [625, 205] width 1117 height 631
drag, startPoint x: 162, startPoint y: 443, endPoint x: 260, endPoint y: 444, distance: 97.3
click at [260, 444] on textarea at bounding box center [452, 427] width 594 height 153
paste textarea "[PERSON_NAME]"
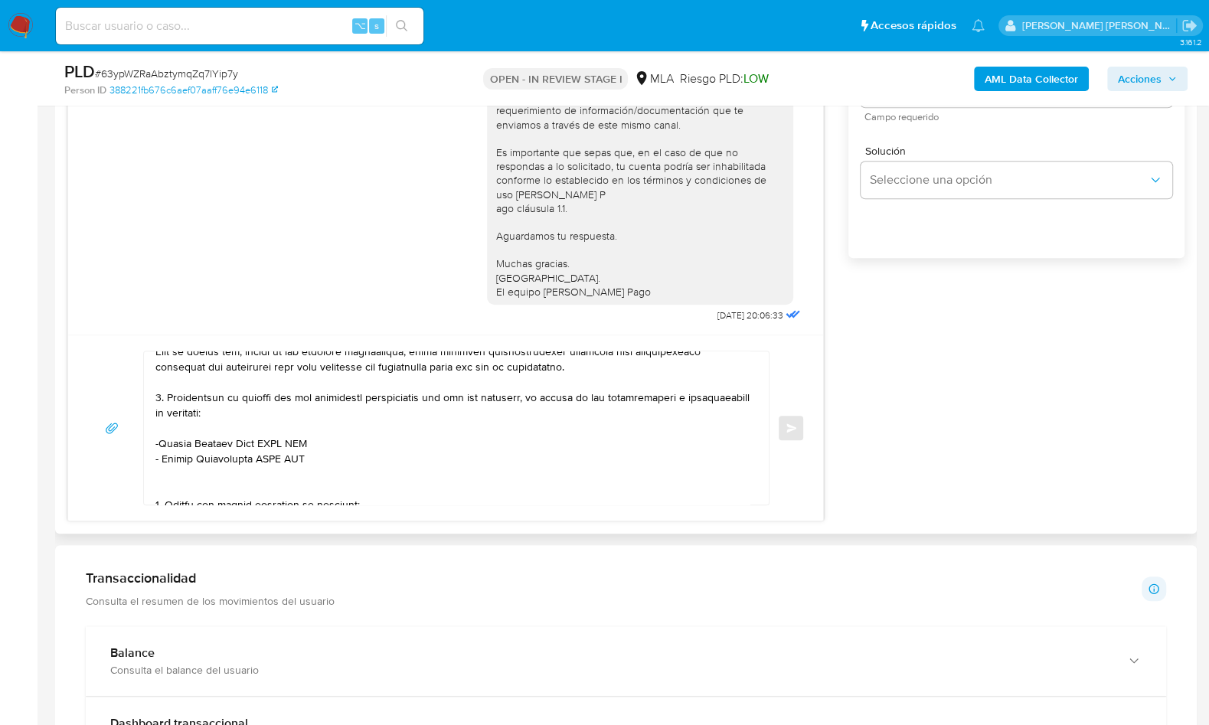
click at [299, 440] on textarea at bounding box center [452, 427] width 594 height 153
paste textarea "20285009163"
drag, startPoint x: 164, startPoint y: 459, endPoint x: 258, endPoint y: 457, distance: 94.2
click at [258, 457] on textarea at bounding box center [452, 427] width 594 height 153
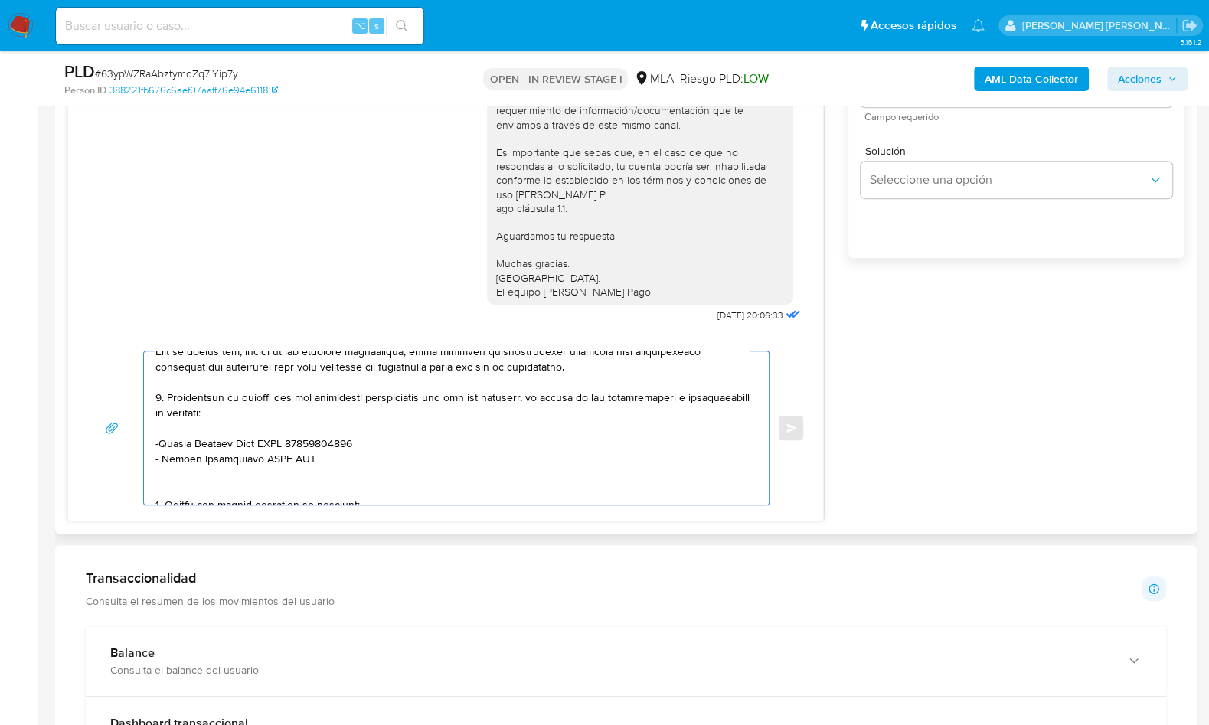
paste textarea "[PERSON_NAME]"
click at [162, 440] on textarea at bounding box center [452, 427] width 594 height 153
click at [351, 459] on textarea at bounding box center [452, 427] width 594 height 153
paste textarea "20256169593"
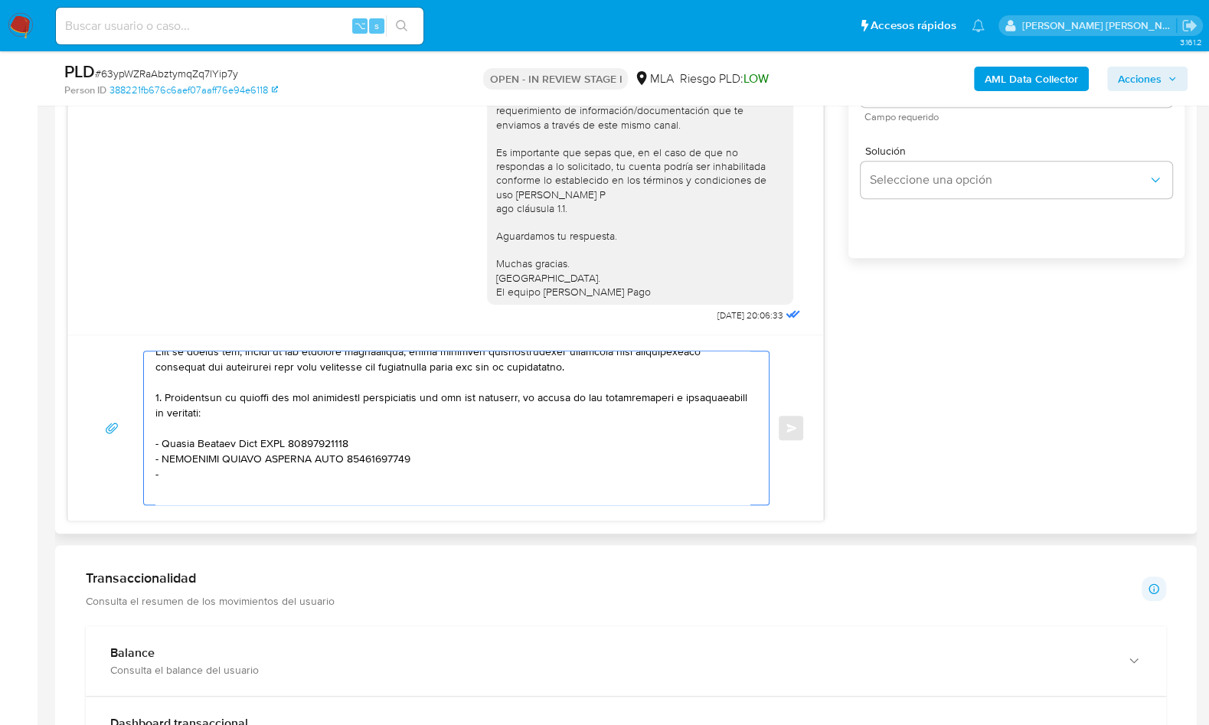
paste textarea "[PERSON_NAME]"
paste textarea "20207040828"
paste textarea "Fideicomiso Expens"
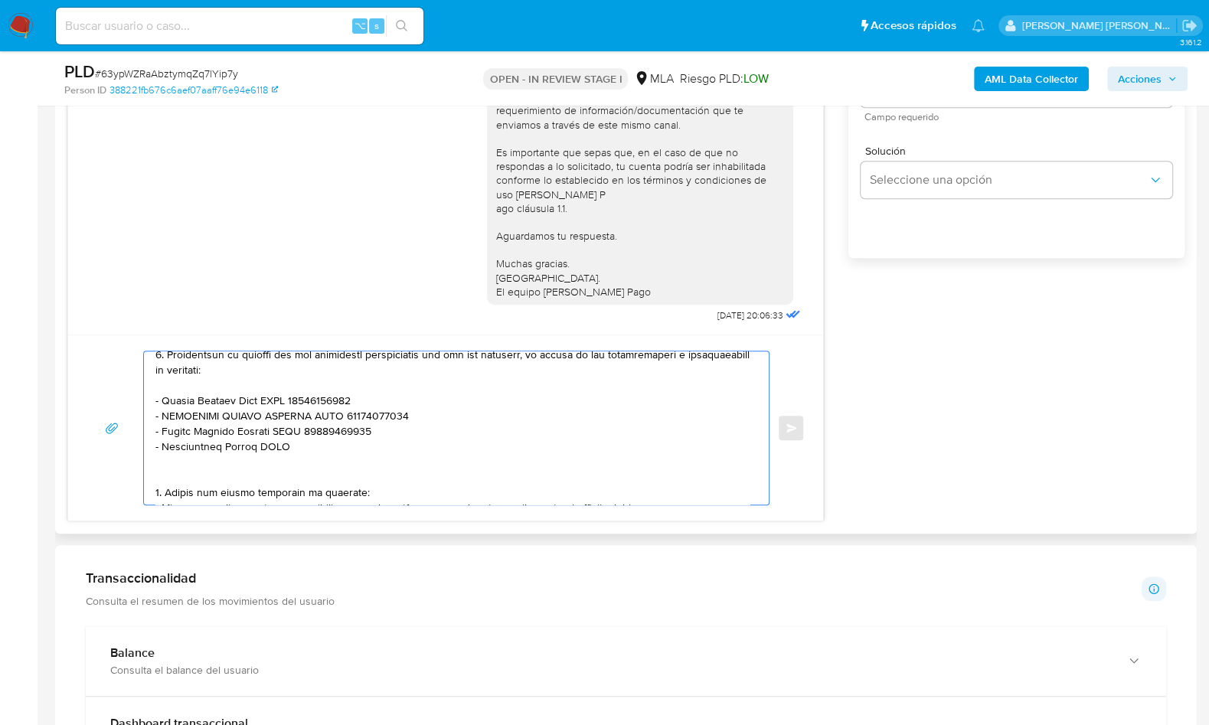
scroll to position [370, 0]
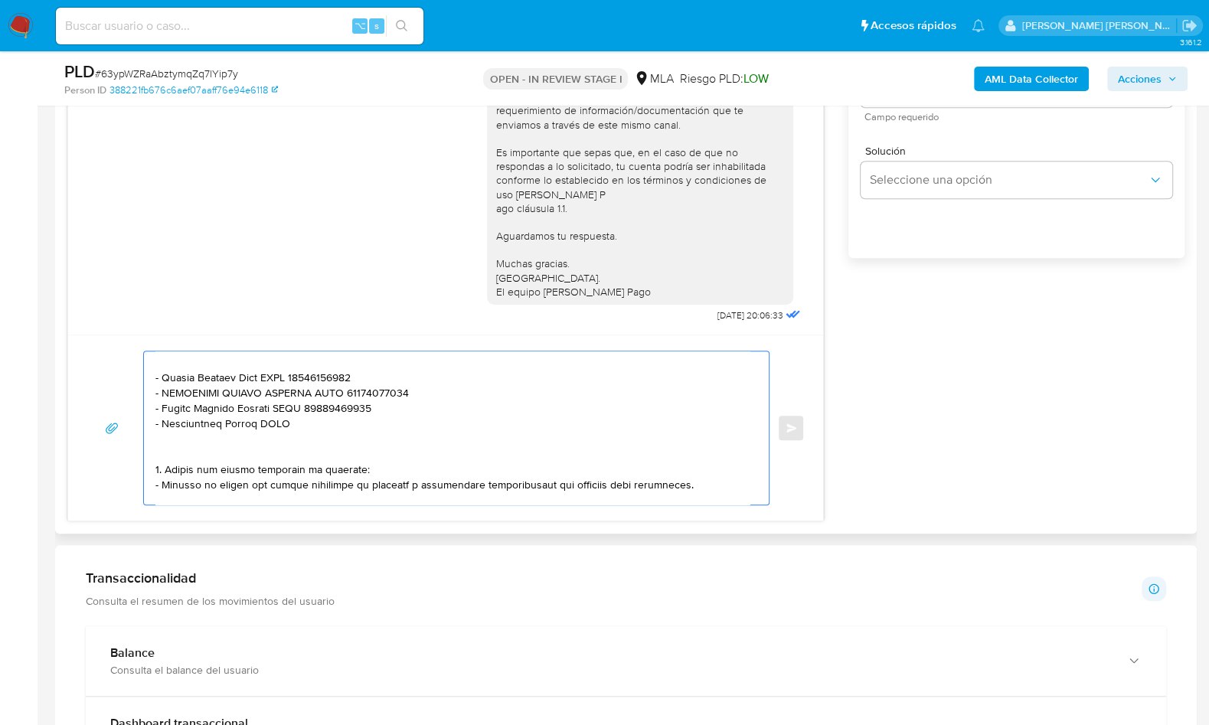
drag, startPoint x: 302, startPoint y: 489, endPoint x: 145, endPoint y: 419, distance: 171.4
click at [146, 417] on div at bounding box center [452, 427] width 617 height 153
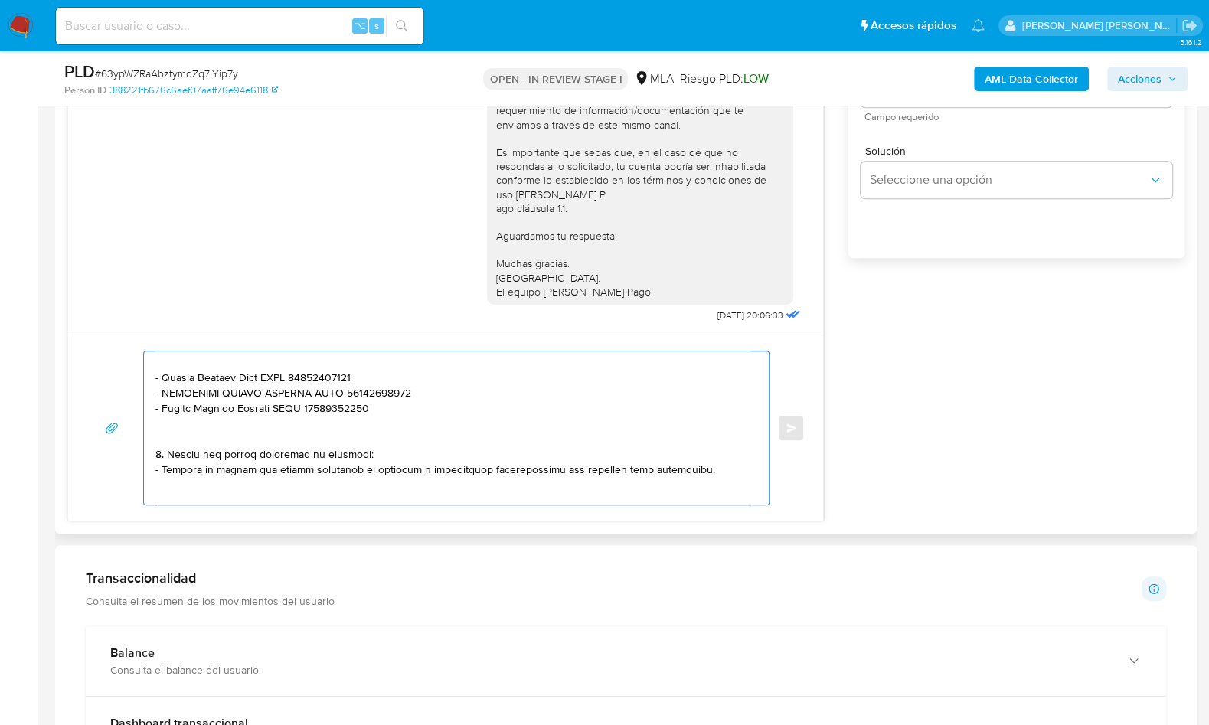
click at [176, 429] on textarea at bounding box center [452, 427] width 594 height 153
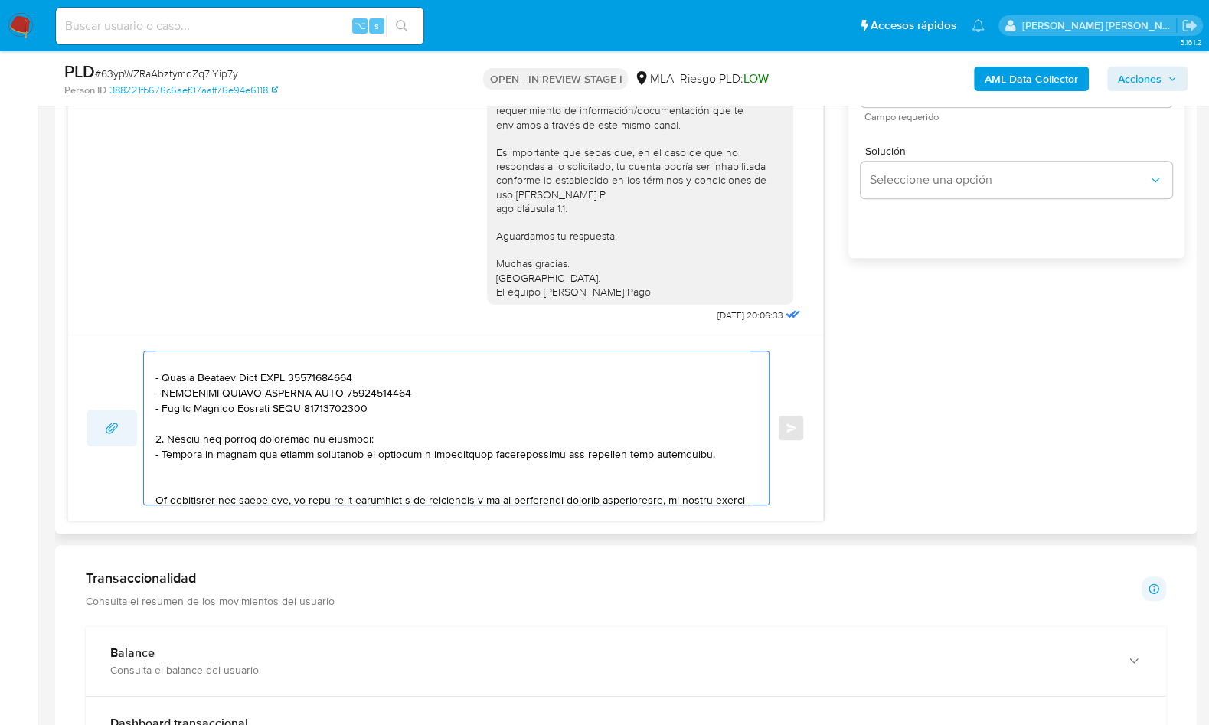
drag, startPoint x: 693, startPoint y: 458, endPoint x: 116, endPoint y: 435, distance: 577.1
click at [116, 435] on div "Enviar" at bounding box center [446, 428] width 718 height 155
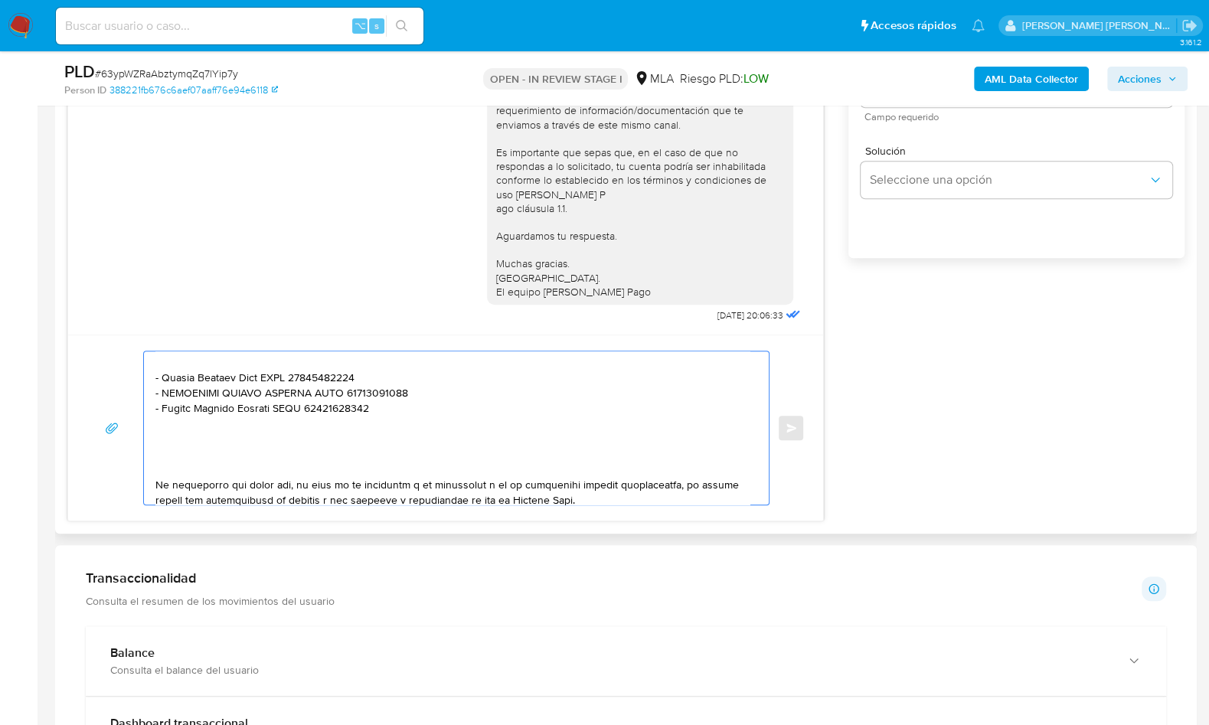
paste textarea "3. Notamos un incremento en tu operatoria e ingresos en noviembre 2024. ¿Podría…"
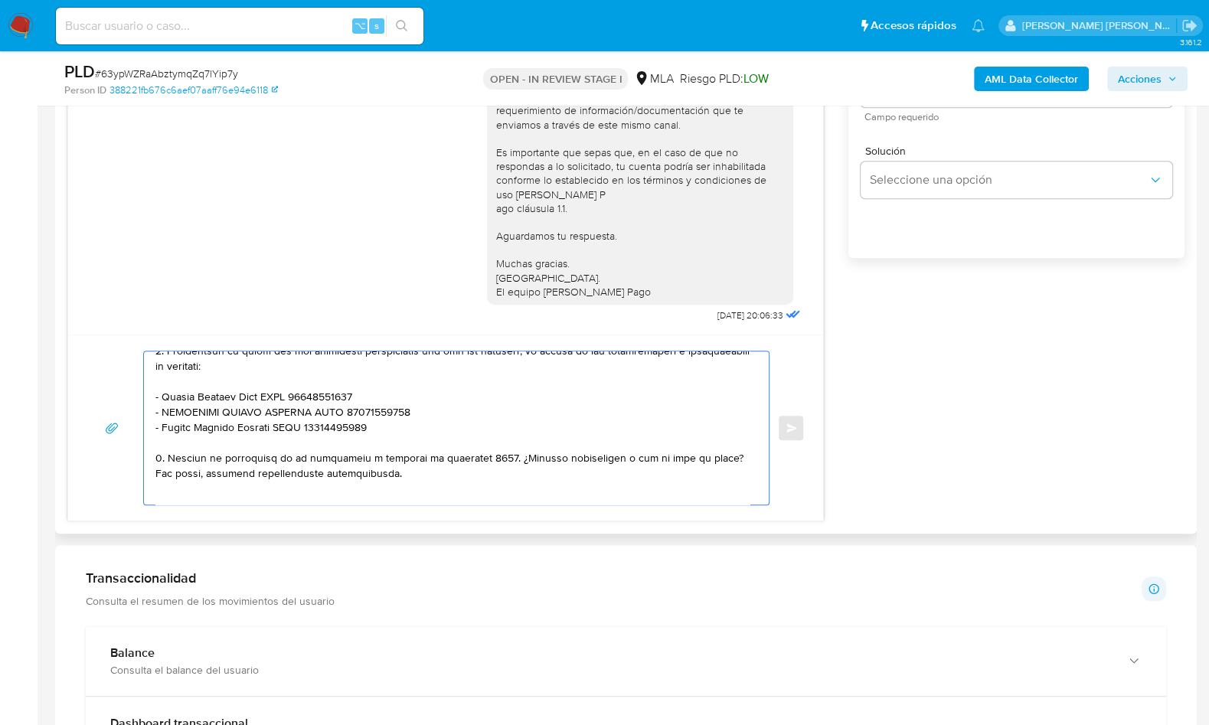
scroll to position [355, 0]
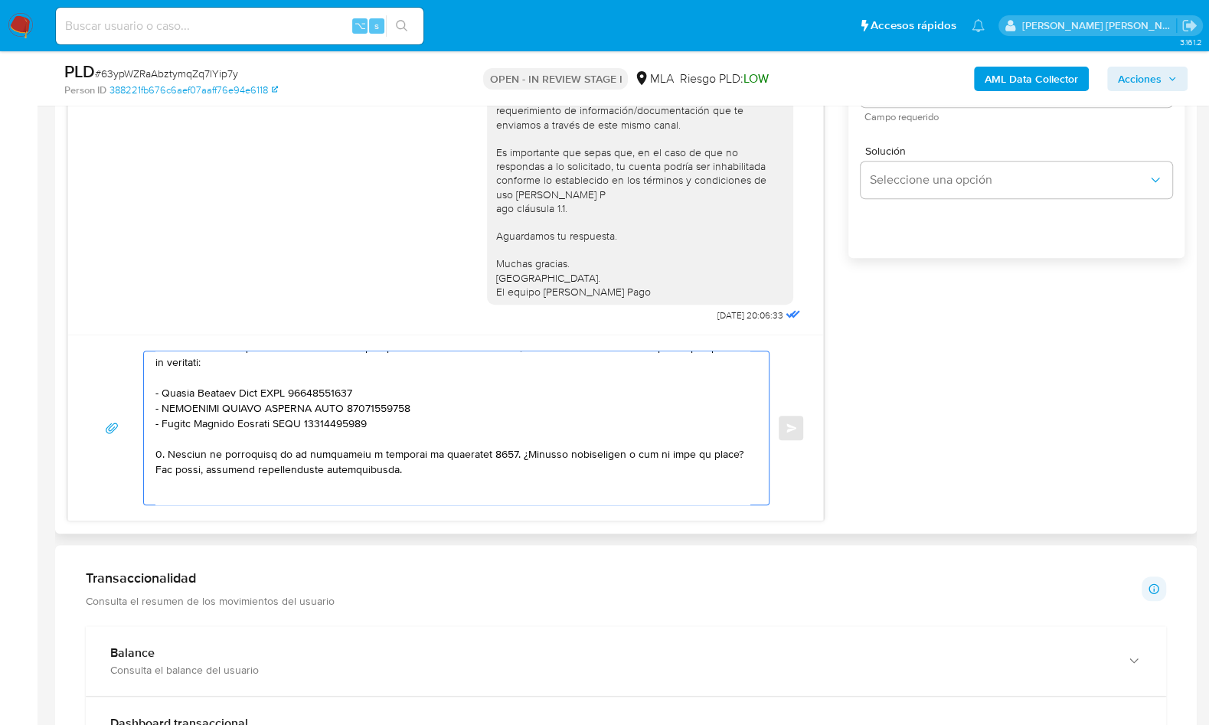
drag, startPoint x: 162, startPoint y: 453, endPoint x: 258, endPoint y: 438, distance: 96.8
click at [162, 453] on textarea at bounding box center [452, 427] width 594 height 153
click at [446, 452] on textarea at bounding box center [452, 427] width 594 height 153
click at [424, 452] on textarea at bounding box center [452, 427] width 594 height 153
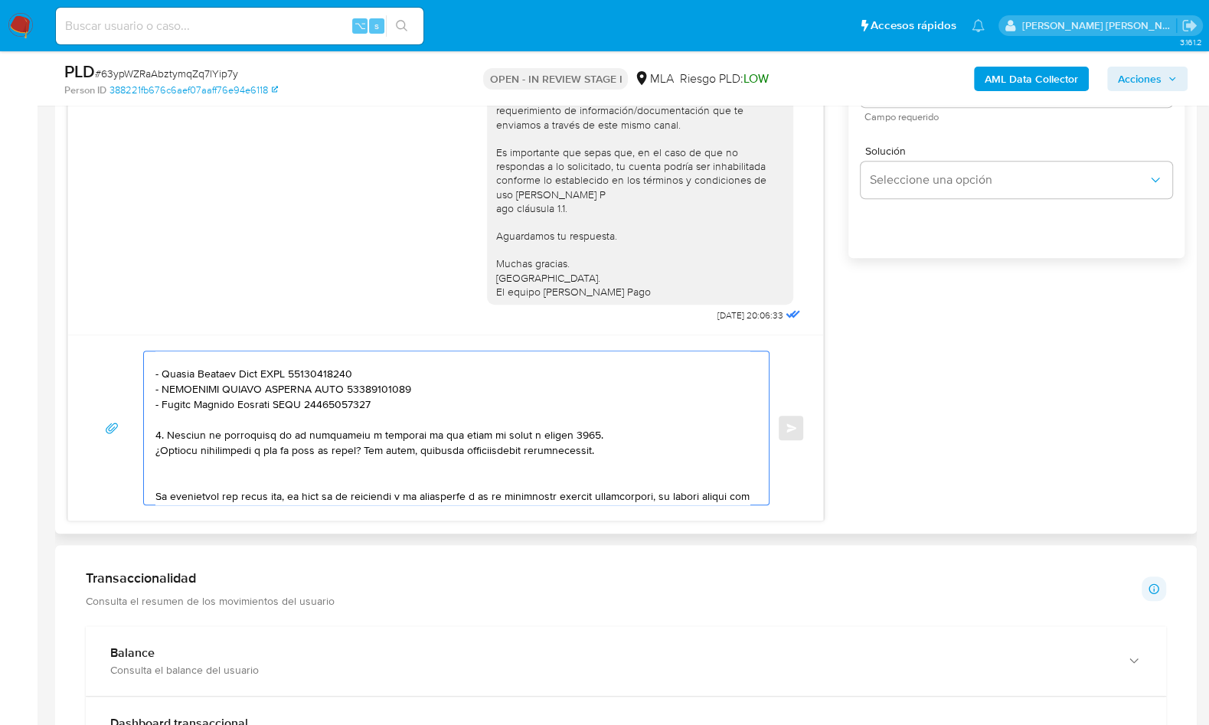
scroll to position [374, 0]
click at [185, 469] on textarea at bounding box center [452, 427] width 594 height 153
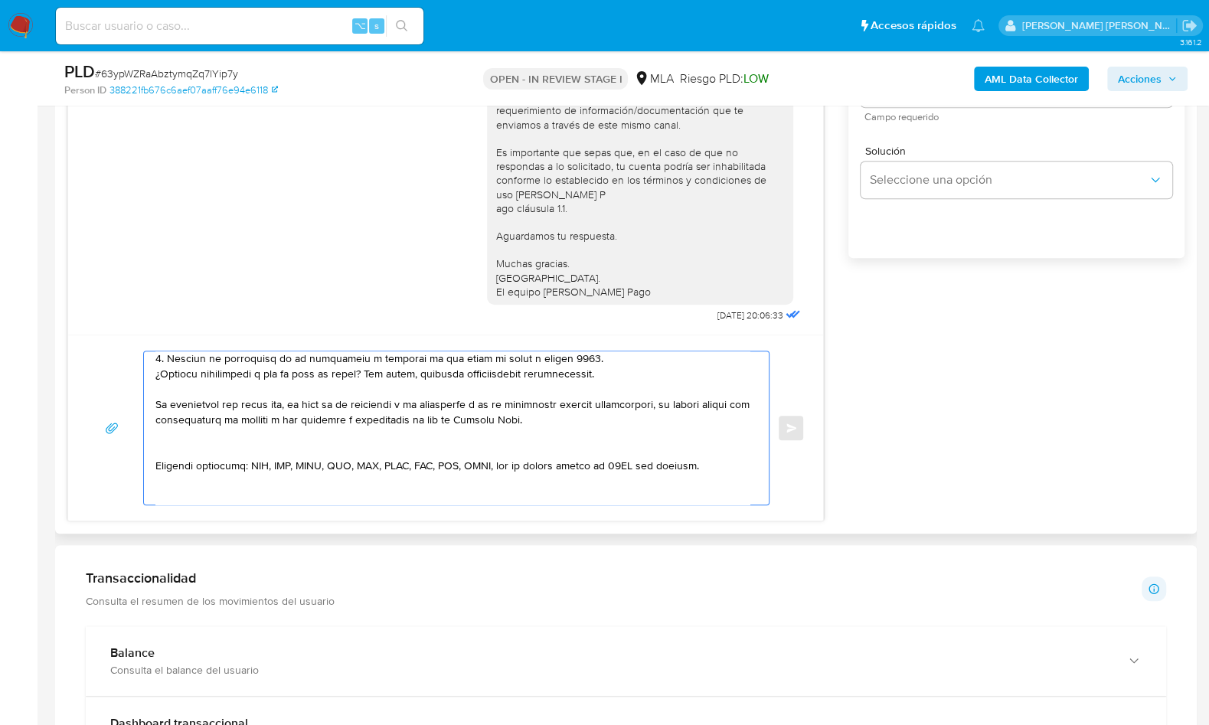
scroll to position [453, 0]
click at [208, 445] on textarea at bounding box center [452, 427] width 594 height 153
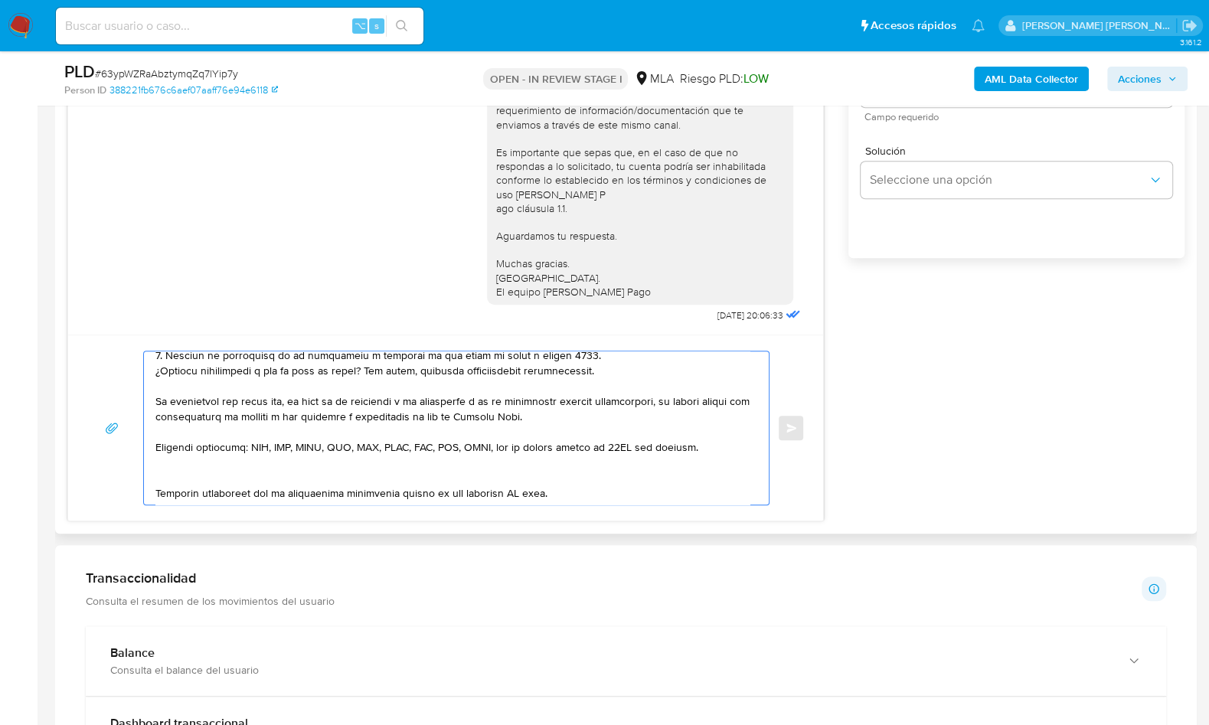
click at [192, 474] on textarea at bounding box center [452, 427] width 594 height 153
click at [518, 485] on textarea at bounding box center [452, 427] width 594 height 153
click at [519, 483] on textarea at bounding box center [452, 427] width 594 height 153
click at [519, 482] on textarea at bounding box center [452, 427] width 594 height 153
click at [519, 479] on textarea at bounding box center [452, 427] width 594 height 153
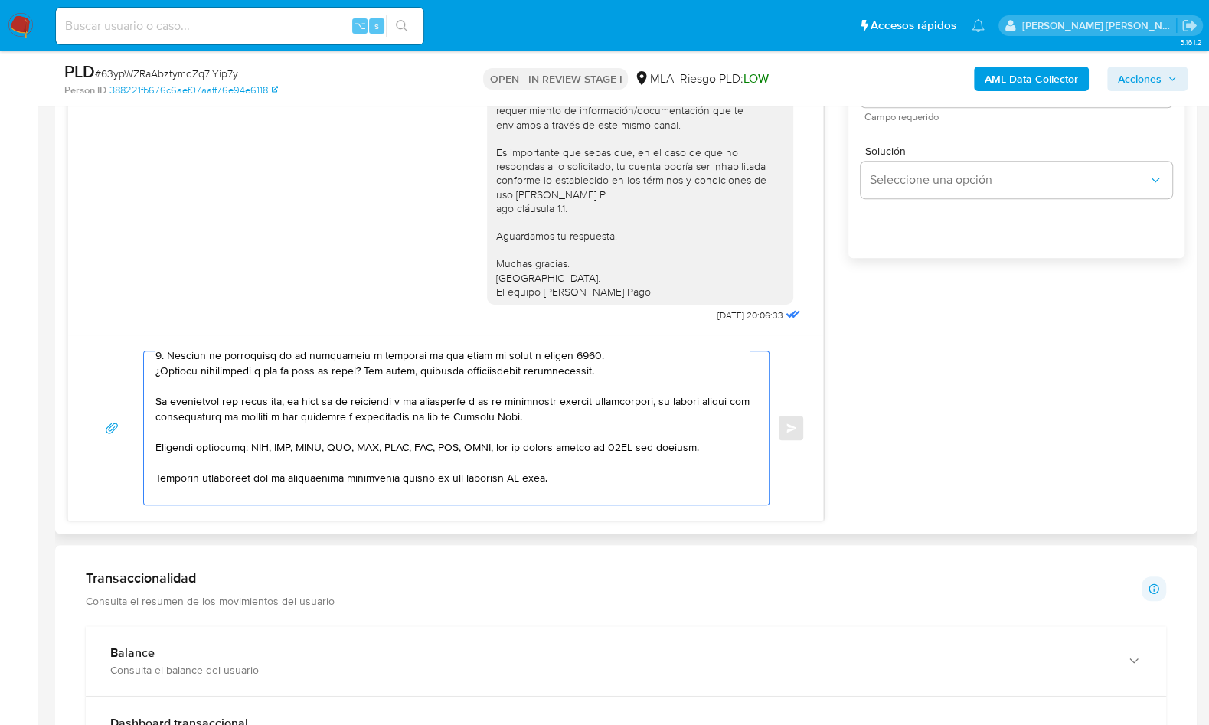
click at [519, 479] on textarea at bounding box center [452, 427] width 594 height 153
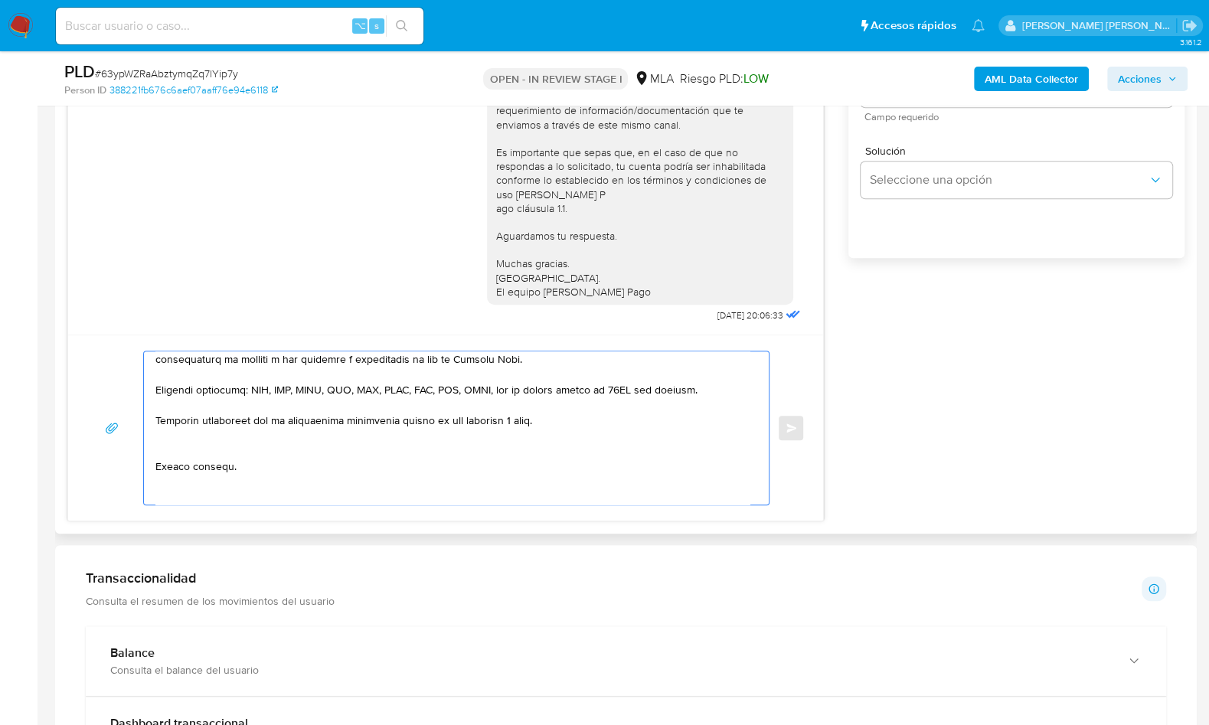
scroll to position [528, 0]
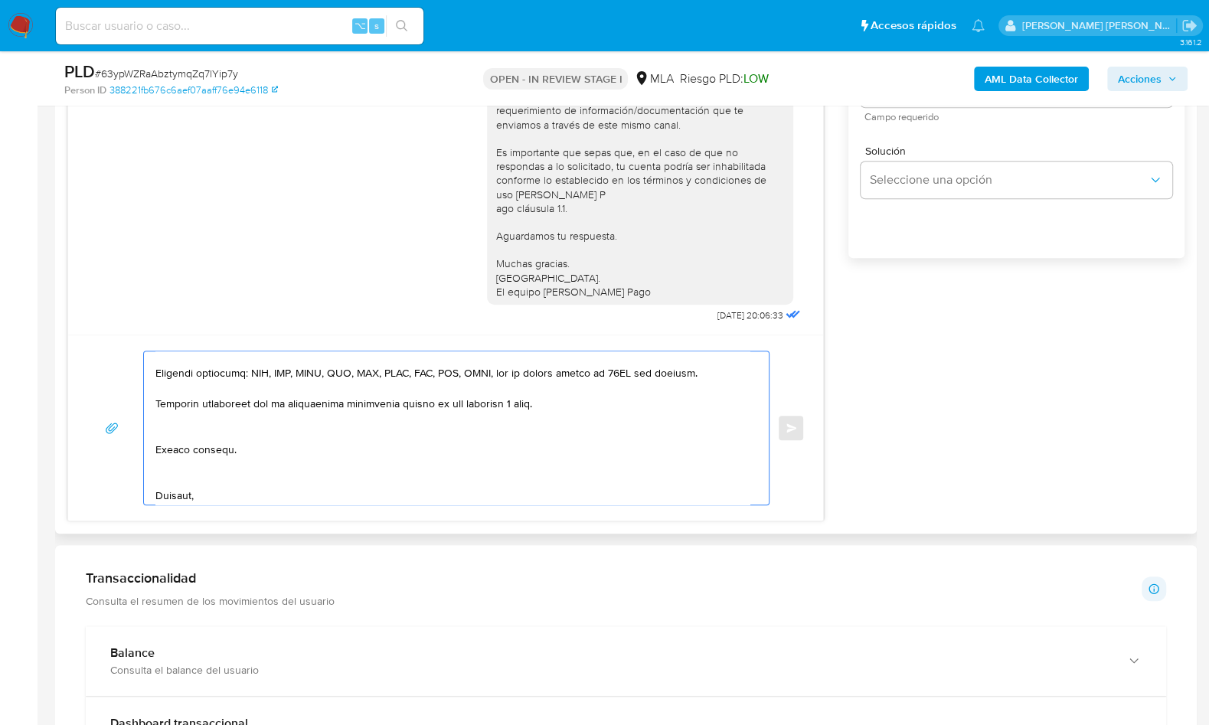
click at [190, 433] on textarea at bounding box center [452, 427] width 594 height 153
click at [177, 466] on textarea at bounding box center [452, 427] width 594 height 153
click at [175, 486] on textarea at bounding box center [452, 427] width 594 height 153
click at [176, 472] on textarea at bounding box center [452, 427] width 594 height 153
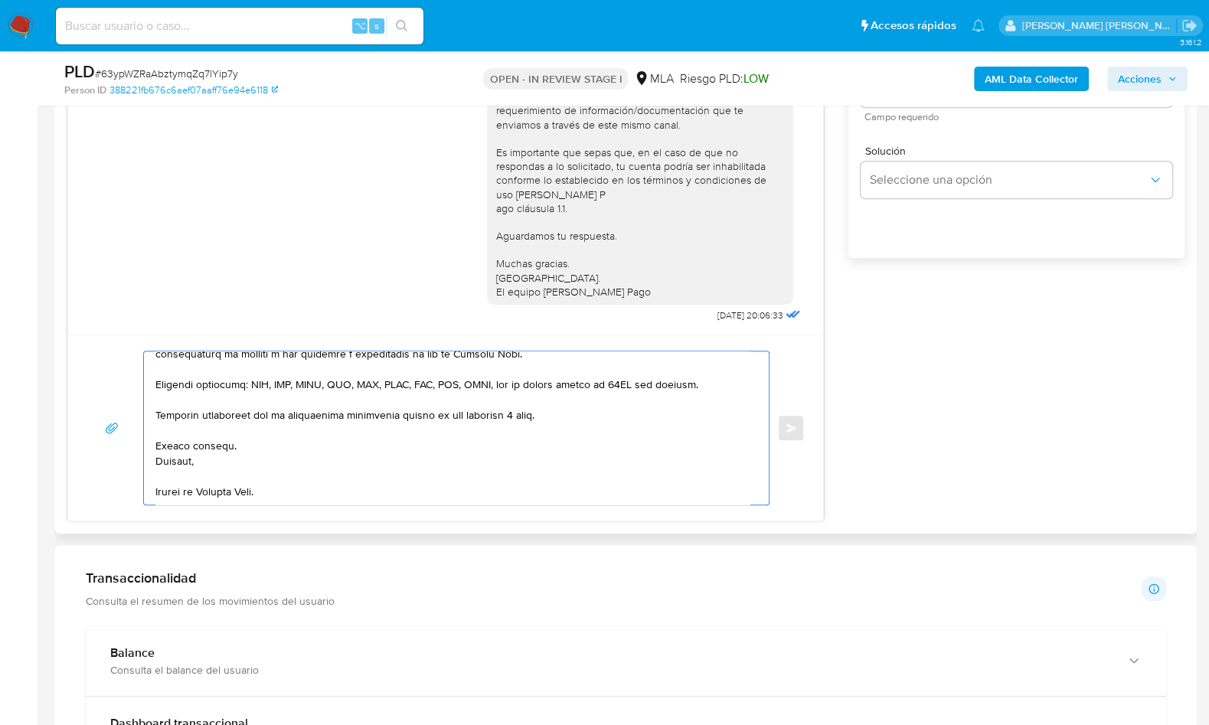
click at [172, 487] on textarea at bounding box center [452, 427] width 594 height 153
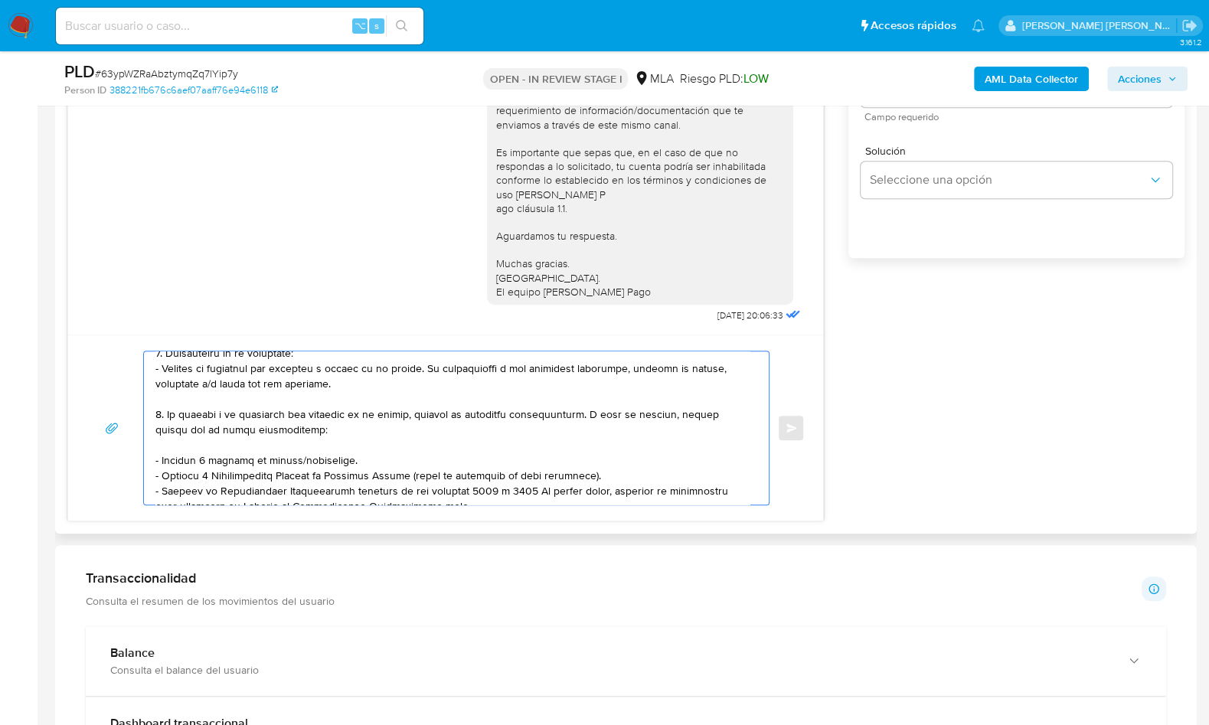
scroll to position [0, 0]
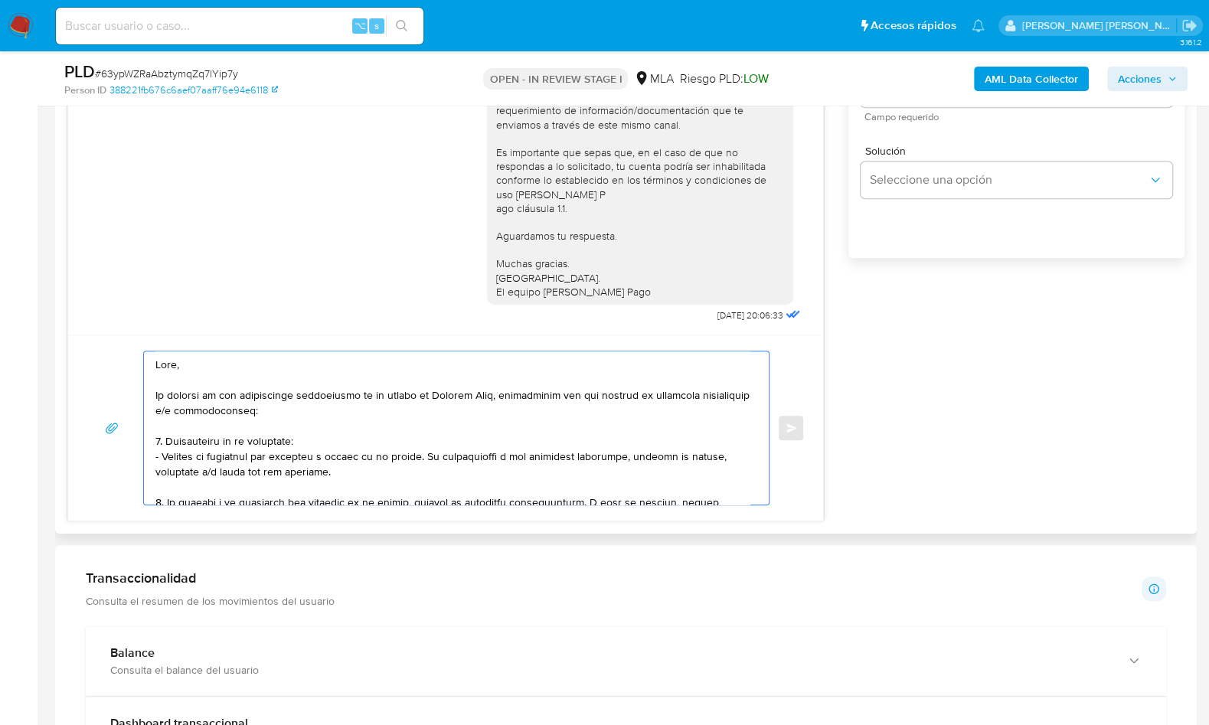
type textarea "Lore, Ip dolorsi am con adipiscinge seddoeiusmo te in utlabo et Dolorem Aliq, e…"
click at [984, 371] on div "[DATE] 14:30:34 Hola, Esperamos que te encuentres muy bien. Te consultamos si t…" at bounding box center [625, 205] width 1117 height 631
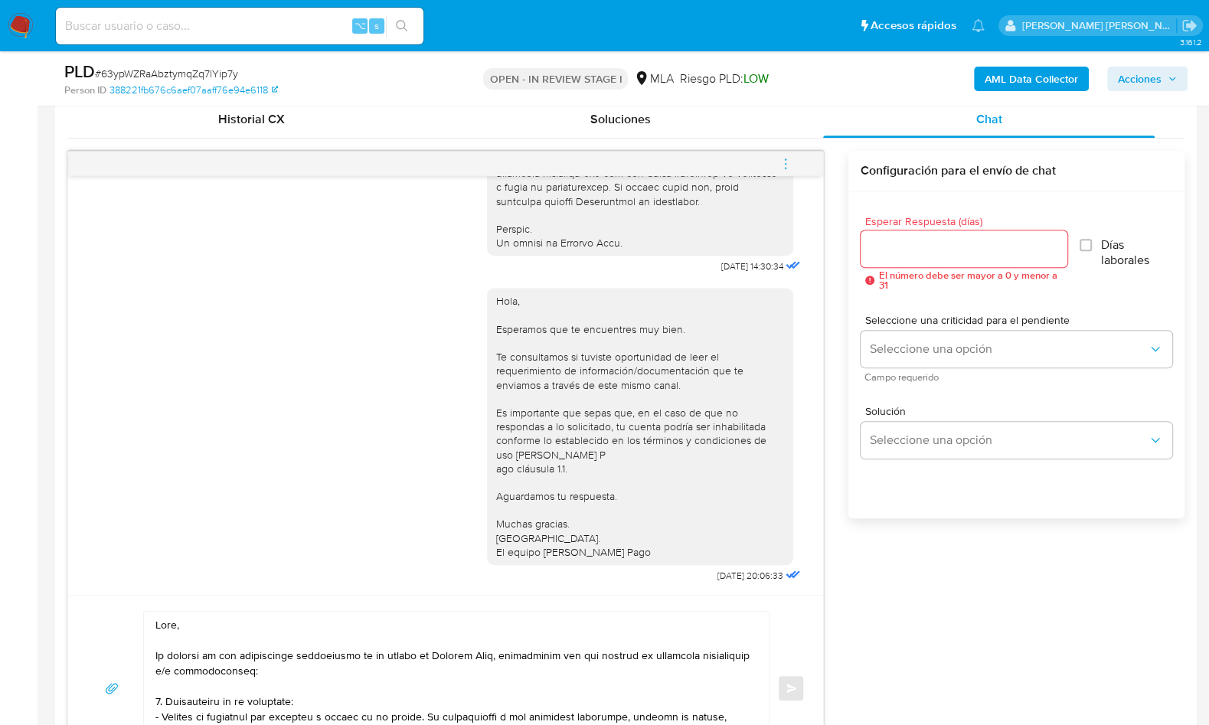
scroll to position [745, 0]
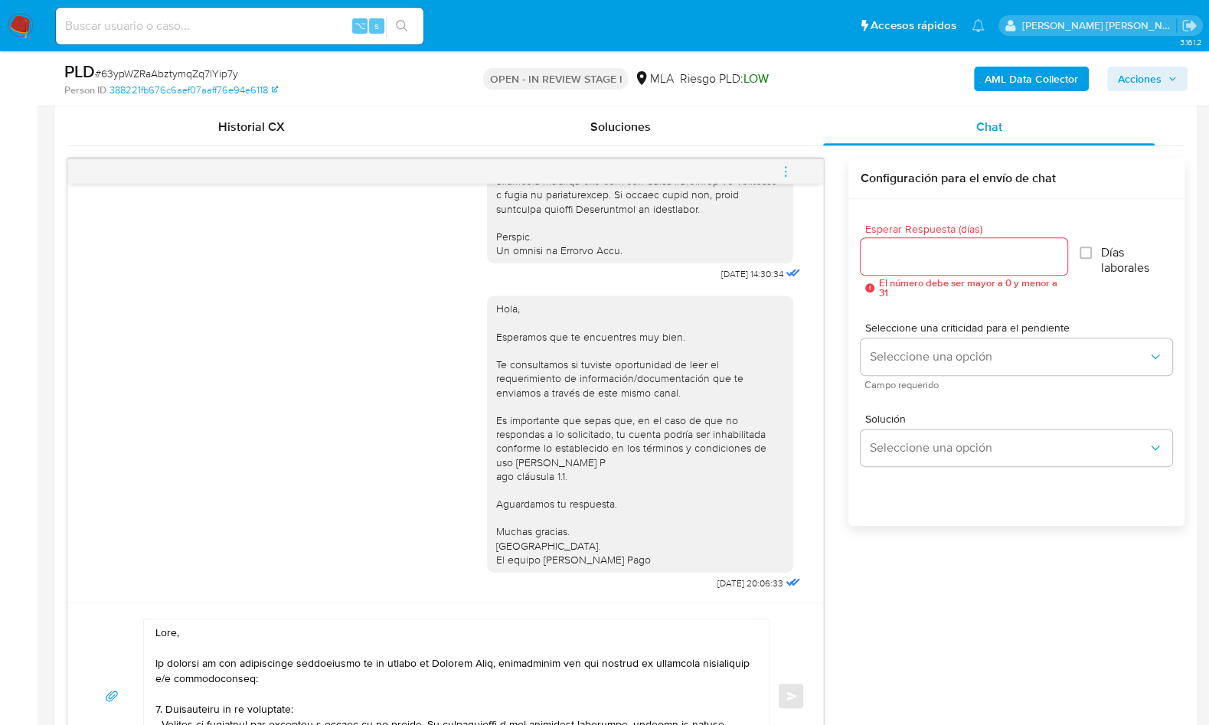
click at [918, 258] on input "Esperar Respuesta (días)" at bounding box center [964, 257] width 207 height 20
type input "2"
click at [901, 335] on div "Seleccione una criticidad para el pendiente Seleccione una opción Campo requeri…" at bounding box center [1017, 355] width 312 height 67
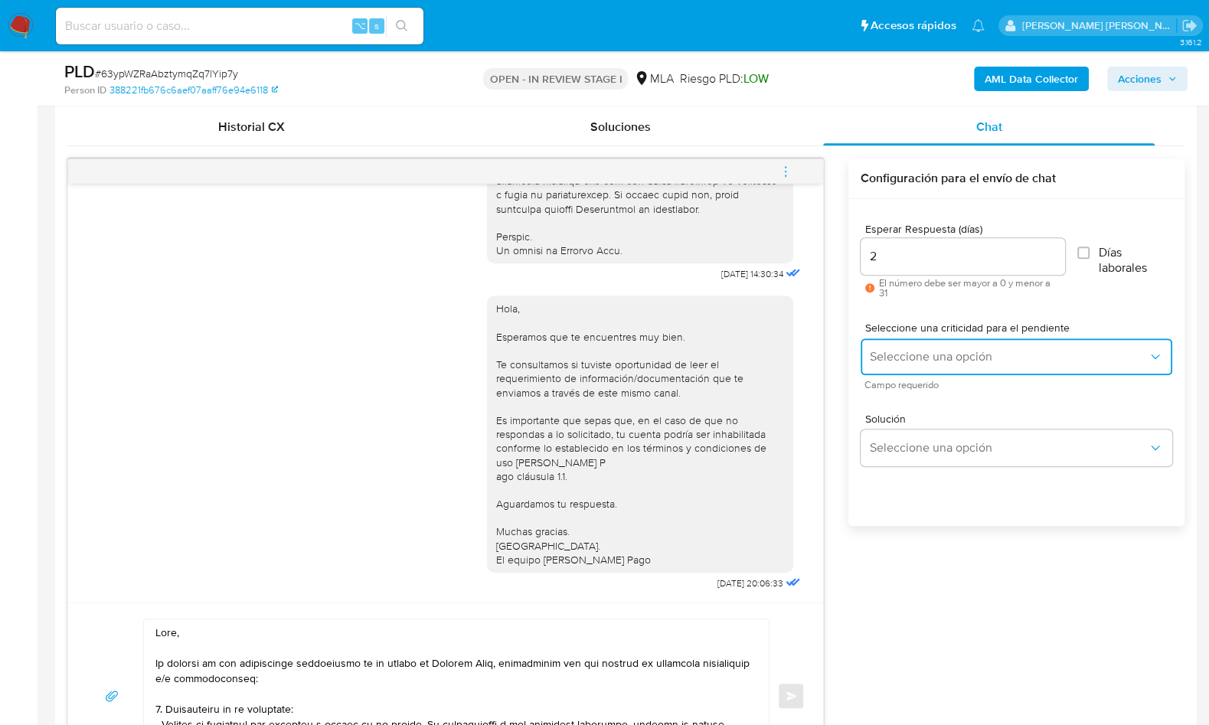
click at [904, 346] on button "Seleccione una opción" at bounding box center [1017, 356] width 312 height 37
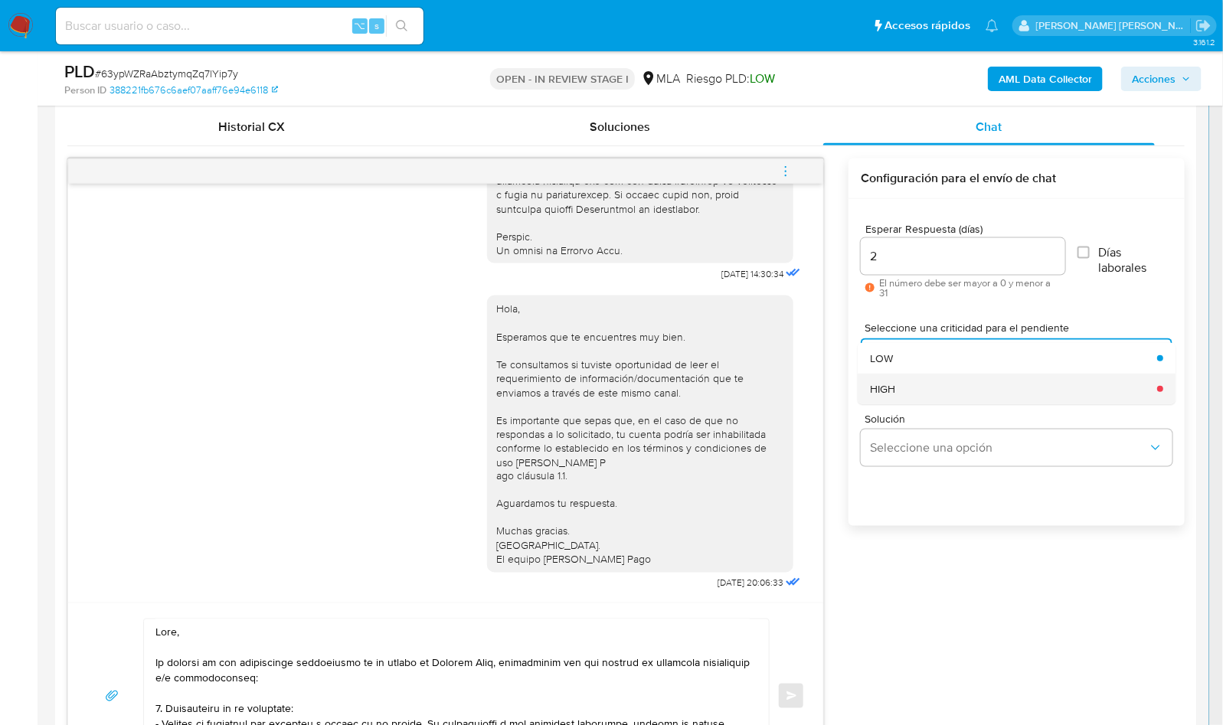
click at [904, 382] on div "HIGH" at bounding box center [1009, 389] width 278 height 31
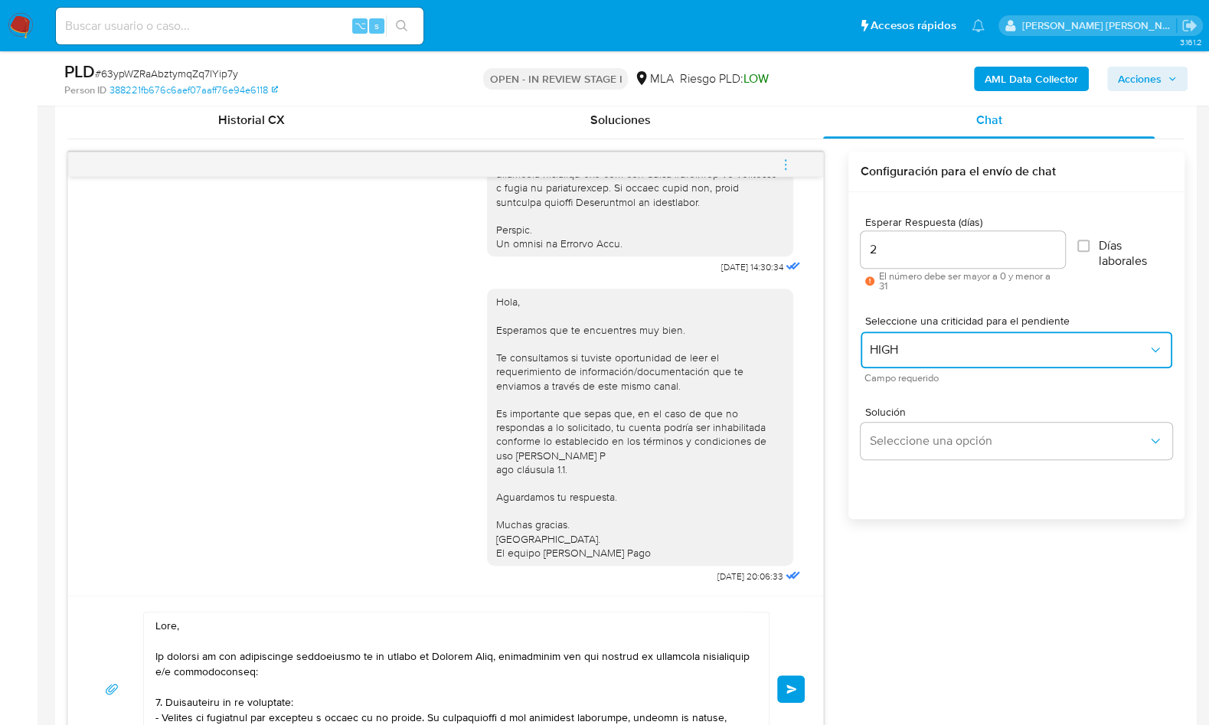
scroll to position [874, 0]
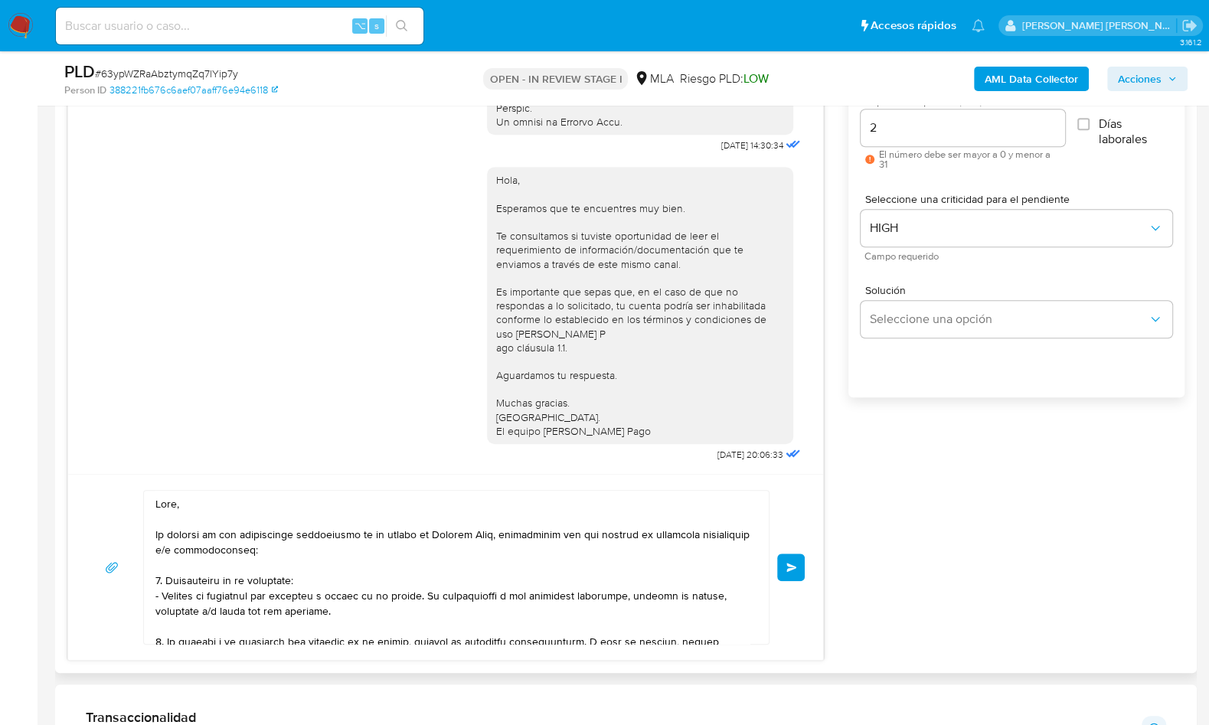
click at [799, 573] on button "Enviar" at bounding box center [791, 568] width 28 height 28
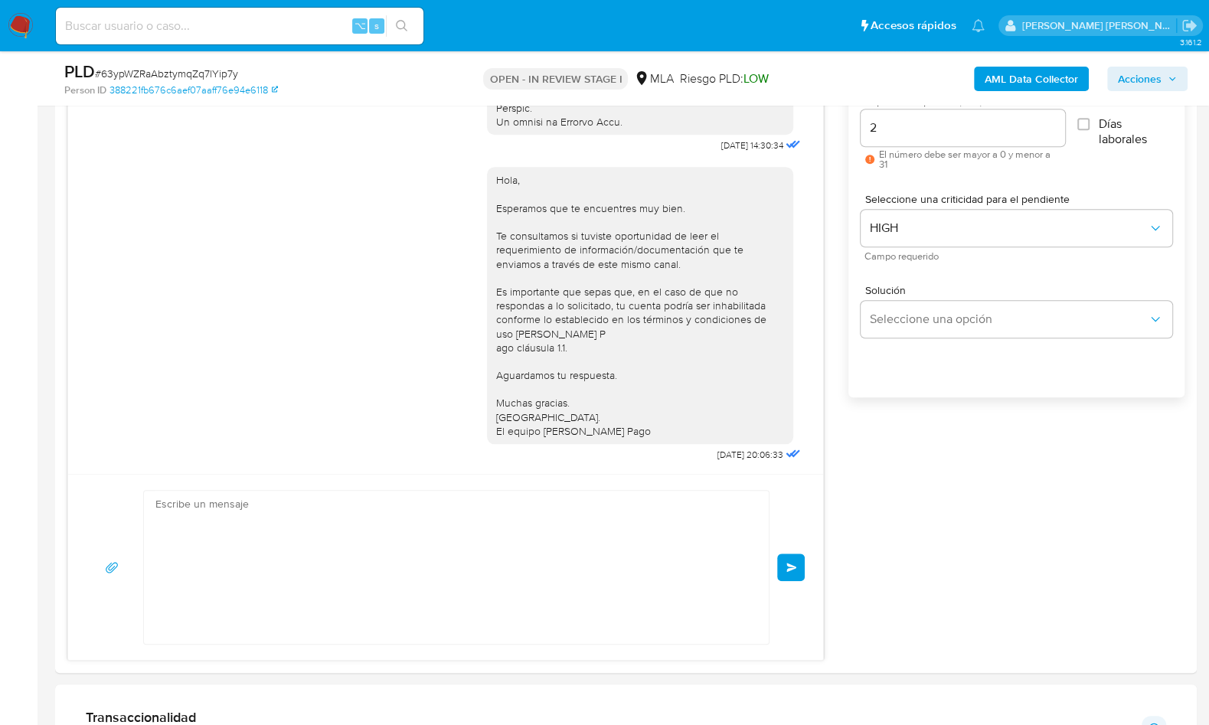
scroll to position [1653, 0]
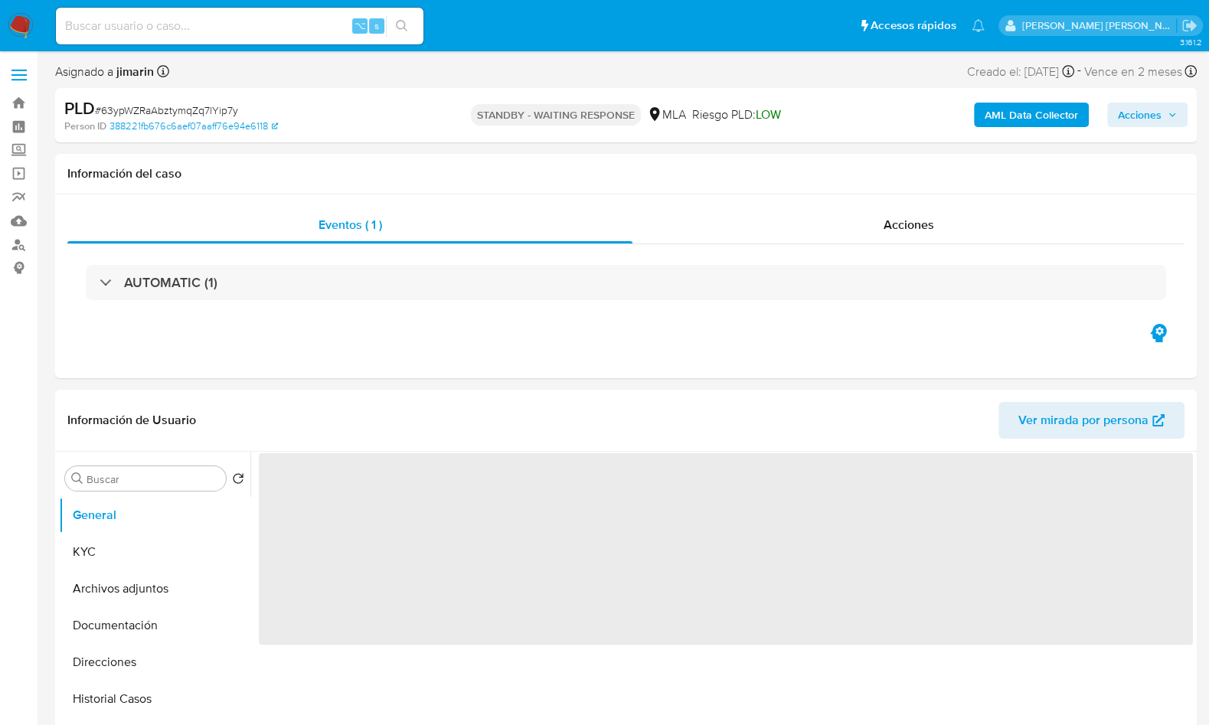
select select "10"
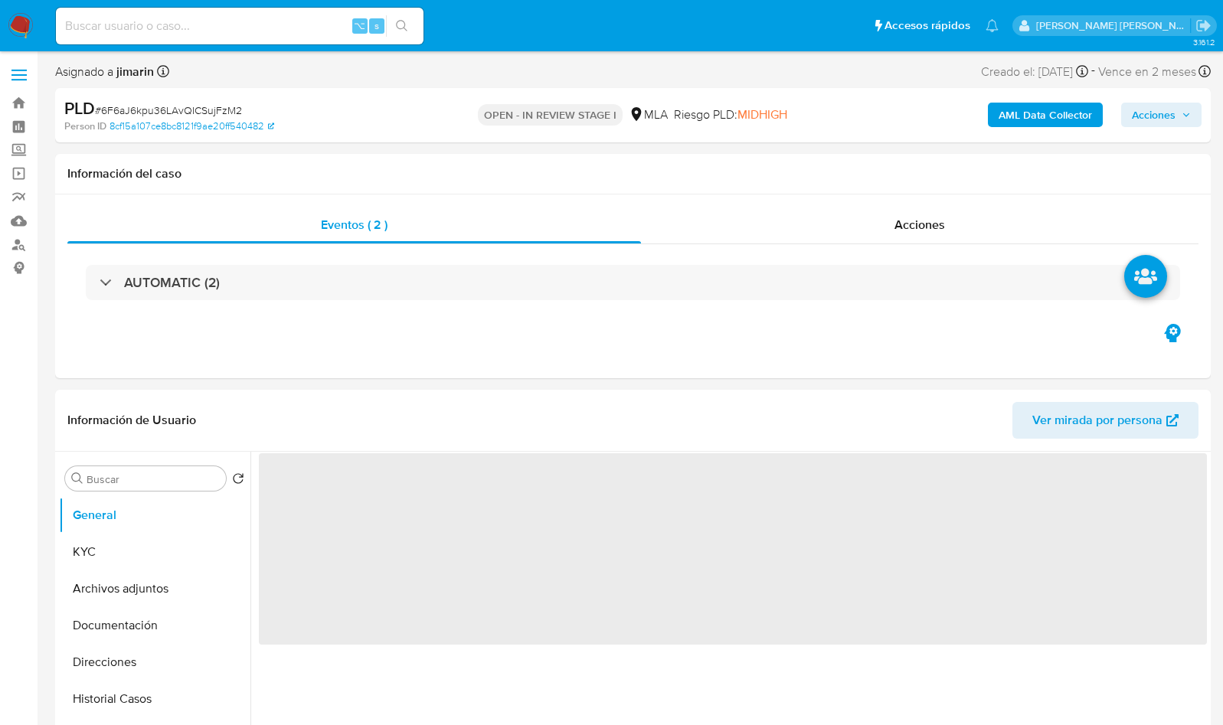
select select "10"
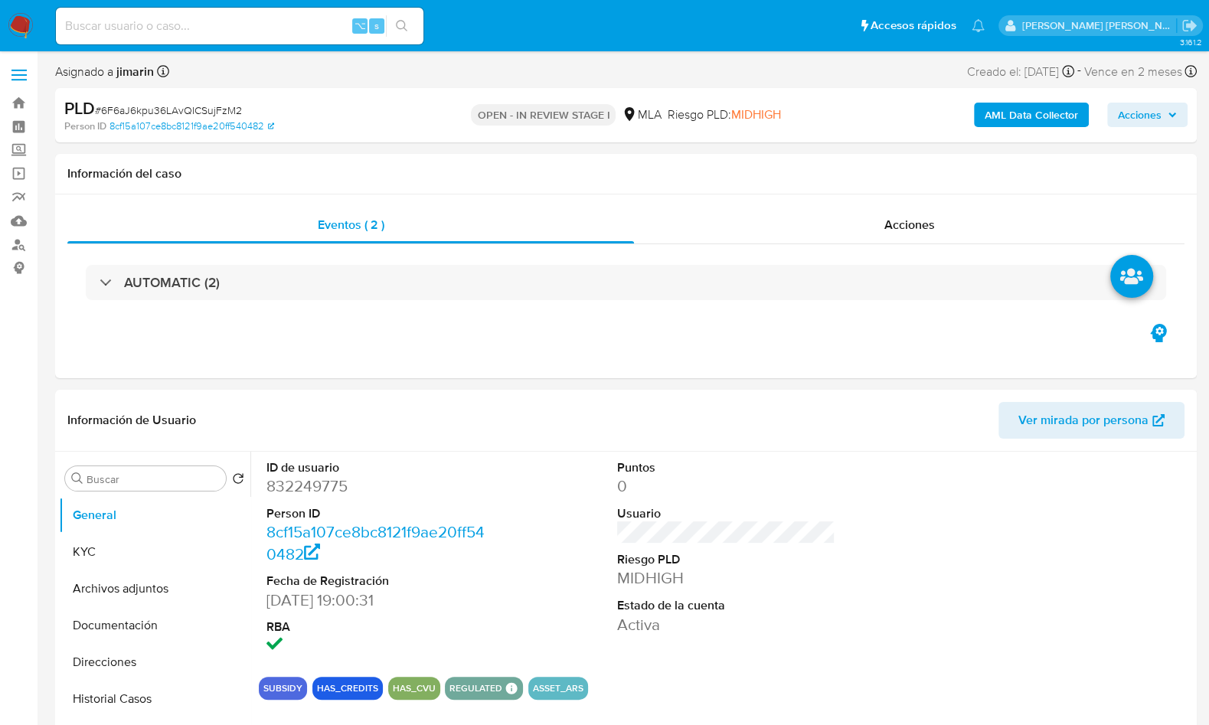
click at [211, 98] on div "PLD # 6F6aJ6kpu36LAvQICSujFzM2" at bounding box center [248, 108] width 369 height 23
click at [205, 112] on span "# 6F6aJ6kpu36LAvQICSujFzM2" at bounding box center [168, 110] width 147 height 15
copy span "6F6aJ6kpu36LAvQICSujFzM2"
click at [324, 493] on dd "832249775" at bounding box center [375, 486] width 218 height 21
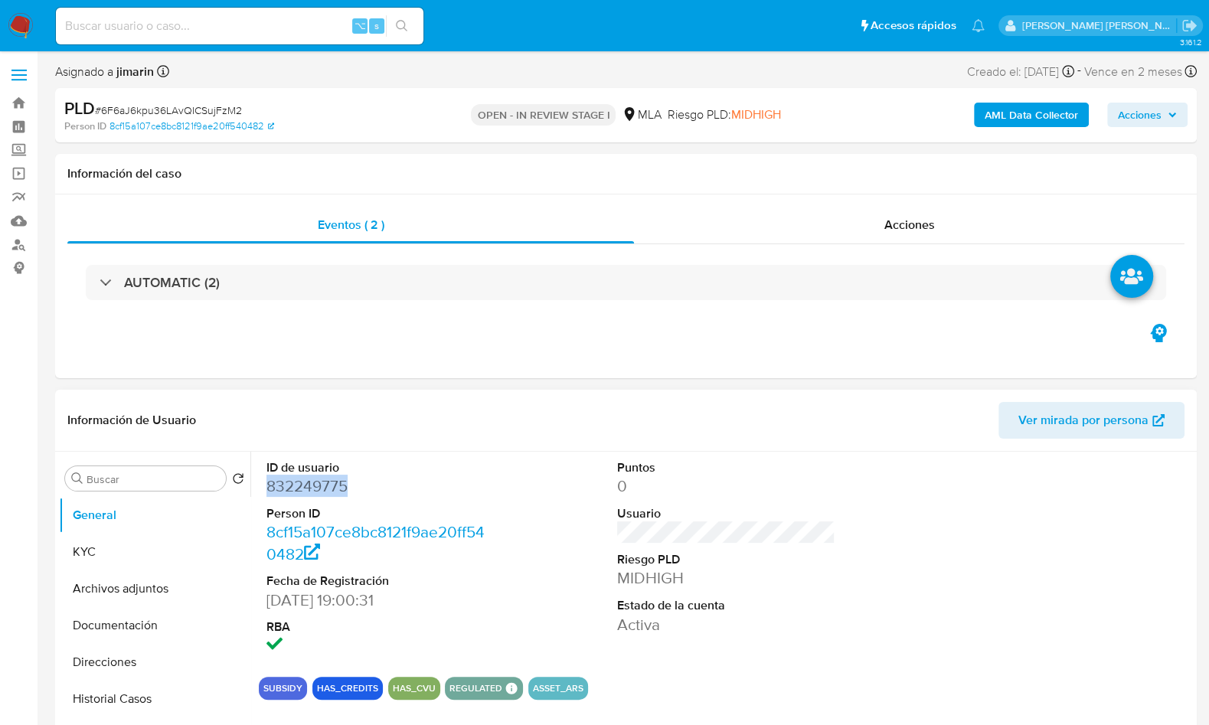
click at [324, 493] on dd "832249775" at bounding box center [375, 486] width 218 height 21
copy dd "832249775"
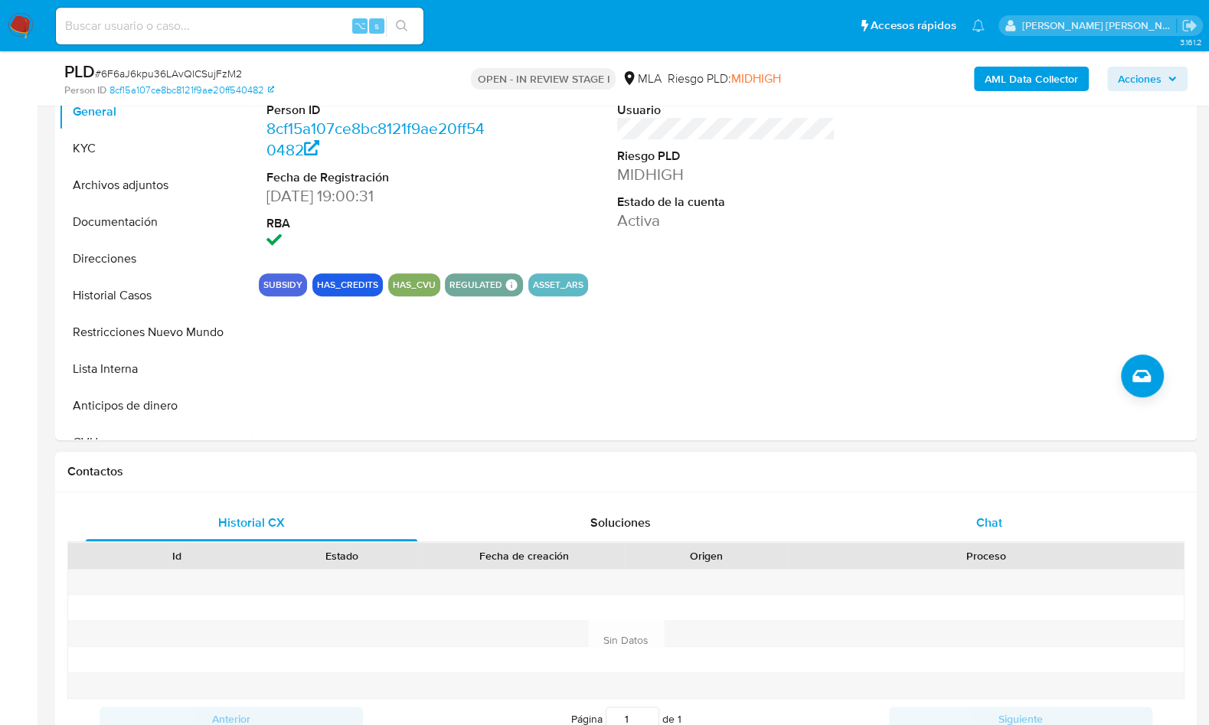
click at [973, 512] on div "Chat" at bounding box center [989, 523] width 332 height 37
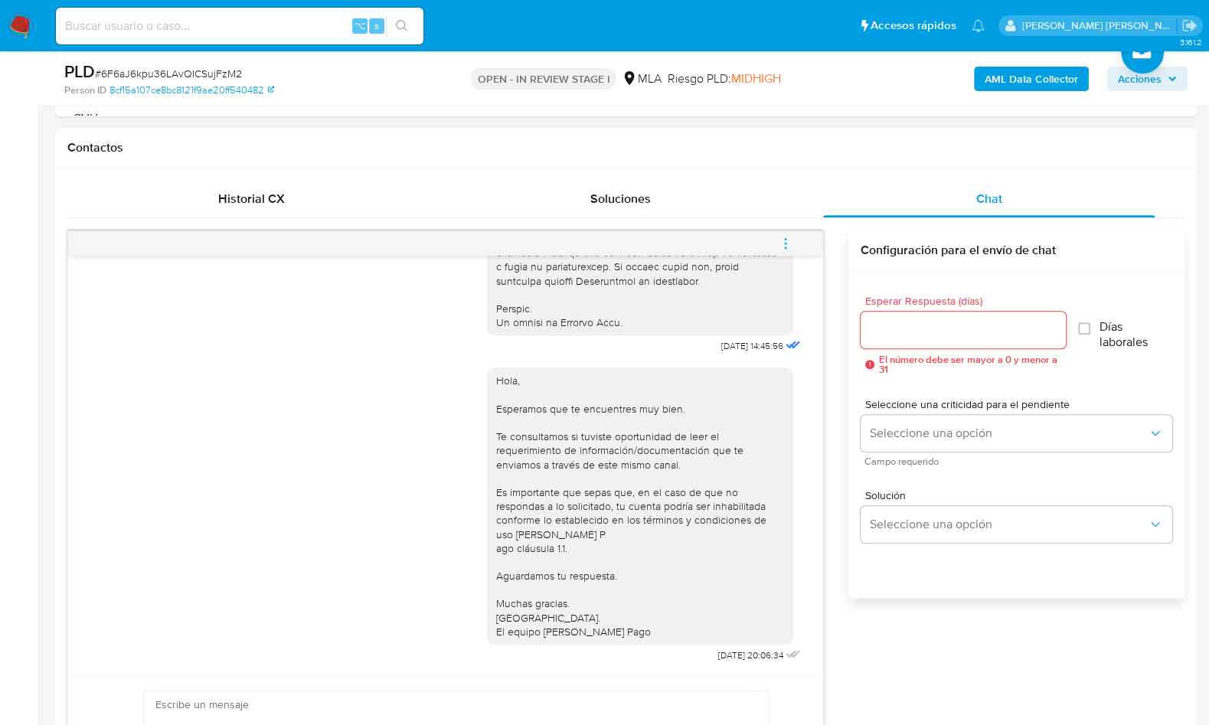
scroll to position [672, 0]
click at [786, 244] on icon "menu-action" at bounding box center [786, 245] width 14 height 14
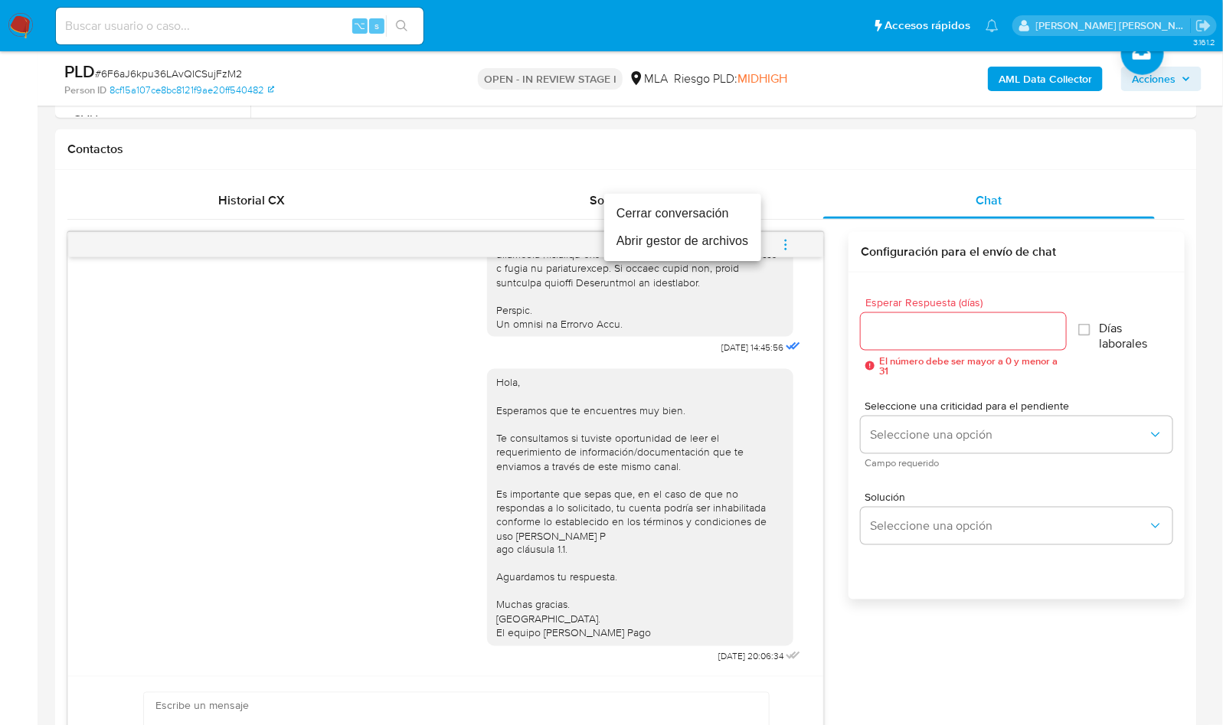
click at [688, 220] on li "Cerrar conversación" at bounding box center [682, 214] width 157 height 28
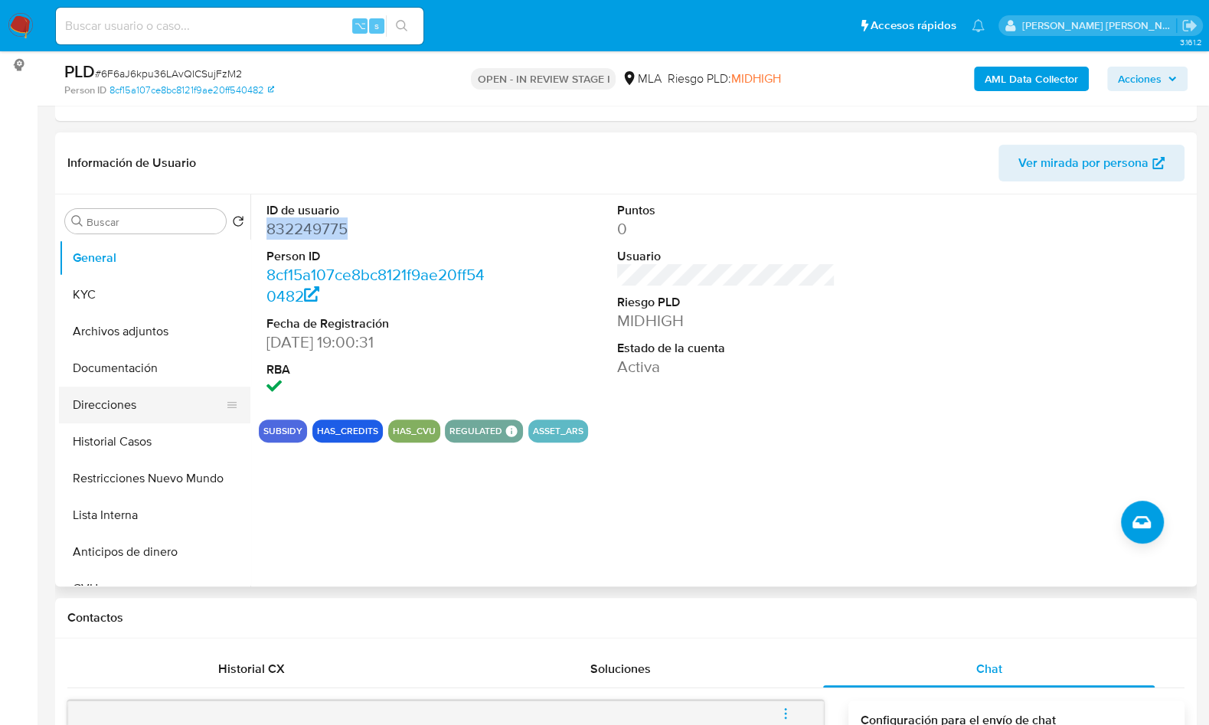
scroll to position [193, 0]
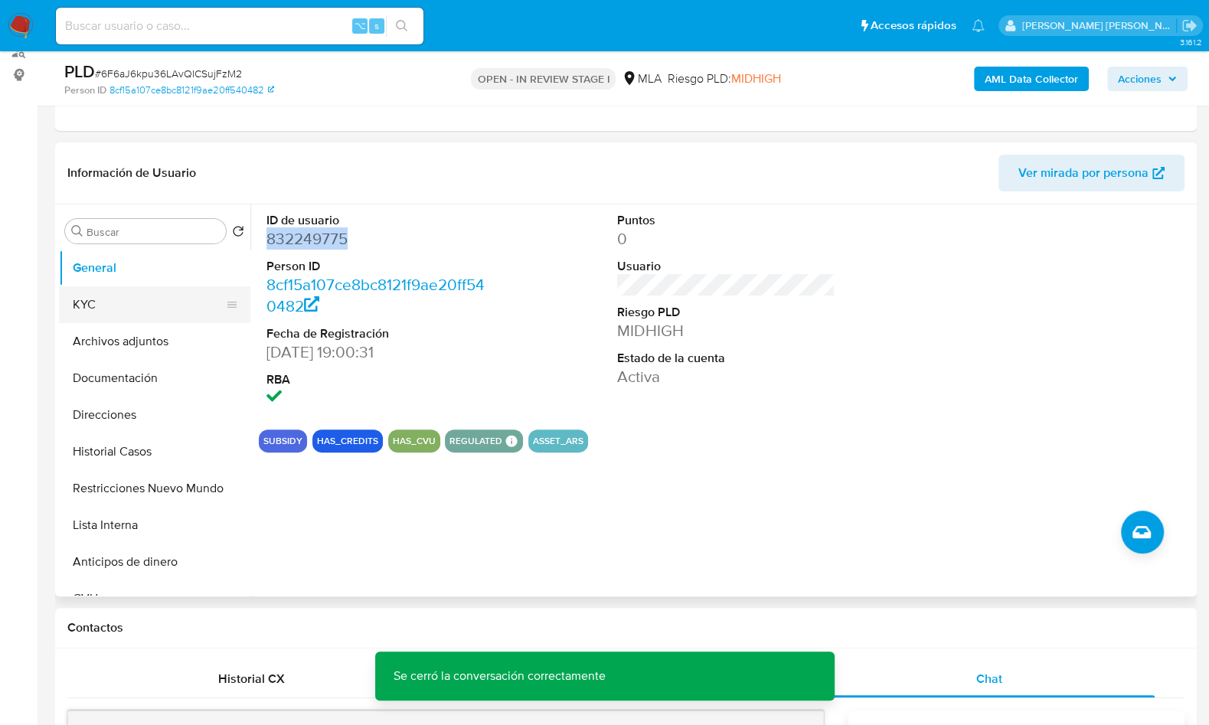
click at [115, 296] on button "KYC" at bounding box center [148, 304] width 179 height 37
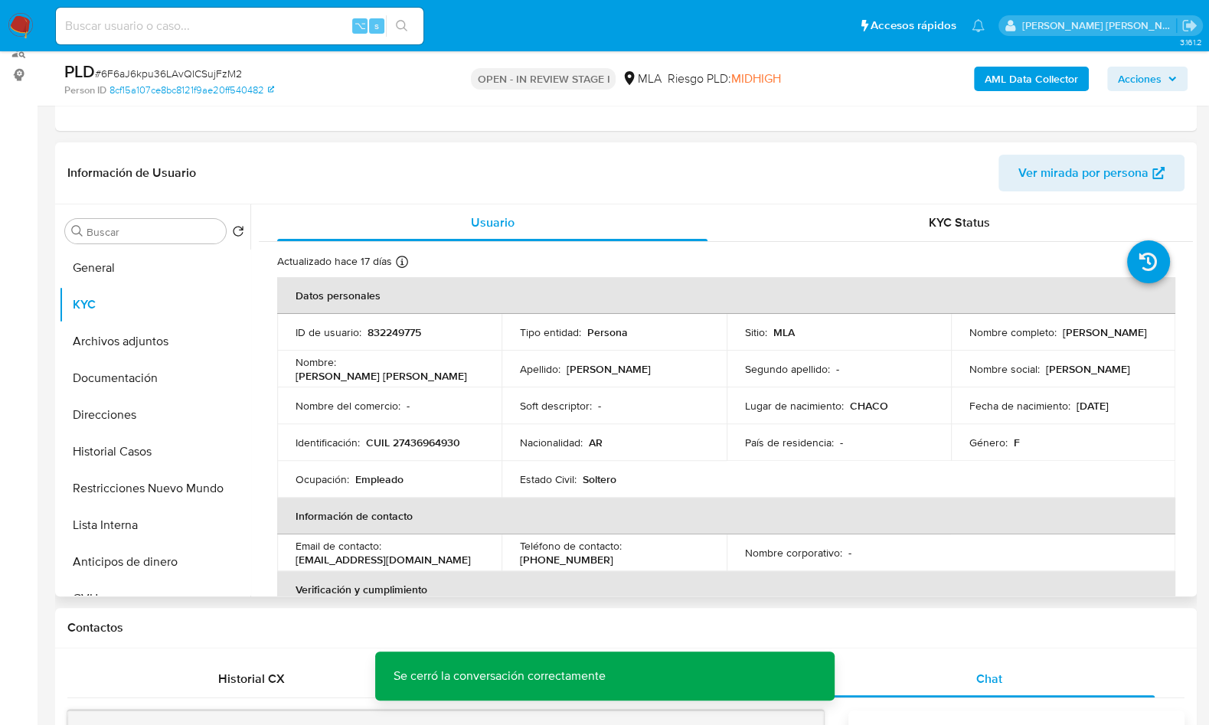
click at [420, 439] on p "CUIL 27436964930" at bounding box center [413, 443] width 94 height 14
copy p "27436964930"
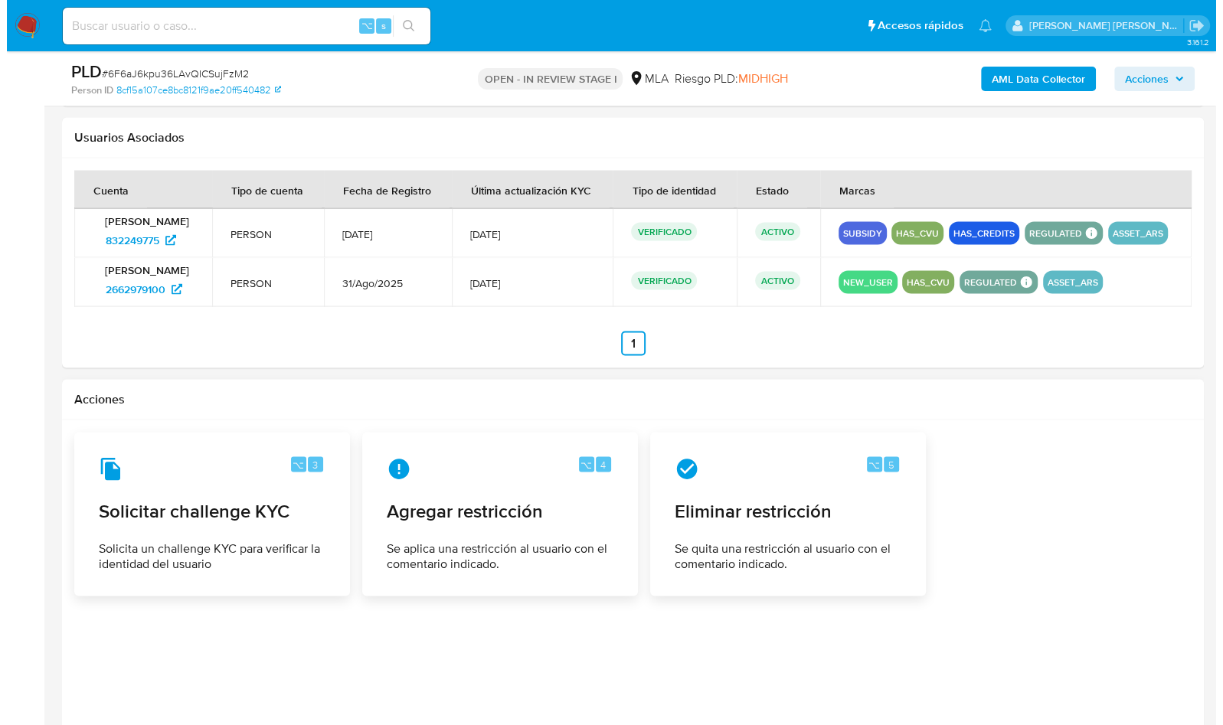
scroll to position [2418, 0]
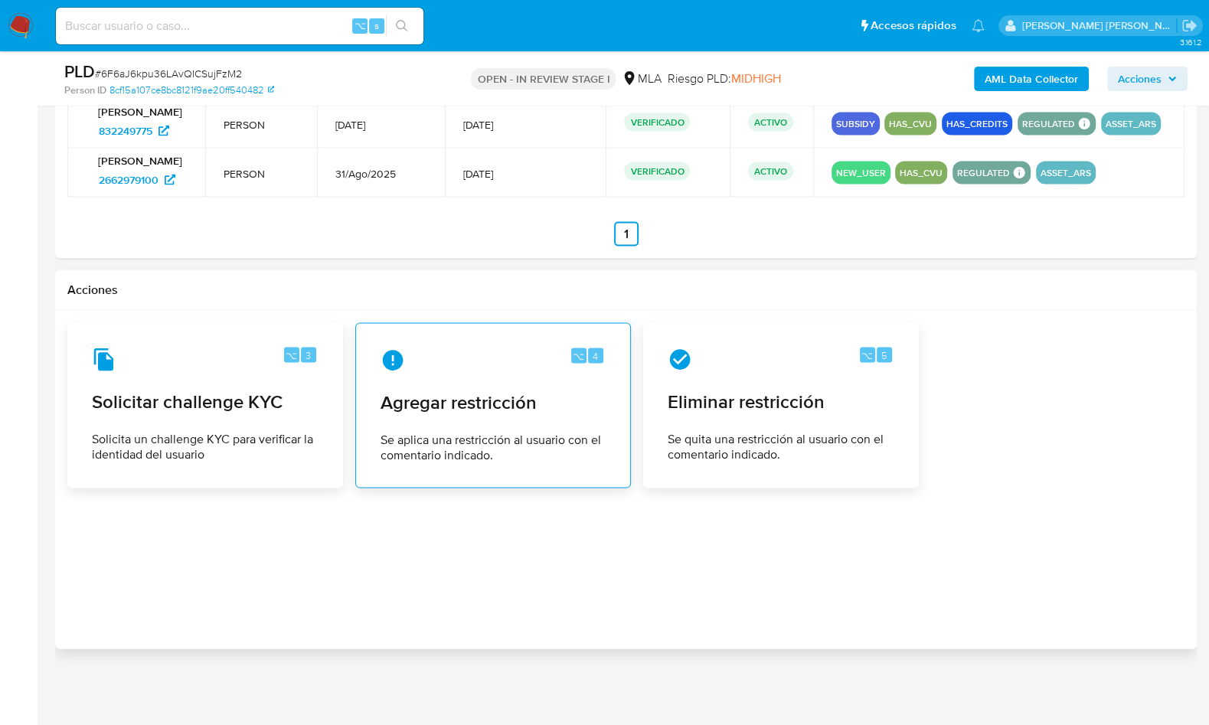
click at [553, 453] on span "Se aplica una restricción al usuario con el comentario indicado." at bounding box center [493, 447] width 225 height 31
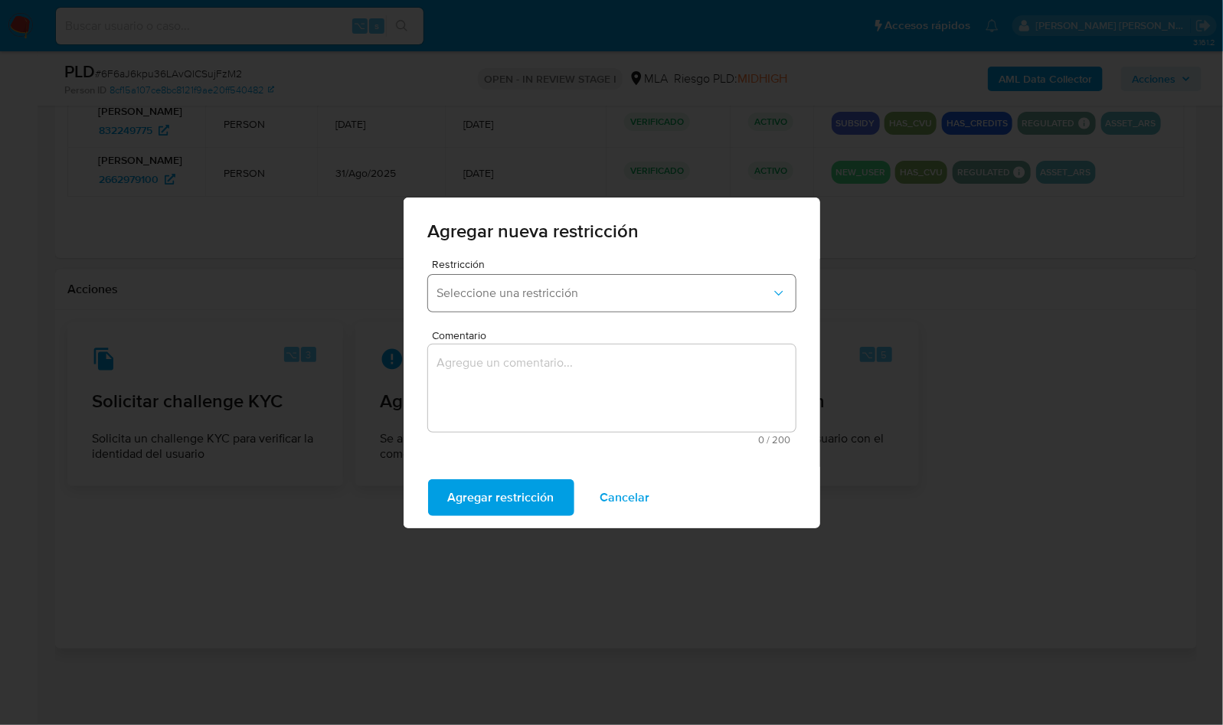
click at [521, 299] on span "Seleccione una restricción" at bounding box center [604, 293] width 334 height 15
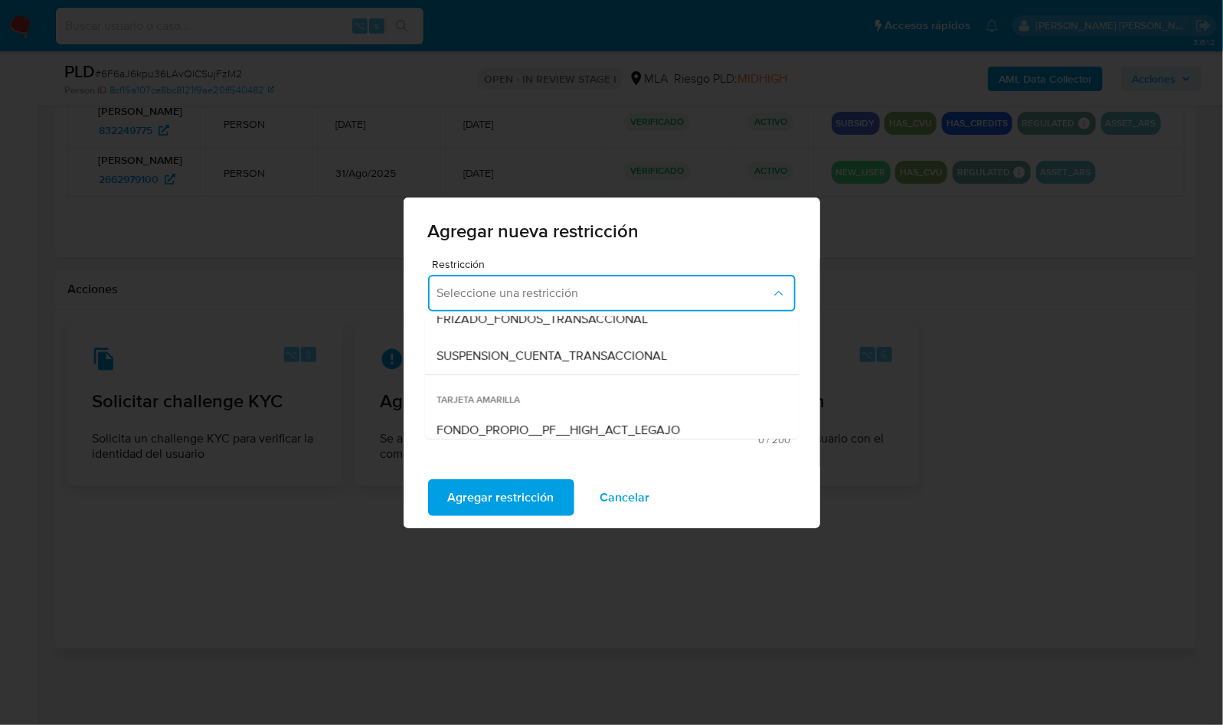
scroll to position [200, 0]
click at [561, 364] on div "SUSPENSION_CUENTA_TRANSACCIONAL" at bounding box center [607, 355] width 340 height 37
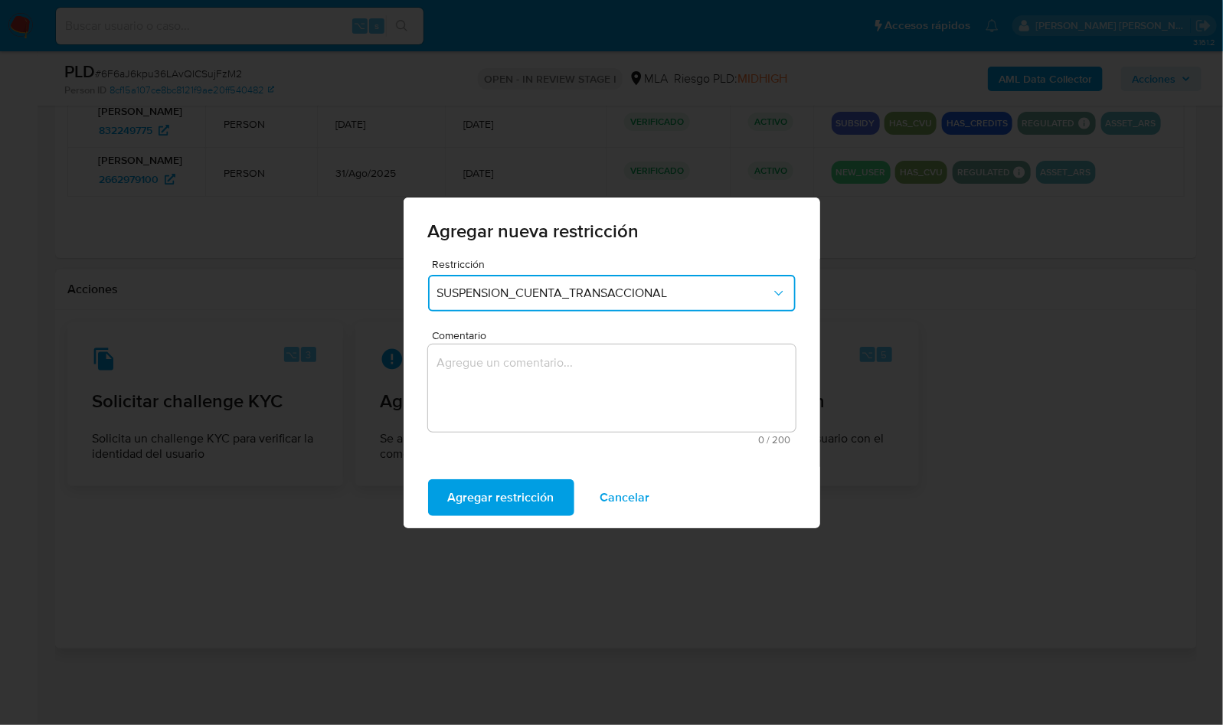
click at [583, 358] on textarea "Comentario" at bounding box center [612, 388] width 368 height 87
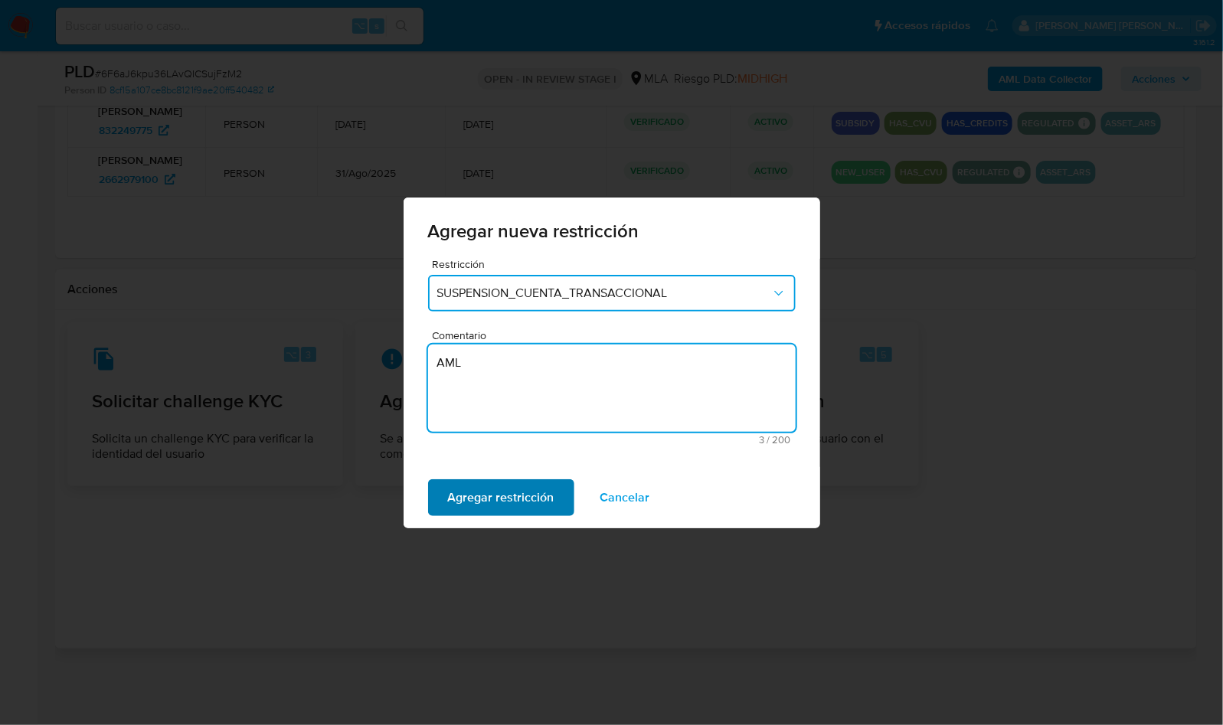
type textarea "AML"
click at [518, 499] on span "Agregar restricción" at bounding box center [501, 498] width 106 height 34
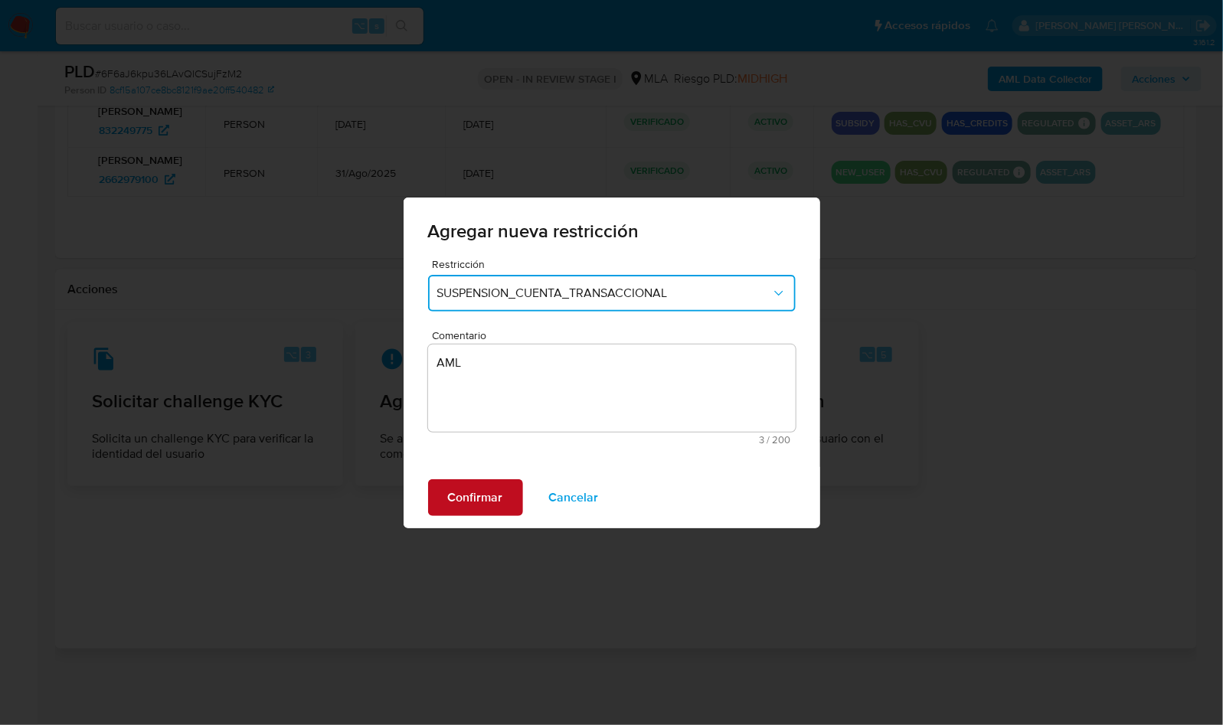
click at [475, 488] on span "Confirmar" at bounding box center [475, 498] width 55 height 34
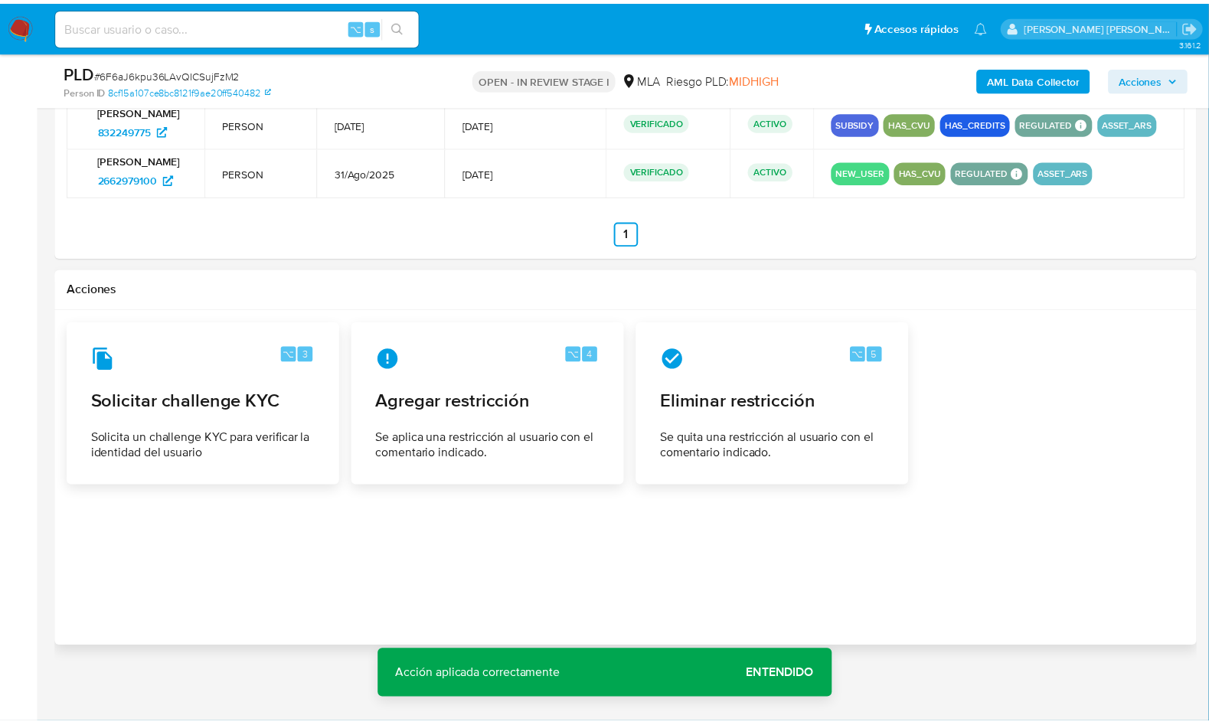
scroll to position [2383, 0]
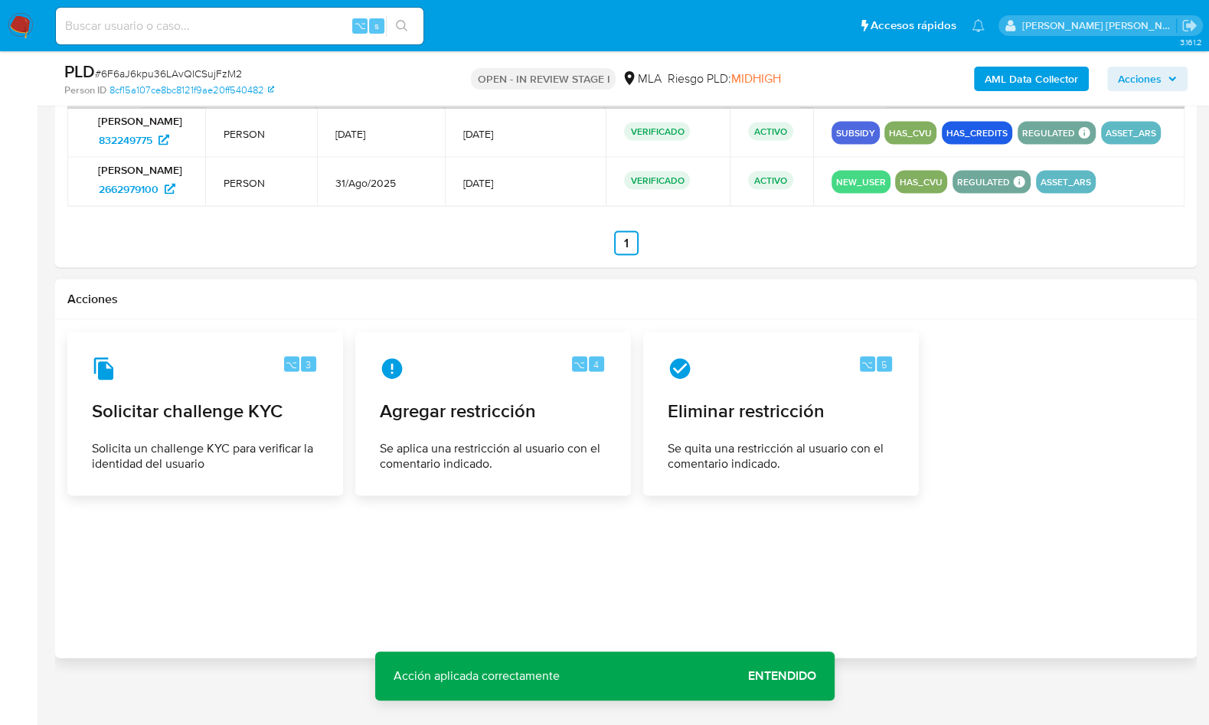
click at [951, 536] on div at bounding box center [625, 489] width 1117 height 314
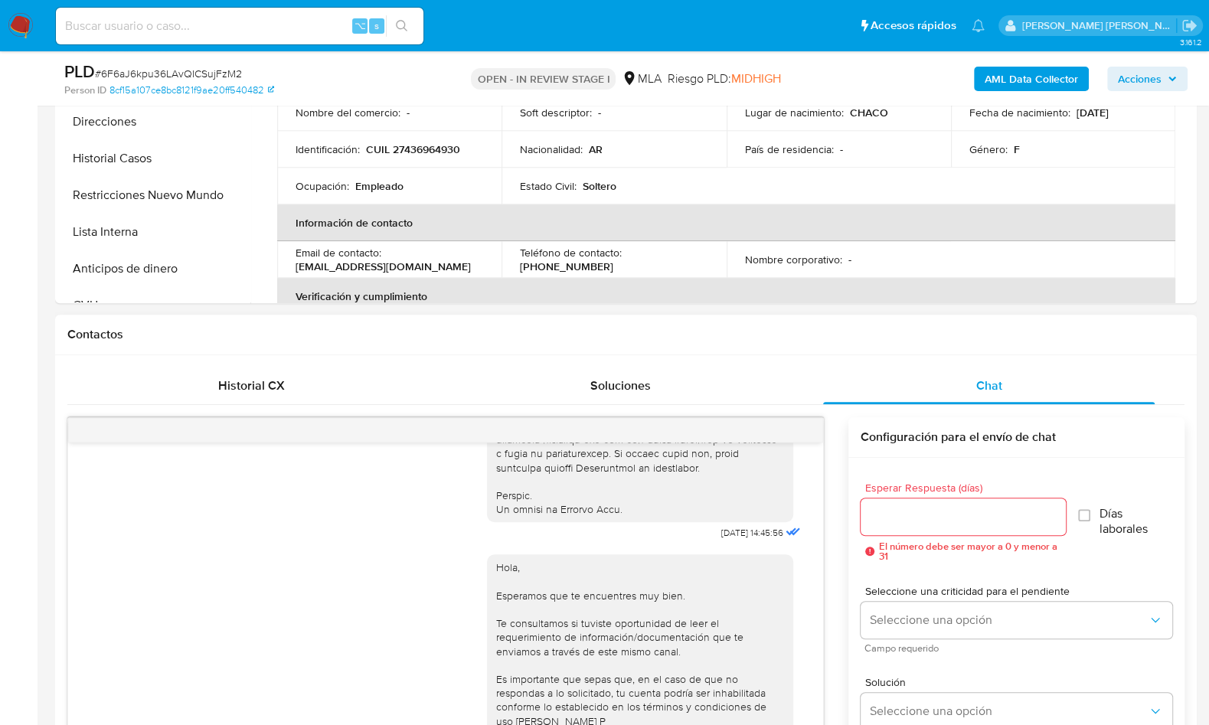
scroll to position [381, 0]
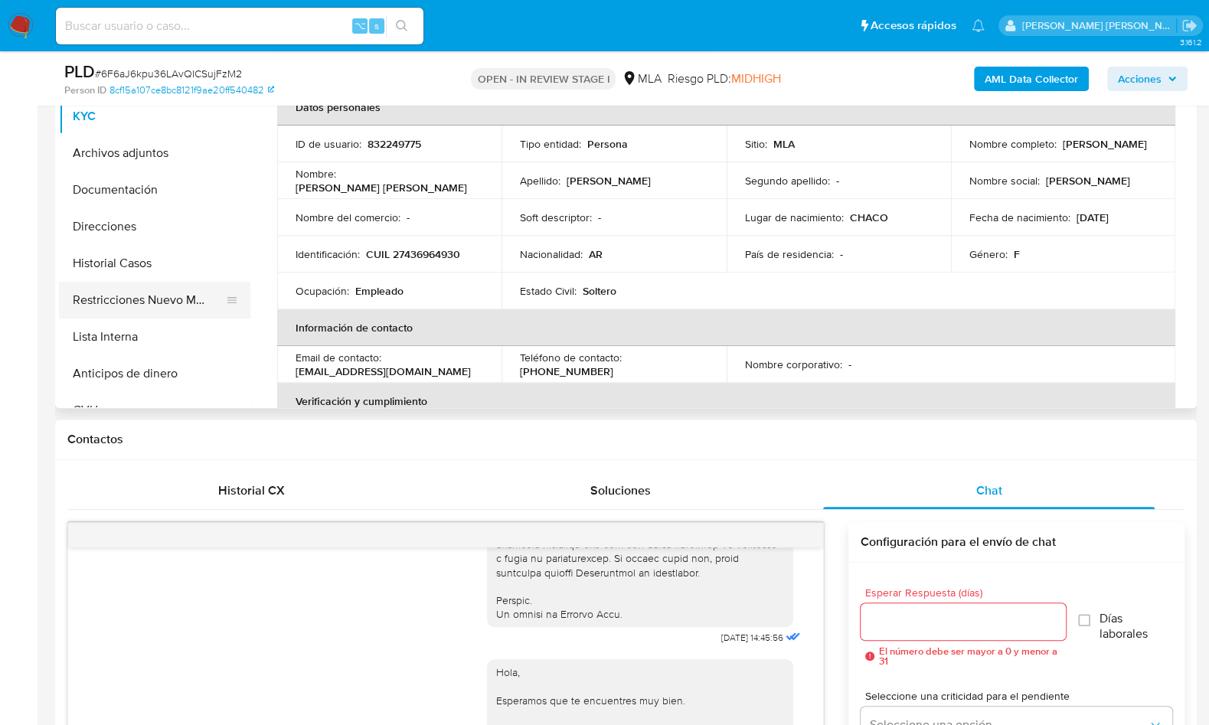
click at [150, 295] on button "Restricciones Nuevo Mundo" at bounding box center [148, 300] width 179 height 37
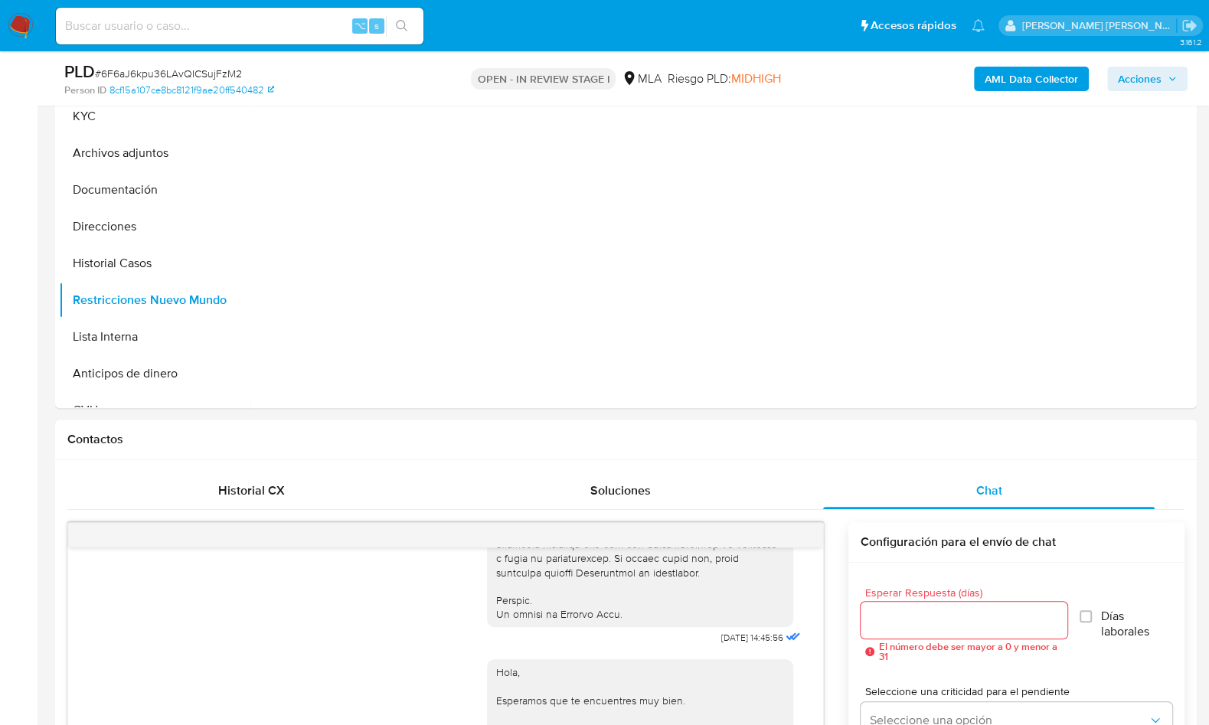
click at [1024, 70] on b "AML Data Collector" at bounding box center [1031, 79] width 93 height 25
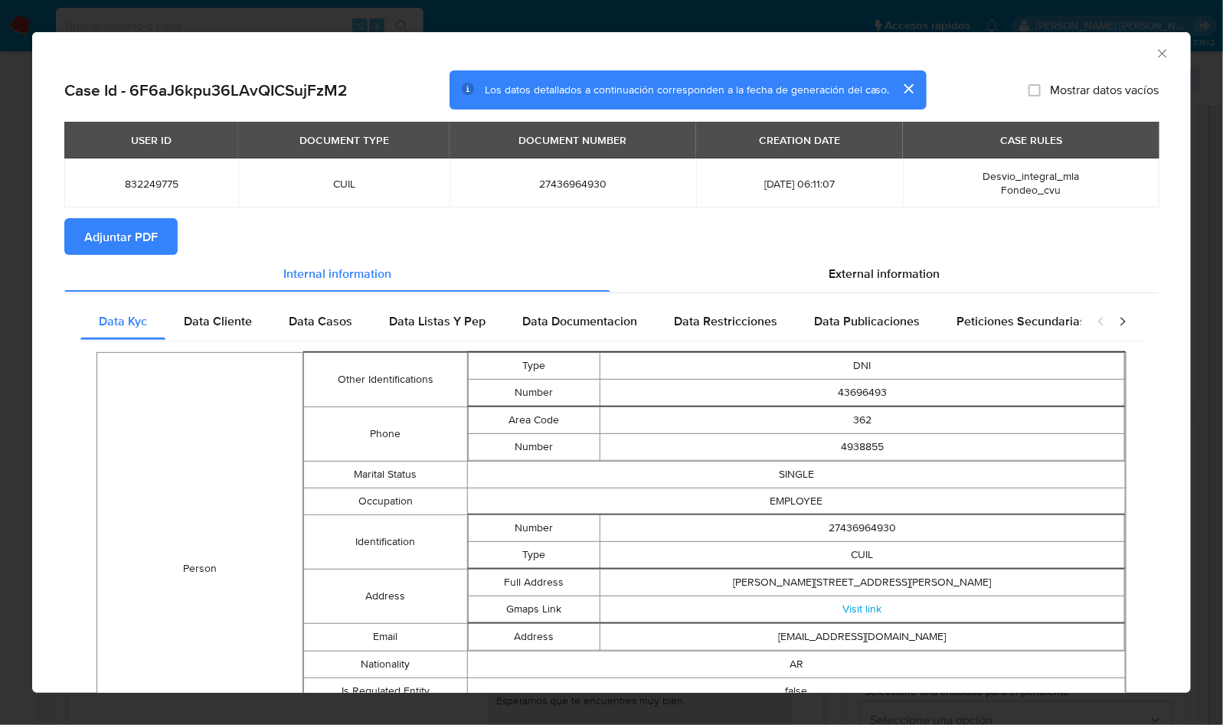
click at [108, 226] on span "Adjuntar PDF" at bounding box center [121, 237] width 74 height 34
click at [1158, 52] on icon "Cerrar ventana" at bounding box center [1162, 53] width 8 height 8
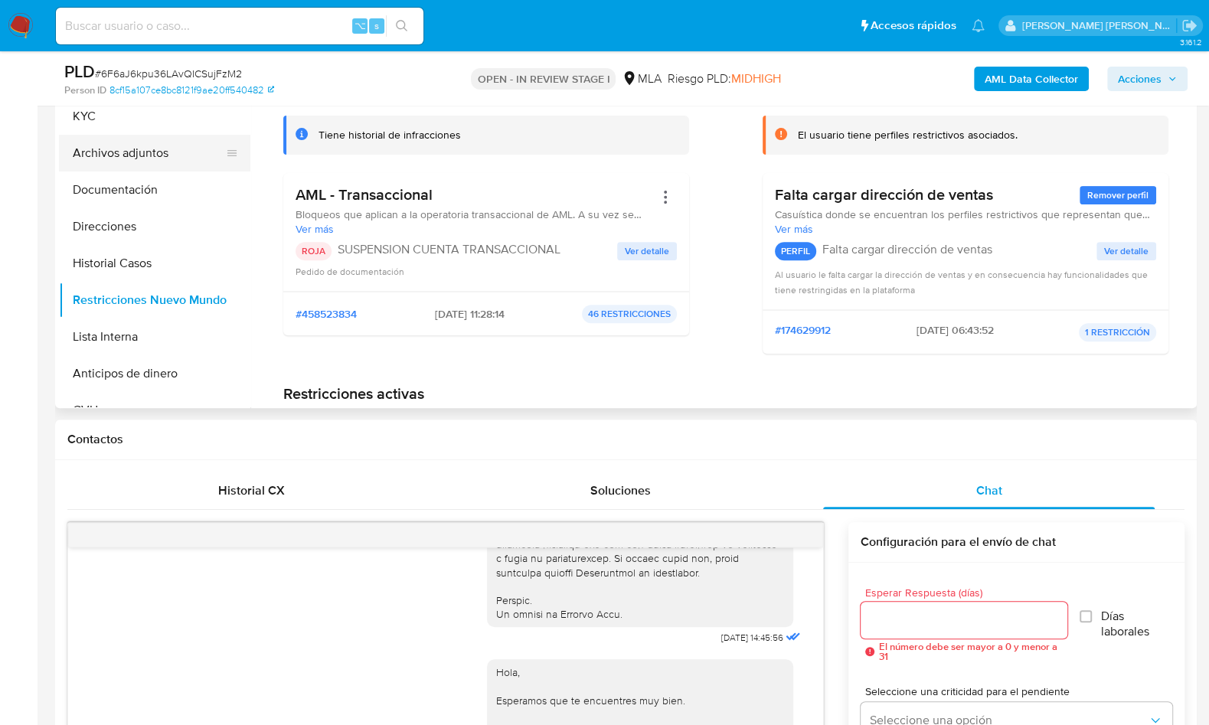
click at [141, 144] on button "Archivos adjuntos" at bounding box center [148, 153] width 179 height 37
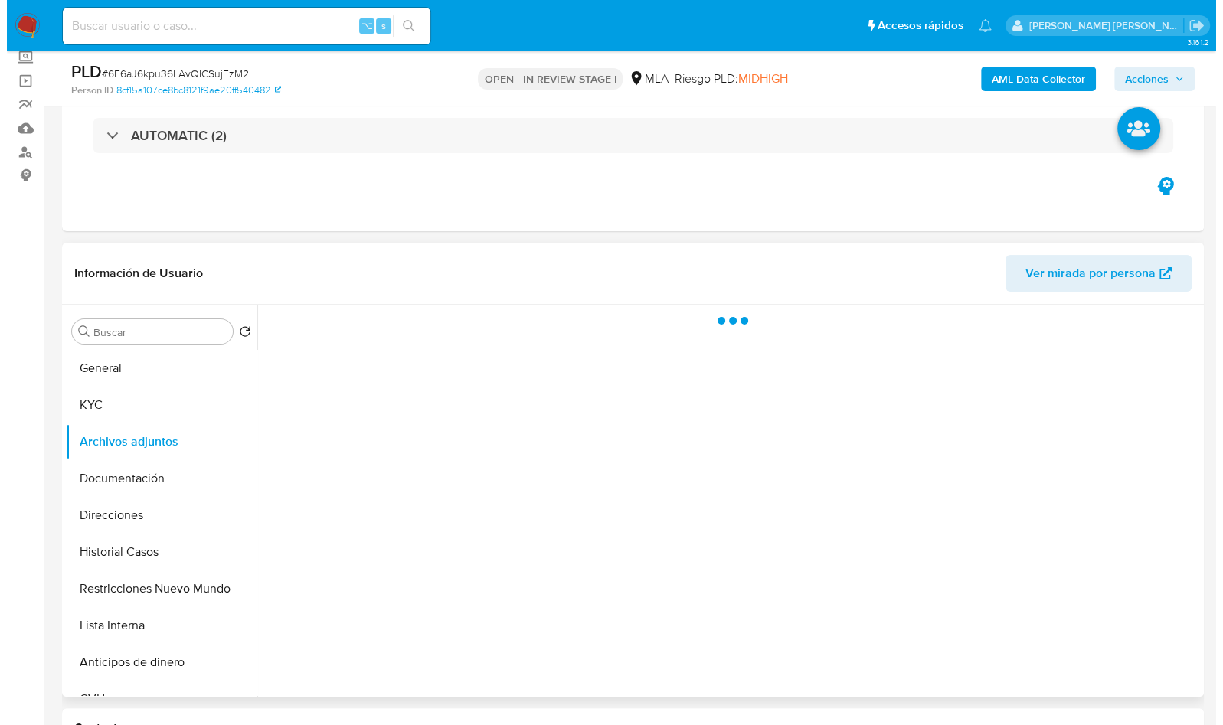
scroll to position [90, 0]
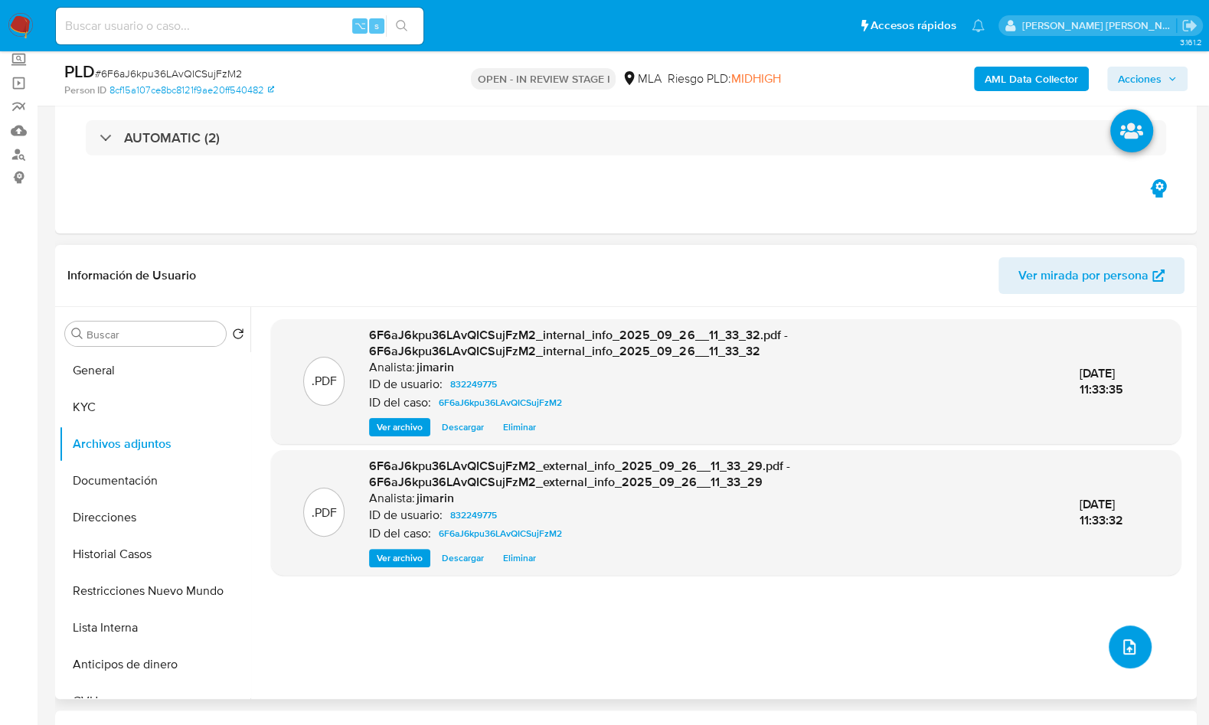
click at [1120, 651] on icon "upload-file" at bounding box center [1129, 647] width 18 height 18
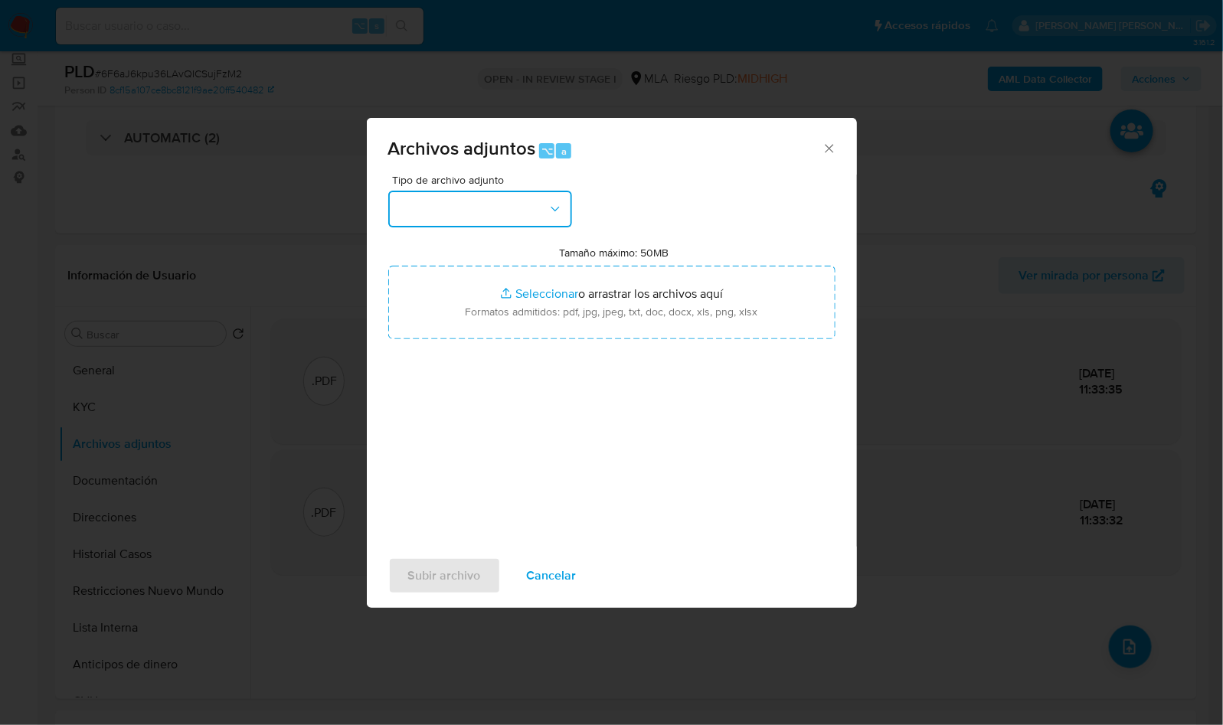
click at [438, 214] on button "button" at bounding box center [480, 209] width 184 height 37
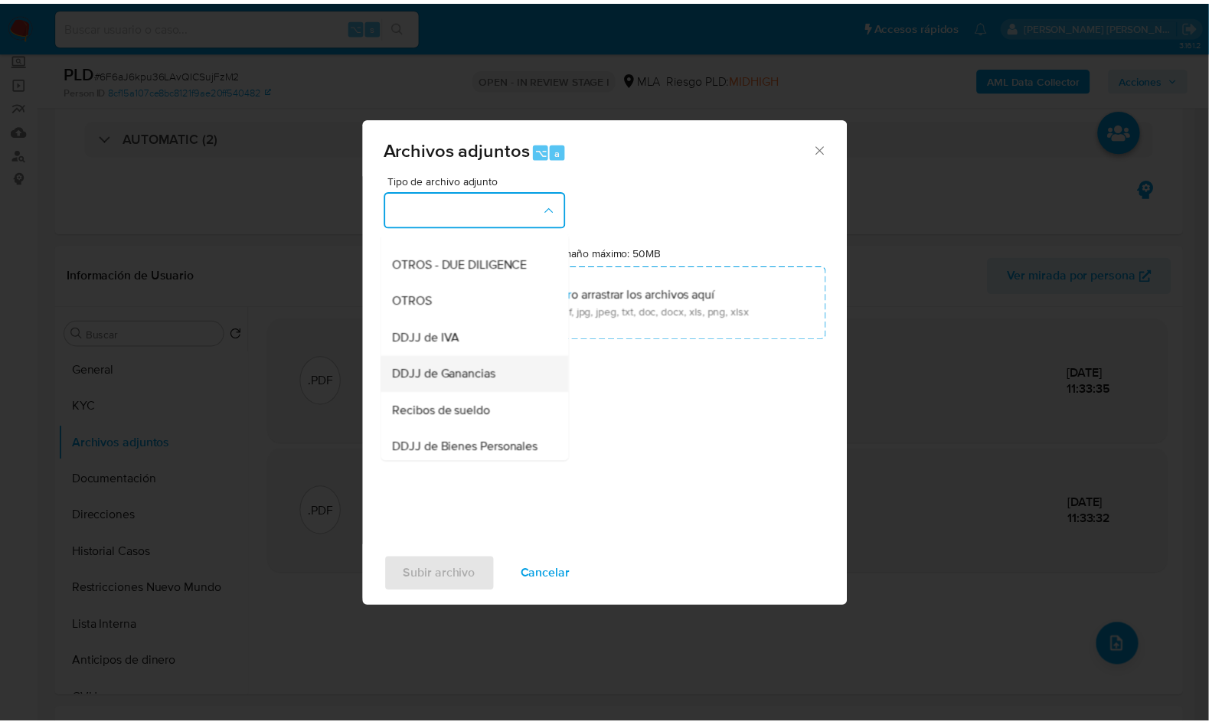
scroll to position [253, 0]
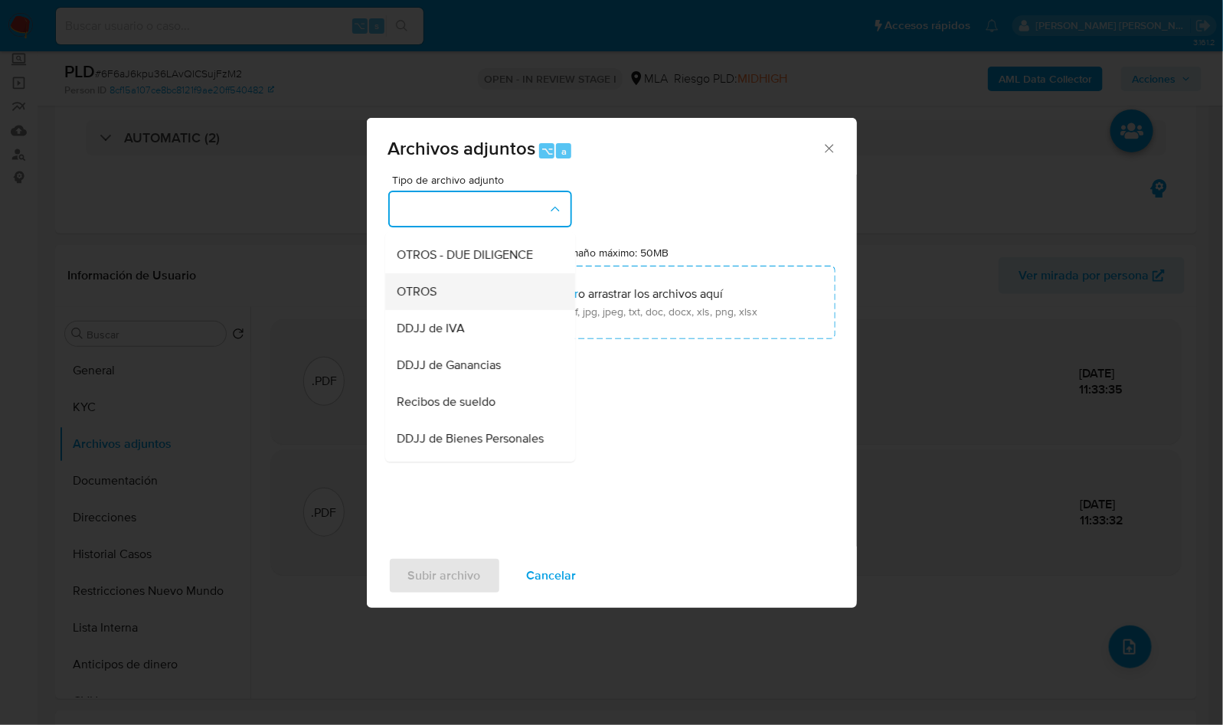
click at [461, 310] on div "OTROS" at bounding box center [475, 291] width 156 height 37
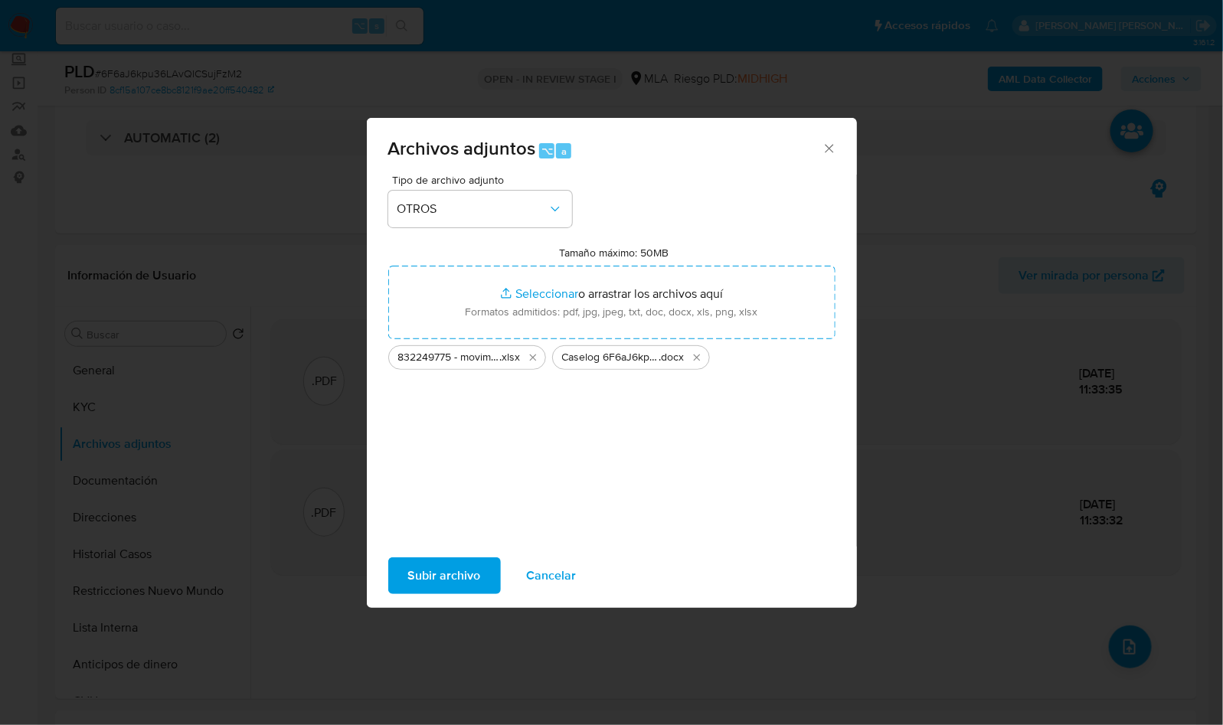
click at [453, 579] on span "Subir archivo" at bounding box center [444, 576] width 73 height 34
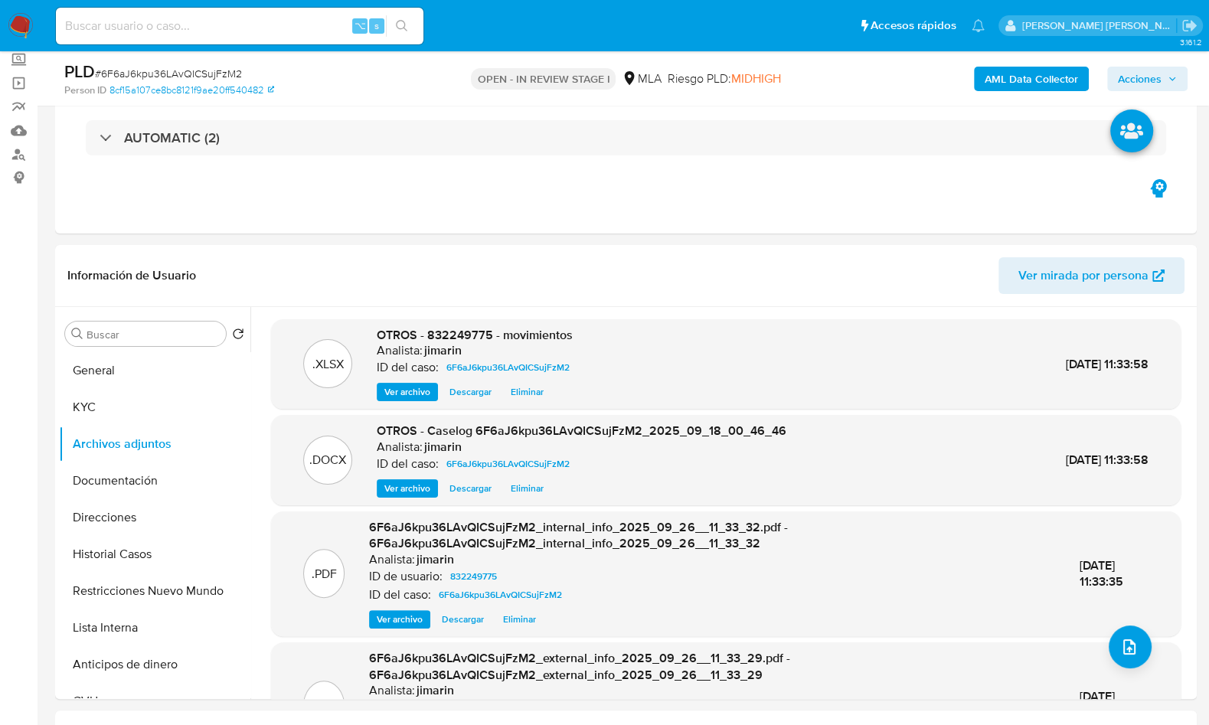
click at [1145, 87] on span "Acciones" at bounding box center [1140, 79] width 44 height 25
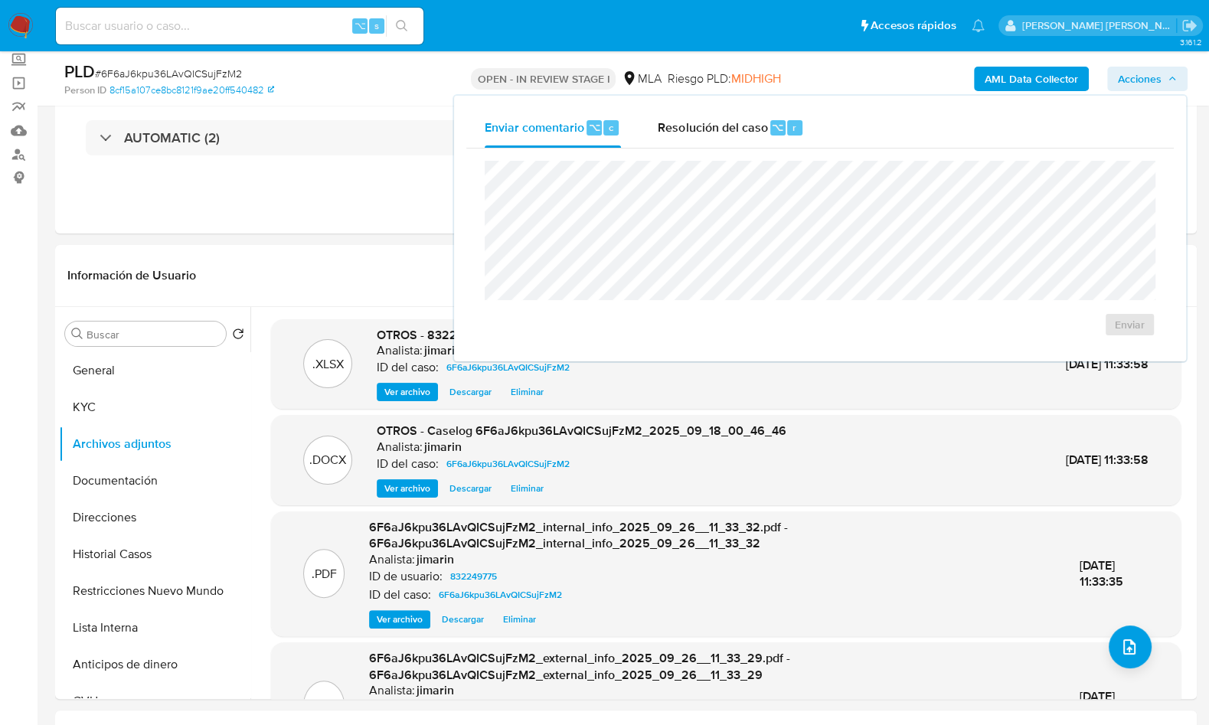
click at [695, 149] on div "Enviar" at bounding box center [820, 249] width 708 height 201
click at [703, 139] on div "Resolución del caso ⌥ r" at bounding box center [731, 128] width 146 height 40
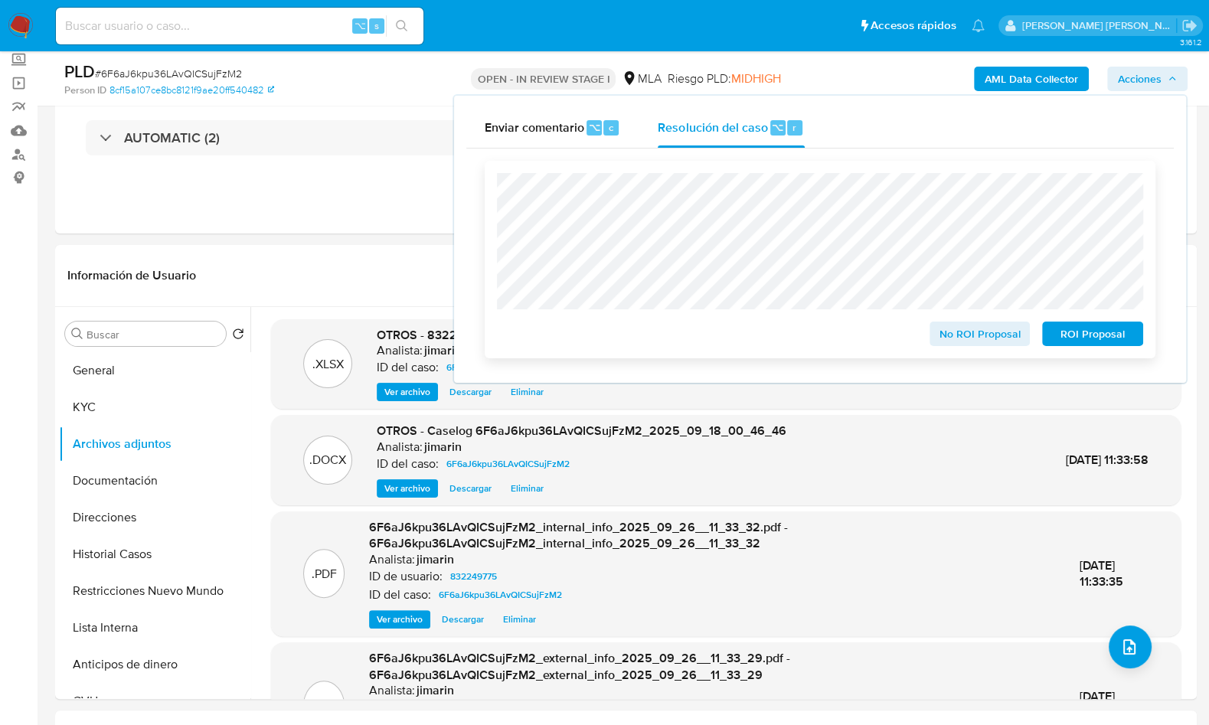
click at [1080, 342] on span "ROI Proposal" at bounding box center [1093, 333] width 80 height 21
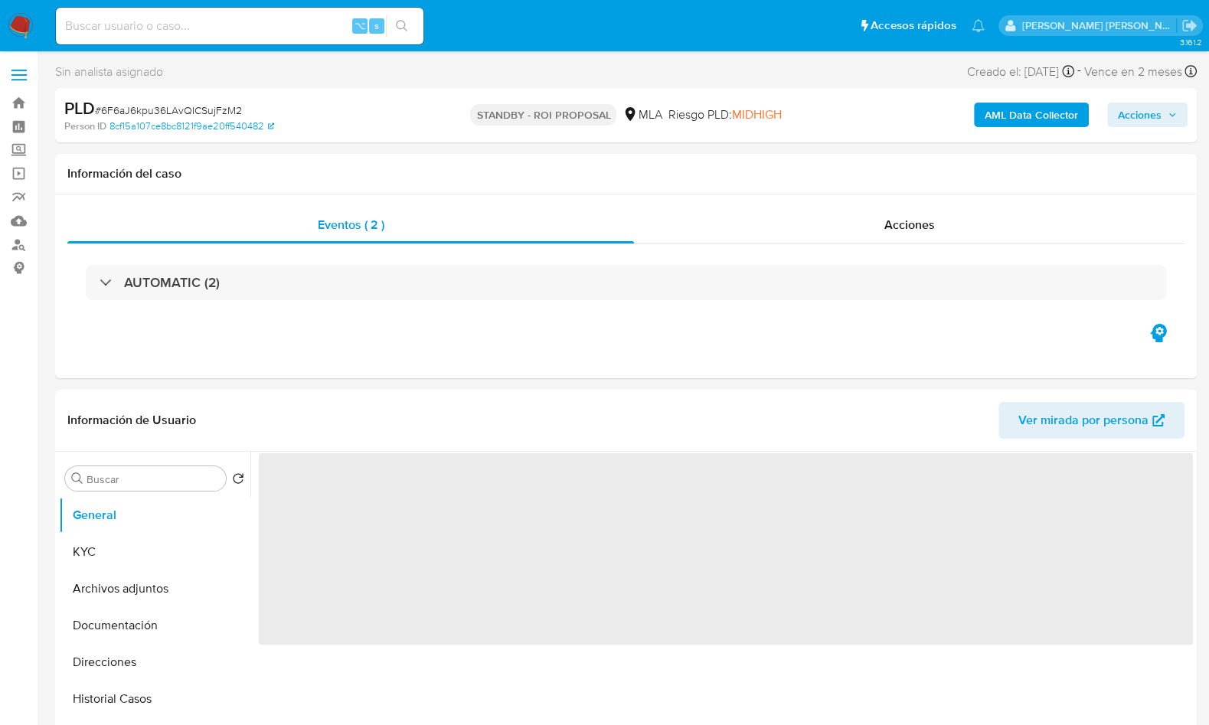
select select "10"
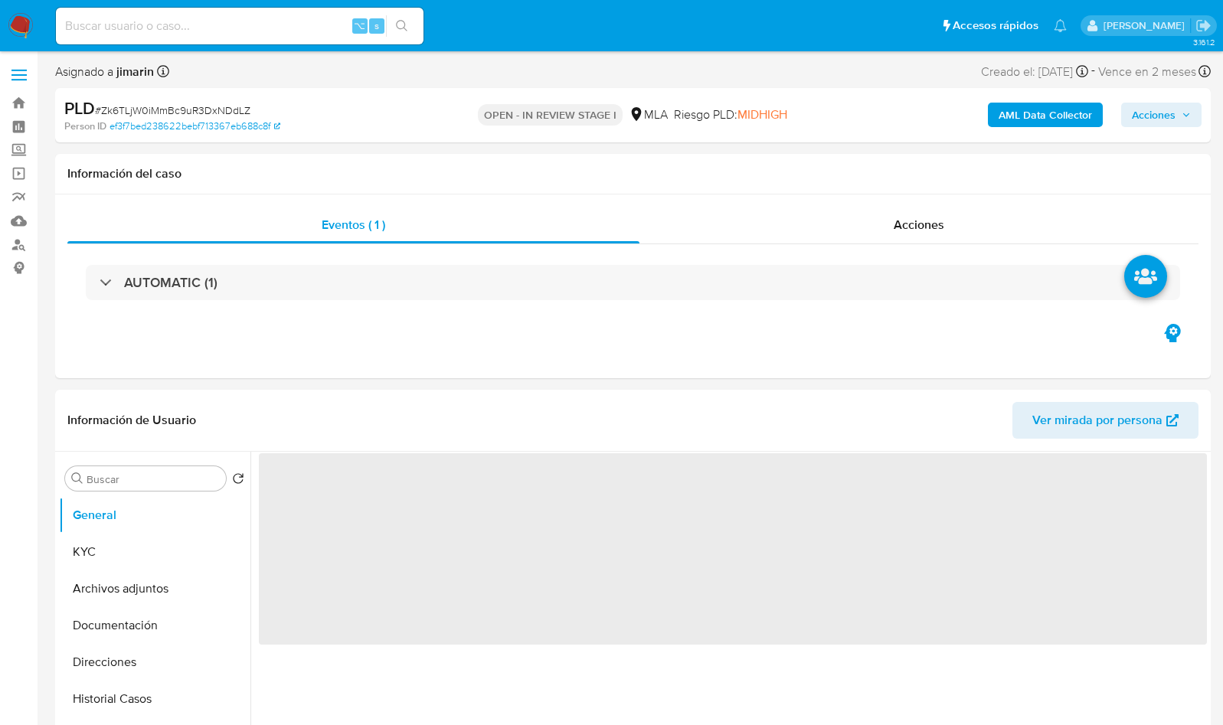
select select "10"
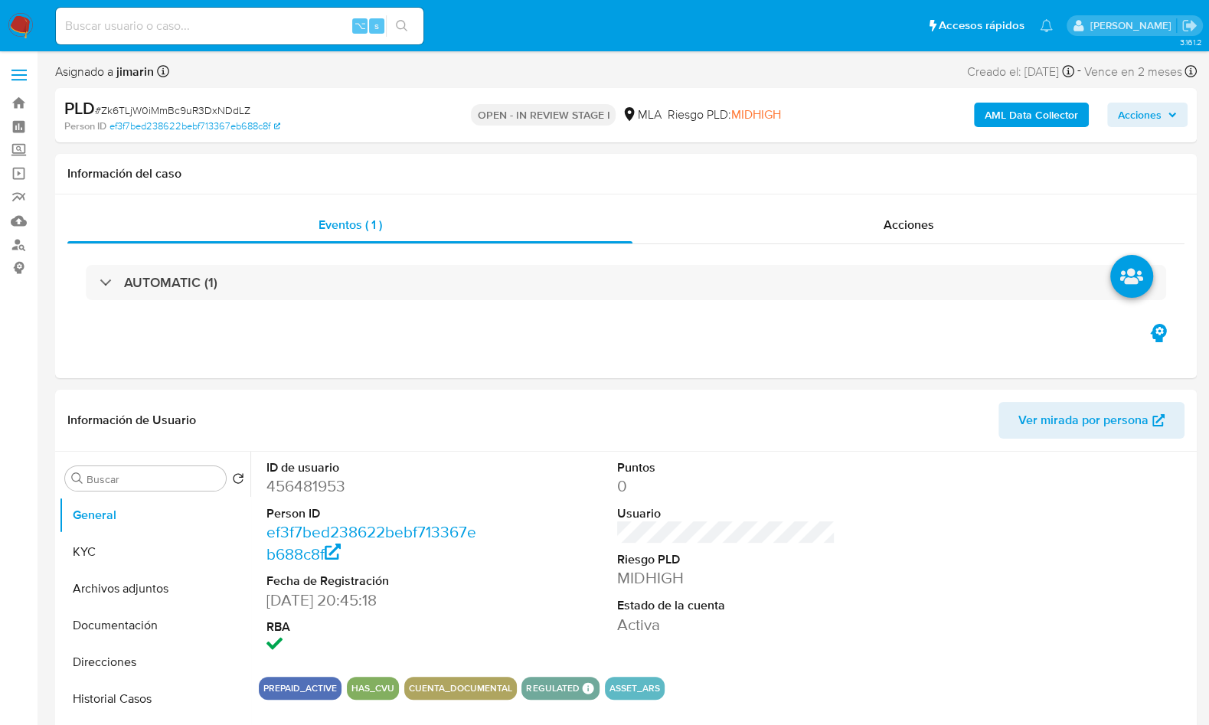
click at [220, 112] on span "# Zk6TLjW0iMmBc9uR3DxNDdLZ" at bounding box center [172, 110] width 155 height 15
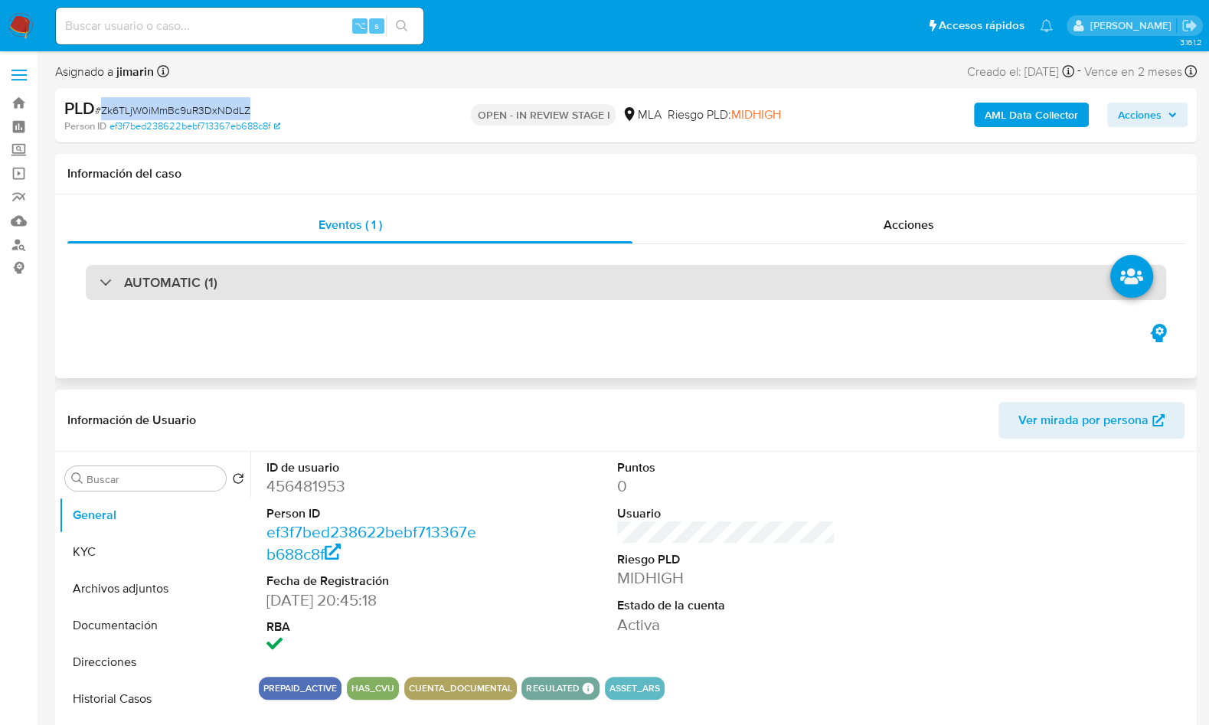
copy span "Zk6TLjW0iMmBc9uR3DxNDdLZ"
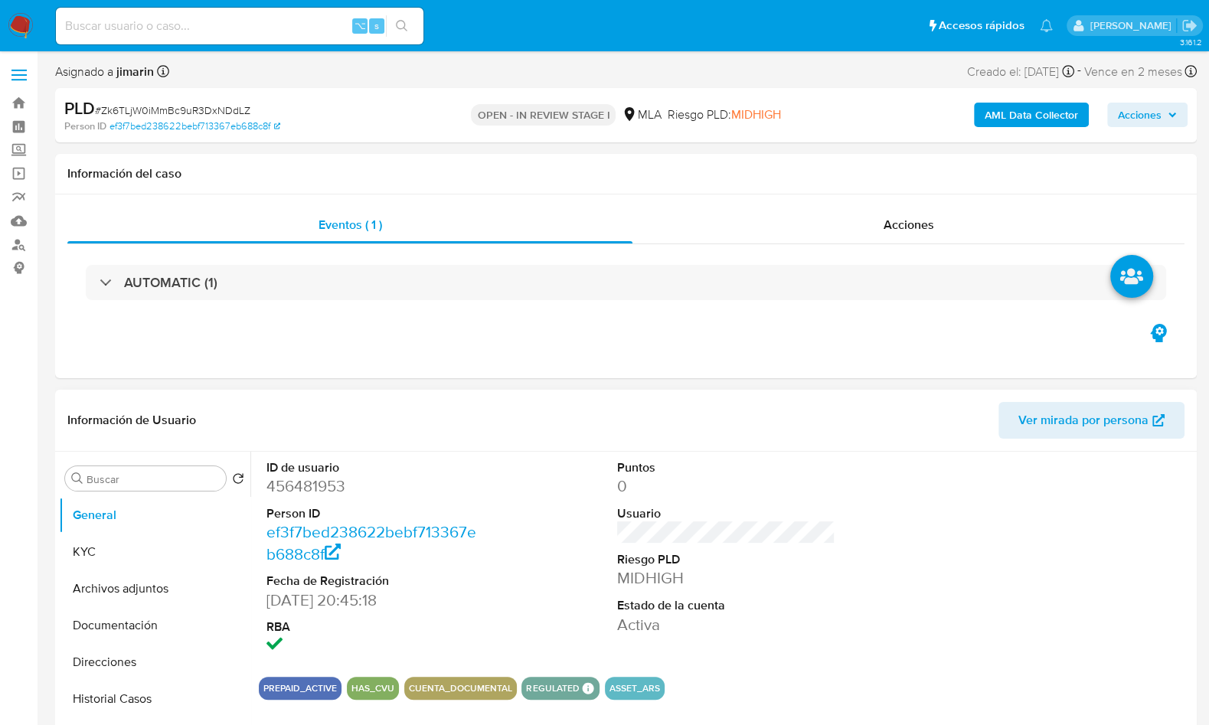
click at [315, 489] on dd "456481953" at bounding box center [375, 486] width 218 height 21
copy dd "456481953"
click at [531, 425] on header "Información de Usuario Ver mirada por persona" at bounding box center [625, 420] width 1117 height 37
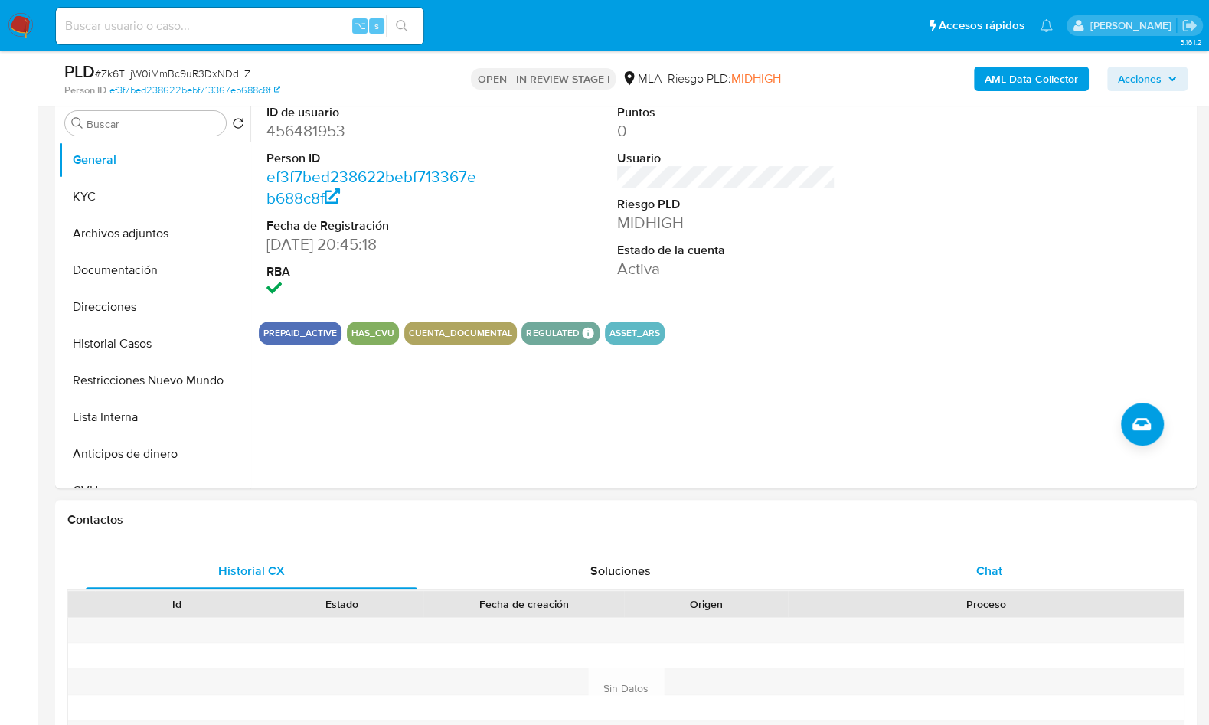
click at [976, 567] on span "Chat" at bounding box center [989, 571] width 26 height 18
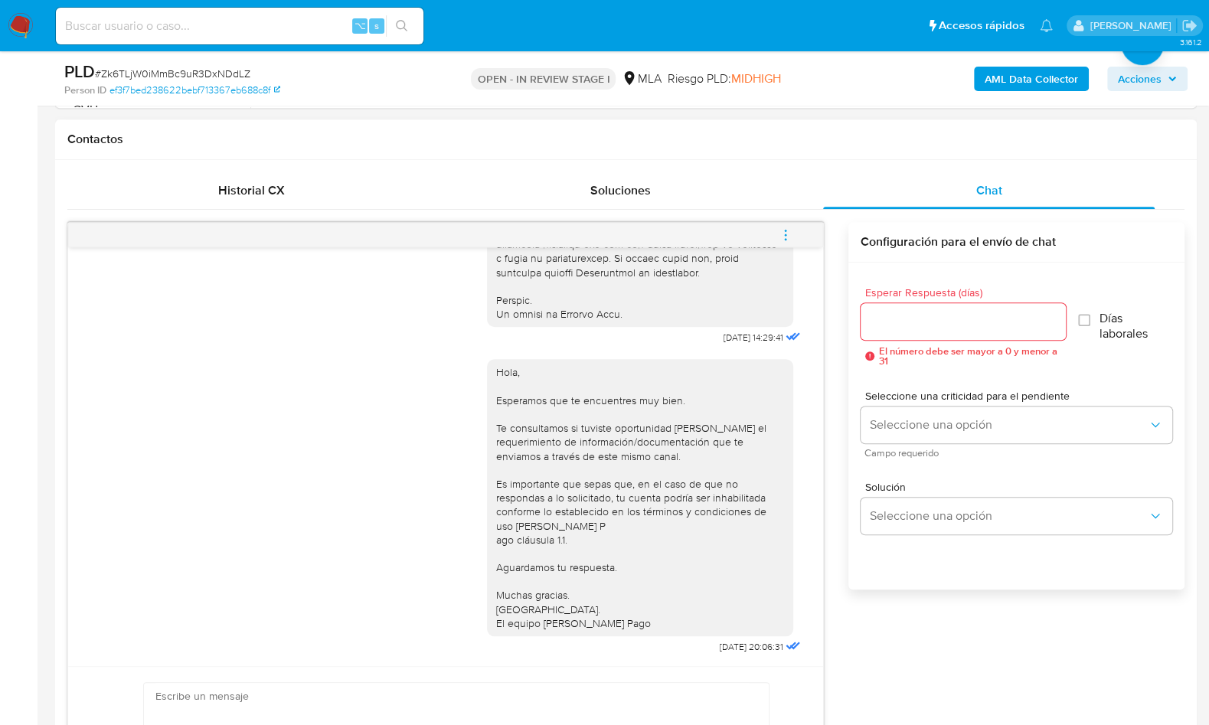
scroll to position [669, 0]
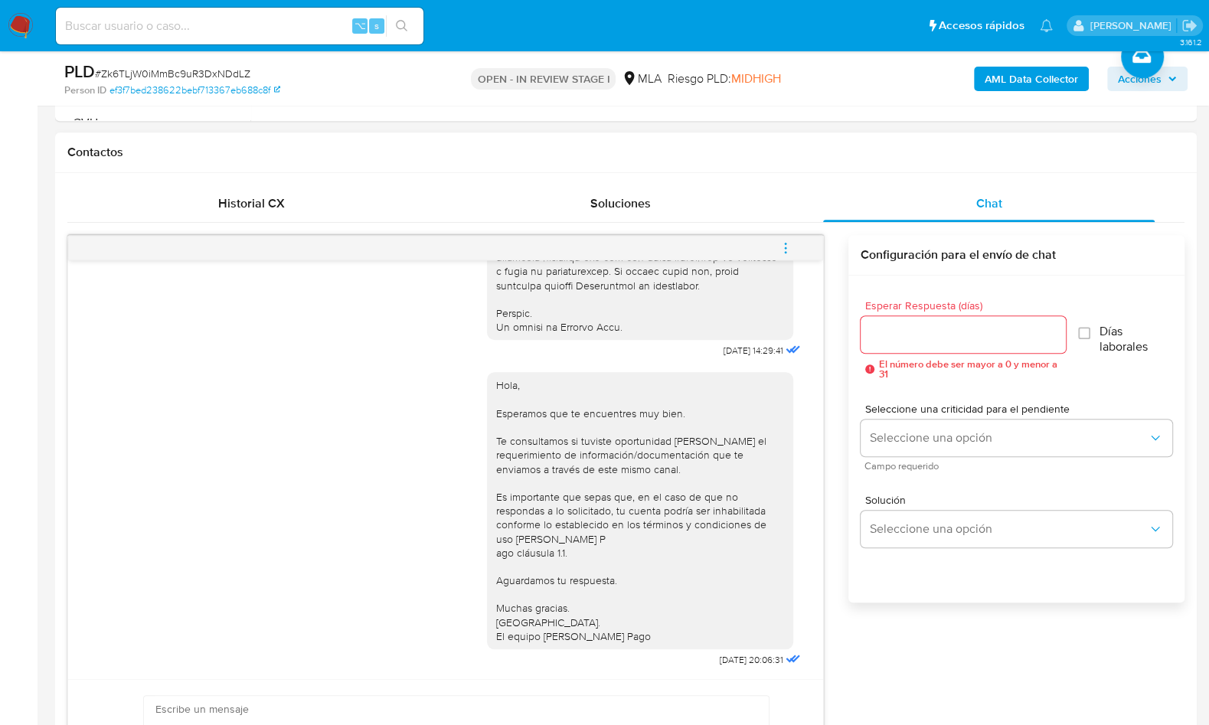
click at [792, 241] on icon "menu-action" at bounding box center [786, 248] width 14 height 14
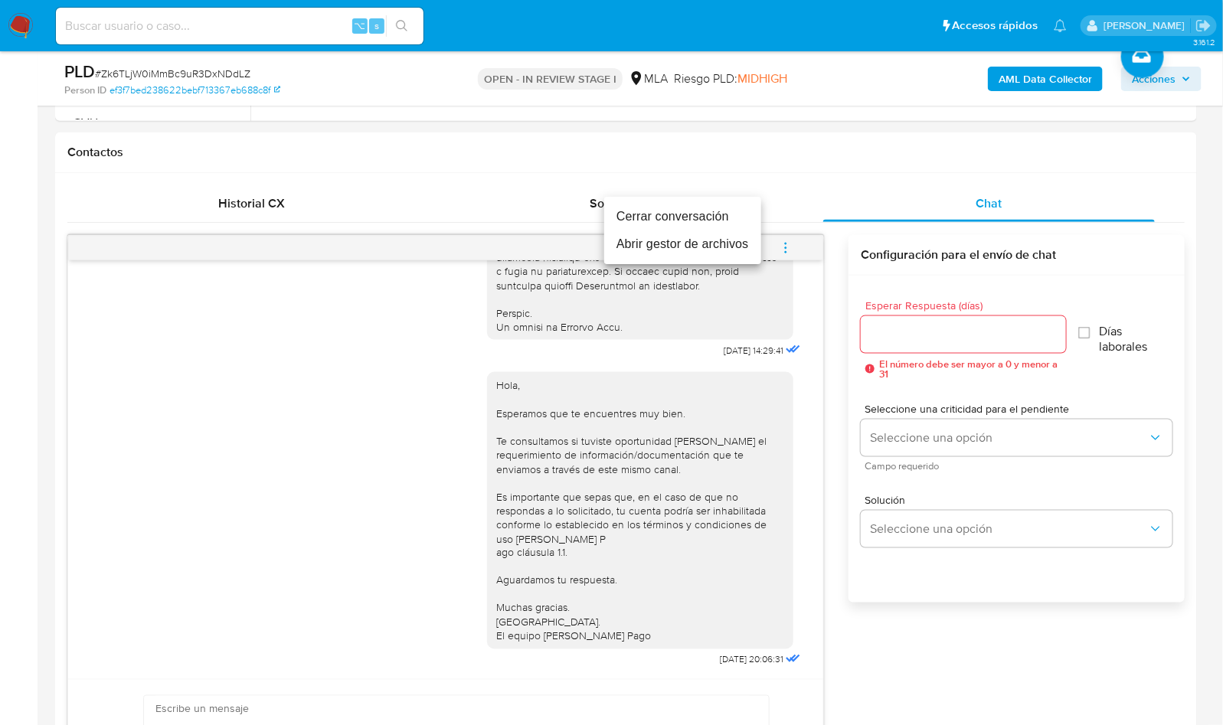
click at [693, 221] on li "Cerrar conversación" at bounding box center [682, 217] width 157 height 28
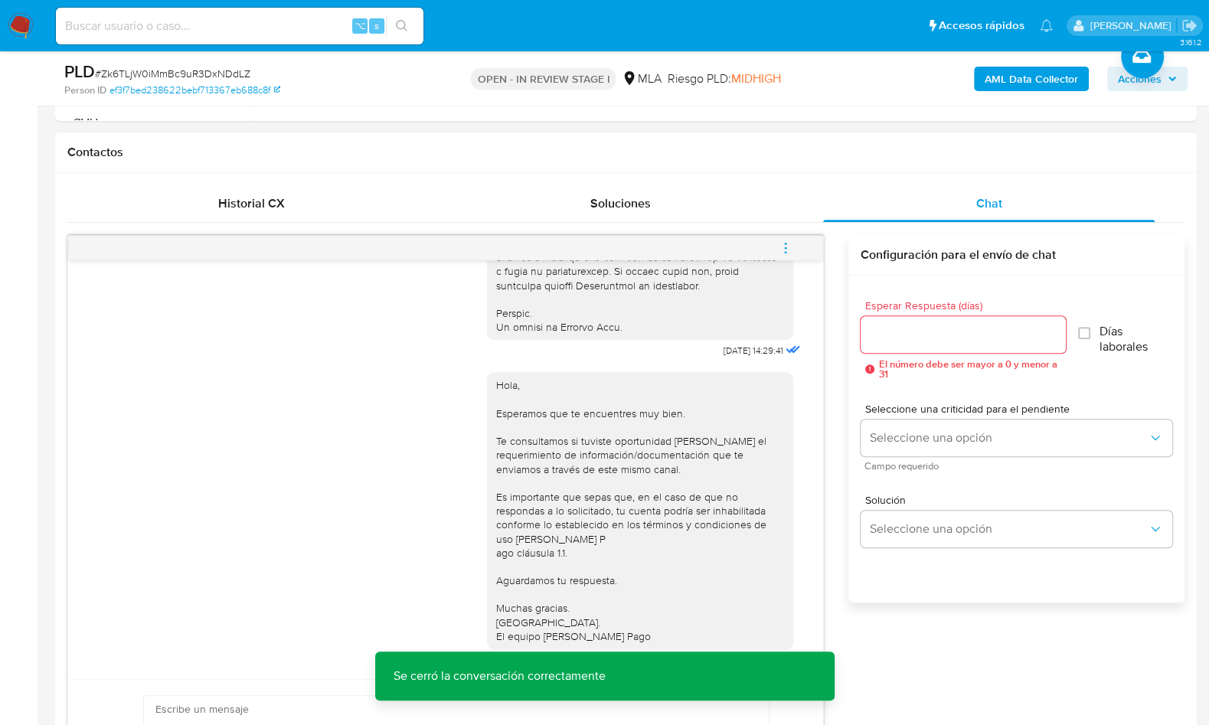
click at [839, 521] on div "[DATE] 14:29:41 Hola, Esperamos que te encuentres muy bien. Te consultamos si t…" at bounding box center [625, 533] width 1117 height 596
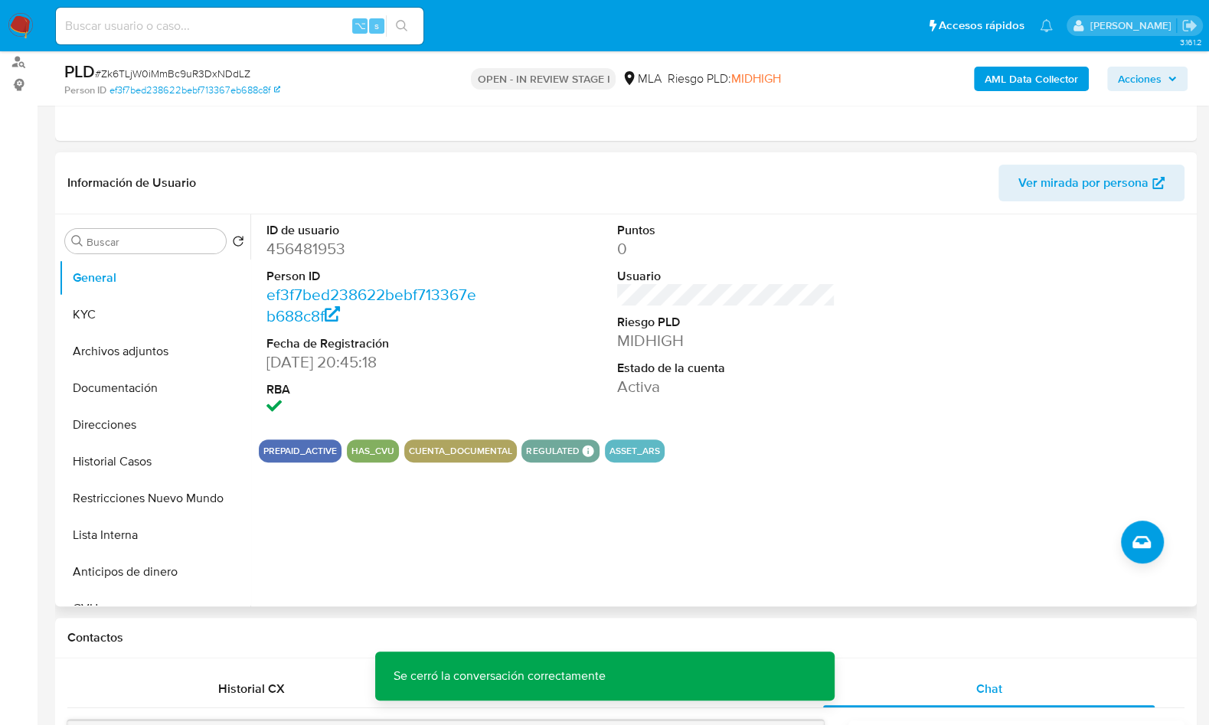
scroll to position [176, 0]
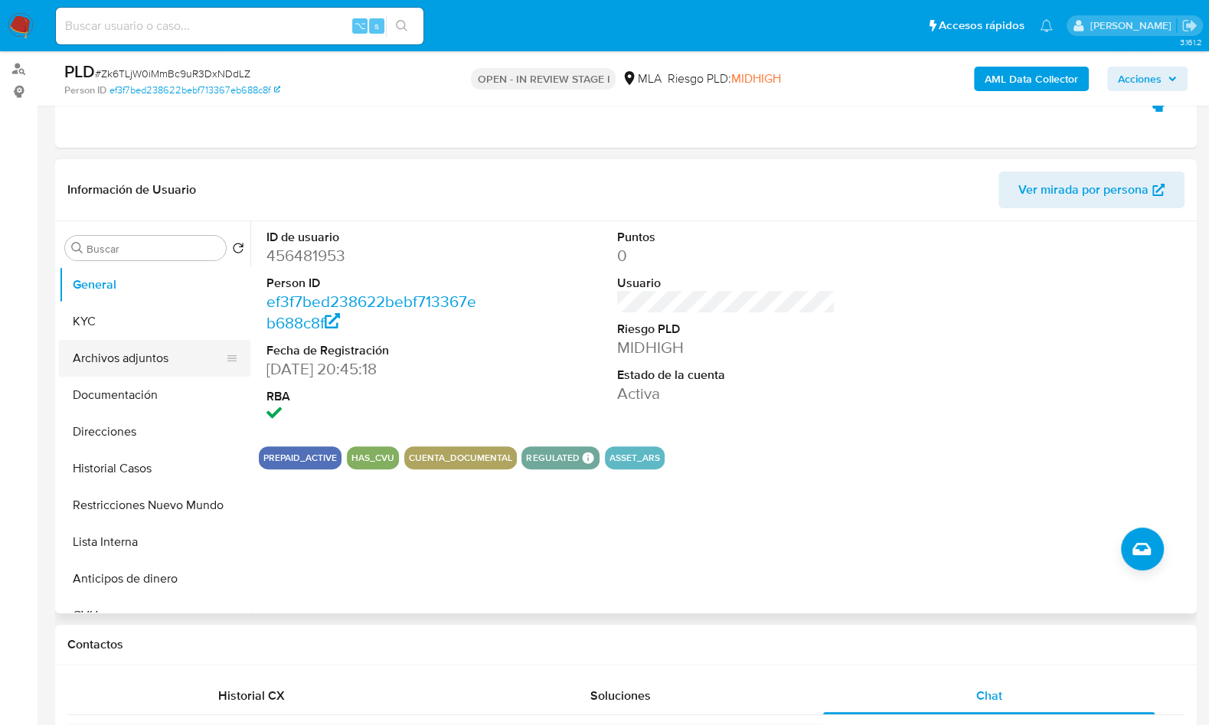
click at [131, 365] on button "Archivos adjuntos" at bounding box center [148, 358] width 179 height 37
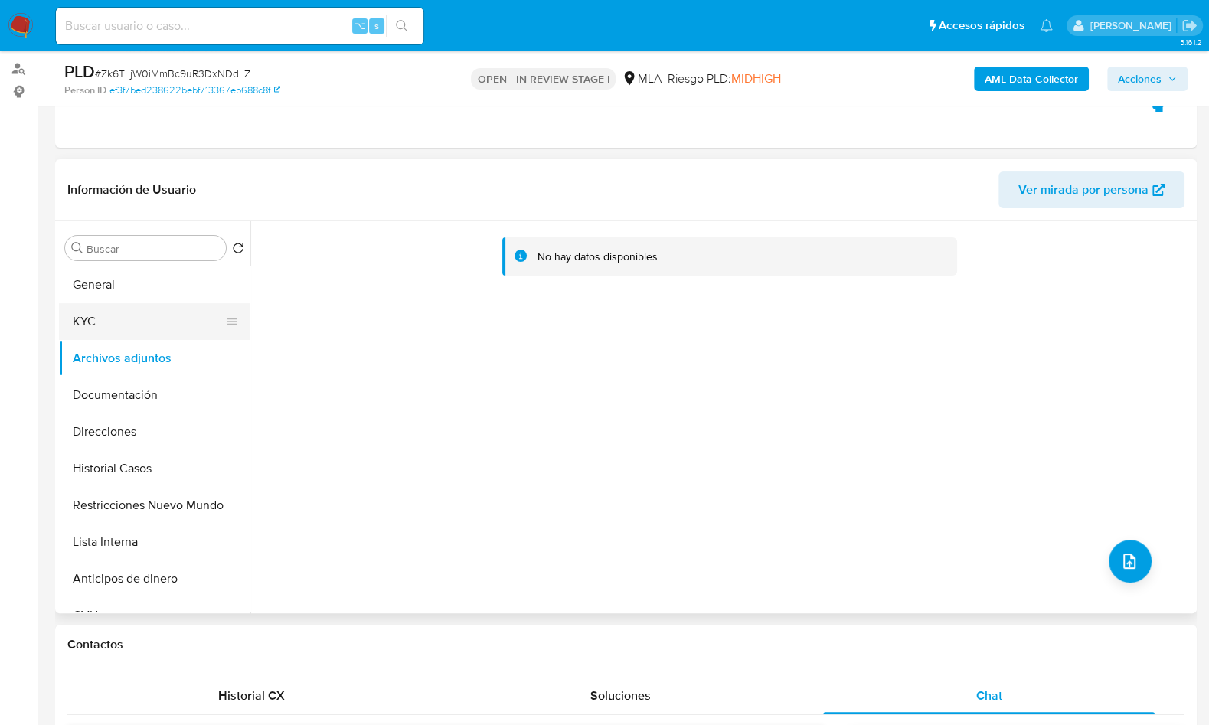
click at [120, 329] on button "KYC" at bounding box center [148, 321] width 179 height 37
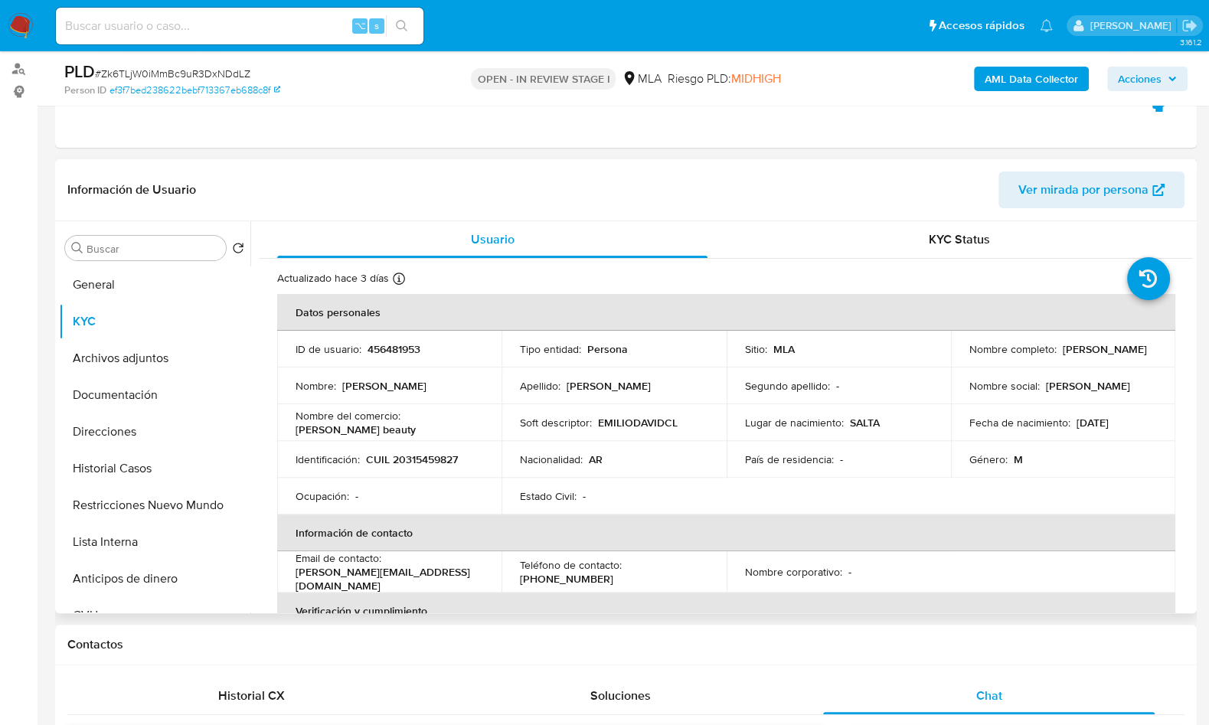
click at [419, 459] on p "CUIL 20315459827" at bounding box center [412, 460] width 92 height 14
copy p "20315459827"
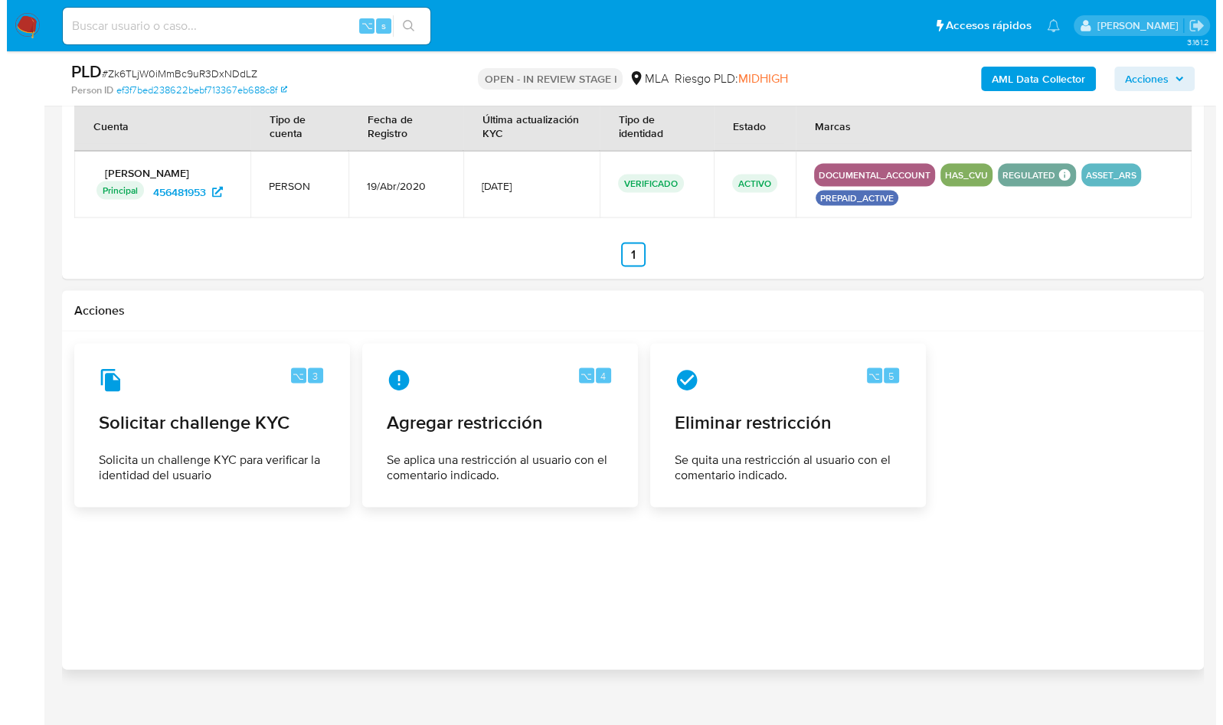
scroll to position [2365, 0]
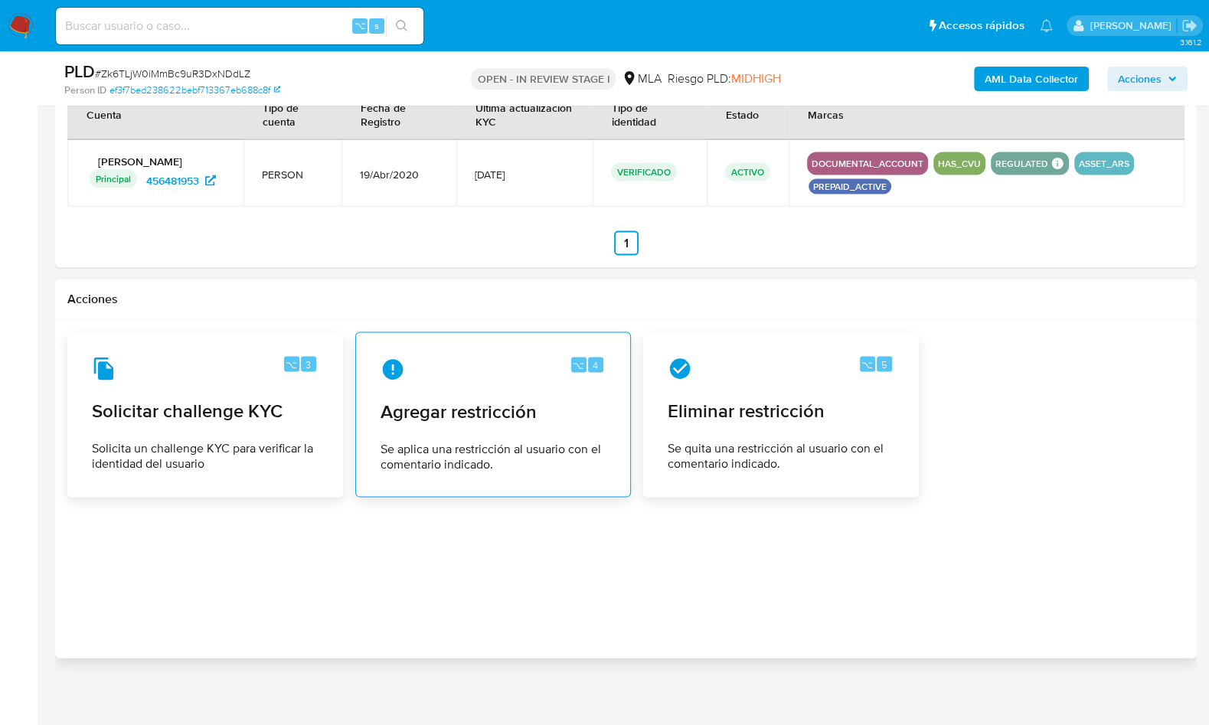
click at [458, 401] on span "Agregar restricción" at bounding box center [493, 411] width 225 height 23
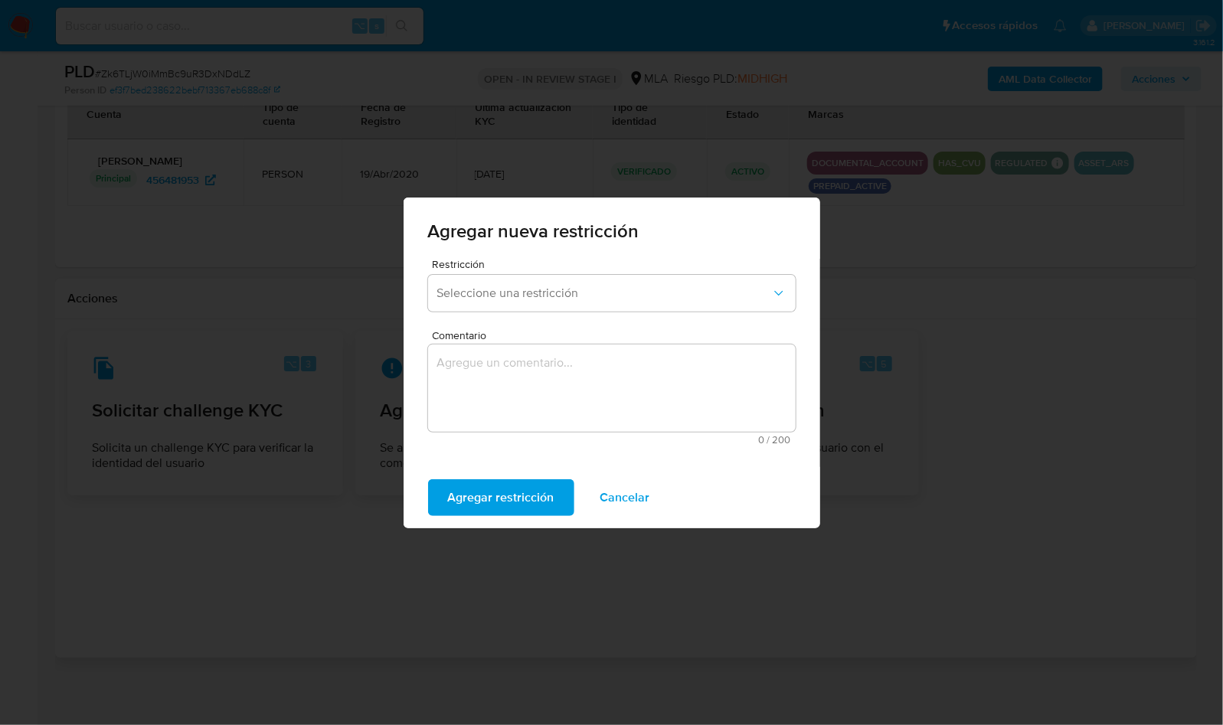
click at [531, 318] on form "Restricción Seleccione una restricción Comentario 0 / 200 200 caracteres restan…" at bounding box center [612, 357] width 368 height 196
click at [531, 297] on span "Seleccione una restricción" at bounding box center [604, 293] width 334 height 15
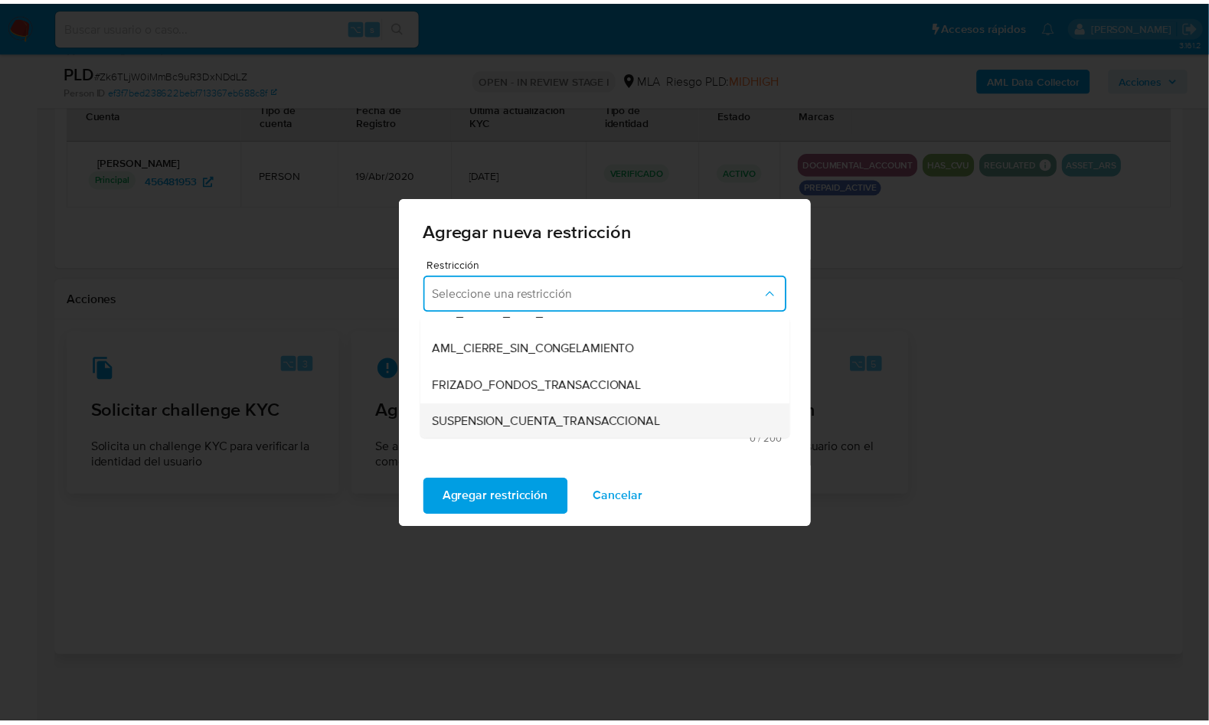
scroll to position [136, 0]
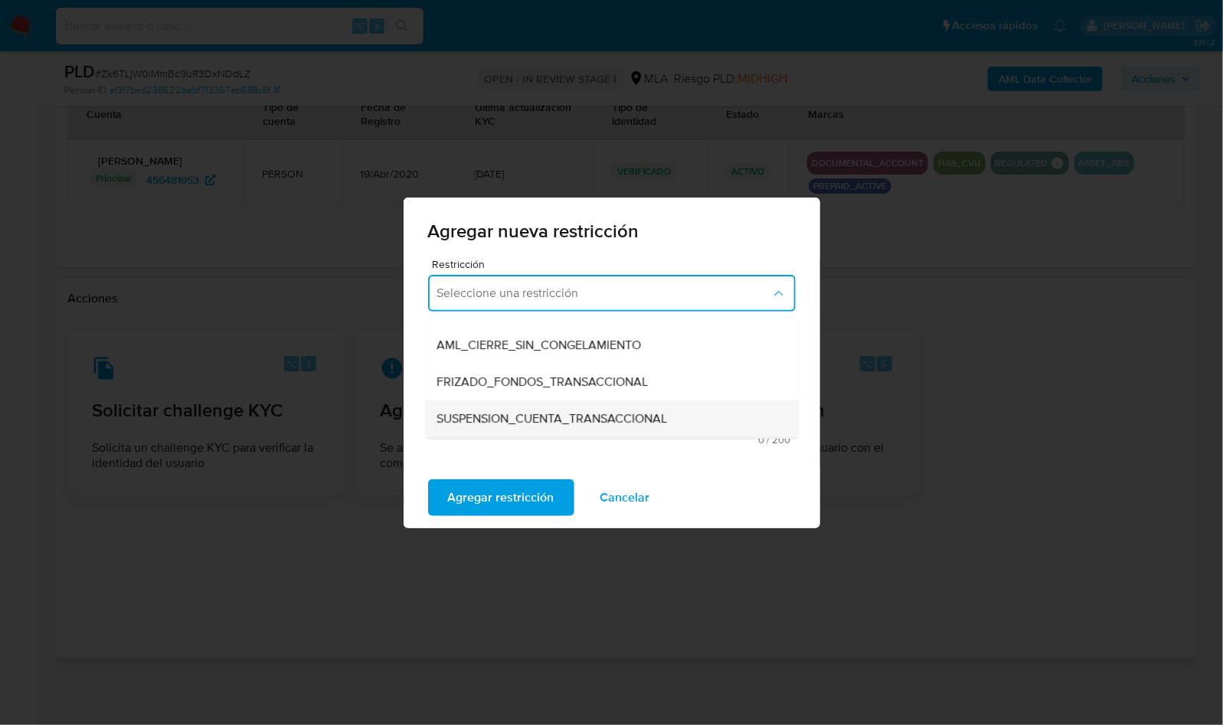
click at [554, 408] on div "SUSPENSION_CUENTA_TRANSACCIONAL" at bounding box center [607, 418] width 340 height 37
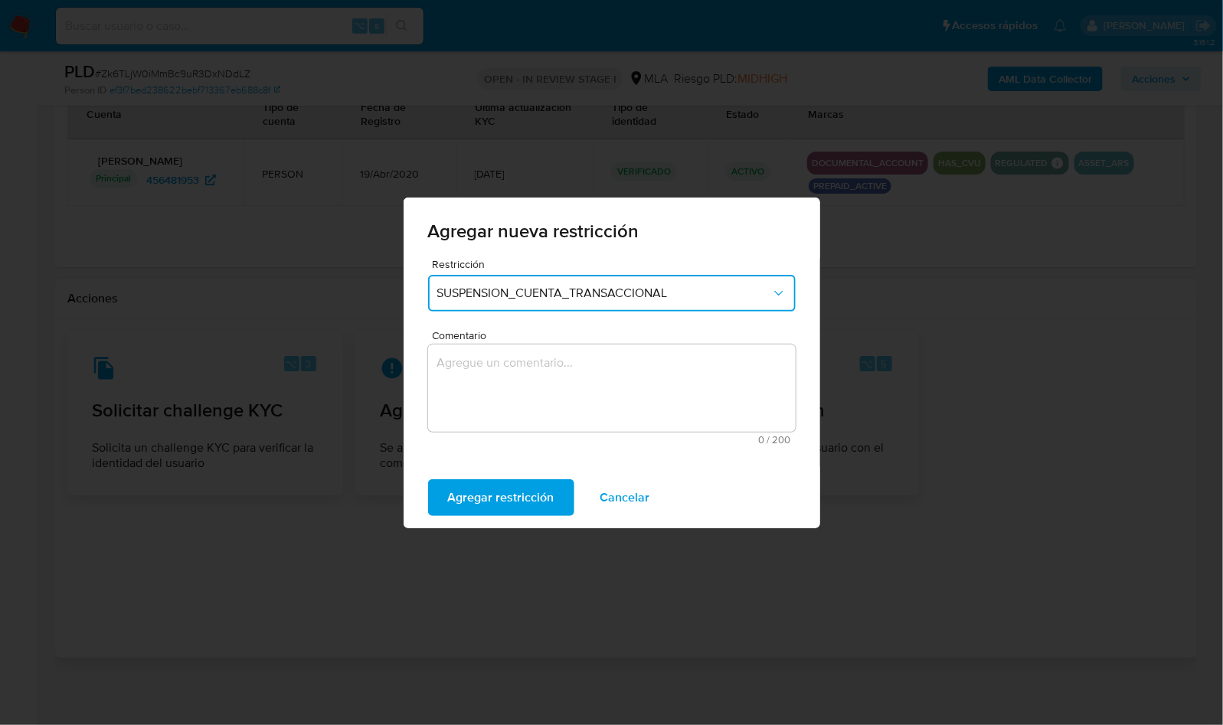
click at [556, 394] on textarea "Comentario" at bounding box center [612, 388] width 368 height 87
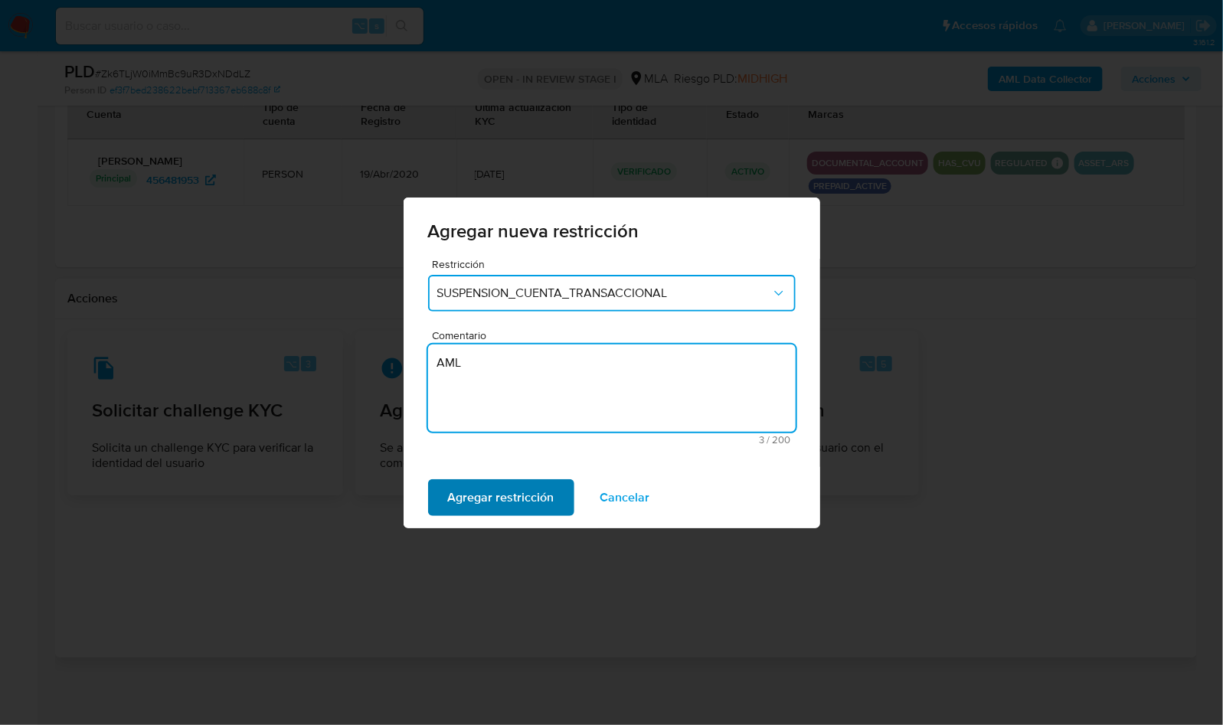
type textarea "AML"
click at [486, 496] on span "Agregar restricción" at bounding box center [501, 498] width 106 height 34
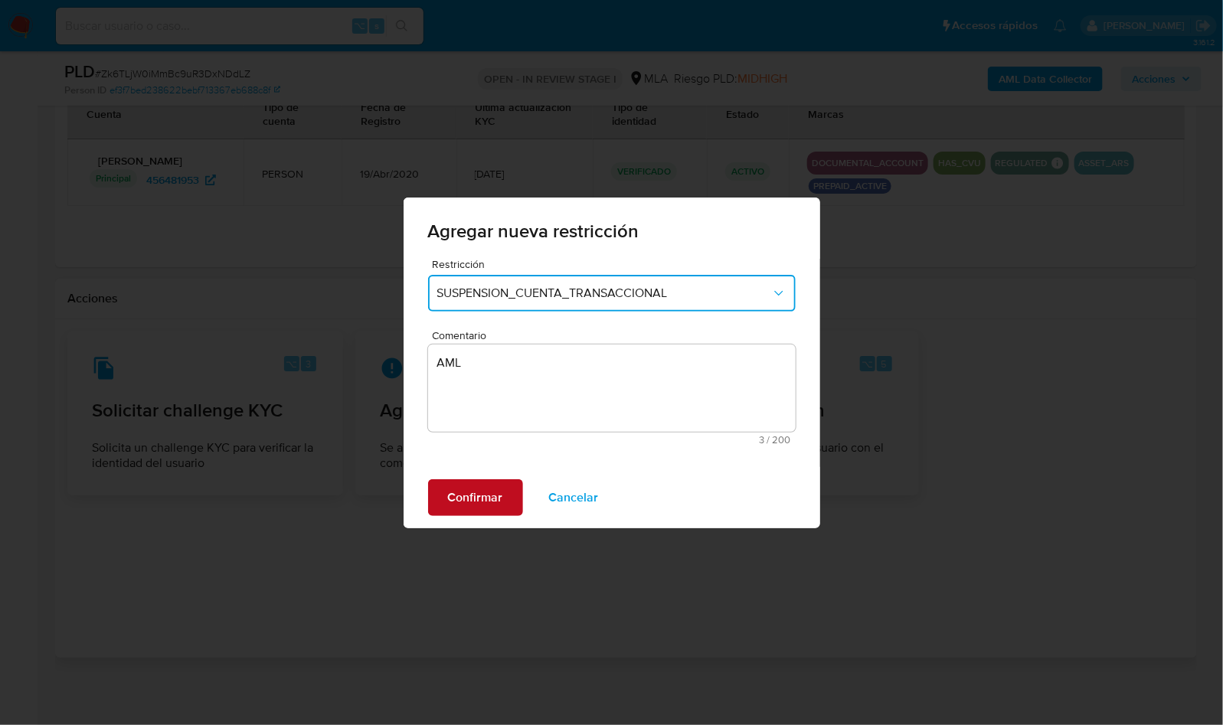
click at [488, 485] on span "Confirmar" at bounding box center [475, 498] width 55 height 34
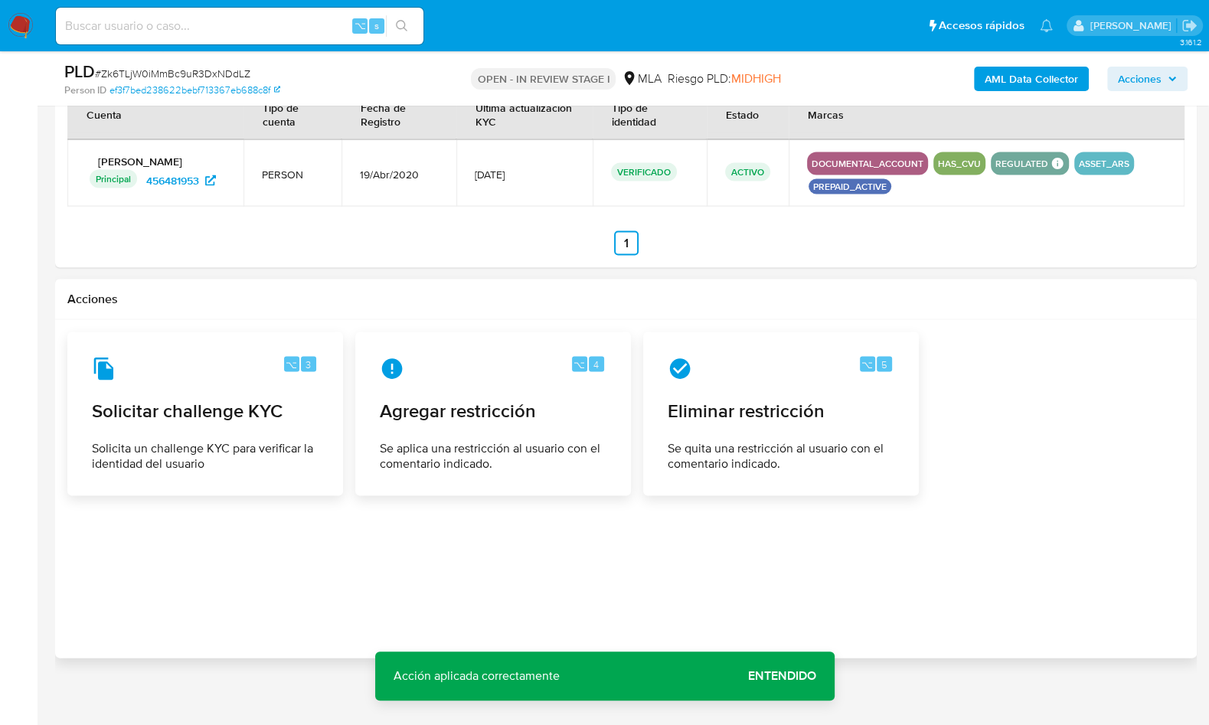
click at [1045, 449] on div "⌥ 3 Solicitar challenge KYC Solicita un challenge KYC para verificar la identid…" at bounding box center [625, 414] width 1117 height 164
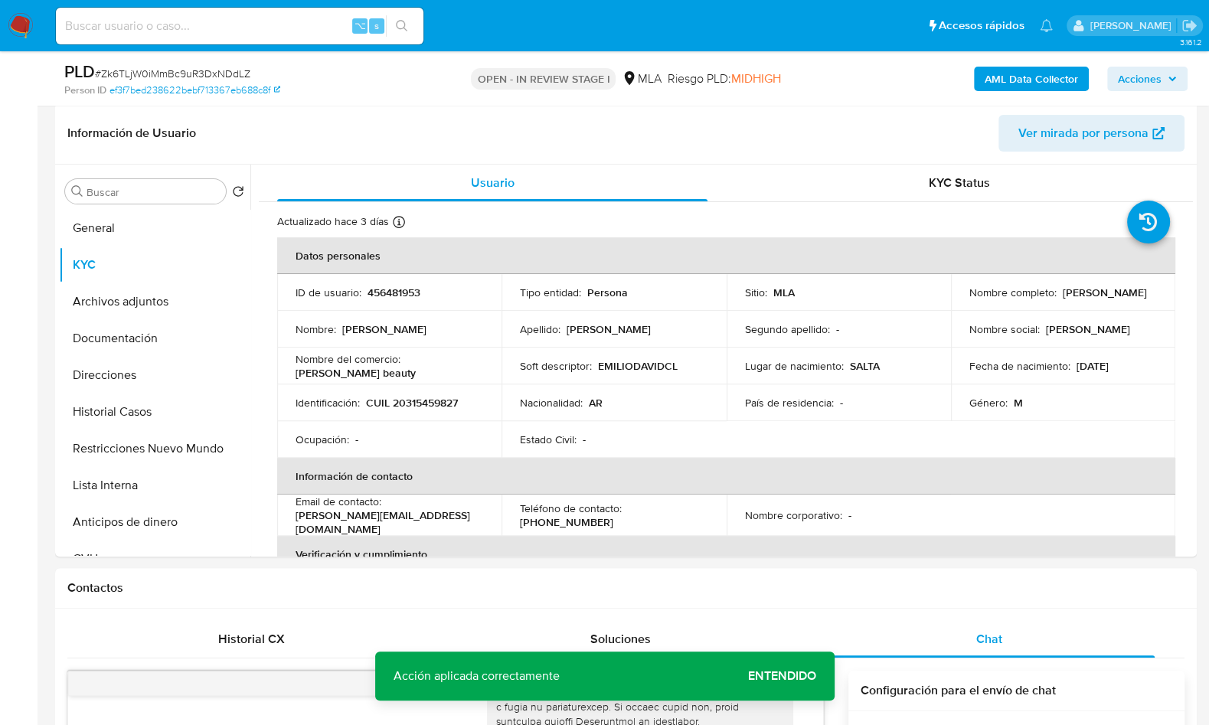
scroll to position [209, 0]
